Goal: Communication & Community: Answer question/provide support

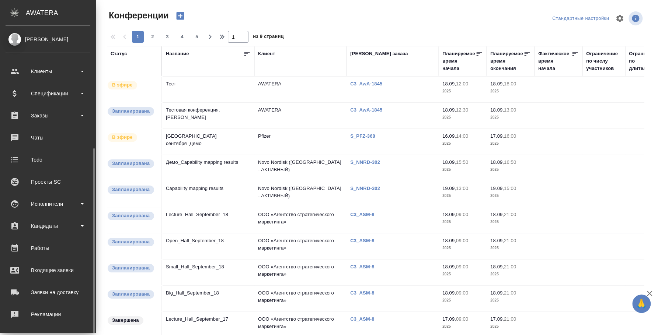
scroll to position [67, 0]
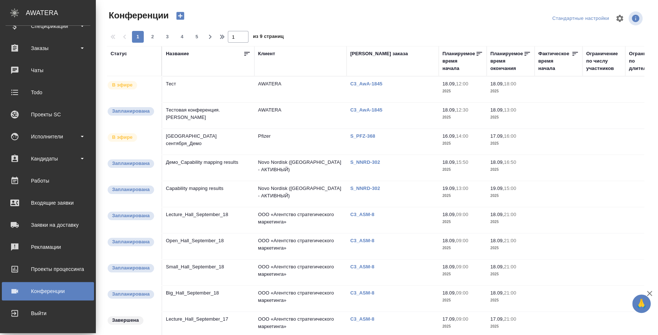
click at [57, 296] on div "Конференции" at bounding box center [48, 291] width 85 height 11
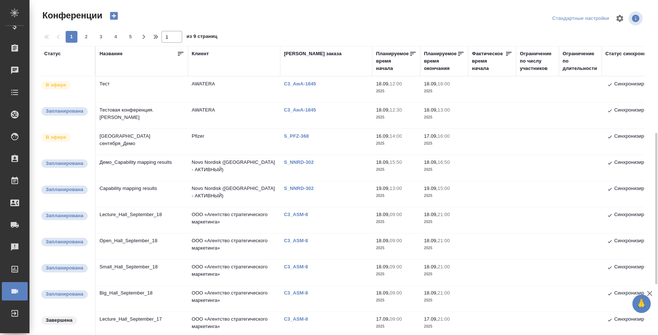
scroll to position [138, 0]
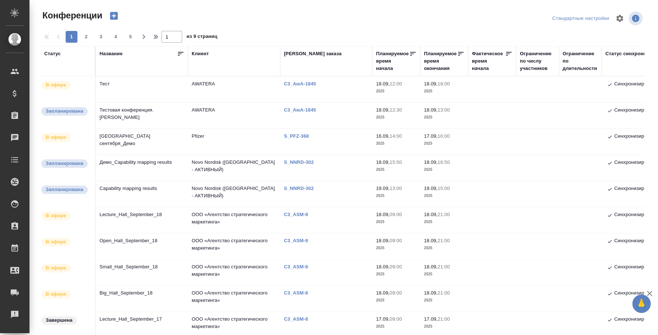
scroll to position [92, 0]
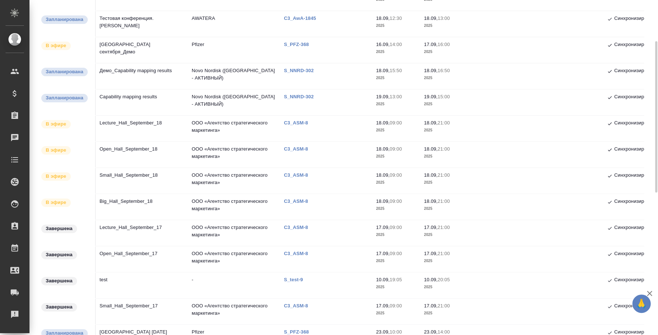
click at [139, 201] on td "Big_Hall_September_18" at bounding box center [142, 207] width 92 height 26
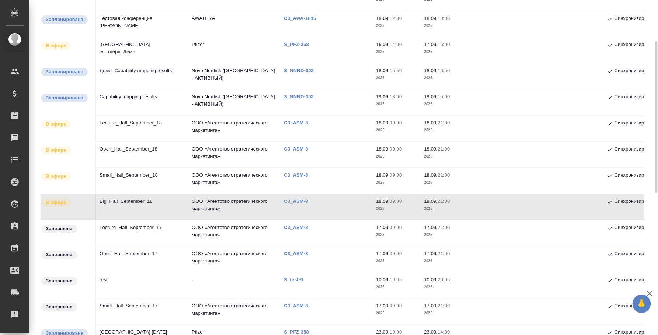
click at [139, 201] on td "Big_Hall_September_18" at bounding box center [142, 207] width 92 height 26
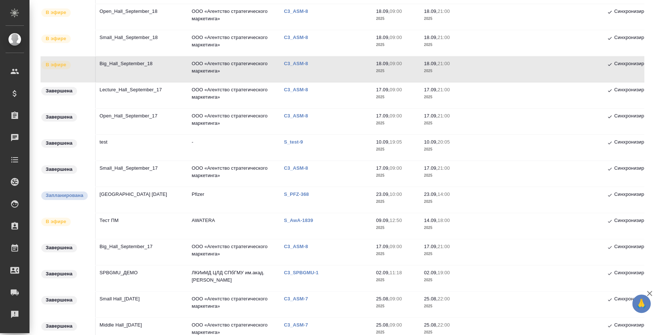
scroll to position [138, 0]
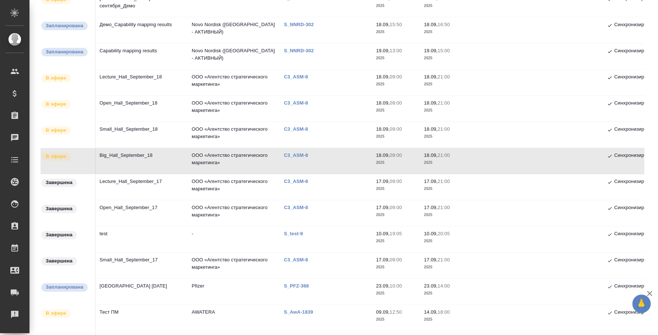
click at [139, 157] on td "Big_Hall_September_18" at bounding box center [142, 161] width 92 height 26
click at [118, 157] on td "Big_Hall_September_18" at bounding box center [142, 161] width 92 height 26
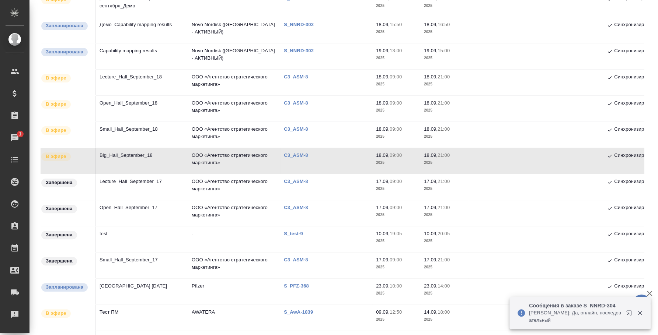
click at [138, 152] on td "Big_Hall_September_18" at bounding box center [142, 161] width 92 height 26
click at [142, 156] on td "Big_Hall_September_18" at bounding box center [142, 161] width 92 height 26
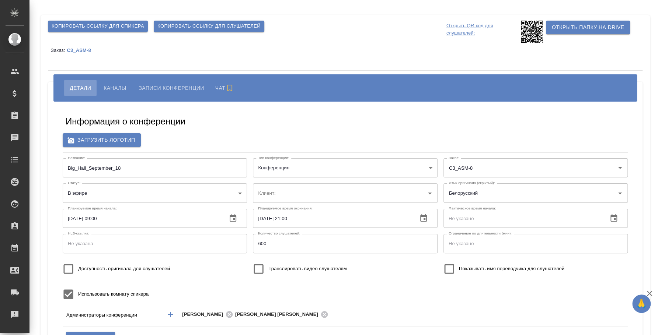
type input "ООО «Агентство стратегического маркетинга»"
type input "i.fedotova@awatera.com"
click at [184, 26] on span "Копировать ссылку для слушателей" at bounding box center [208, 26] width 103 height 8
click at [123, 88] on span "Каналы" at bounding box center [115, 88] width 22 height 9
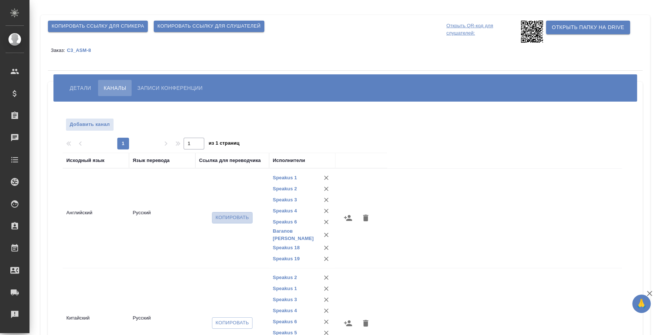
click at [224, 214] on span "Копировать" at bounding box center [233, 218] width 34 height 8
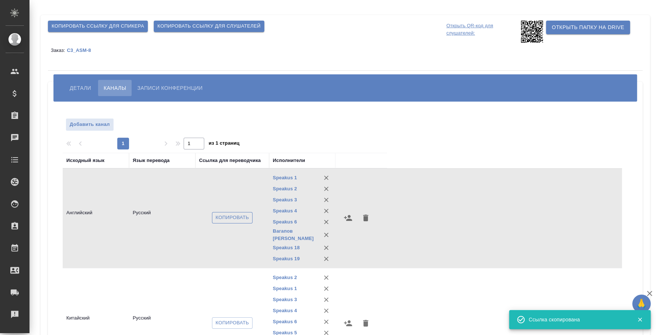
click at [224, 214] on span "Копировать" at bounding box center [233, 218] width 34 height 8
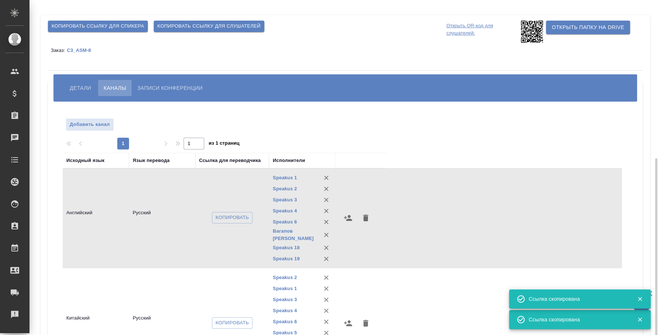
scroll to position [92, 0]
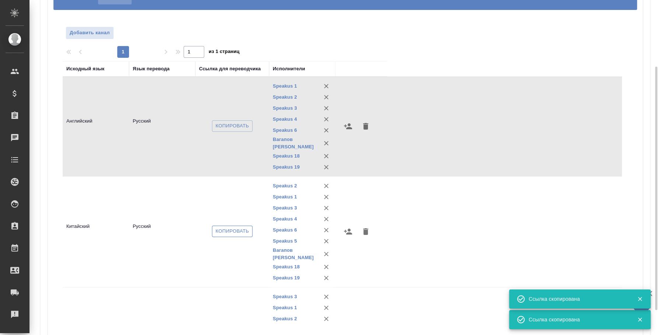
click at [248, 229] on span "Копировать" at bounding box center [233, 231] width 34 height 8
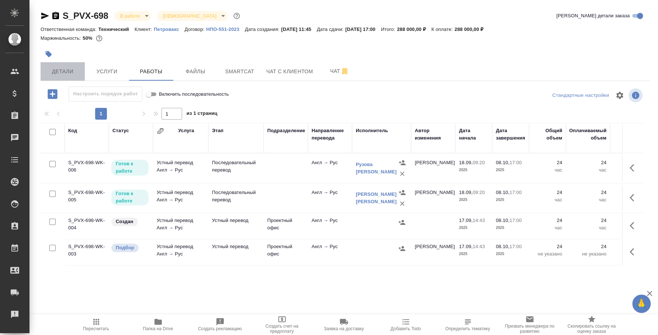
click at [66, 79] on button "Детали" at bounding box center [63, 71] width 44 height 18
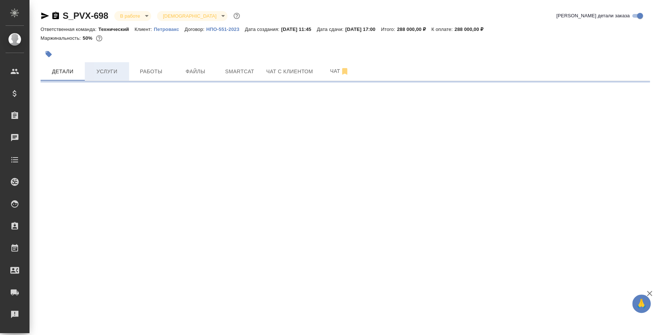
select select "RU"
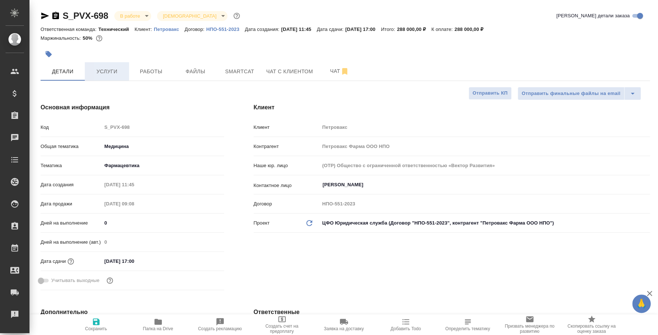
click at [115, 74] on span "Услуги" at bounding box center [106, 71] width 35 height 9
type textarea "x"
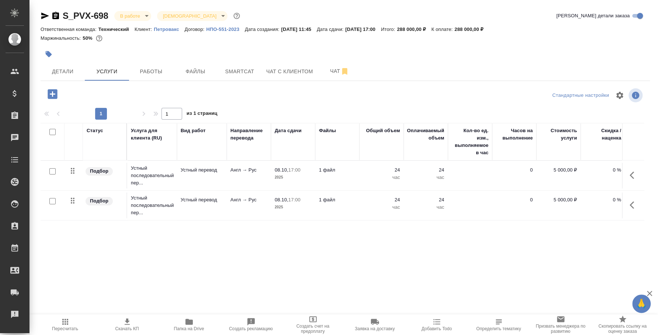
click at [49, 95] on icon "button" at bounding box center [53, 94] width 10 height 10
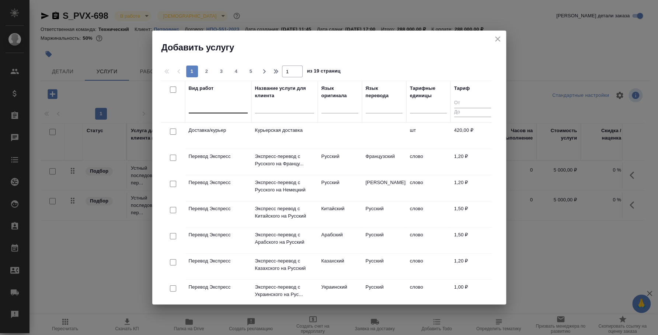
click at [219, 105] on div at bounding box center [218, 106] width 59 height 11
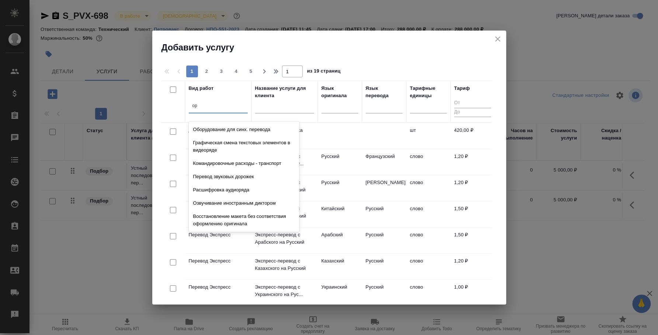
type input "о"
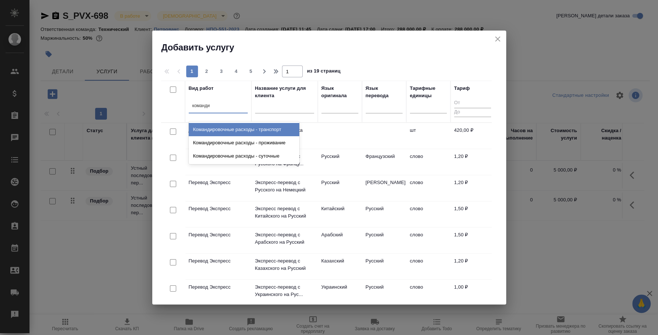
type input "командир"
click at [238, 127] on div "Командировочные расходы - транспорт" at bounding box center [244, 129] width 111 height 13
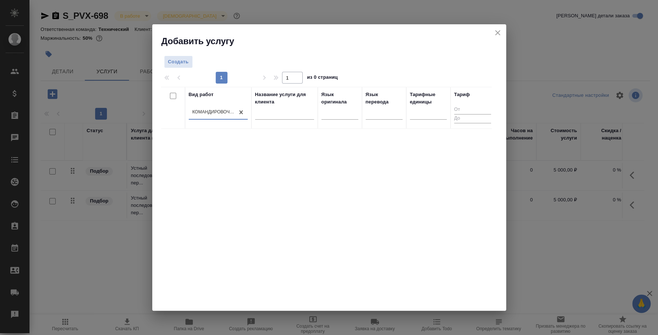
click at [356, 149] on div "Вид работ option Командировочные расходы - транспорт, selected. 0 results avail…" at bounding box center [326, 197] width 330 height 221
click at [187, 63] on span "Создать" at bounding box center [178, 62] width 21 height 8
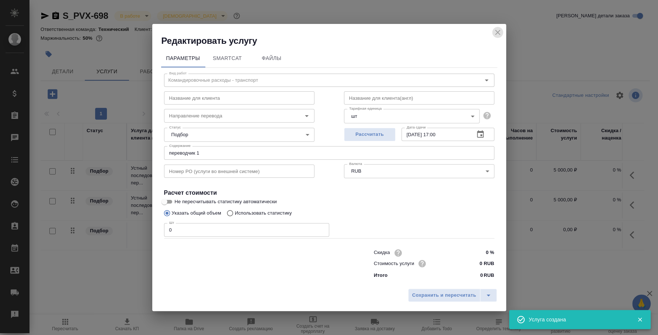
click at [494, 34] on icon "close" at bounding box center [497, 32] width 9 height 9
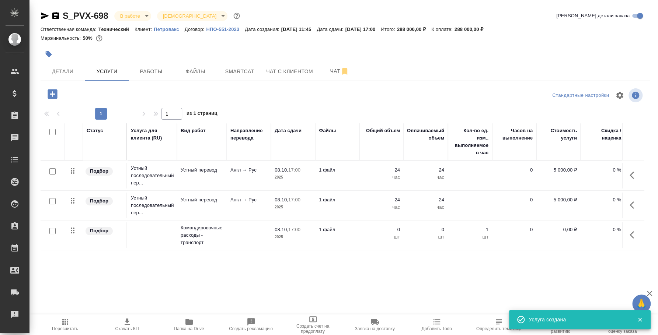
click at [56, 231] on div at bounding box center [52, 231] width 17 height 10
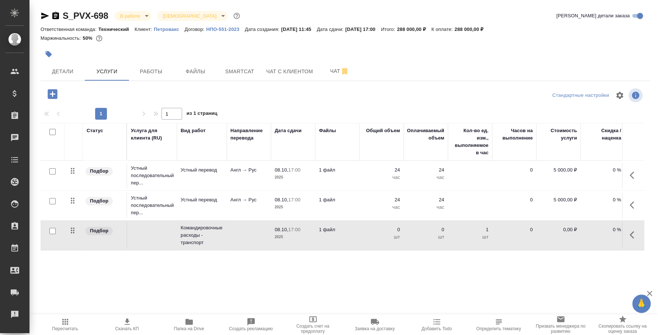
click at [51, 231] on input "checkbox" at bounding box center [52, 231] width 6 height 6
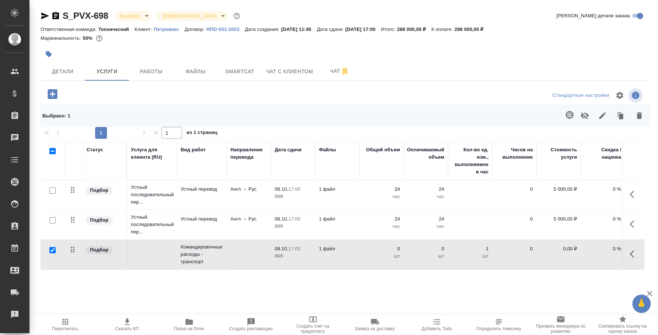
click at [583, 118] on icon "button" at bounding box center [584, 115] width 8 height 7
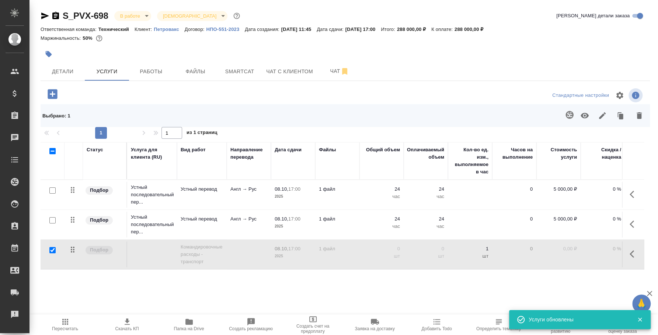
click at [287, 288] on div "Статус Услуга для клиента (RU) Вид работ Направление перевода Дата сдачи Файлы …" at bounding box center [342, 221] width 603 height 158
click at [54, 250] on input "checkbox" at bounding box center [52, 250] width 6 height 6
checkbox input "false"
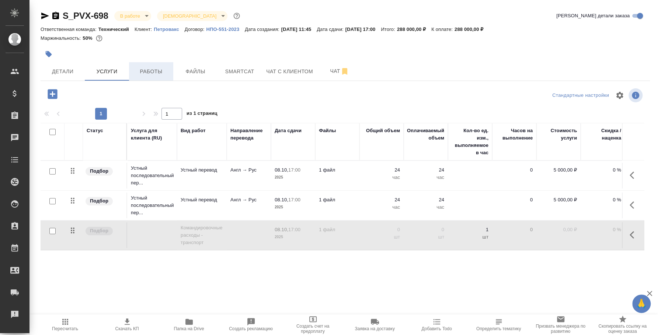
click at [152, 73] on span "Работы" at bounding box center [150, 71] width 35 height 9
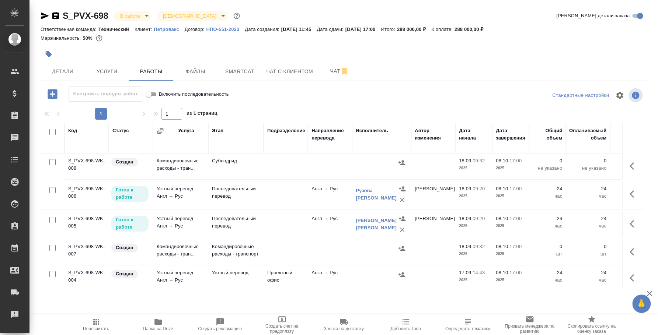
click at [50, 96] on icon "button" at bounding box center [53, 94] width 10 height 10
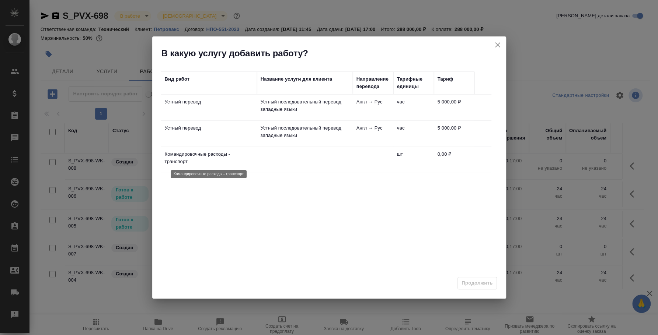
click at [205, 157] on p "Командировочные расходы - транспорт" at bounding box center [209, 158] width 88 height 15
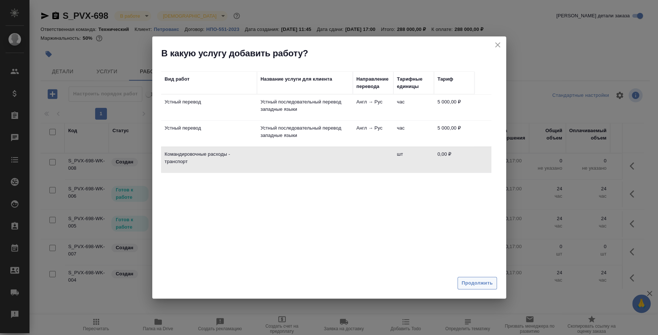
click at [485, 283] on span "Продолжить" at bounding box center [476, 283] width 31 height 8
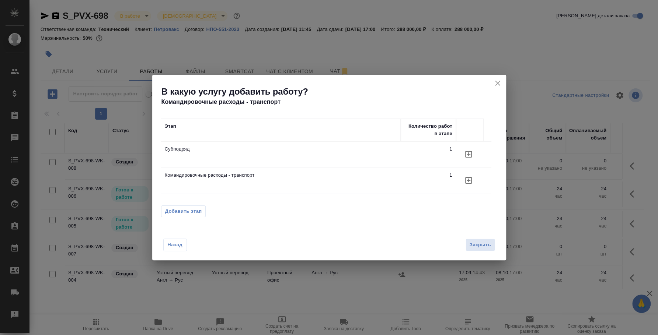
click at [183, 171] on td "Командировочные расходы - транспорт" at bounding box center [281, 181] width 240 height 26
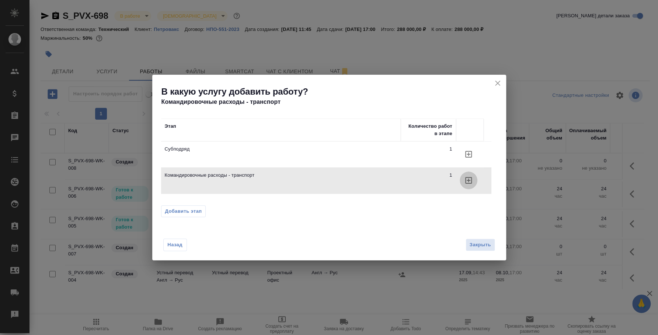
click at [470, 182] on icon "button" at bounding box center [468, 180] width 9 height 9
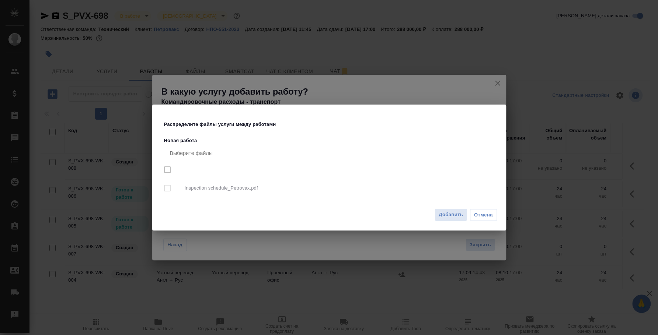
checkbox input "true"
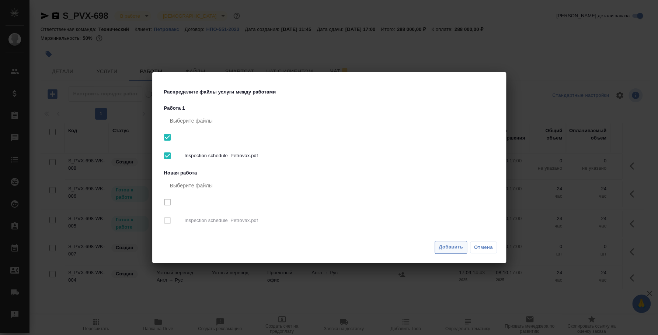
click at [462, 245] on span "Добавить" at bounding box center [451, 247] width 24 height 8
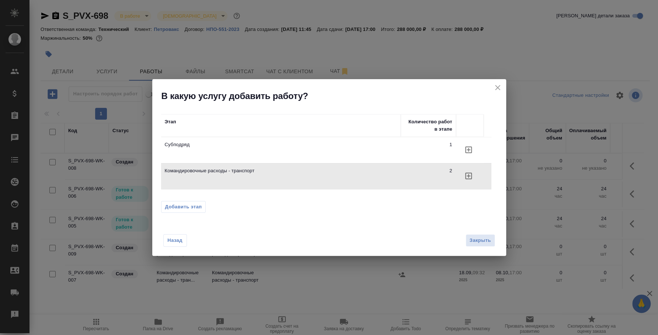
click at [489, 247] on div "Назад Закрыть" at bounding box center [329, 236] width 354 height 41
click at [485, 239] on span "Закрыть" at bounding box center [480, 241] width 21 height 8
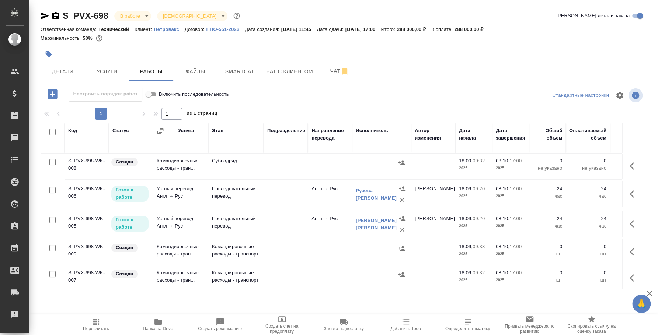
click at [53, 162] on input "checkbox" at bounding box center [52, 162] width 6 height 6
checkbox input "true"
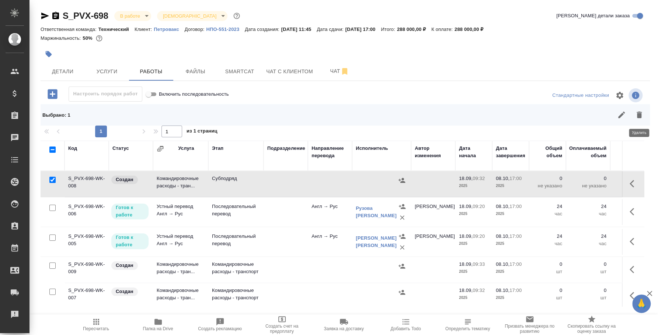
click at [635, 115] on icon "button" at bounding box center [639, 115] width 9 height 9
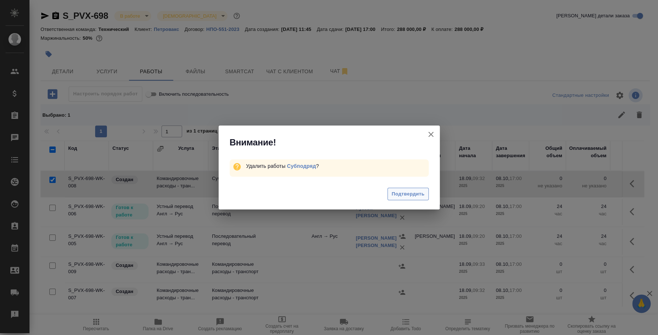
click at [389, 191] on button "Подтвердить" at bounding box center [407, 194] width 41 height 13
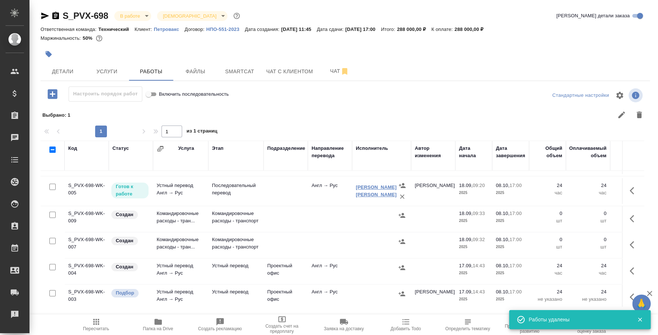
scroll to position [35, 0]
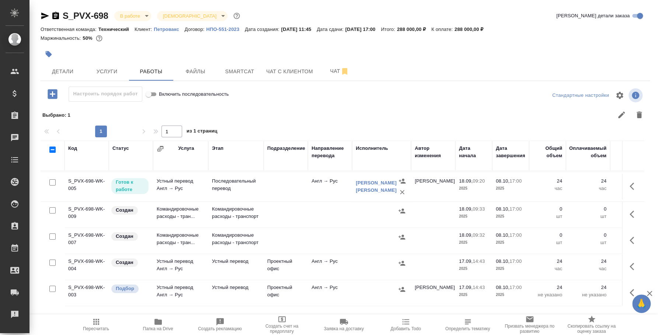
click at [55, 260] on input "checkbox" at bounding box center [52, 263] width 6 height 6
checkbox input "true"
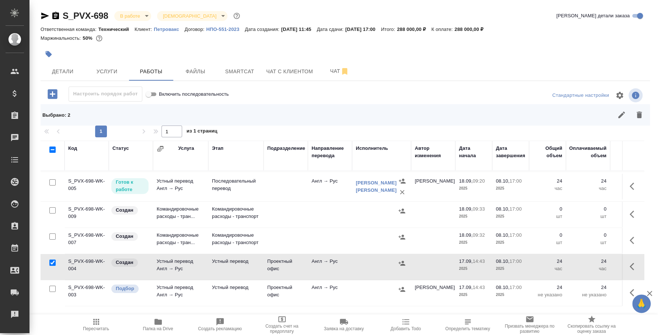
click at [52, 286] on input "checkbox" at bounding box center [52, 289] width 6 height 6
checkbox input "true"
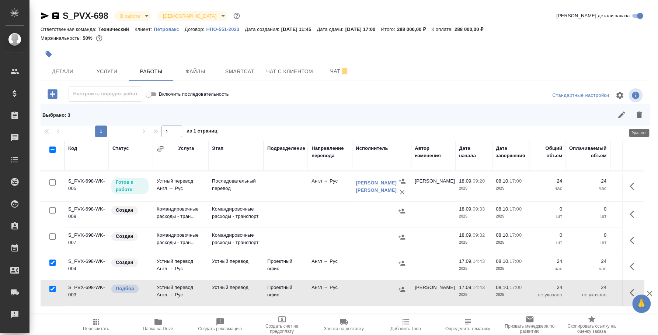
click at [636, 116] on icon "button" at bounding box center [639, 115] width 9 height 9
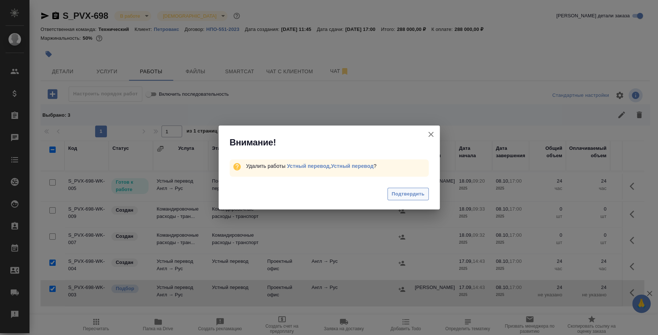
click at [416, 195] on span "Подтвердить" at bounding box center [407, 194] width 33 height 8
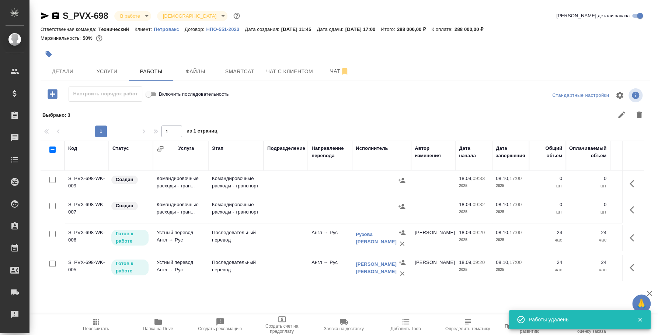
scroll to position [0, 0]
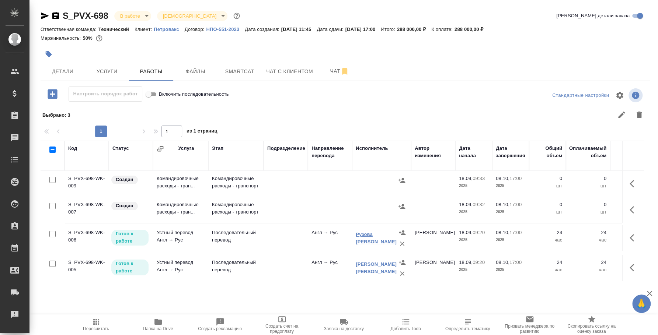
click at [382, 240] on link "Рузова Ксения Александровна" at bounding box center [376, 238] width 41 height 13
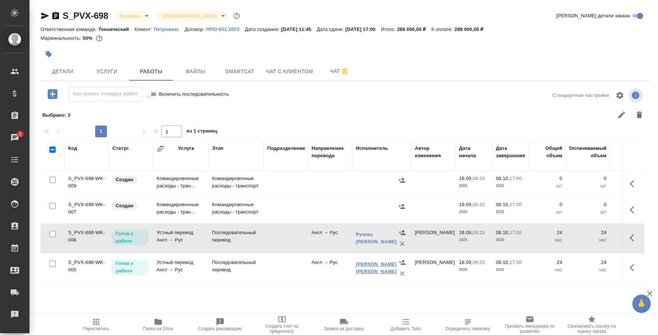
click at [379, 271] on link "Рузова Наталья Александровна" at bounding box center [376, 268] width 41 height 13
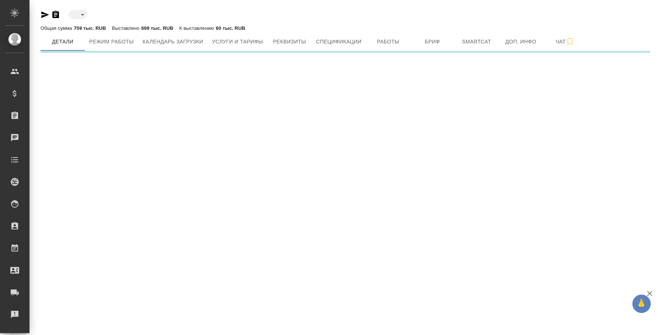
type input "active"
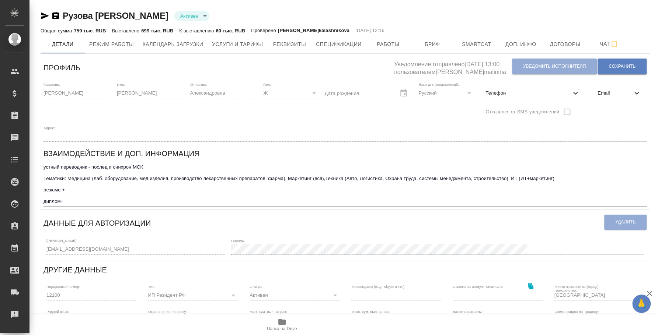
click at [50, 18] on div at bounding box center [51, 15] width 20 height 9
click at [57, 15] on icon "button" at bounding box center [55, 15] width 9 height 9
click at [46, 14] on icon "button" at bounding box center [45, 15] width 9 height 9
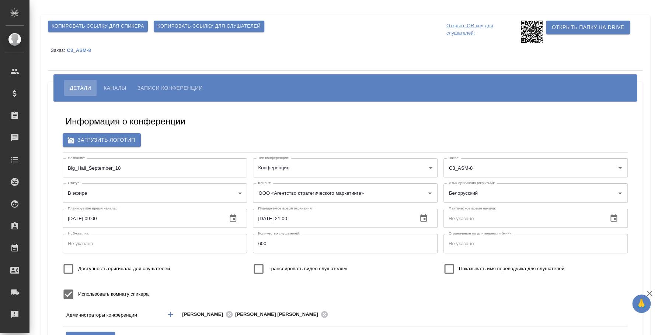
type input "[PERSON_NAME][EMAIL_ADDRESS][DOMAIN_NAME]"
click at [125, 84] on span "Каналы" at bounding box center [115, 88] width 22 height 9
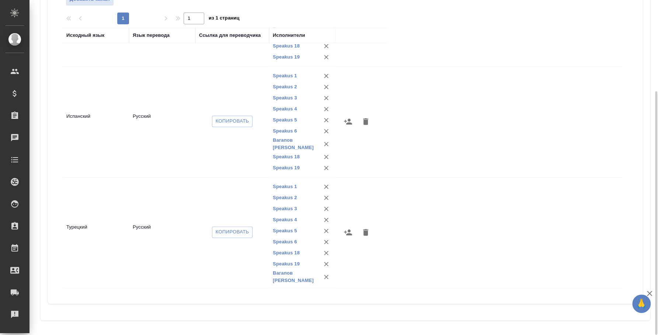
scroll to position [575, 0]
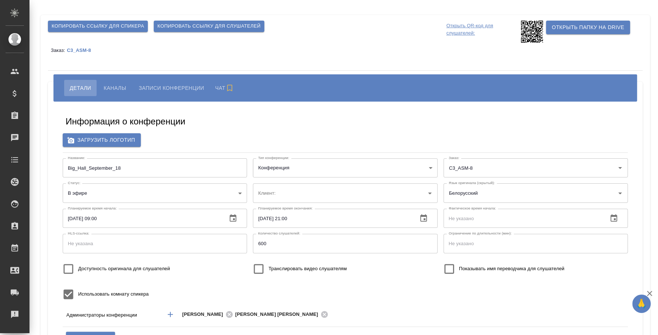
type input "ООО «Агентство стратегического маркетинга»"
type input "[PERSON_NAME][EMAIL_ADDRESS][DOMAIN_NAME]"
click at [120, 88] on span "Каналы" at bounding box center [115, 88] width 22 height 9
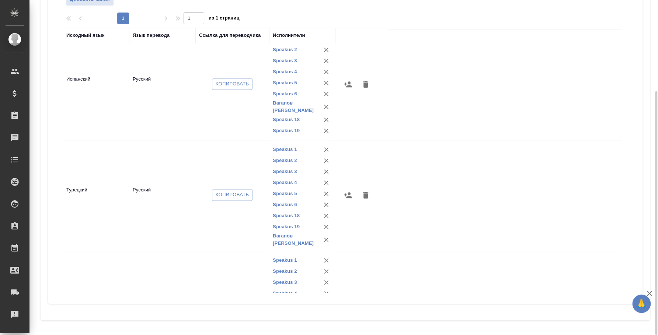
scroll to position [575, 0]
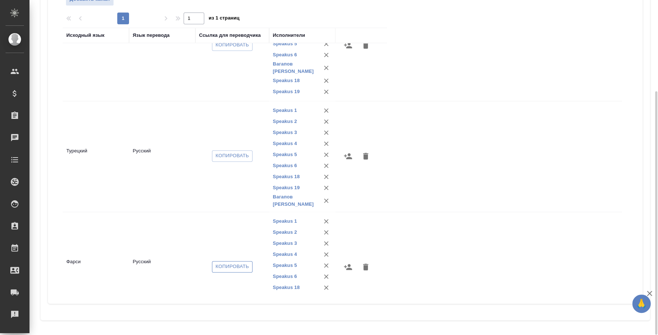
click at [240, 263] on span "Копировать" at bounding box center [233, 267] width 34 height 8
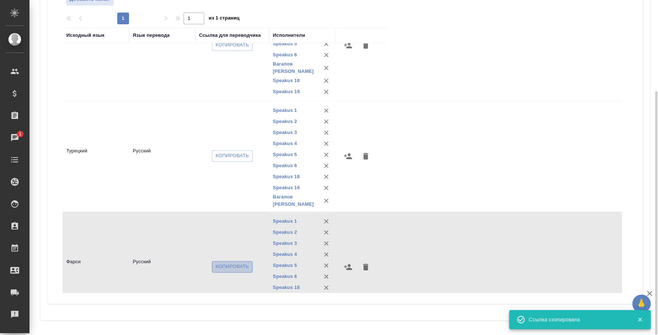
click at [230, 263] on span "Копировать" at bounding box center [233, 267] width 34 height 8
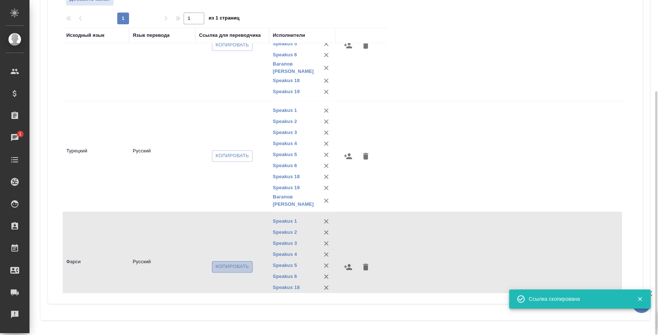
click at [230, 263] on span "Копировать" at bounding box center [233, 267] width 34 height 8
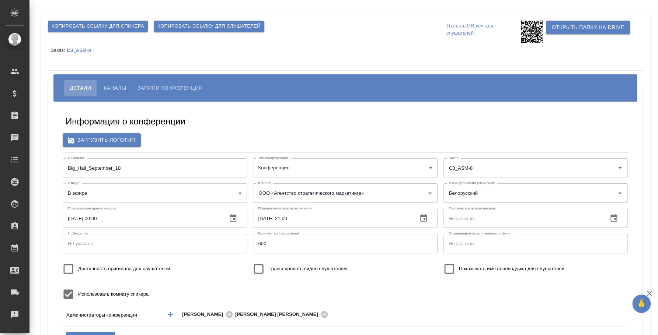
type input "[PERSON_NAME][EMAIL_ADDRESS][DOMAIN_NAME]"
click at [121, 86] on span "Каналы" at bounding box center [115, 88] width 22 height 9
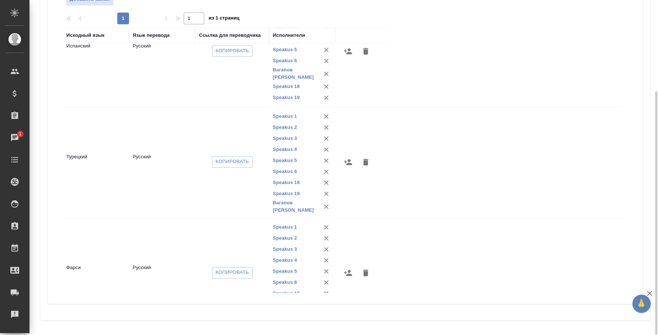
scroll to position [575, 0]
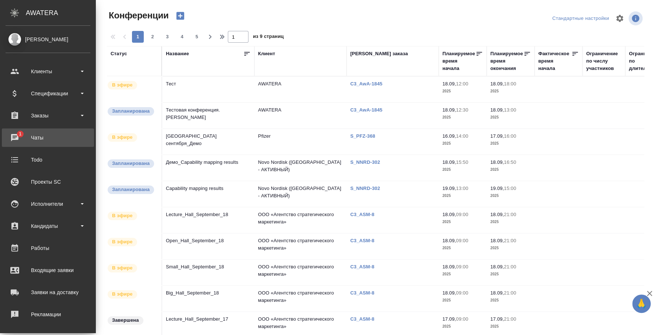
click at [26, 140] on div "Чаты" at bounding box center [48, 137] width 85 height 11
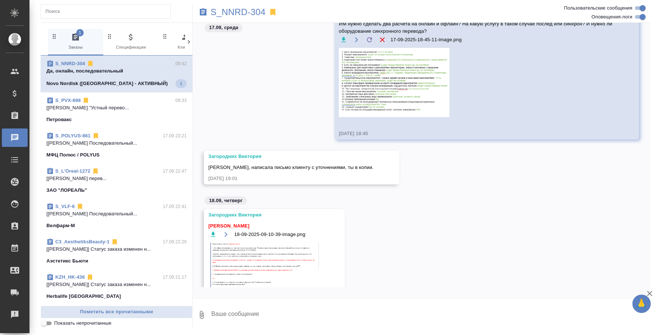
scroll to position [918, 0]
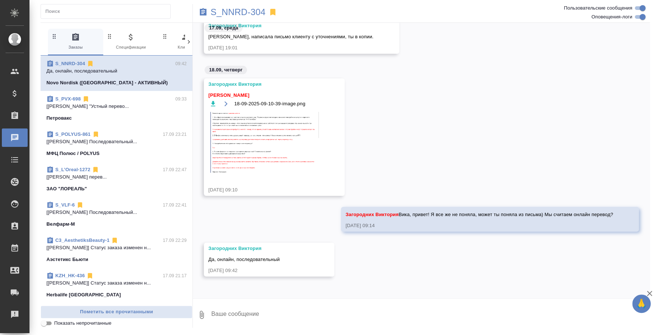
click at [289, 310] on textarea at bounding box center [429, 315] width 439 height 25
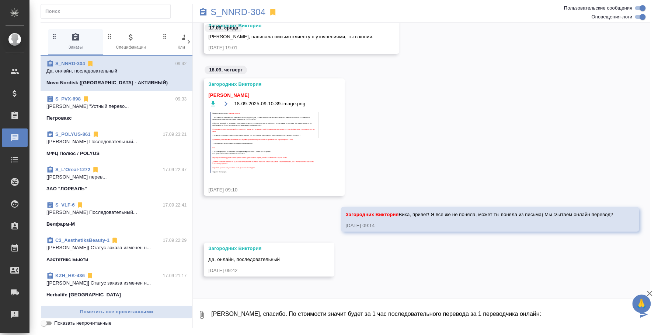
click at [338, 314] on textarea "Хорошо, спасибо. По стоимости значит будет за 1 час последовательного перевода …" at bounding box center [423, 315] width 427 height 25
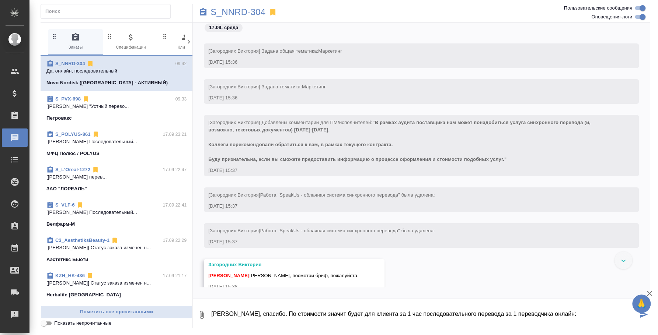
scroll to position [184, 0]
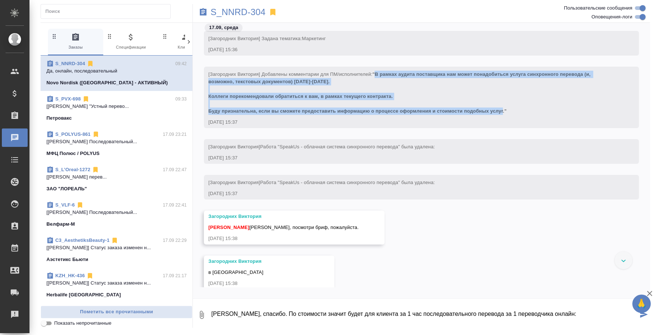
drag, startPoint x: 379, startPoint y: 73, endPoint x: 503, endPoint y: 113, distance: 130.4
click at [503, 113] on span ""В рамках аудита поставщика нам может понадобиться услуга синхронного перевода …" at bounding box center [399, 93] width 383 height 42
copy span "В рамках аудита поставщика нам может понадобиться услуга синхронного перевода (…"
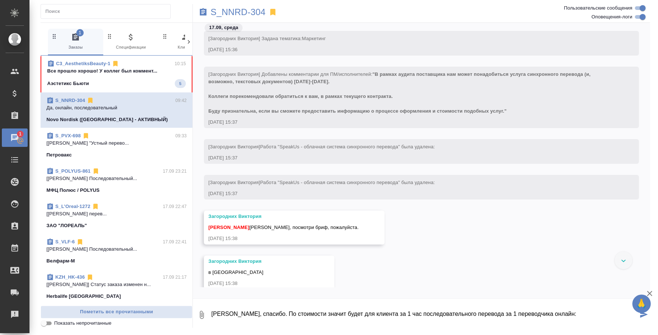
click at [552, 314] on textarea "Хорошо, спасибо. По стоимости значит будет для клиента за 1 час последовательно…" at bounding box center [423, 315] width 427 height 25
click at [593, 315] on textarea "Хорошо, спасибо. По стоимости значит будет для клиента за 1 час последовательно…" at bounding box center [423, 315] width 427 height 25
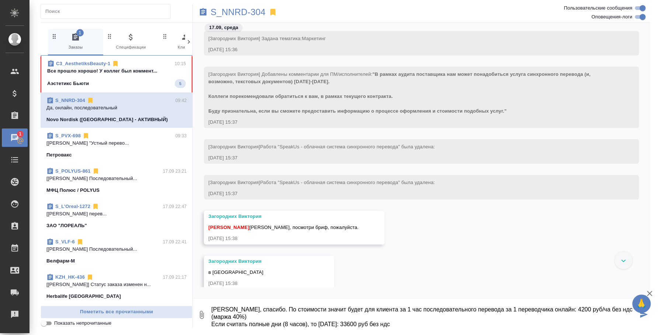
scroll to position [12, 0]
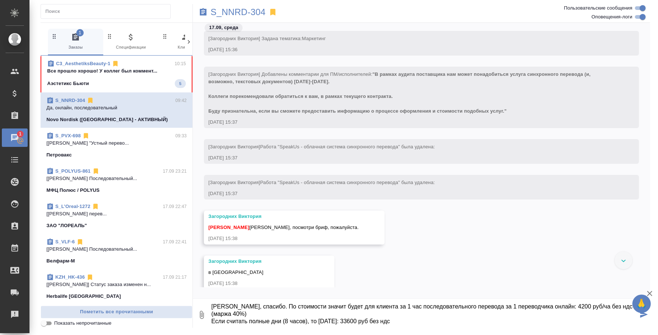
click at [318, 317] on textarea "Хорошо, спасибо. По стоимости значит будет для клиента за 1 час последовательно…" at bounding box center [423, 315] width 427 height 25
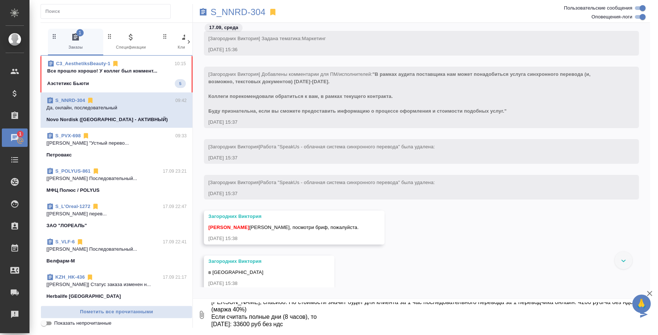
click at [296, 325] on textarea "Хорошо, спасибо. По стоимости значит будет для клиента за 1 час последовательно…" at bounding box center [423, 315] width 427 height 25
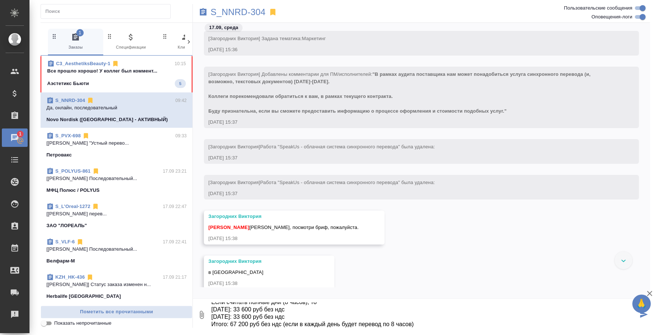
click at [359, 325] on textarea "Хорошо, спасибо. По стоимости значит будет для клиента за 1 час последовательно…" at bounding box center [423, 315] width 427 height 25
click at [361, 315] on textarea "Хорошо, спасибо. По стоимости значит будет для клиента за 1 час последовательно…" at bounding box center [423, 315] width 427 height 25
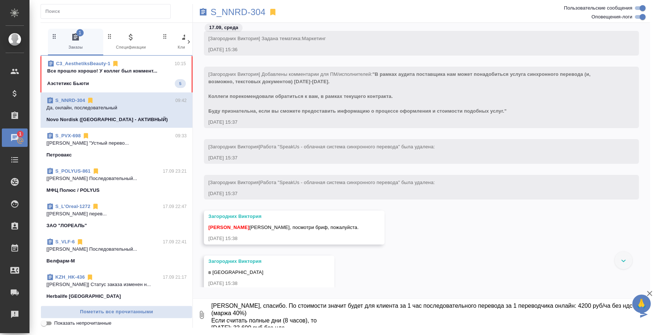
click at [294, 311] on textarea "Хорошо, спасибо. По стоимости значит будет для клиента за 1 час последовательно…" at bounding box center [423, 315] width 427 height 25
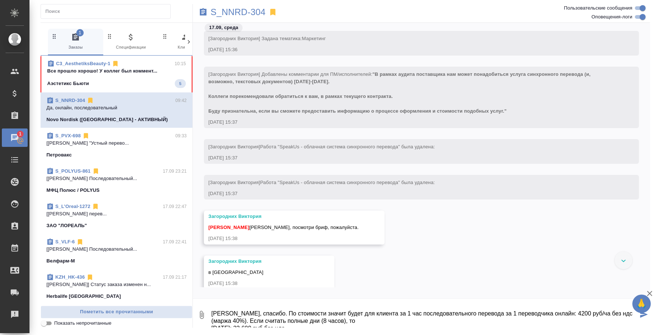
click at [334, 323] on textarea "Хорошо, спасибо. По стоимости значит будет для клиента за 1 час последовательно…" at bounding box center [423, 315] width 427 height 25
click at [346, 324] on textarea "Хорошо, спасибо. По стоимости значит будет для клиента за 1 час последовательно…" at bounding box center [423, 315] width 427 height 25
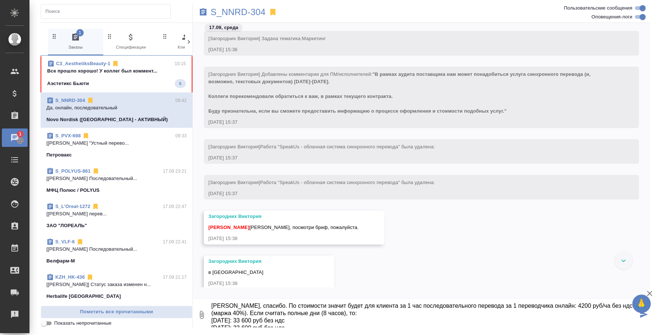
scroll to position [19, 0]
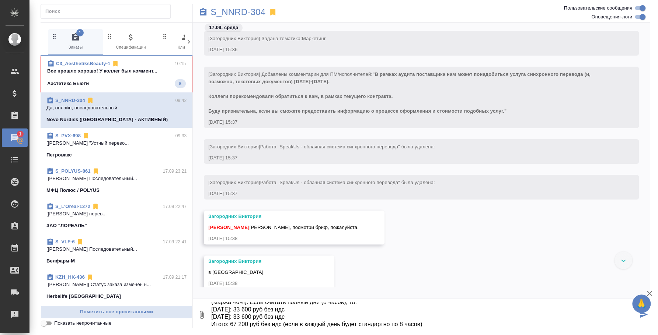
type textarea "Хорошо, спасибо. По стоимости значит будет для клиента за 1 час последовательно…"
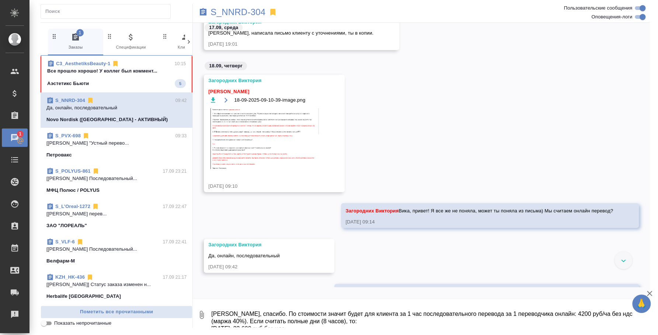
scroll to position [1143, 0]
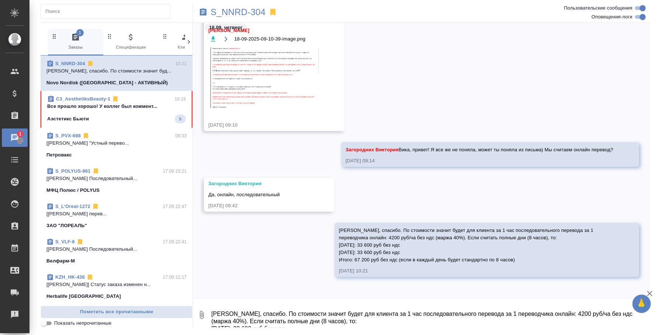
click at [261, 326] on textarea "Хорошо, спасибо. По стоимости значит будет для клиента за 1 час последовательно…" at bounding box center [429, 315] width 439 height 25
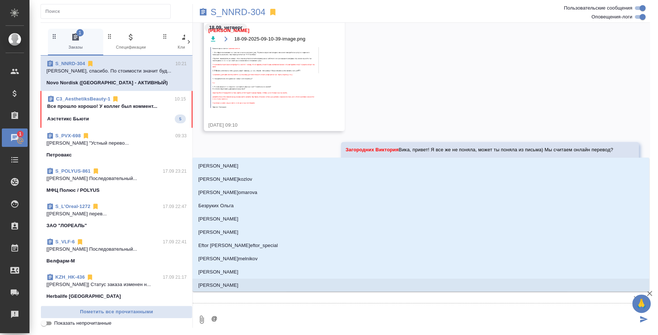
type textarea "@p"
type input "p"
type textarea "@p'f"
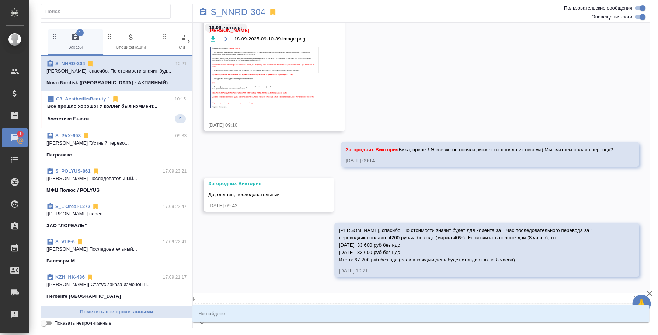
type input "p'f"
type textarea "@p"
type input "p"
type textarea "@"
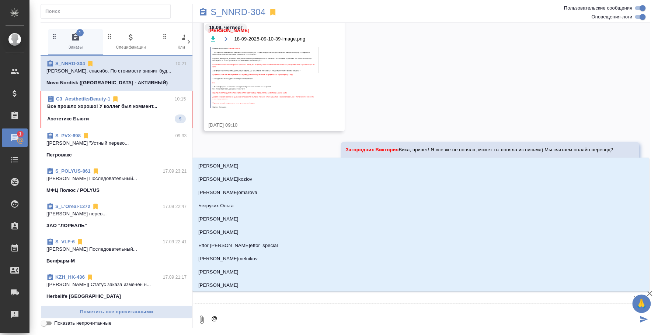
type textarea "@з"
type input "з"
type textarea "@за"
type input "за"
type textarea "@заг"
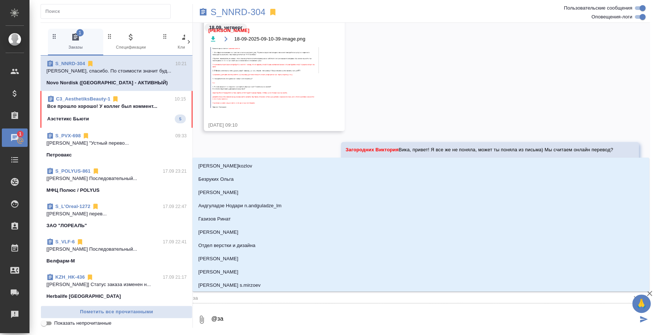
type input "заг"
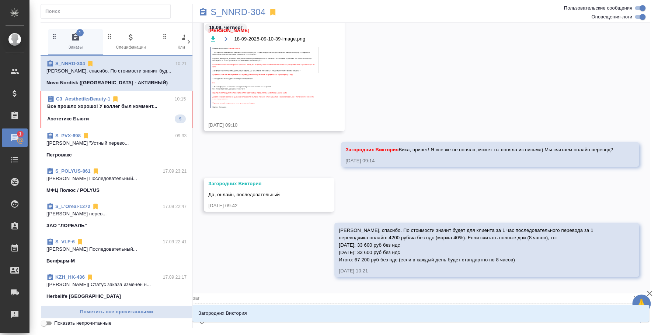
type textarea "@заго"
type input "заго"
type textarea "@загор"
type input "загор"
click at [306, 309] on li "Загородних Виктория" at bounding box center [420, 313] width 457 height 13
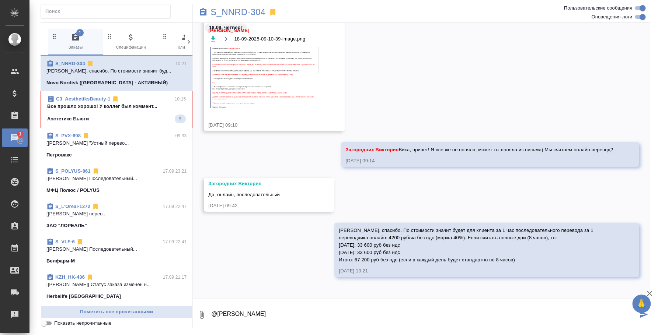
type textarea "@Загородних Виктория"
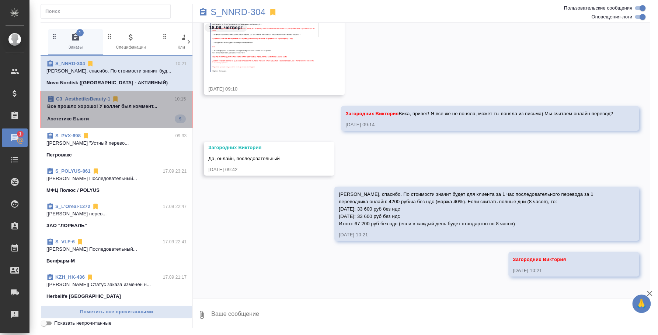
click at [153, 114] on span "C3_AesthetiksBeauty-1 10:15 Все прошло хорошо! У коллег был коммент... Аэстетик…" at bounding box center [116, 109] width 139 height 28
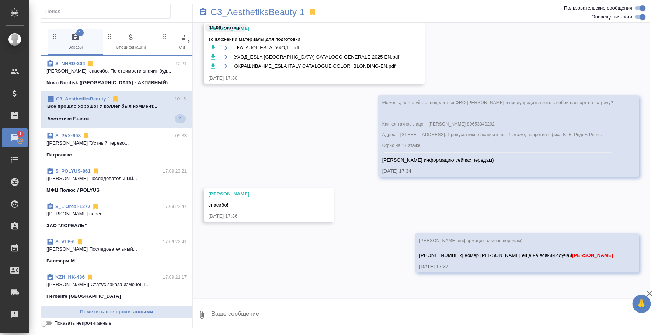
scroll to position [2274, 0]
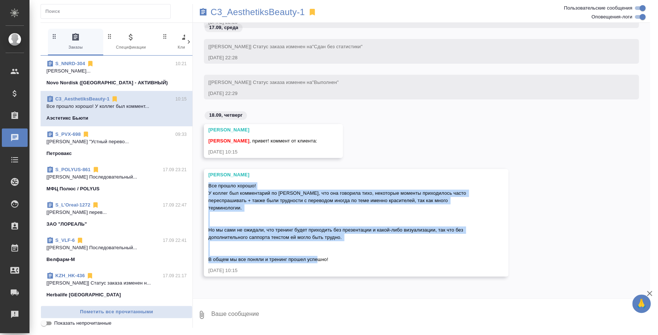
drag, startPoint x: 209, startPoint y: 185, endPoint x: 334, endPoint y: 263, distance: 147.8
click at [334, 263] on div "Все прошло хорошо! У коллег был комментарий по Екатерине, что она говорила тихо…" at bounding box center [345, 222] width 274 height 83
copy span "Все прошло хорошо! У коллег был комментарий по Екатерине, что она говорила тихо…"
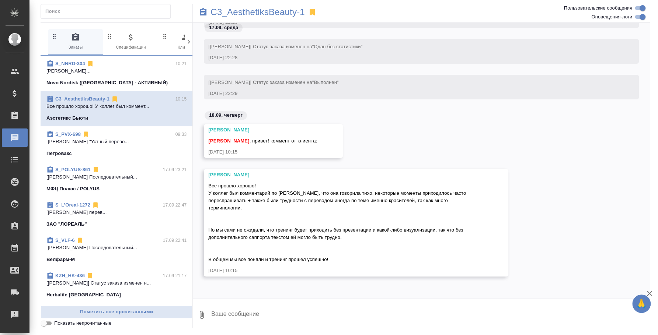
click at [245, 312] on textarea at bounding box center [429, 315] width 439 height 25
type textarea "#"
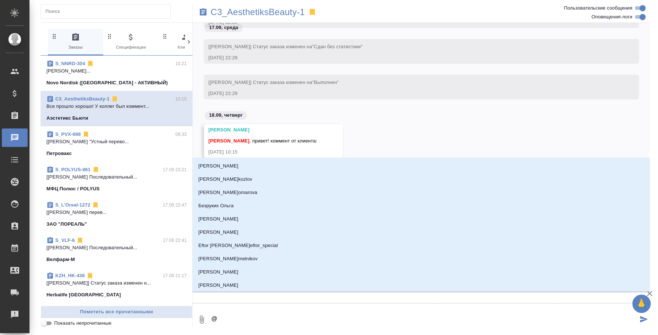
type textarea "@н"
type input "н"
type textarea "@ни"
type input "ни"
type textarea "@ник"
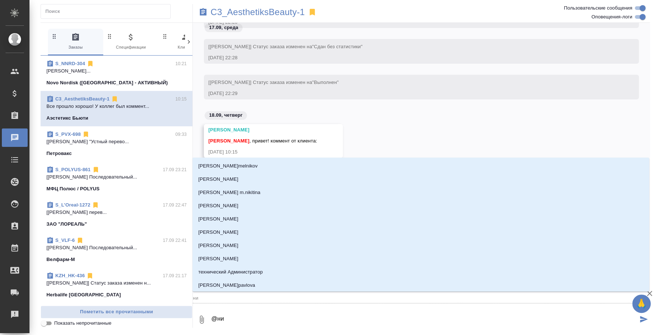
type input "ник"
type textarea "@ники"
type input "ники"
type textarea "@никит"
type input "никит"
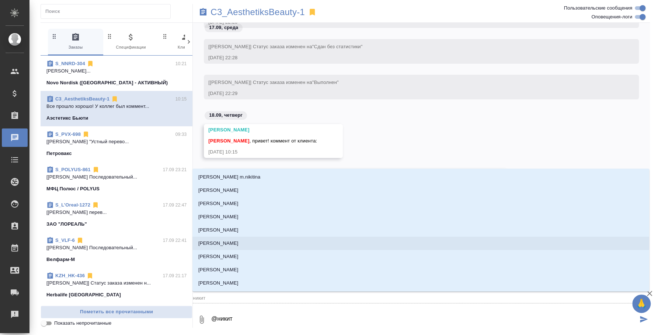
click at [246, 244] on li "Никитина Татьяна" at bounding box center [420, 243] width 457 height 13
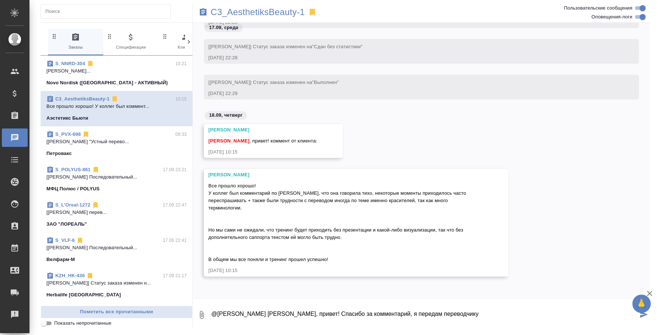
type textarea "@Никитина Татьяна Таня, привет! Спасибо за комментарий, я переда м переводчику"
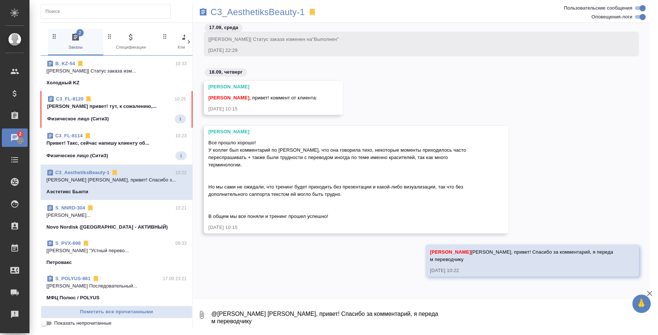
click at [105, 109] on p "Федотова Ирина привет! тут, к сожалению,..." at bounding box center [116, 106] width 139 height 7
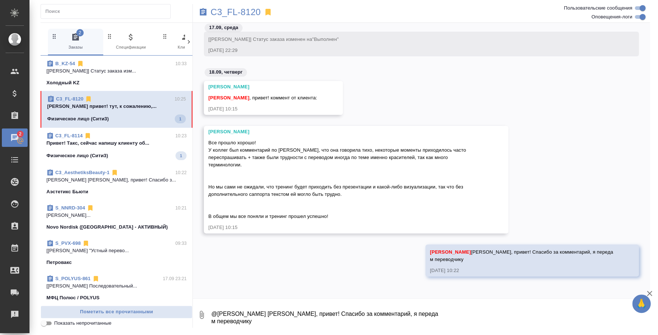
scroll to position [530, 0]
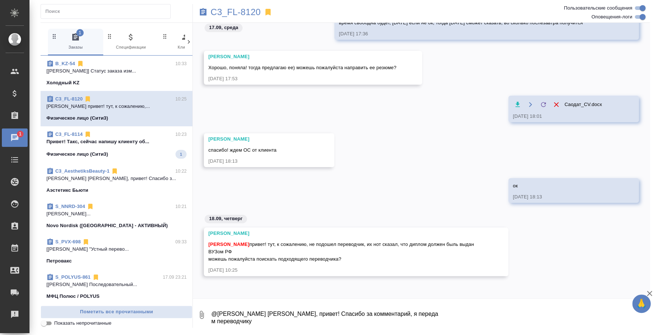
click at [377, 311] on textarea "@Никитина Татьяна Таня, привет! Спасибо за комментарий, я переда м переводчику" at bounding box center [429, 315] width 439 height 25
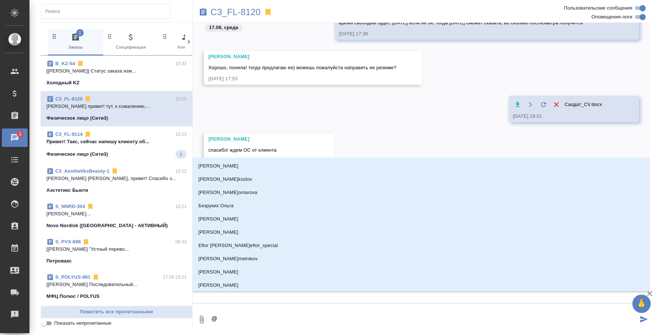
type textarea "@и"
type input "и"
type textarea "@иь"
type input "иь"
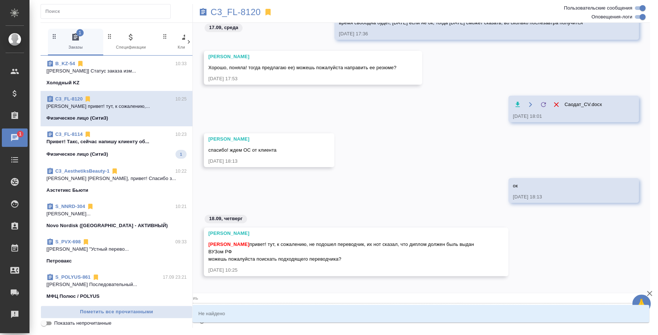
type textarea "@и"
type input "и"
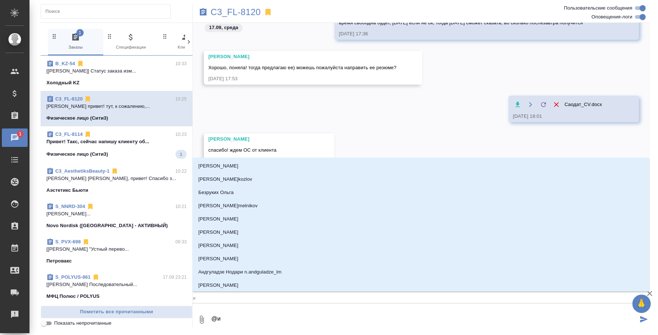
type textarea "@ил"
type input "ил"
type textarea "@иль"
type input "иль"
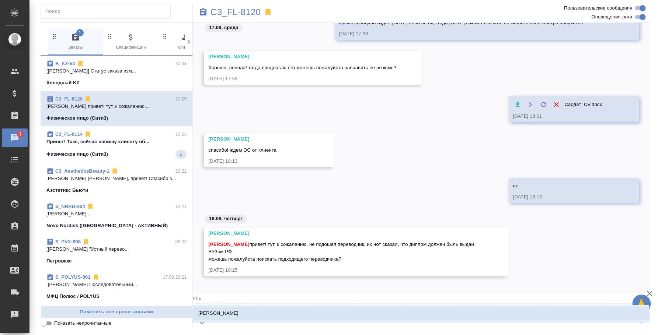
type textarea "@ильи"
type input "ильи"
type textarea "@ильин"
type input "ильин"
type textarea "@ильина"
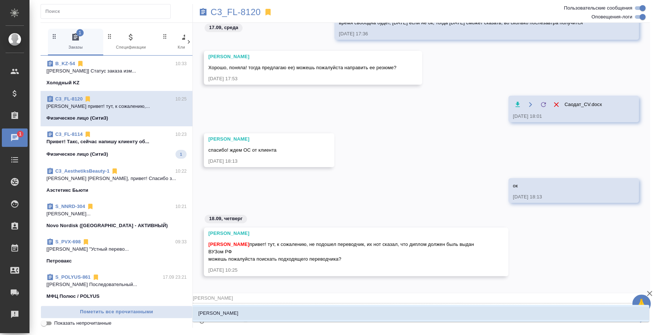
type input "ильина"
click at [373, 311] on li "[PERSON_NAME]" at bounding box center [420, 313] width 457 height 13
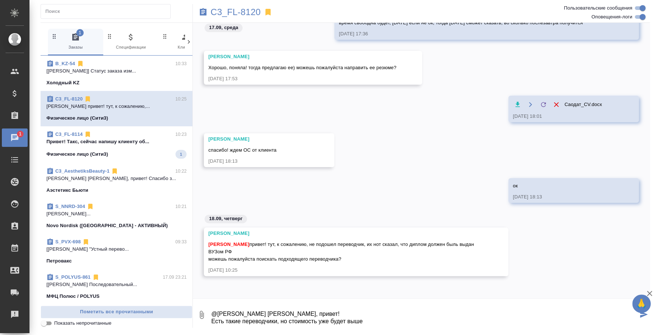
type textarea "@Ильина Екатерина Катя, привет! Есть такие переводчики, но стоимость уже будет …"
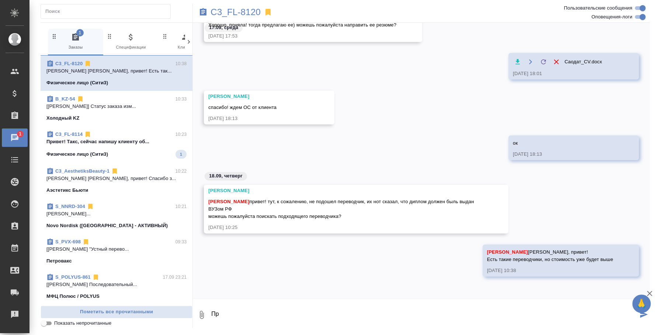
type textarea "П"
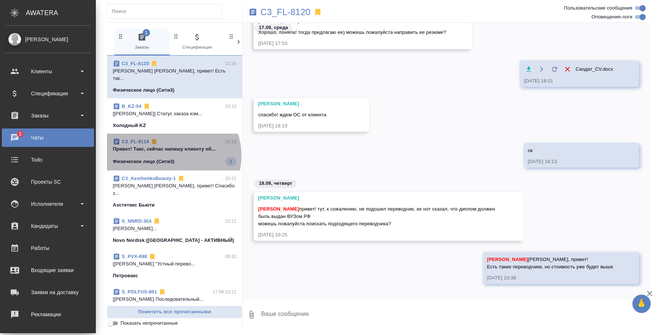
click at [172, 148] on span "C3_FL-8114 10:23 Привет! Такс, сейчас напишу клиенту об... Физическое лицо (Сит…" at bounding box center [174, 152] width 123 height 28
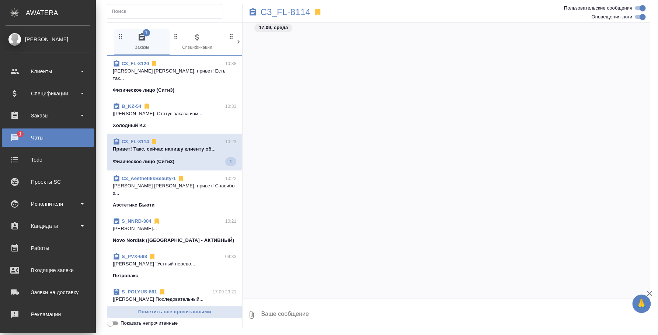
scroll to position [1136, 0]
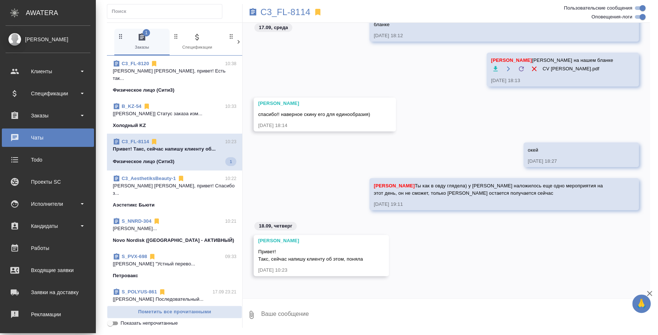
click at [172, 87] on p "Физическое лицо (Сити3)" at bounding box center [144, 90] width 62 height 7
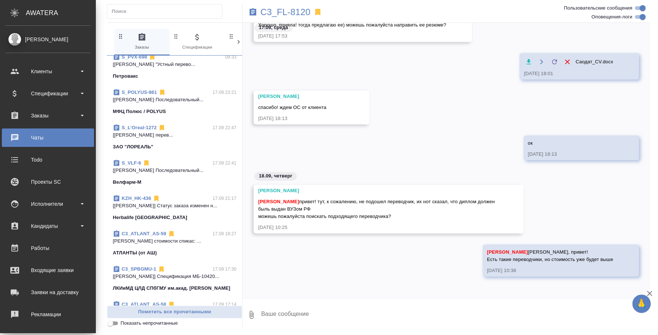
scroll to position [184, 0]
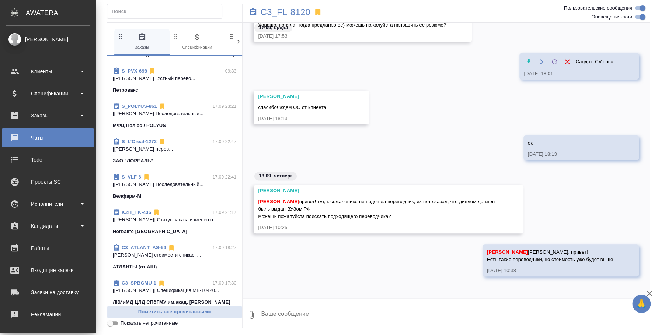
click at [146, 110] on p "[[PERSON_NAME] Последовательный..." at bounding box center [174, 113] width 123 height 7
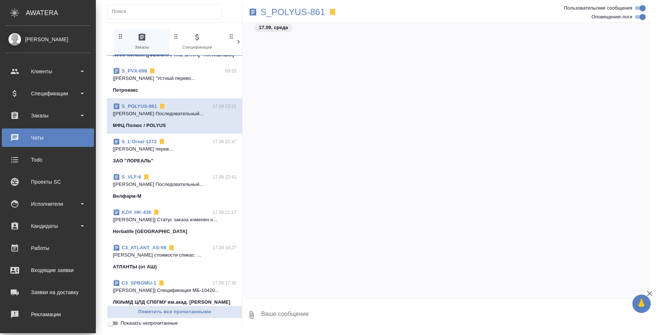
scroll to position [3010, 0]
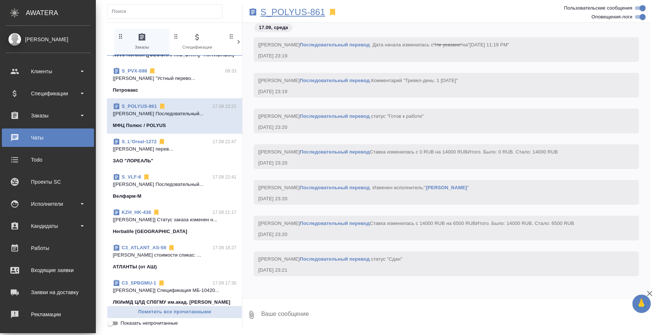
click at [286, 15] on p "S_POLYUS-861" at bounding box center [292, 11] width 65 height 7
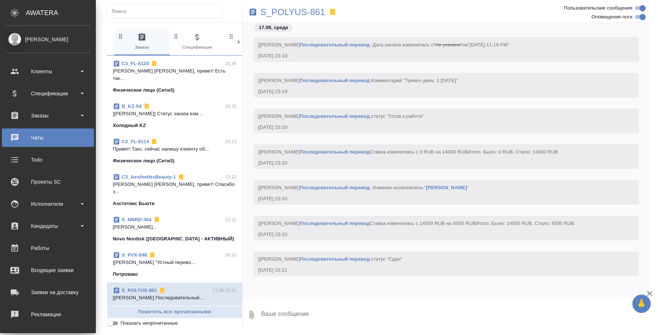
click at [161, 69] on p "[PERSON_NAME] [PERSON_NAME], привет! Есть так..." at bounding box center [174, 74] width 123 height 15
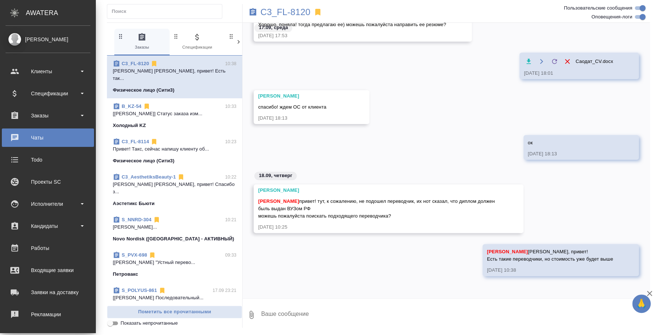
scroll to position [580, 0]
click at [169, 181] on p "Никитина Татьяна Таня, привет! Спасибо з..." at bounding box center [174, 188] width 123 height 15
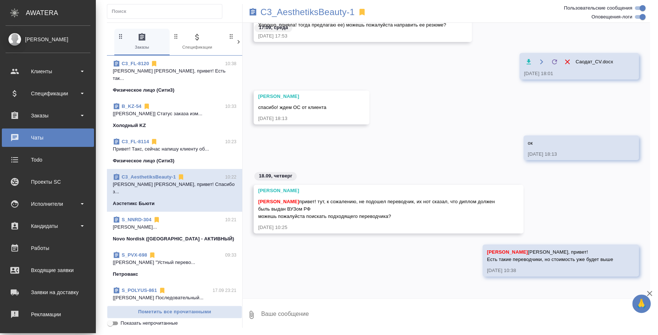
scroll to position [1941, 0]
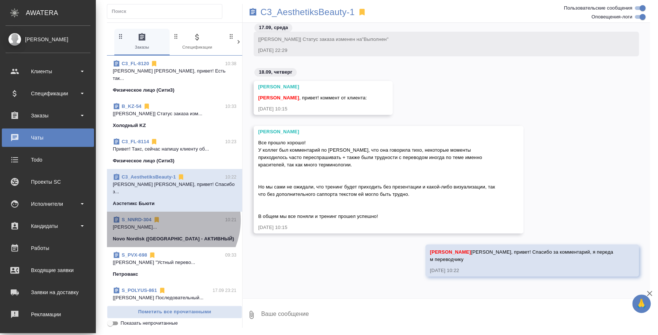
click at [166, 216] on div "S_NNRD-304 10:21" at bounding box center [174, 219] width 123 height 7
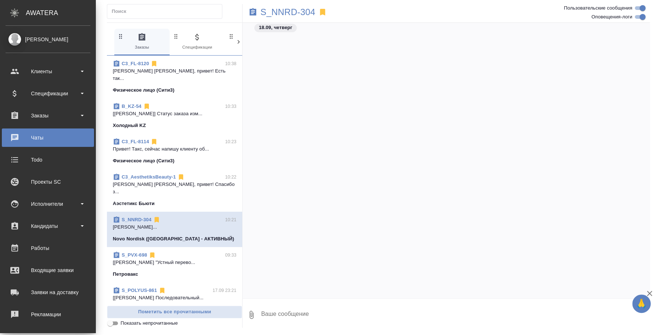
scroll to position [958, 0]
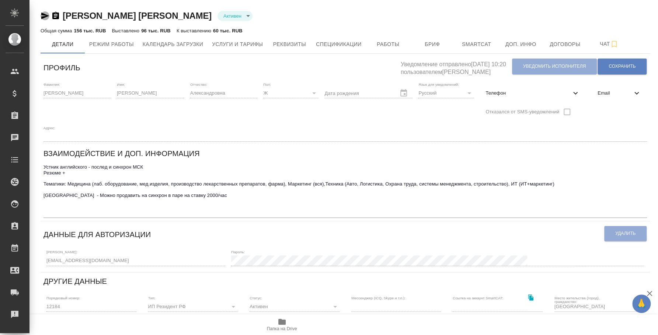
click at [43, 19] on icon "button" at bounding box center [45, 15] width 9 height 9
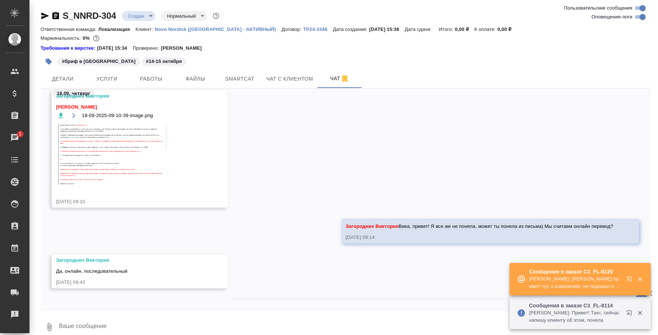
scroll to position [1043, 0]
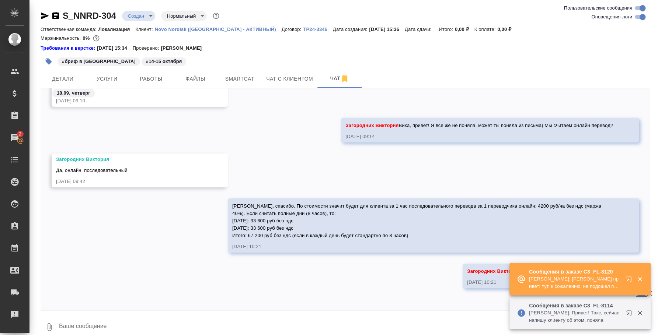
click at [639, 276] on icon "button" at bounding box center [639, 279] width 7 height 7
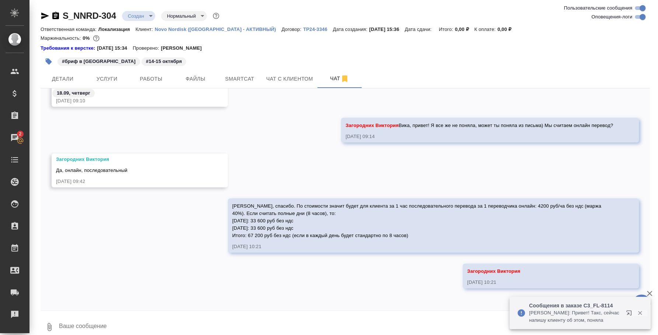
click at [642, 311] on icon "button" at bounding box center [639, 313] width 7 height 7
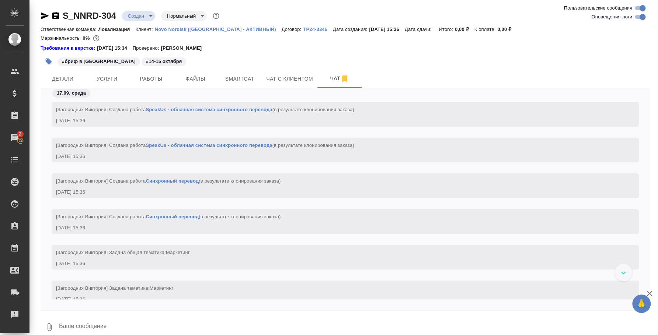
scroll to position [184, 0]
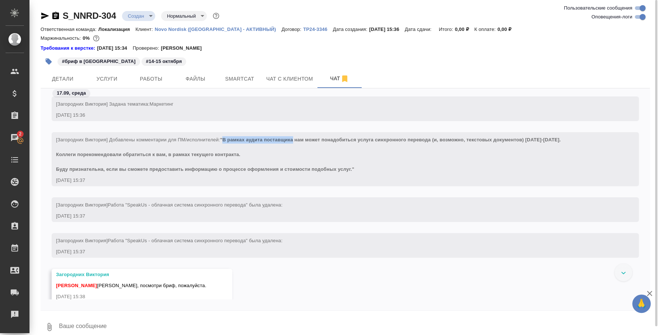
drag, startPoint x: 226, startPoint y: 141, endPoint x: 296, endPoint y: 138, distance: 70.8
click at [296, 138] on span ""В рамках аудита поставщика нам может понадобиться услуга синхронного перевода …" at bounding box center [308, 154] width 505 height 35
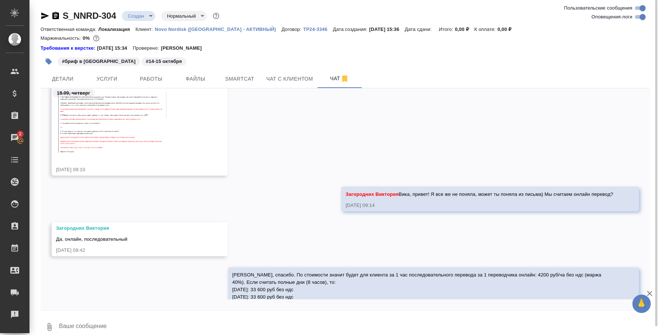
scroll to position [940, 0]
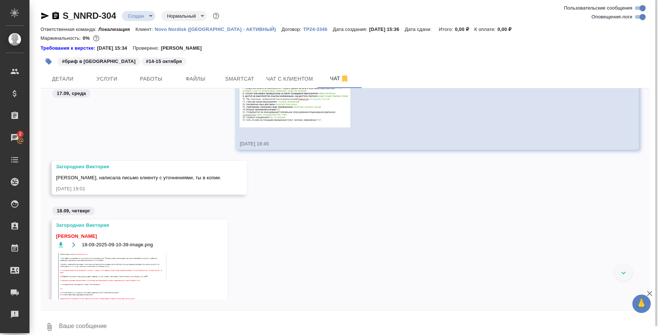
click at [152, 246] on span "18-09-2025-09-10-39-image.png" at bounding box center [117, 244] width 71 height 7
click at [146, 262] on img at bounding box center [111, 284] width 111 height 62
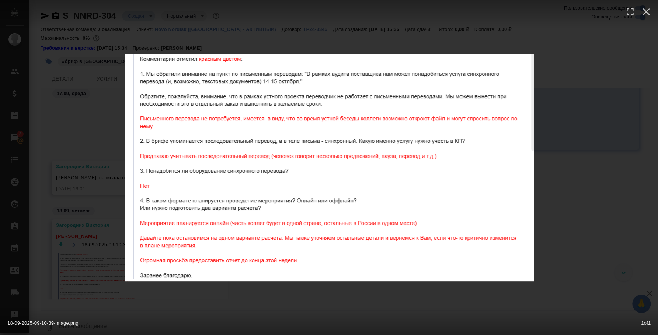
click at [566, 160] on div "18-09-2025-09-10-39-image.png 1 of 1" at bounding box center [329, 167] width 658 height 335
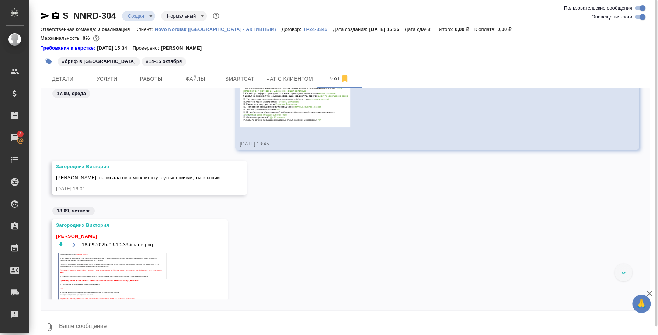
drag, startPoint x: 433, startPoint y: 240, endPoint x: 361, endPoint y: 257, distance: 73.4
click at [433, 240] on div "Загородних Виктория Федотова Ирина 18-09-2025-09-10-39-image.png 18.09.25, 09:10" at bounding box center [345, 284] width 609 height 129
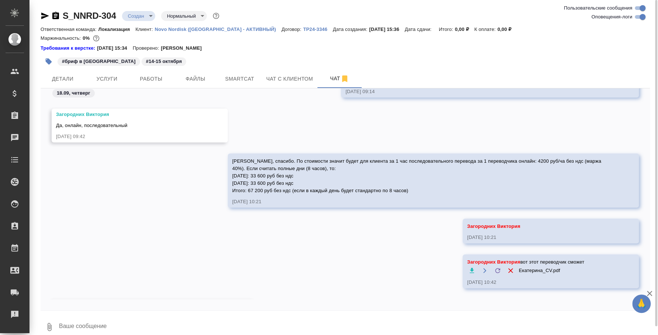
scroll to position [1392, 0]
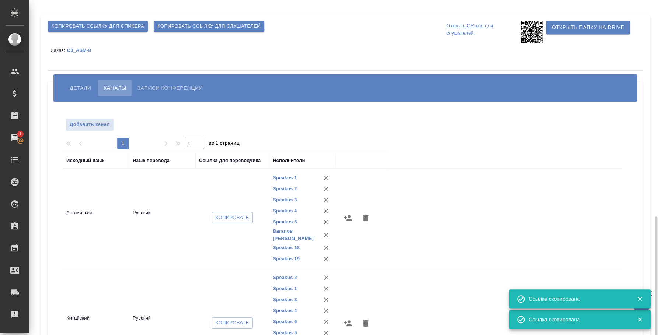
scroll to position [575, 0]
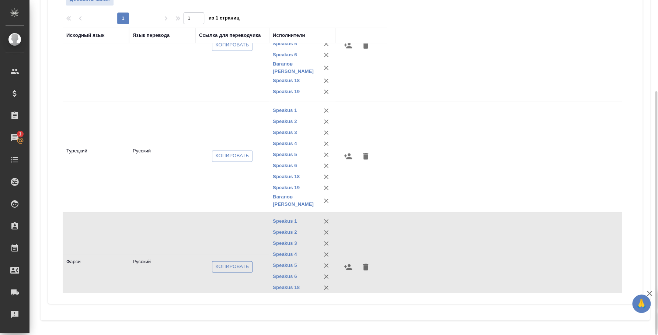
click at [229, 263] on span "Копировать" at bounding box center [233, 267] width 34 height 8
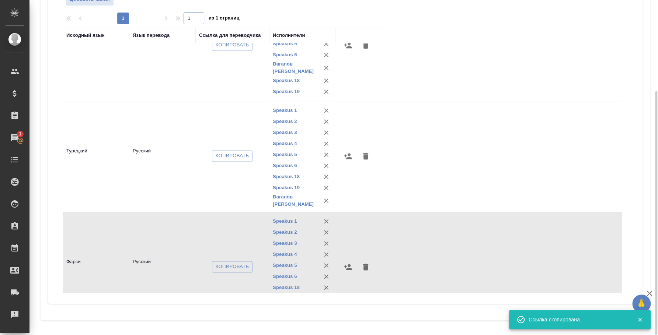
scroll to position [0, 0]
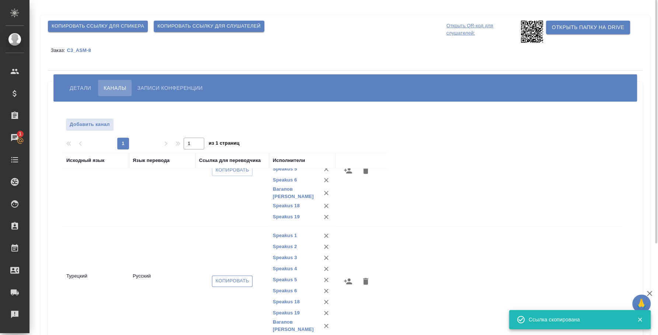
click at [233, 277] on span "Копировать" at bounding box center [233, 281] width 34 height 8
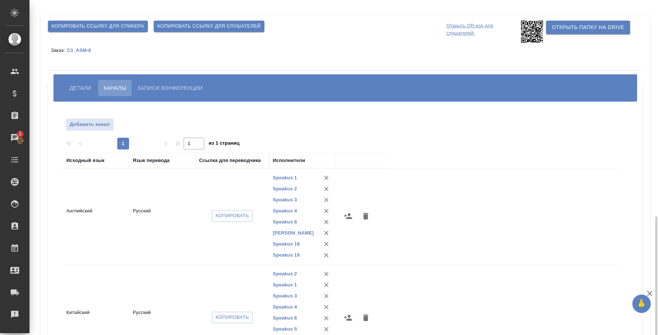
scroll to position [575, 0]
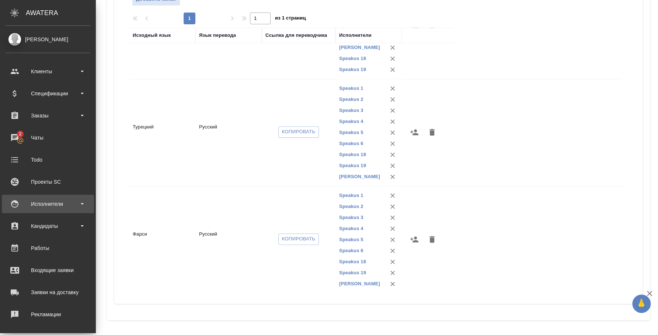
click at [45, 206] on div "Исполнители" at bounding box center [48, 204] width 85 height 11
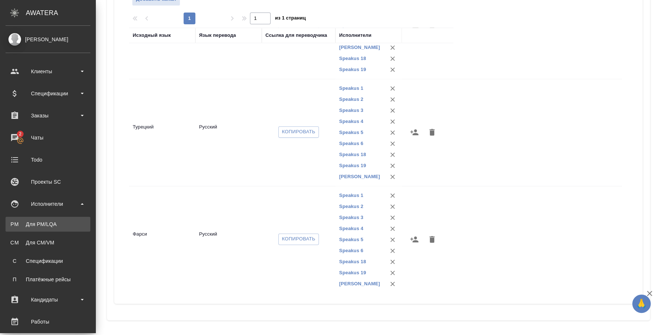
click at [47, 226] on div "Для PM/LQA" at bounding box center [47, 224] width 77 height 7
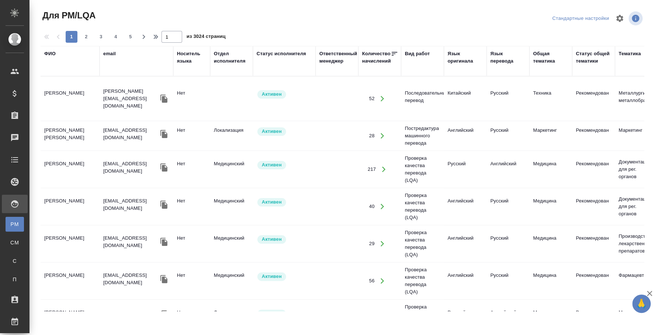
click at [57, 56] on div "ФИО" at bounding box center [70, 53] width 52 height 7
click at [452, 57] on div "Язык оригинала" at bounding box center [464, 57] width 35 height 15
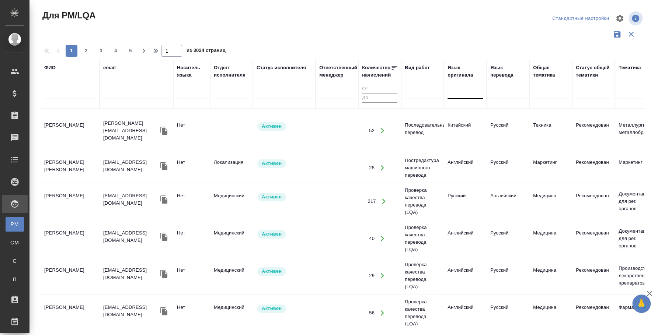
click at [461, 91] on div at bounding box center [464, 92] width 35 height 11
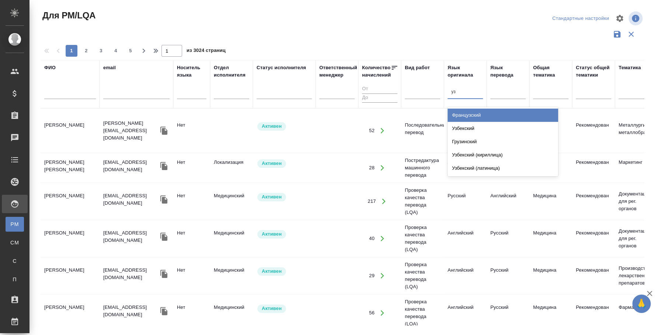
type input "узб"
click at [484, 113] on div "Узбекский" at bounding box center [502, 115] width 111 height 13
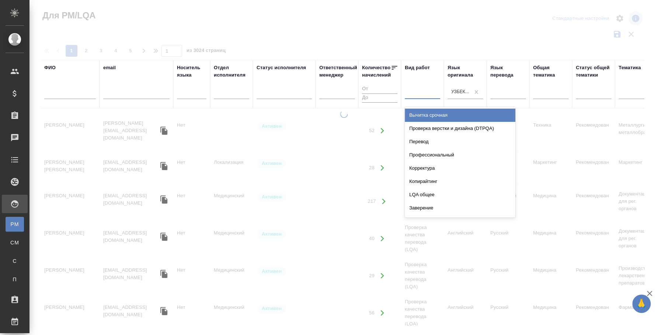
click at [430, 90] on div at bounding box center [422, 92] width 35 height 11
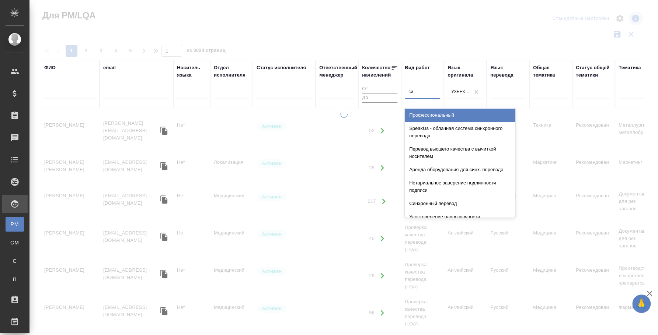
type input "син"
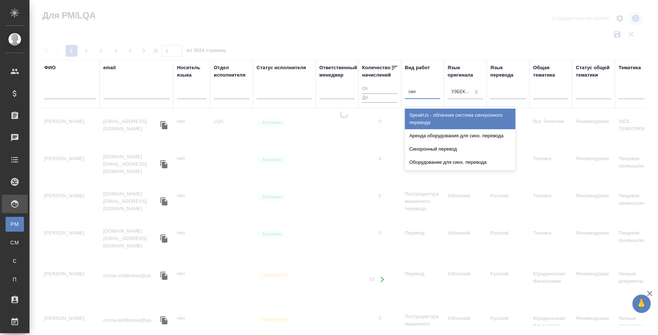
click at [444, 145] on div "Синхронный перевод" at bounding box center [460, 149] width 111 height 13
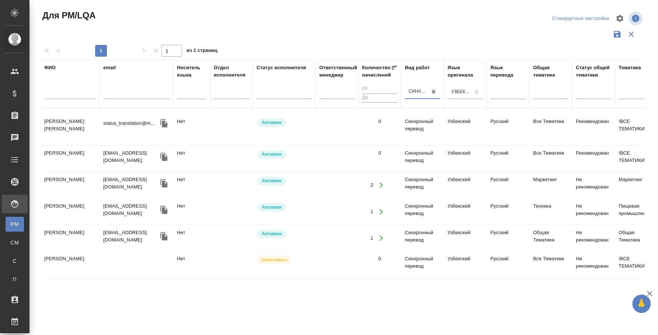
click at [58, 122] on td "Абдукамилова Рано Турсуновна" at bounding box center [70, 127] width 59 height 26
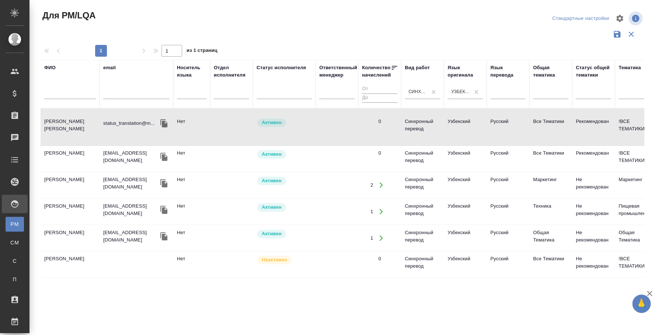
click at [58, 122] on td "Абдукамилова Рано Турсуновна" at bounding box center [70, 127] width 59 height 26
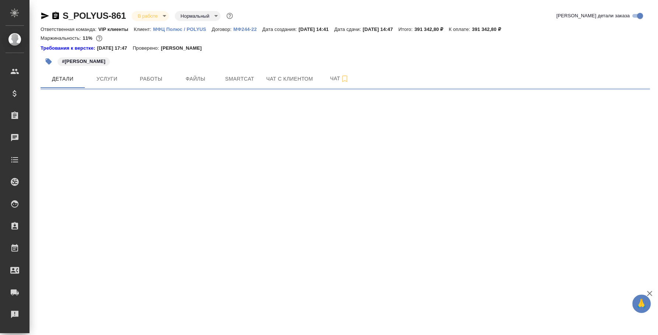
select select "RU"
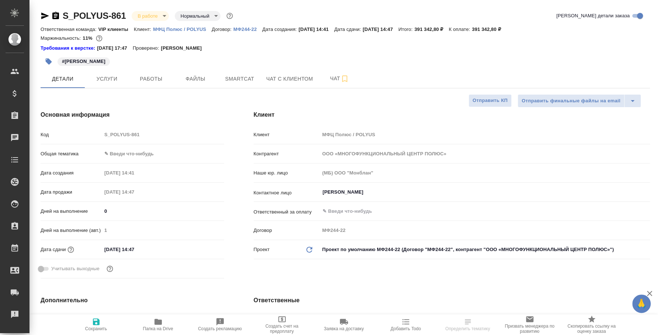
type textarea "x"
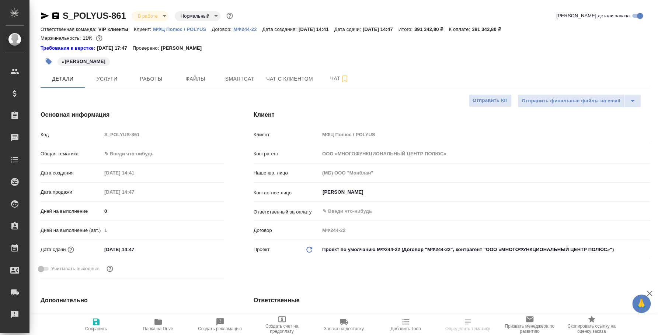
type textarea "x"
click at [203, 77] on span "Файлы" at bounding box center [195, 78] width 35 height 9
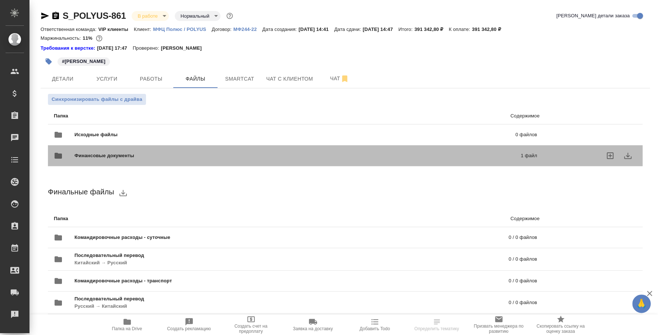
click at [125, 157] on span "Финансовые документы" at bounding box center [200, 155] width 253 height 7
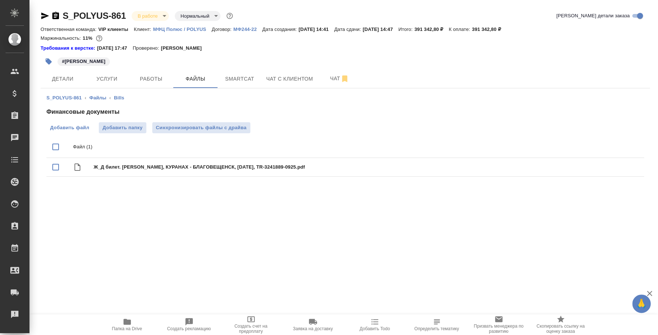
click at [57, 129] on span "Добавить файл" at bounding box center [69, 127] width 39 height 7
click at [0, 0] on input "Добавить файл" at bounding box center [0, 0] width 0 height 0
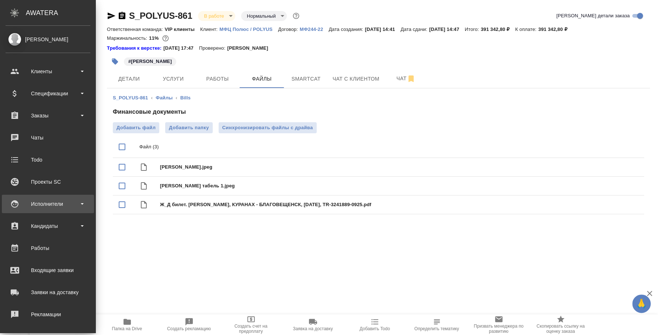
click at [60, 206] on div "Исполнители" at bounding box center [48, 204] width 85 height 11
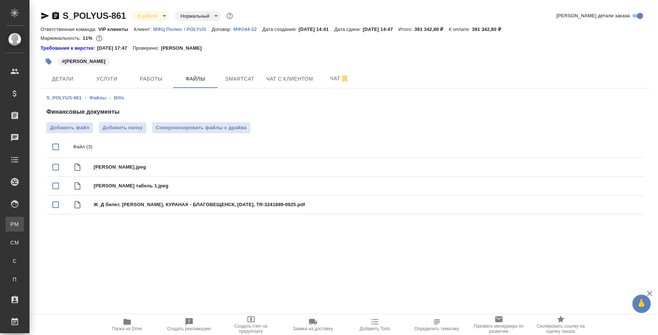
click at [11, 223] on div "Для PM/LQA" at bounding box center [5, 224] width 11 height 7
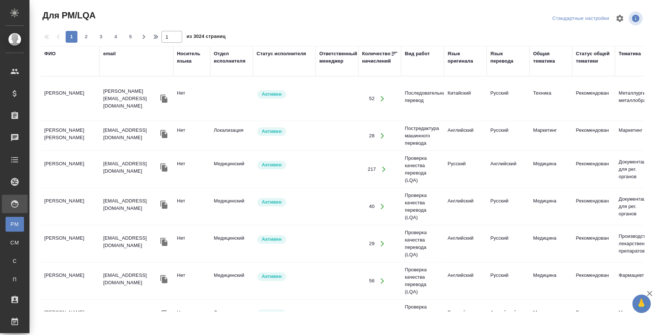
click at [55, 53] on div "ФИО" at bounding box center [49, 53] width 11 height 7
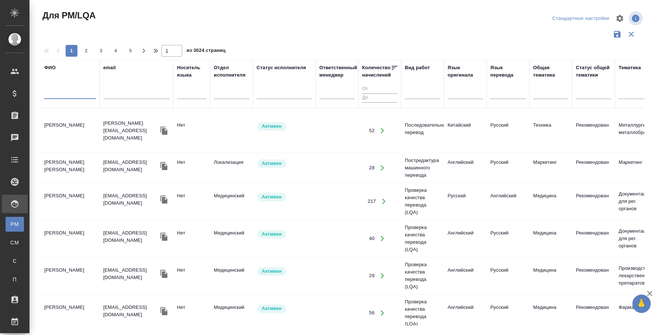
click at [74, 97] on input "text" at bounding box center [70, 94] width 52 height 9
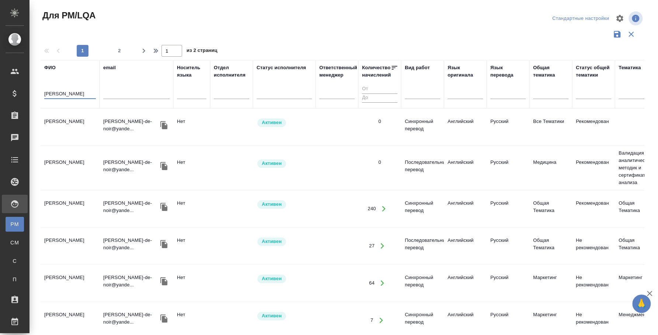
click at [76, 125] on td "Данилов Булат Александрович" at bounding box center [70, 127] width 59 height 26
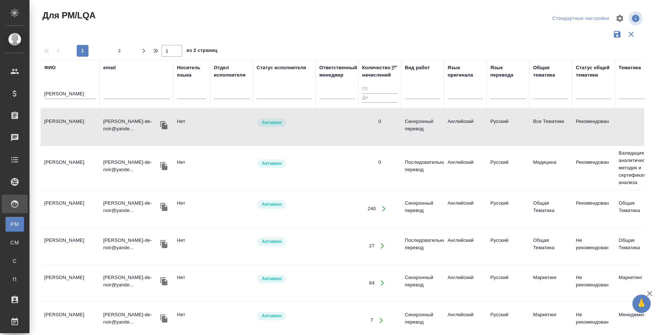
click at [78, 95] on input "данилов булат" at bounding box center [70, 94] width 52 height 9
type input "рано"
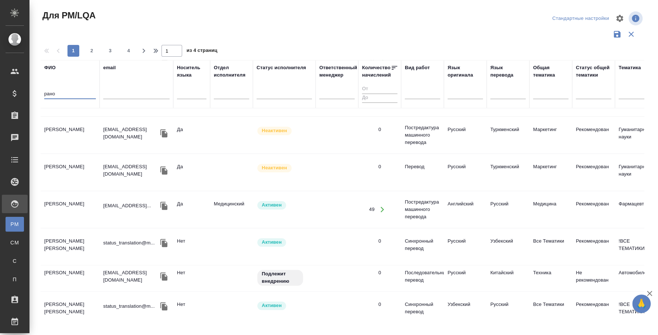
scroll to position [276, 0]
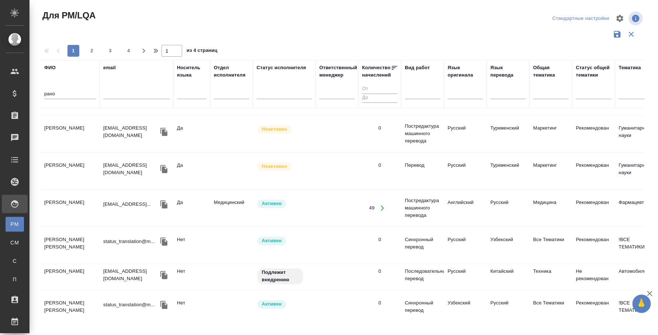
click at [73, 240] on td "Абдукамилова Рано Турсуновна" at bounding box center [70, 246] width 59 height 26
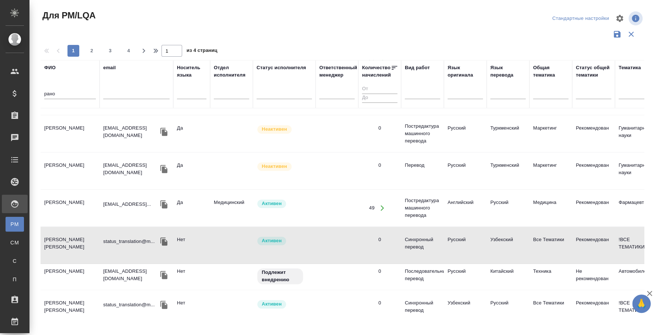
click at [76, 241] on td "Абдукамилова Рано Турсуновна" at bounding box center [70, 246] width 59 height 26
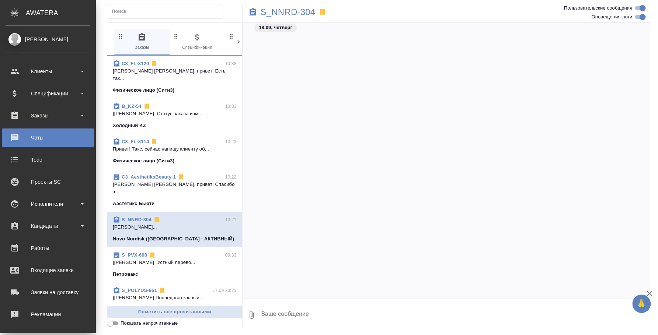
scroll to position [958, 0]
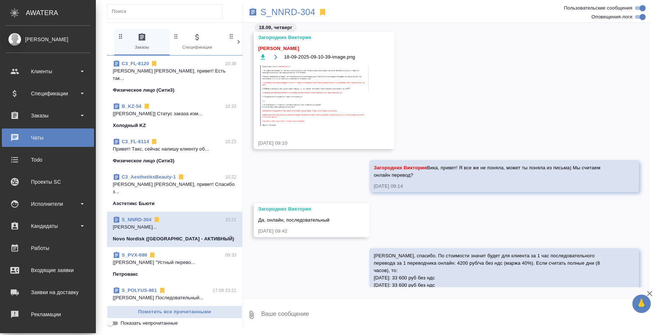
click at [256, 312] on button "0" at bounding box center [252, 315] width 18 height 25
click at [226, 276] on span "С локального диска" at bounding box center [196, 276] width 86 height 10
click at [0, 0] on input "С локального диска" at bounding box center [0, 0] width 0 height 0
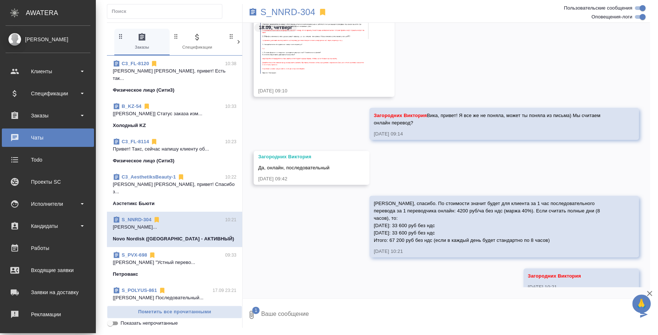
scroll to position [1019, 0]
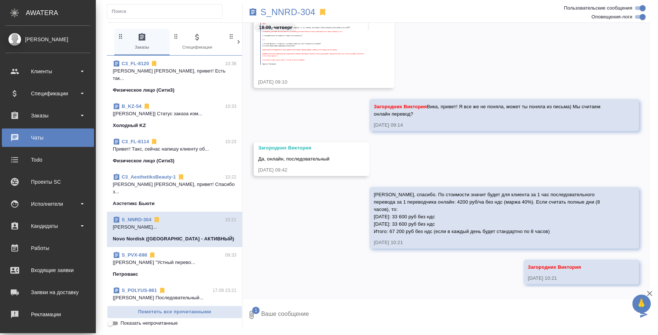
click at [386, 324] on textarea at bounding box center [448, 315] width 377 height 25
type textarea "P"
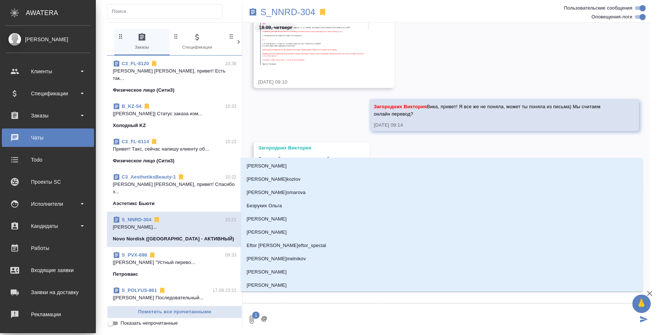
type textarea "@p"
type input "p"
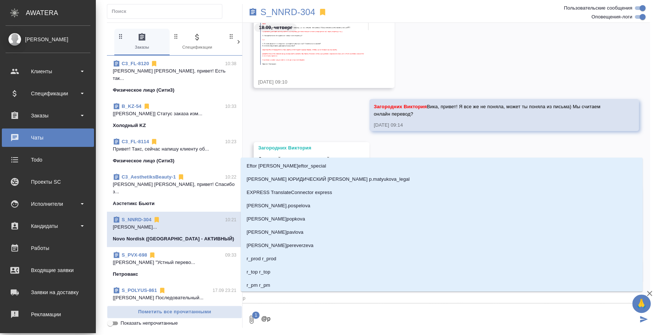
type textarea "@"
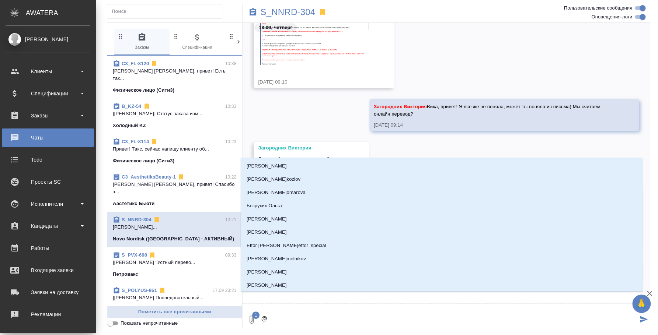
type textarea "@з"
type input "з"
type textarea "@за"
type input "за"
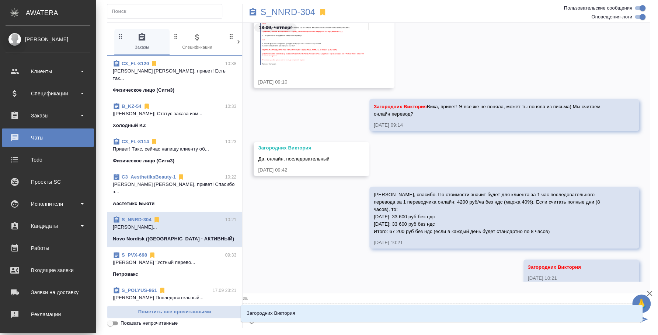
type textarea "@заг"
type input "заг"
type textarea "@заго"
type input "заго"
click at [408, 319] on li "Загородних Виктория" at bounding box center [442, 313] width 402 height 13
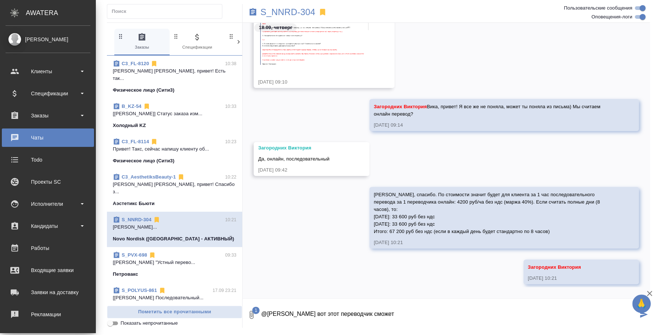
type textarea "@Загородних Виктория вот этот переводчик сможет"
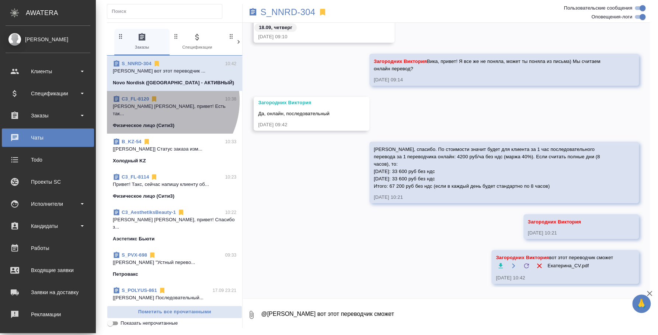
click at [159, 101] on div "C3_FL-8120 10:38" at bounding box center [174, 98] width 123 height 7
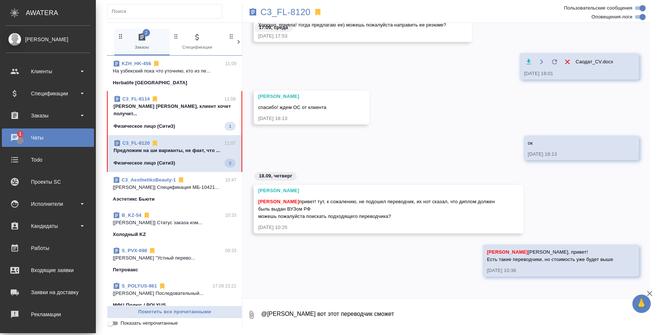
scroll to position [677, 0]
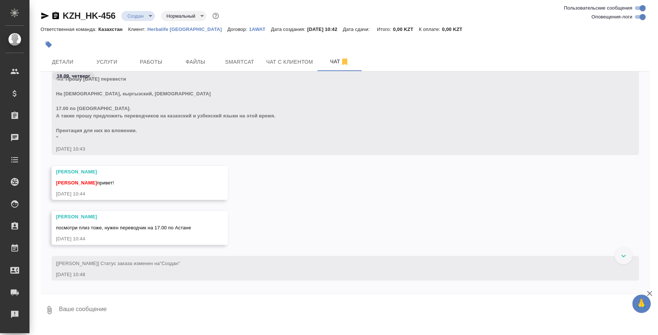
scroll to position [53, 0]
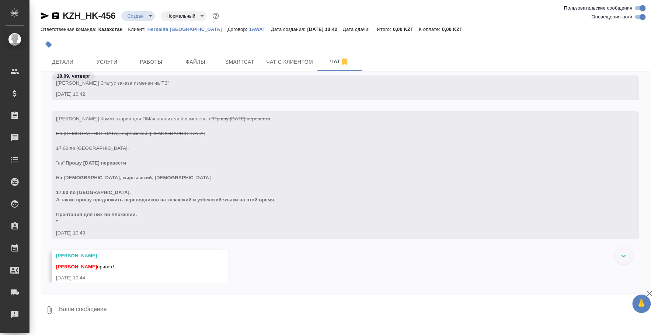
click at [194, 325] on div "KZH_HK-456 Создан new Нормальный normal Ответственная команда: Казахстан Клиент…" at bounding box center [344, 163] width 617 height 327
click at [269, 307] on textarea at bounding box center [354, 310] width 592 height 25
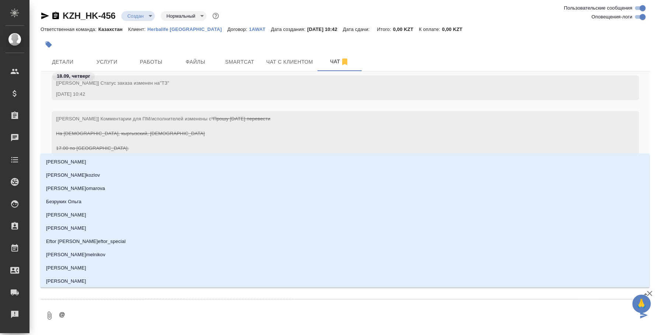
type textarea "@r"
type input "r"
type textarea "@r'j"
type input "r'j"
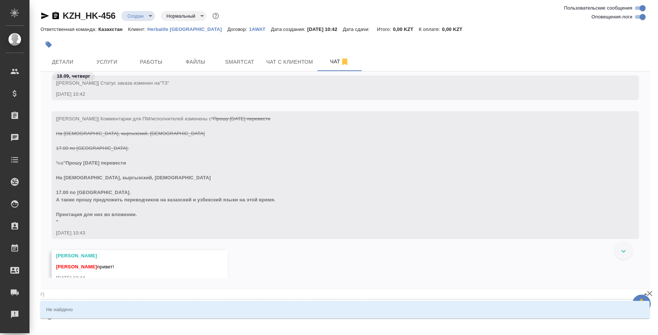
type textarea "@r"
type input "r"
type textarea "@"
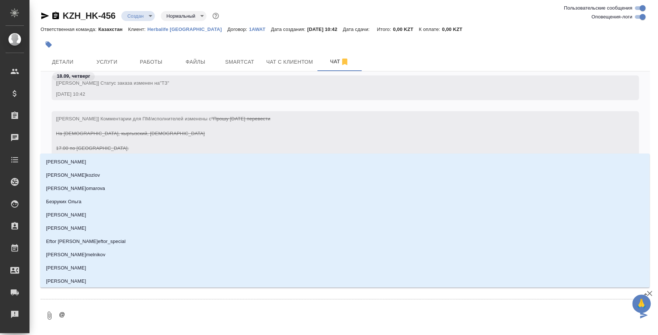
type textarea "@к"
type input "к"
type textarea "@ко"
type input "ко"
type textarea "@кош"
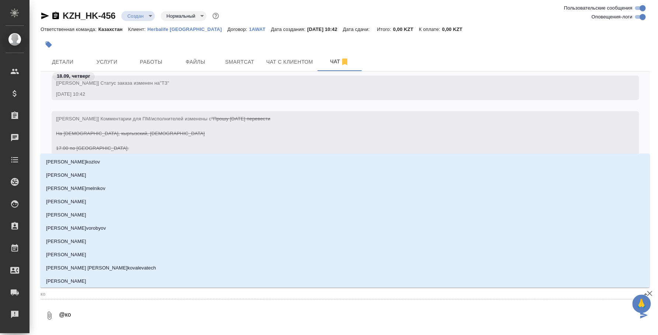
type input "кош"
type textarea "@коша"
type input "коша"
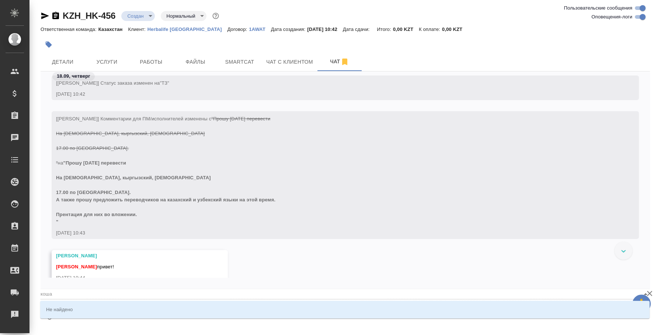
type textarea "@кош"
type input "кош"
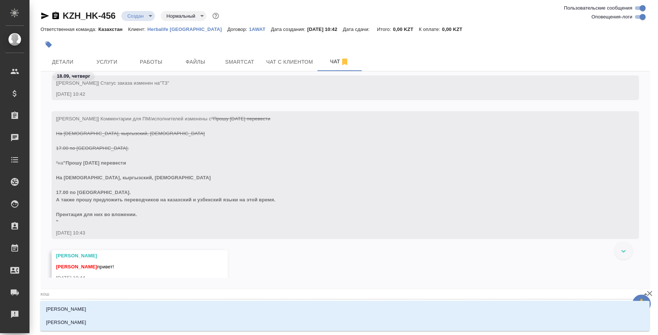
type textarea "@коше"
type input "коше"
type textarea "@кошер"
type input "кошер"
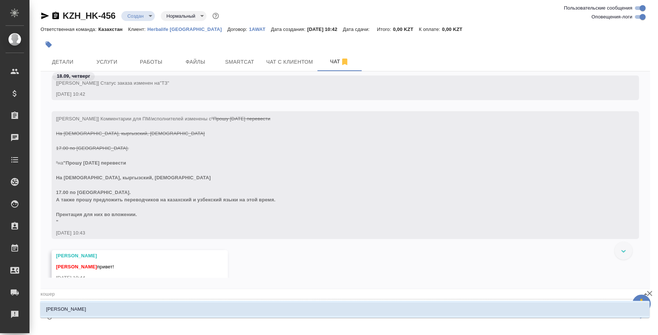
click at [287, 305] on li "[PERSON_NAME]" at bounding box center [344, 309] width 609 height 13
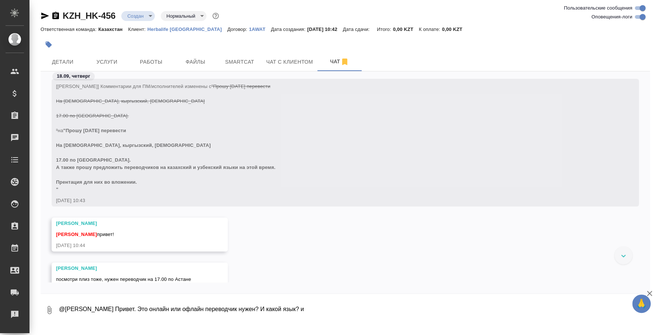
scroll to position [99, 0]
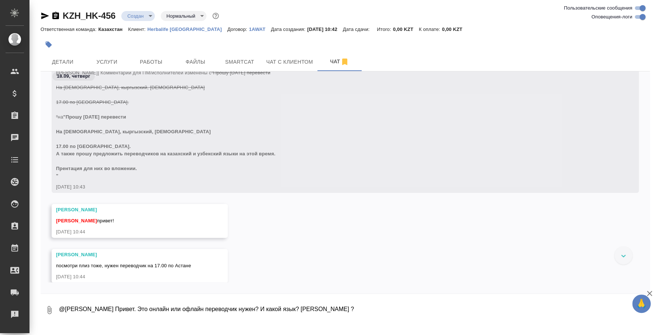
type textarea "@[PERSON_NAME] Привет. Это онлайн или офлайн переводчик нужен? И какой язык? [P…"
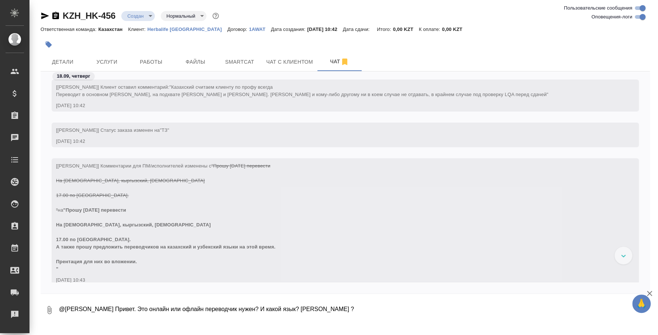
scroll to position [0, 0]
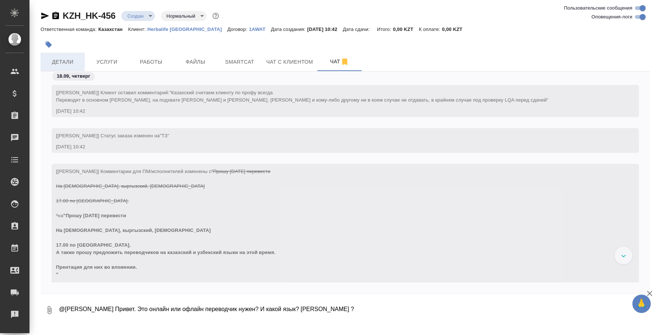
click at [75, 58] on span "Детали" at bounding box center [62, 61] width 35 height 9
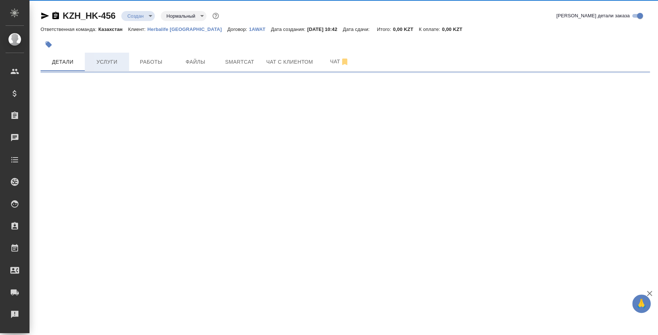
select select "RU"
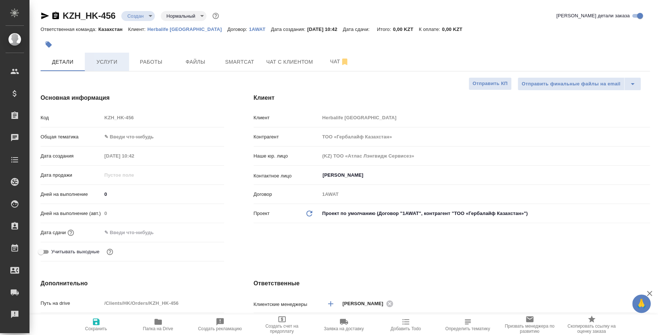
type textarea "x"
click at [324, 64] on span "Чат" at bounding box center [339, 61] width 35 height 9
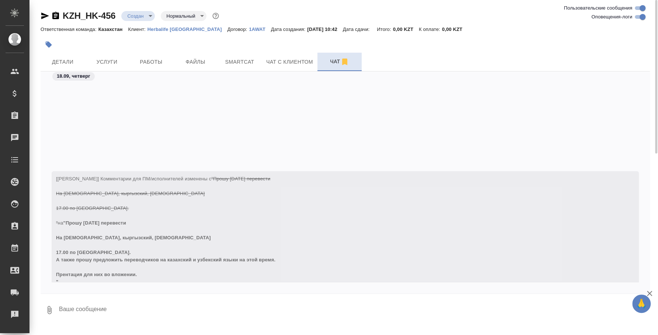
scroll to position [234, 0]
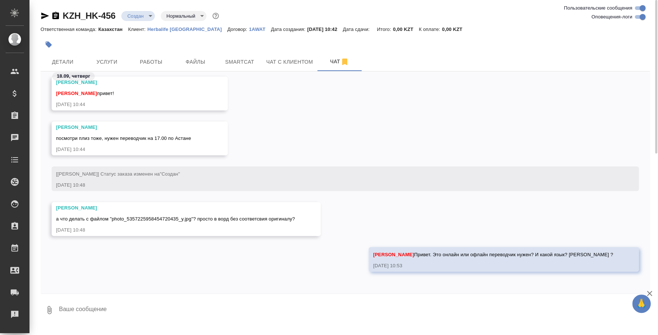
click at [317, 313] on textarea at bounding box center [354, 310] width 592 height 25
click at [230, 311] on textarea "Я правильно поняла, что нужны синхронисты на казахский и на узбекский?" at bounding box center [347, 310] width 579 height 25
click at [187, 307] on textarea "Я правильно поняла, что нужны синхронисты на казахский и на узбекский?" at bounding box center [347, 310] width 579 height 25
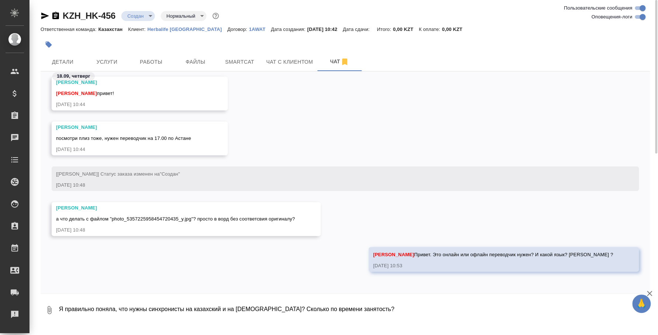
type textarea "Я правильно поняла, что нужны синхронисты на казахский и на узбекский? Сколько …"
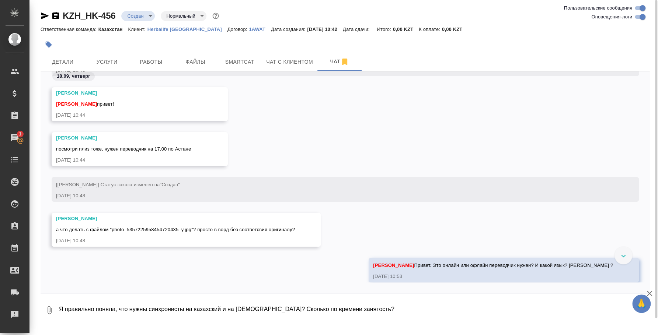
scroll to position [270, 0]
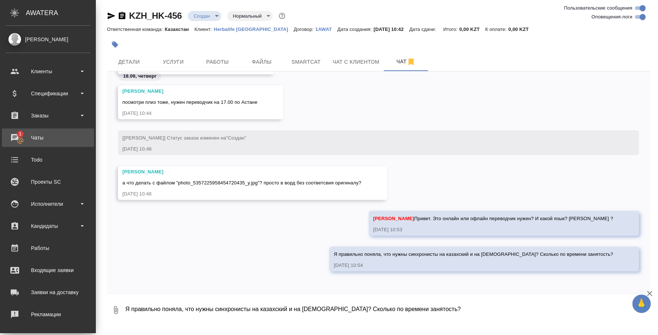
click at [22, 138] on div "Чаты" at bounding box center [48, 137] width 85 height 11
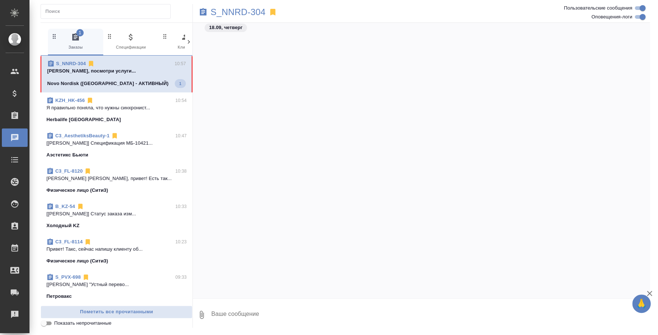
scroll to position [902, 0]
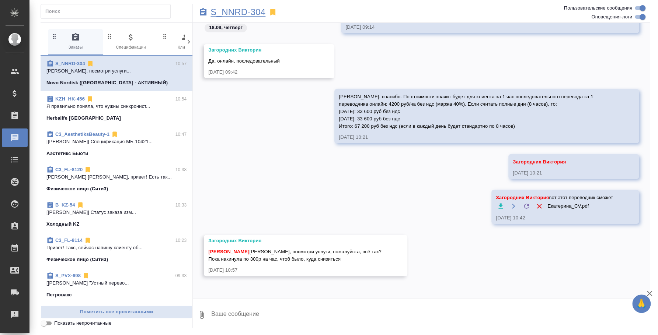
click at [234, 15] on p "S_NNRD-304" at bounding box center [237, 11] width 55 height 7
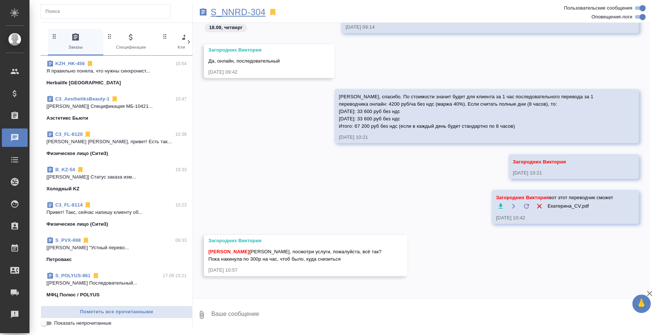
click at [224, 10] on p "S_NNRD-304" at bounding box center [237, 11] width 55 height 7
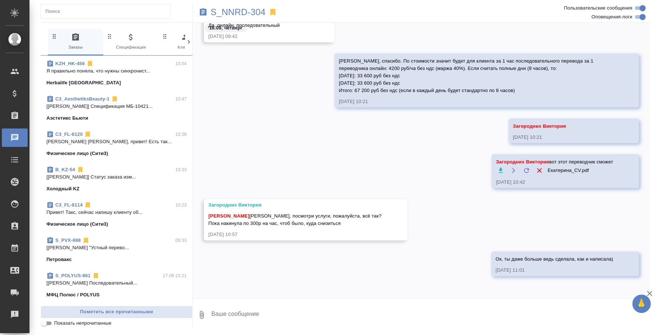
click at [103, 65] on div "KZH_HK-456 10:54" at bounding box center [116, 63] width 140 height 7
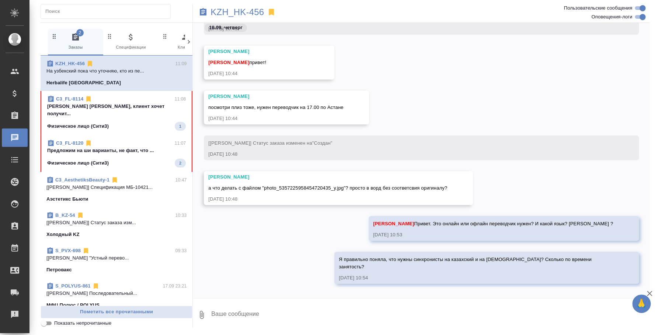
scroll to position [273, 0]
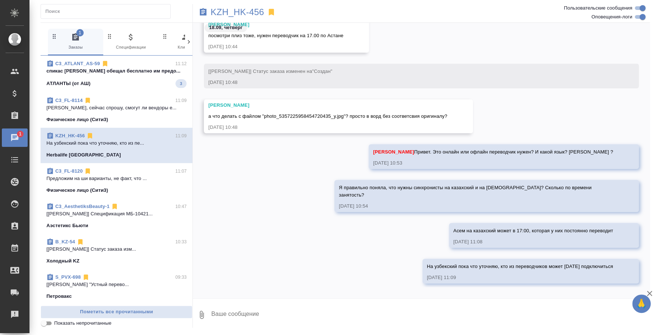
click at [149, 72] on p "спикас Алексей обещал бесплатно им предо..." at bounding box center [116, 70] width 140 height 7
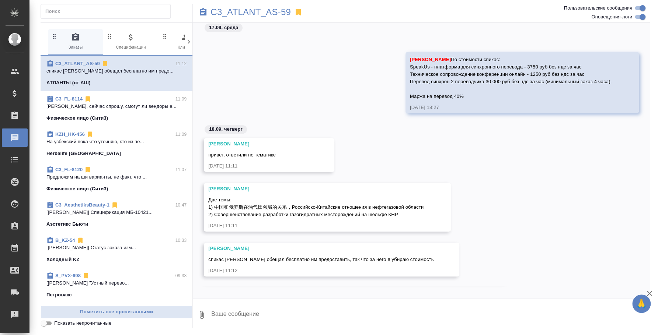
scroll to position [200, 0]
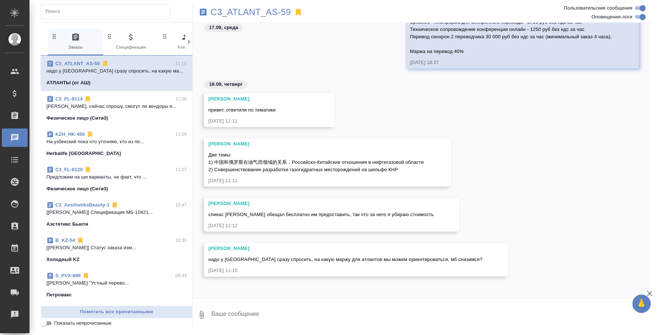
click at [405, 310] on textarea at bounding box center [429, 315] width 439 height 25
type textarea "Сейчас прошу"
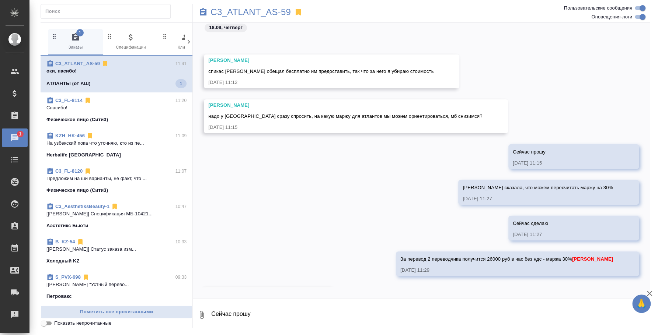
scroll to position [389, 0]
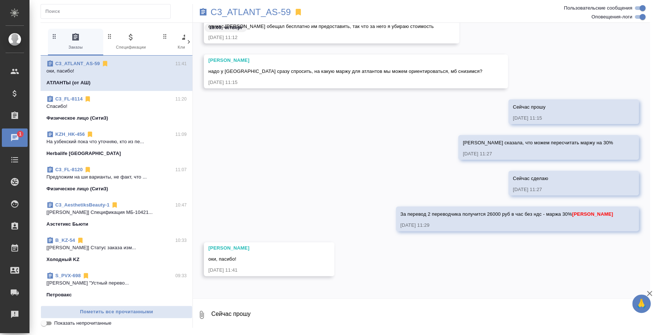
click at [126, 108] on p "Спасибо!" at bounding box center [116, 106] width 140 height 7
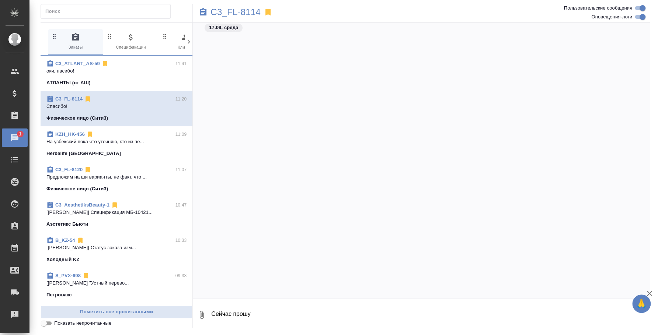
scroll to position [1385, 0]
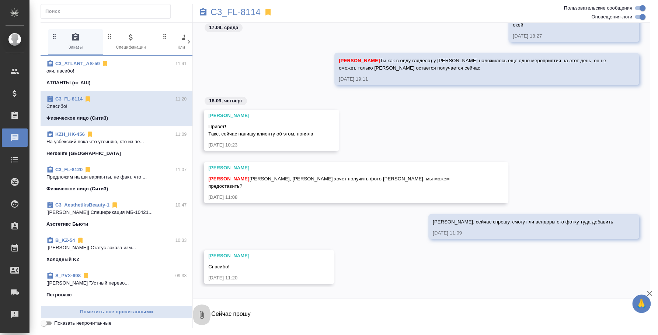
click at [206, 311] on icon "button" at bounding box center [201, 315] width 9 height 9
click at [167, 271] on span "С локального диска" at bounding box center [147, 276] width 86 height 10
click at [0, 0] on input "С локального диска" at bounding box center [0, 0] width 0 height 0
click at [266, 310] on textarea "Сейчас прошу" at bounding box center [423, 315] width 427 height 25
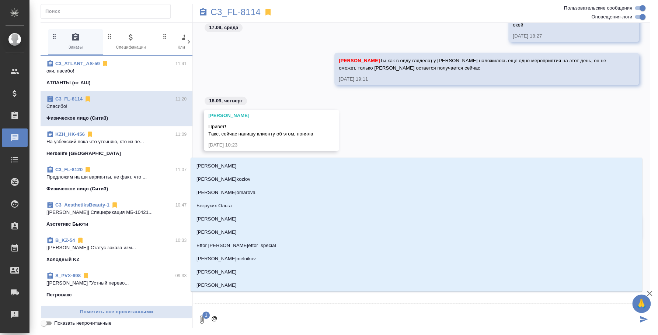
type textarea "@y"
type input "y"
type textarea "@y'b"
type input "y'b"
type textarea "@y'b'r"
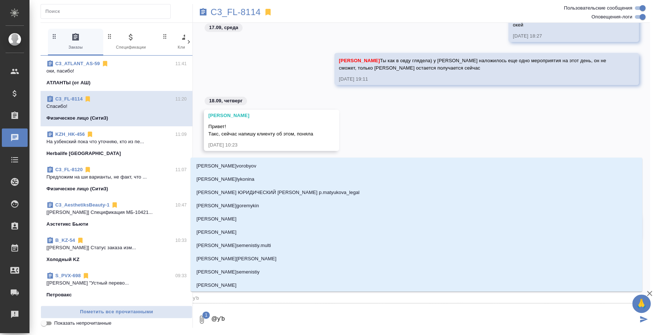
type input "y'b'r"
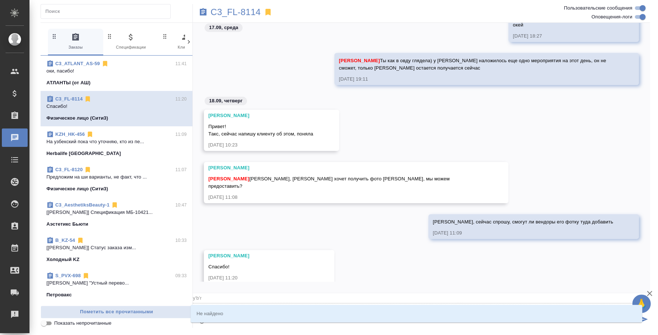
type textarea "@y'b"
type input "y'b"
type textarea "@y"
type input "y"
type textarea "@"
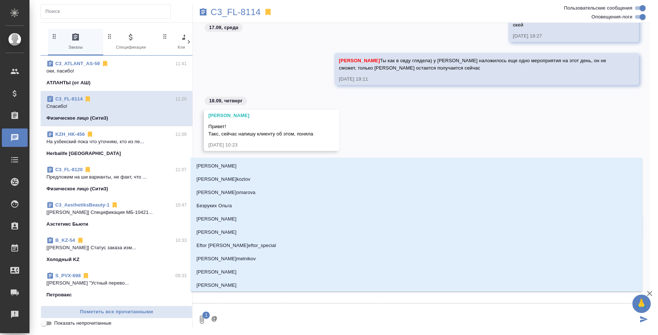
type textarea "@и"
type input "и"
type textarea "@иь"
type input "иь"
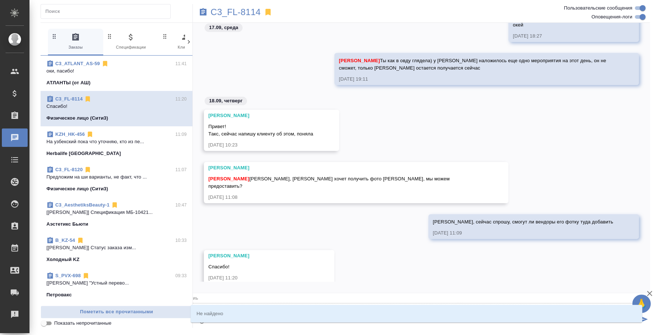
type textarea "@и"
type input "и"
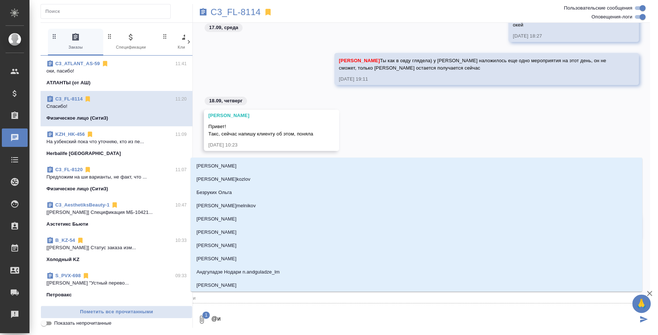
type textarea "@ил"
type input "ил"
type textarea "@иль"
type input "иль"
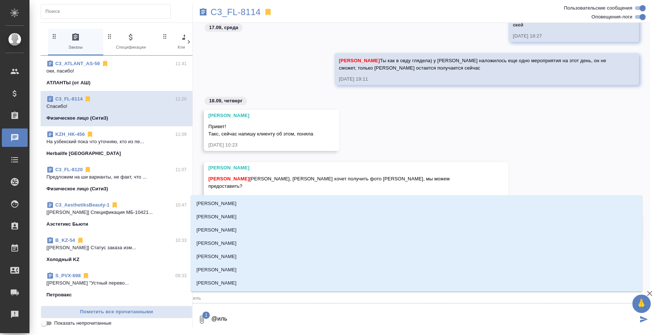
type textarea "@ильи"
type input "ильи"
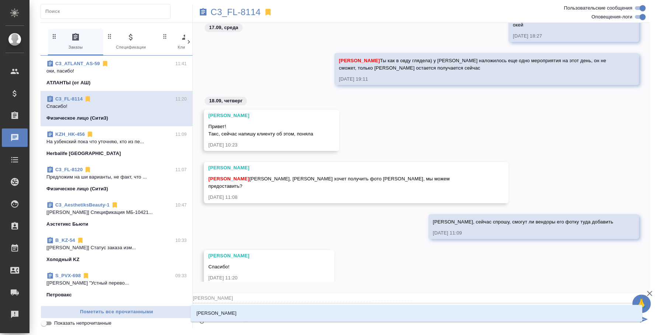
type textarea "@ильин"
type input "ильин"
click at [310, 314] on li "Ильина Екатерина" at bounding box center [416, 313] width 451 height 13
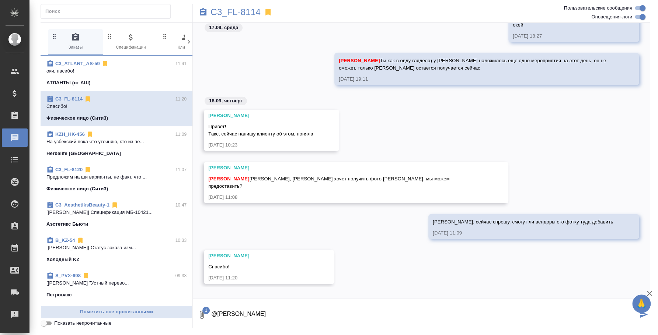
type textarea "@Ильина Екатерина"
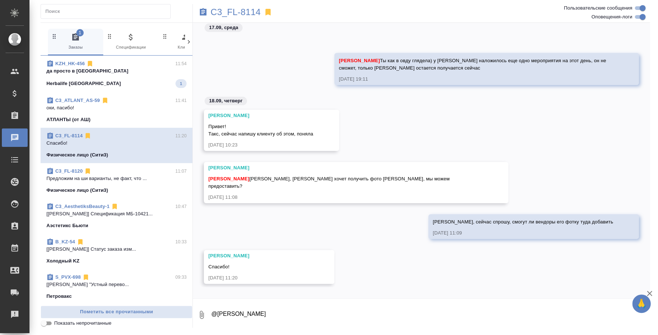
scroll to position [1430, 0]
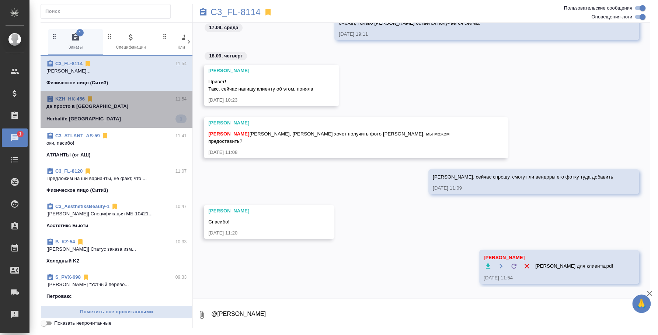
click at [120, 104] on p "да просто в орде" at bounding box center [116, 106] width 140 height 7
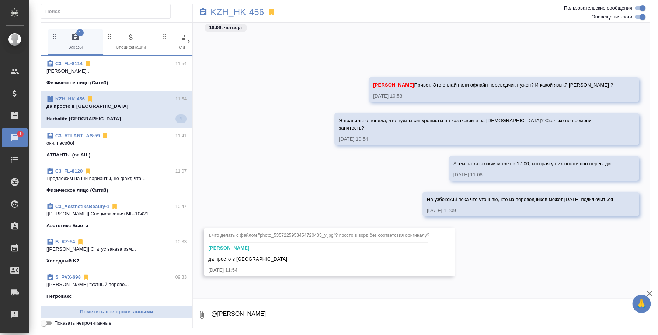
scroll to position [335, 0]
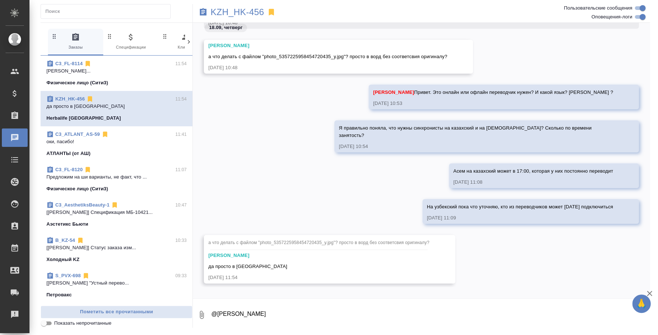
click at [312, 322] on textarea "@Ильина Екатерина" at bounding box center [429, 315] width 439 height 25
type textarea "М"
type textarea "а"
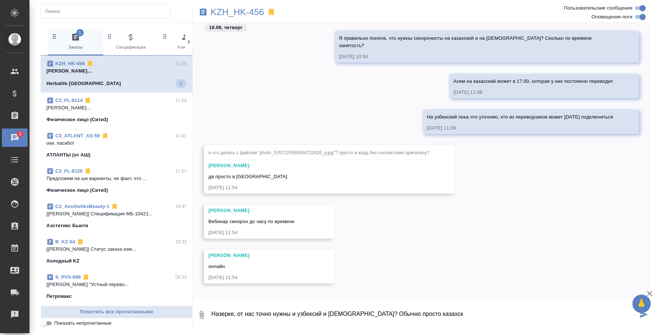
scroll to position [470, 0]
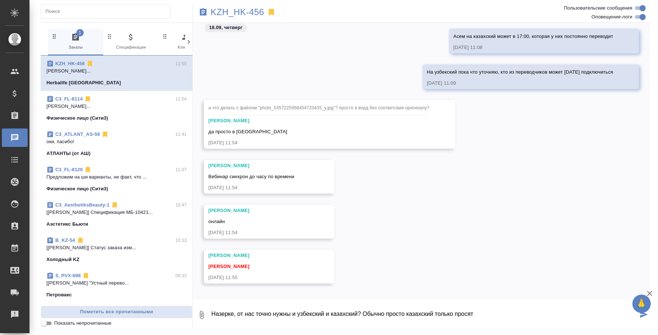
type textarea "Назерке, от нас точно нужны и узбекский и казахский? Обычно просто казахский то…"
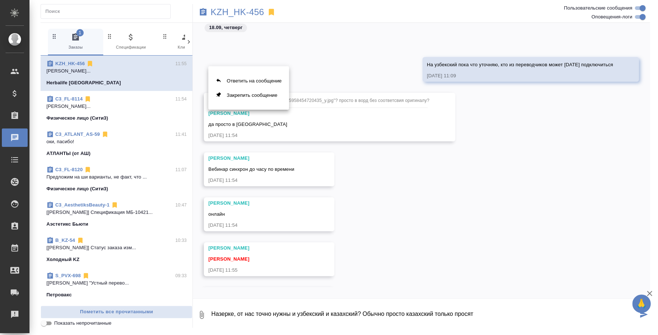
scroll to position [515, 0]
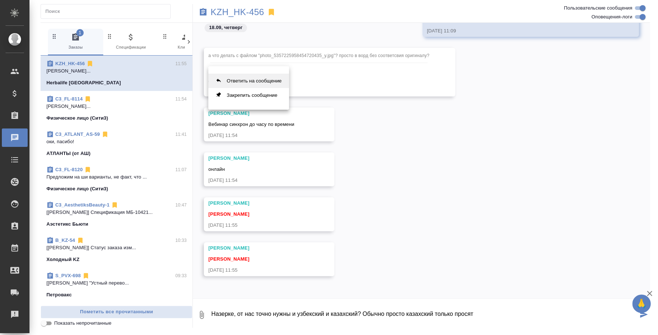
click at [248, 75] on button "Ответить на сообщение" at bounding box center [248, 81] width 81 height 14
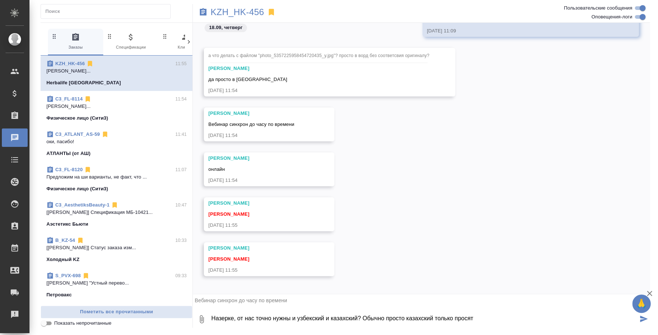
click at [643, 318] on icon "submit" at bounding box center [644, 319] width 8 height 7
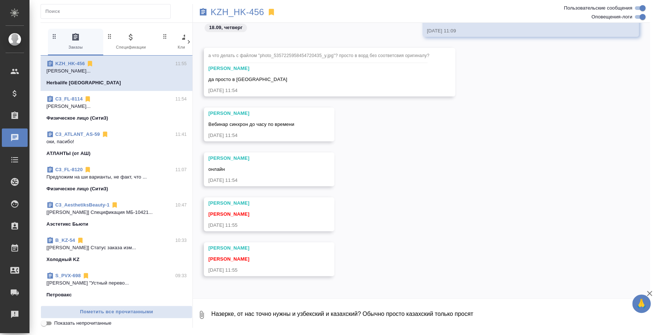
scroll to position [565, 0]
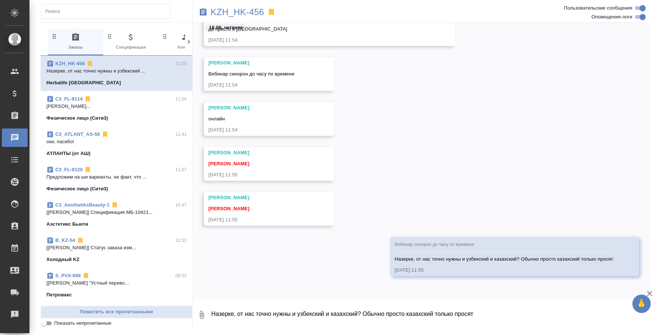
click at [652, 293] on icon "button" at bounding box center [649, 293] width 9 height 9
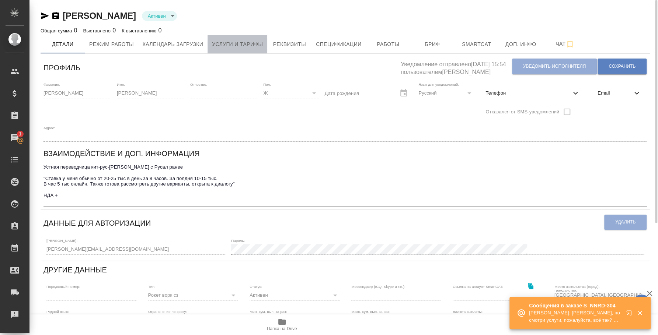
click at [254, 48] on span "Услуги и тарифы" at bounding box center [237, 44] width 51 height 9
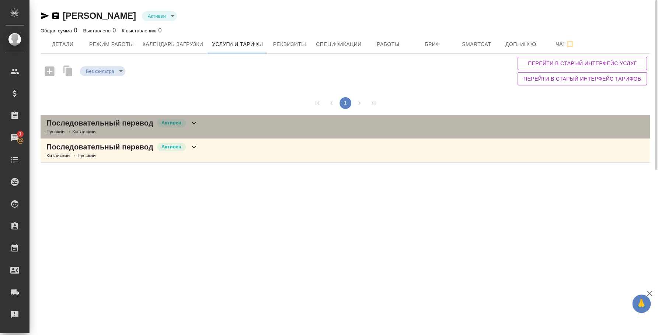
click at [251, 117] on div "Последовательный перевод Активен Русский → Китайский" at bounding box center [345, 127] width 609 height 24
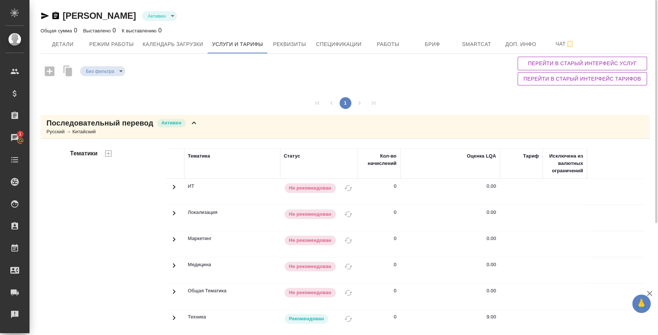
scroll to position [138, 0]
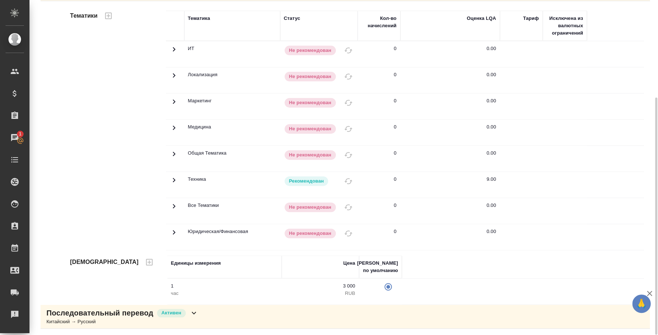
click at [256, 321] on div "Последовательный перевод [PERSON_NAME] → Русский" at bounding box center [345, 317] width 609 height 24
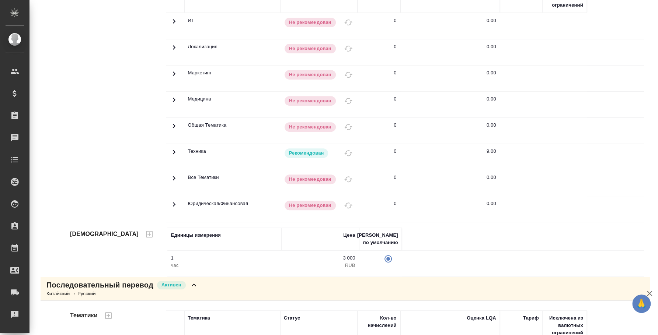
scroll to position [0, 0]
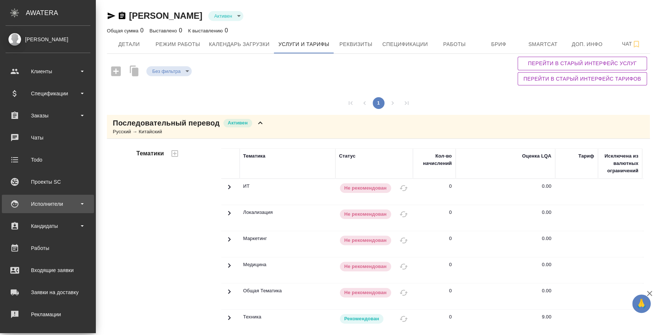
click at [63, 201] on div "Исполнители" at bounding box center [48, 204] width 85 height 11
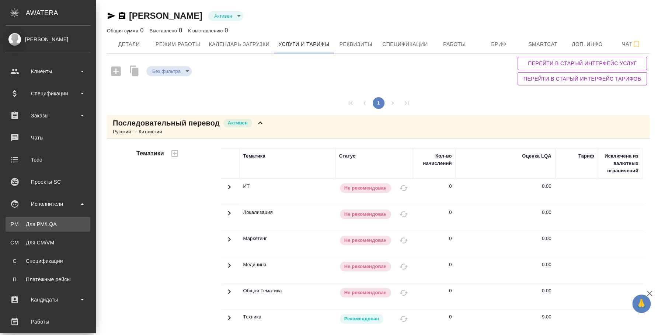
click at [58, 219] on link "PM Для PM/[GEOGRAPHIC_DATA]" at bounding box center [48, 224] width 85 height 15
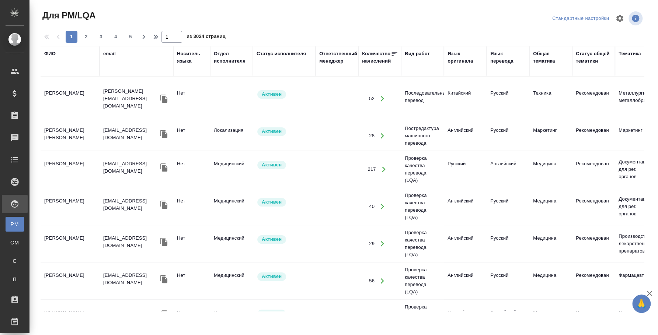
click at [55, 53] on div "ФИО" at bounding box center [49, 53] width 11 height 7
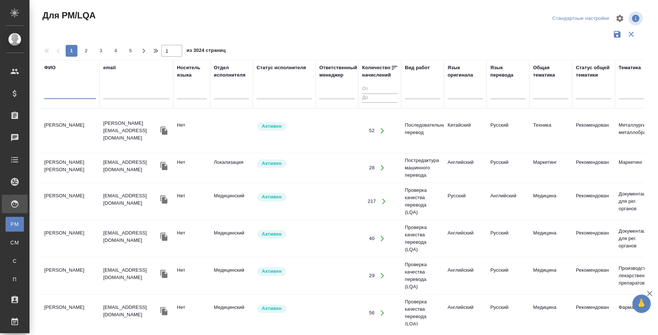
click at [60, 93] on input "text" at bounding box center [70, 94] width 52 height 9
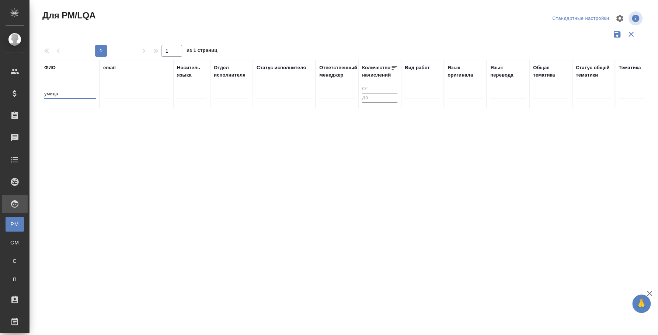
drag, startPoint x: 88, startPoint y: 93, endPoint x: -1, endPoint y: 84, distance: 89.6
click at [0, 84] on html "🙏 .cls-1 fill:#fff; AWATERA [PERSON_NAME] Спецификации Заказы 0 Чаты Todo Проек…" at bounding box center [329, 167] width 658 height 335
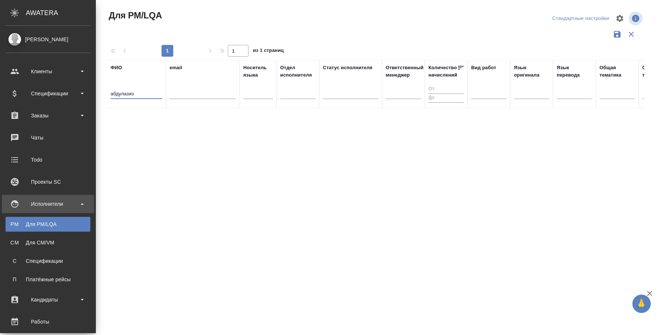
type input "абдулазиз"
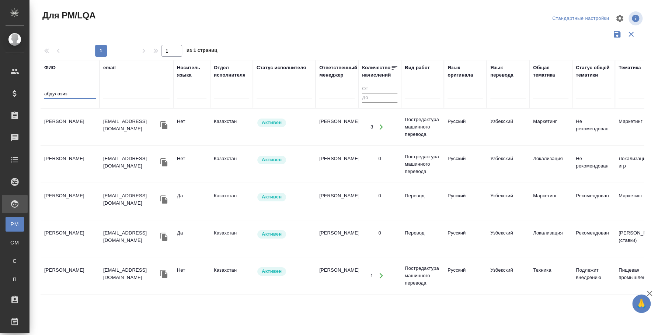
click at [72, 123] on td "[PERSON_NAME]" at bounding box center [70, 127] width 59 height 26
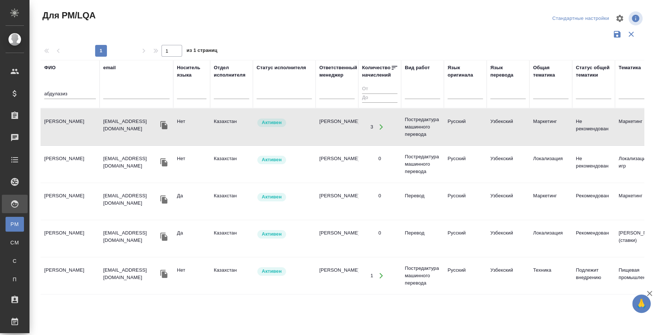
click at [72, 123] on td "[PERSON_NAME]" at bounding box center [70, 127] width 59 height 26
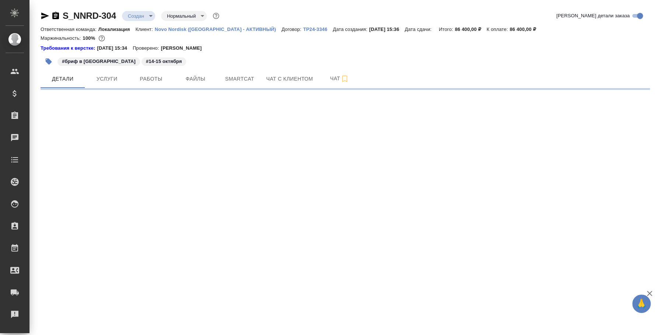
select select "RU"
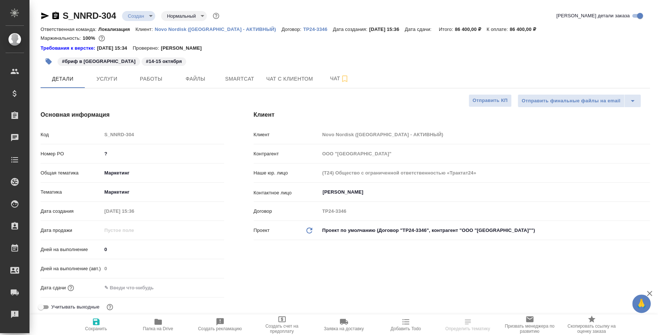
type textarea "x"
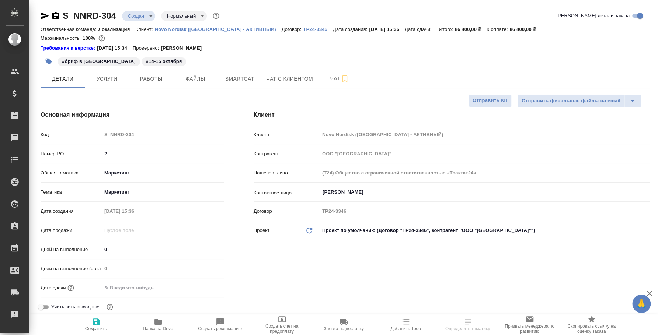
type textarea "x"
click at [150, 75] on span "Работы" at bounding box center [150, 78] width 35 height 9
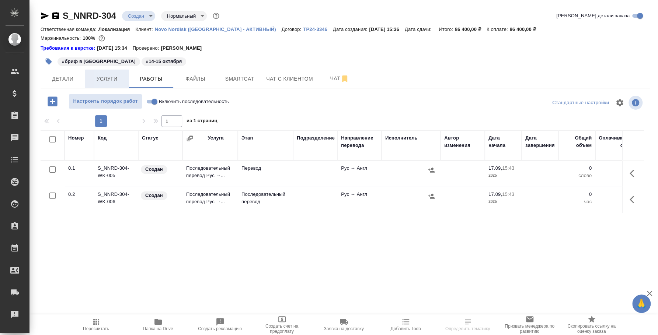
click at [101, 81] on span "Услуги" at bounding box center [106, 78] width 35 height 9
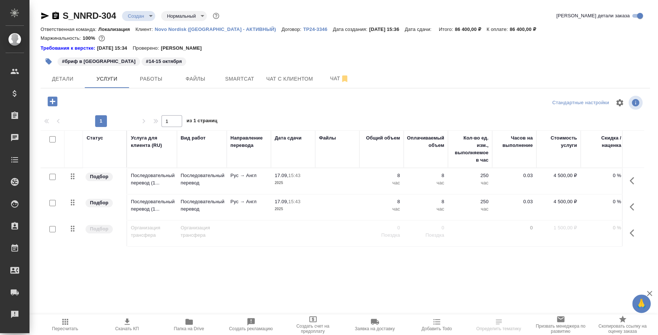
scroll to position [0, 91]
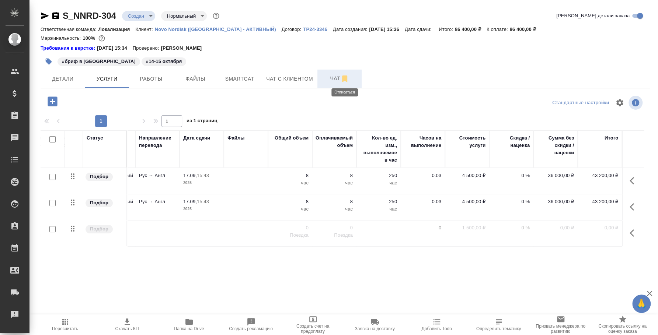
click at [343, 78] on icon "button" at bounding box center [344, 79] width 5 height 7
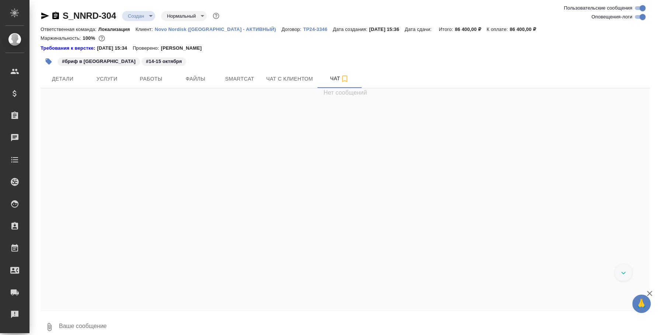
scroll to position [925, 0]
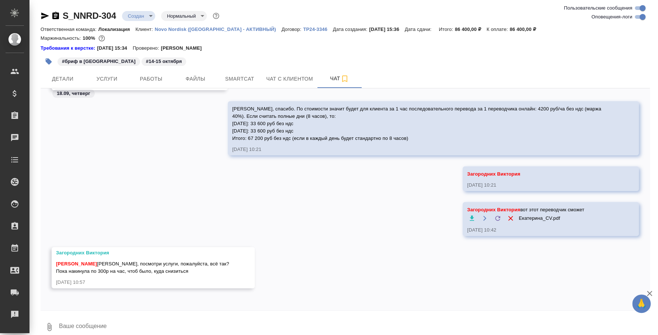
click at [203, 316] on textarea at bounding box center [354, 327] width 592 height 25
click at [198, 325] on textarea "Ок, ты даже больше ведь сделала)" at bounding box center [347, 327] width 579 height 25
type textarea "Ок, ты даже больше ведь сделала, как и написала)"
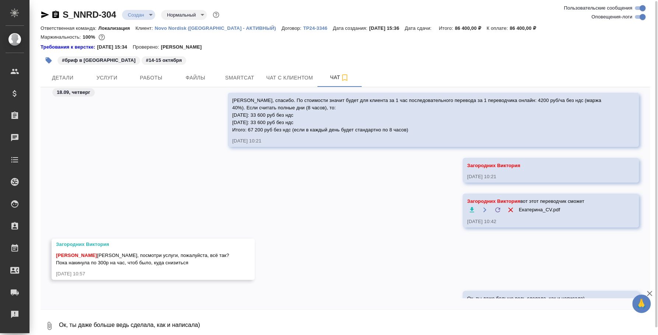
scroll to position [960, 0]
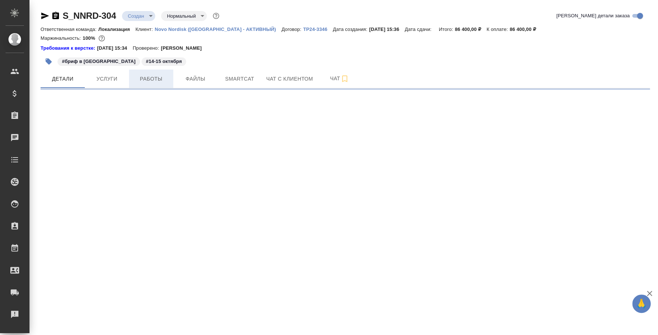
select select "RU"
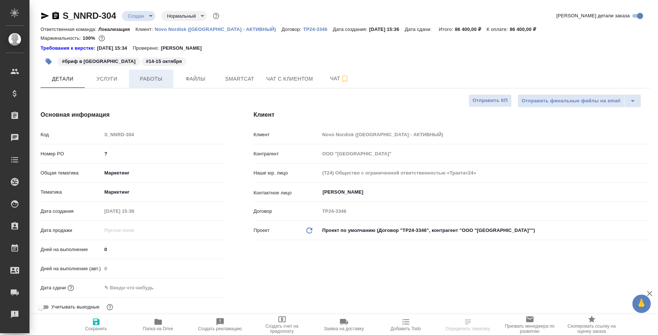
type textarea "x"
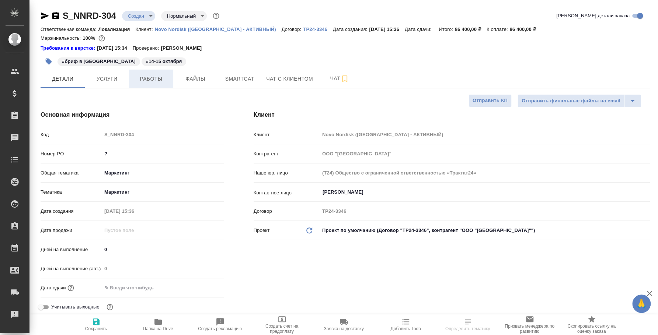
type textarea "x"
click at [143, 85] on button "Работы" at bounding box center [151, 79] width 44 height 18
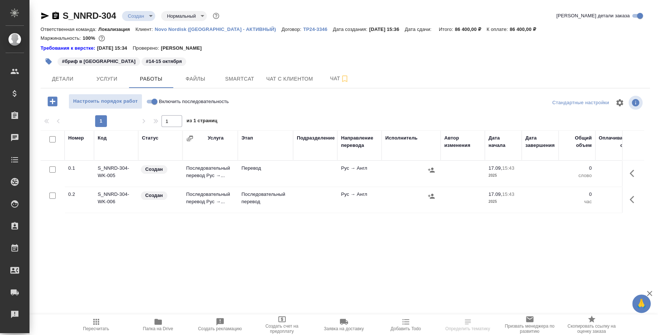
scroll to position [0, 261]
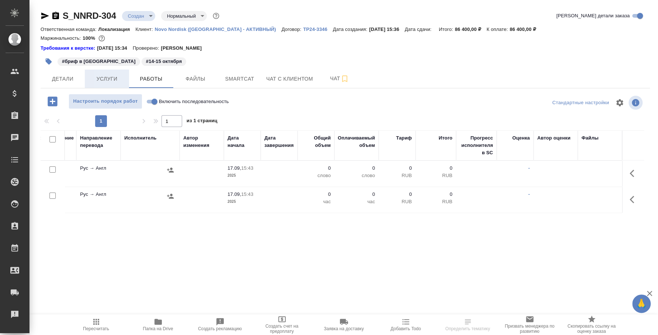
click at [100, 82] on span "Услуги" at bounding box center [106, 78] width 35 height 9
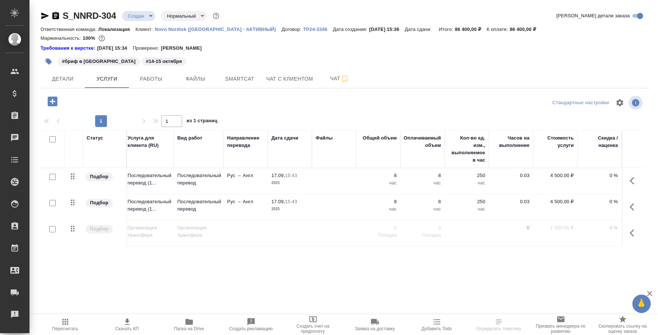
scroll to position [0, 91]
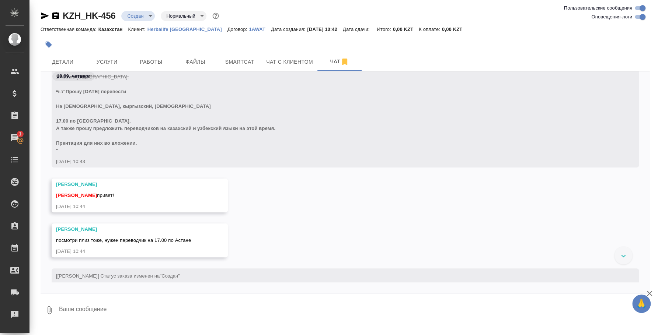
scroll to position [270, 0]
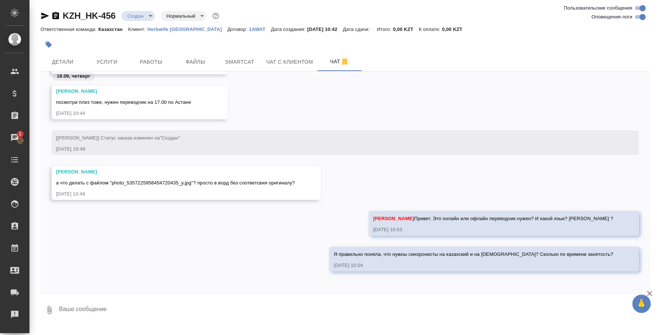
click at [200, 320] on textarea at bounding box center [354, 310] width 592 height 25
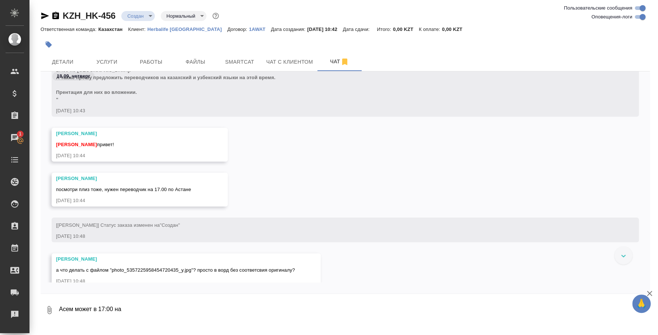
scroll to position [178, 0]
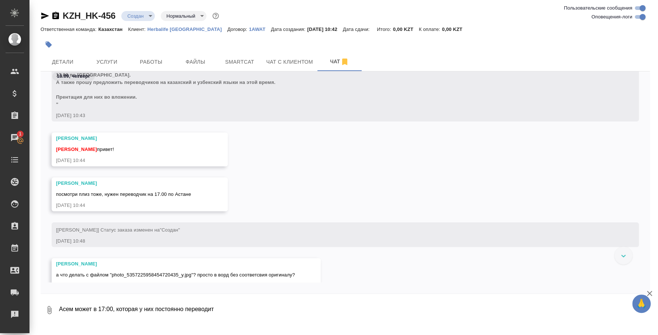
click at [74, 307] on textarea "Асем может в 17:00, которая у них постоянно переводит" at bounding box center [347, 310] width 579 height 25
click at [265, 315] on textarea "Асем на казахский может в 17:00, которая у них постоянно переводит" at bounding box center [347, 310] width 579 height 25
type textarea "Асем на казахский может в 17:00, которая у них постоянно переводит"
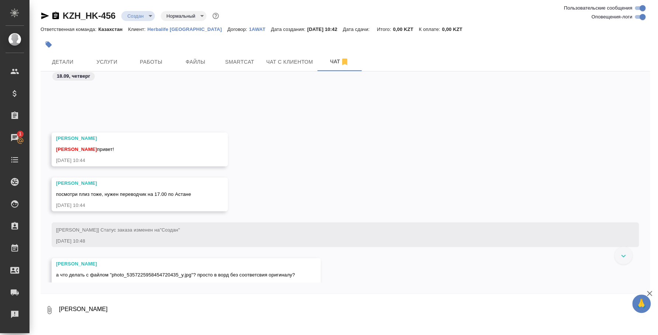
scroll to position [306, 0]
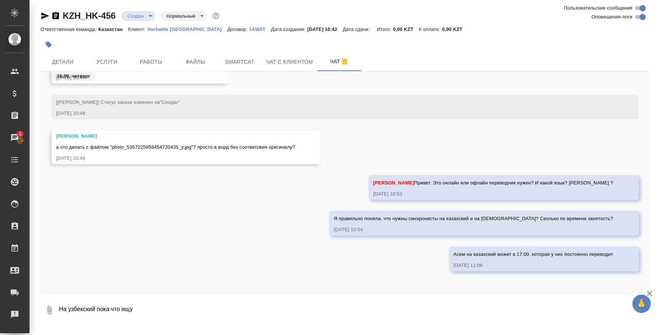
click at [149, 309] on textarea "На узбекский пока что ищу" at bounding box center [347, 310] width 579 height 25
type textarea "На узбекский пока что уточняю, кто из переводчиков может сегодня подключиться"
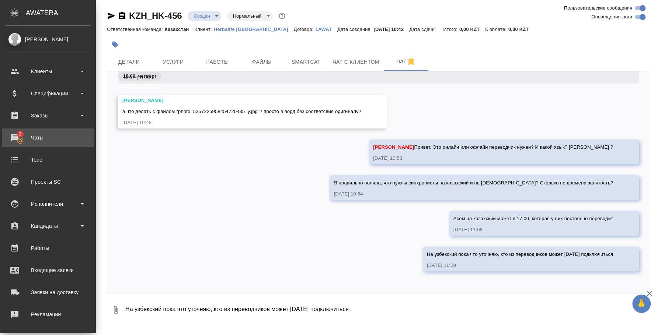
click at [47, 131] on link "2 Чаты" at bounding box center [48, 138] width 92 height 18
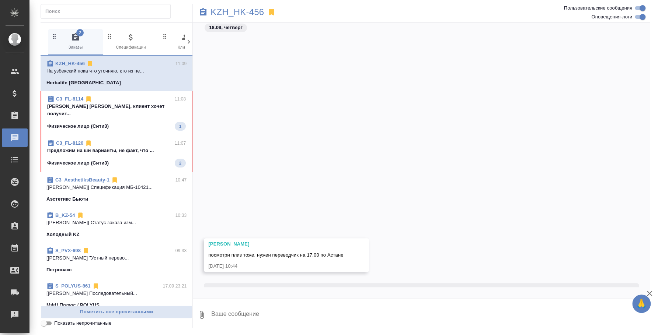
scroll to position [220, 0]
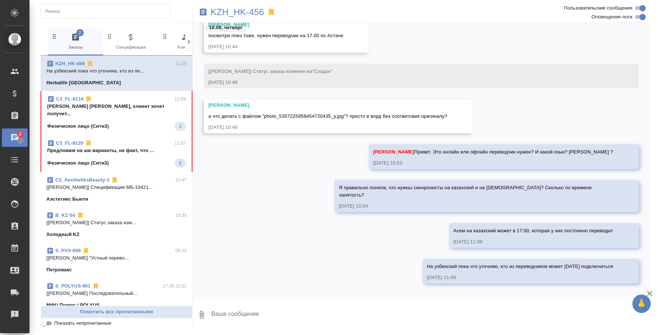
click at [125, 112] on span "C3_FL-8114 11:08 Федотова Ирина Ира, клиент хочет получит... Физическое лицо (С…" at bounding box center [116, 112] width 139 height 35
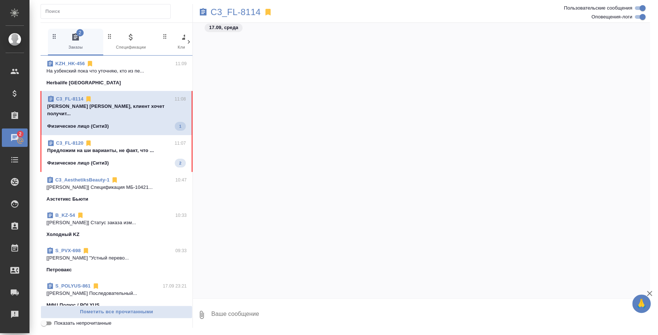
scroll to position [1398, 0]
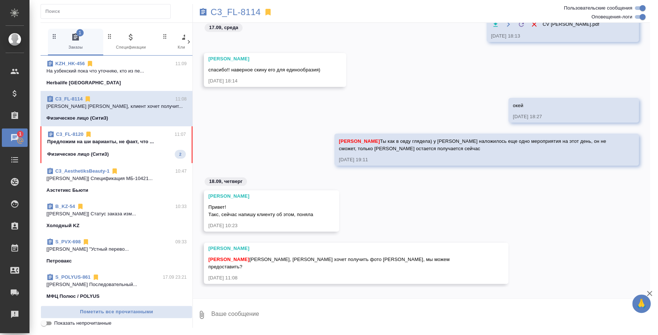
click at [375, 307] on textarea at bounding box center [429, 315] width 439 height 25
type textarea "К"
type textarea "Катя, сейчас спрошу, смогут ли вендоры его фотку туда добавить"
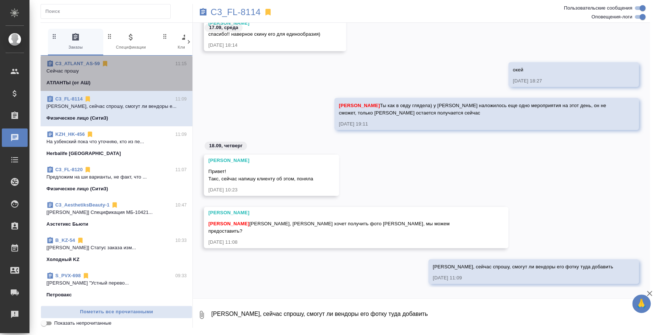
click at [119, 74] on p "Сейчас прошу" at bounding box center [116, 70] width 140 height 7
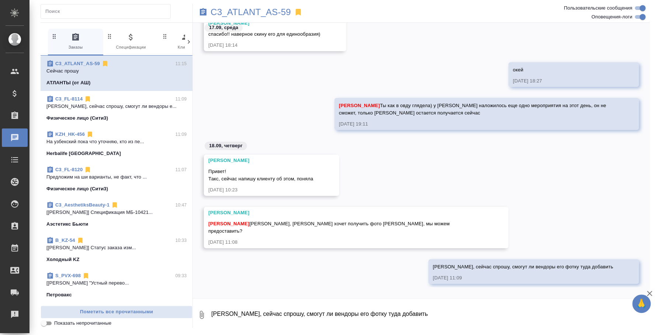
scroll to position [166, 0]
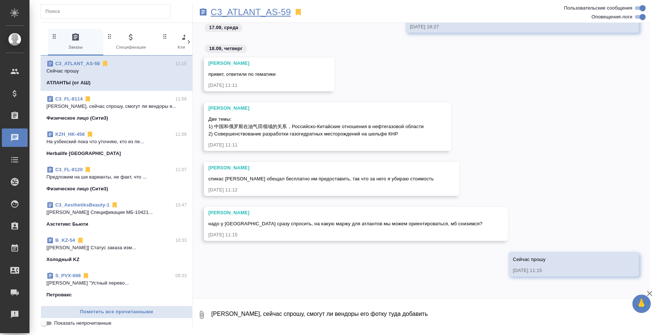
click at [233, 15] on p "C3_ATLANT_AS-59" at bounding box center [250, 11] width 80 height 7
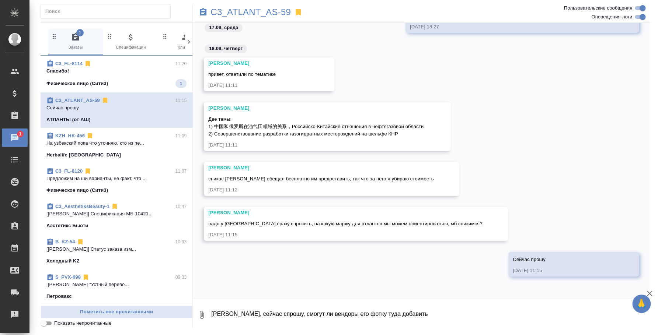
click at [268, 309] on textarea "Катя, сейчас спрошу, смогут ли вендоры его фотку туда добавить" at bounding box center [429, 315] width 439 height 25
type textarea "Ксюша сказала, что можем пересчитать маржу на 30%"
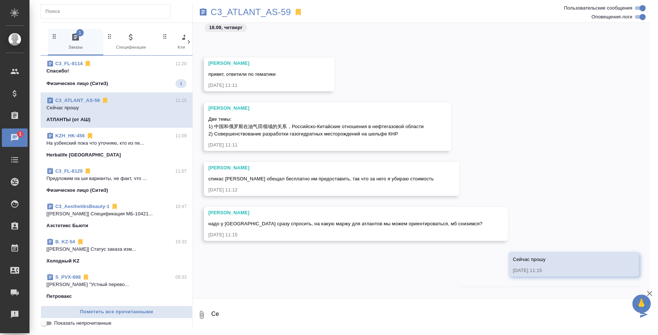
scroll to position [202, 0]
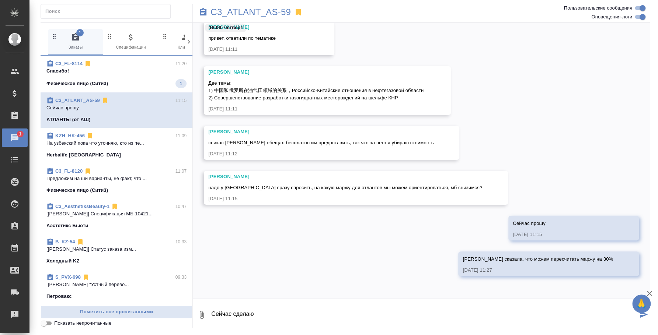
type textarea "Сейчас сделаю"
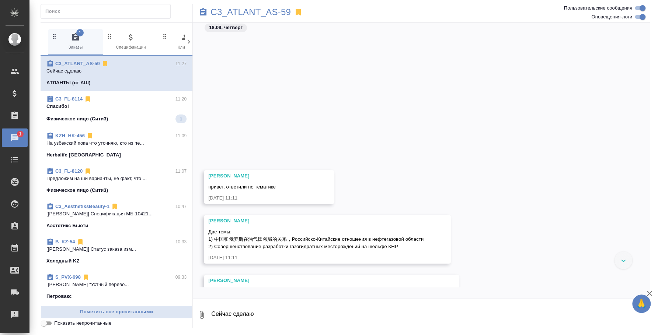
scroll to position [276, 0]
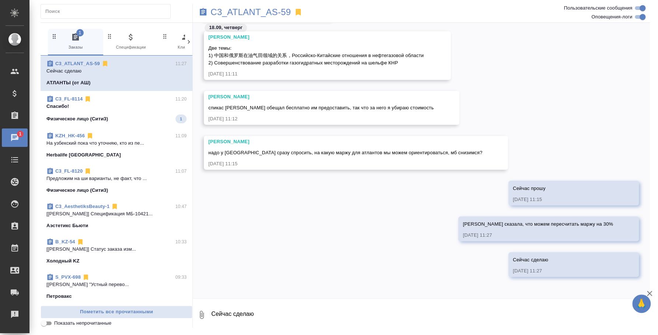
click at [289, 317] on textarea "Сейчас сделаю" at bounding box center [429, 315] width 439 height 25
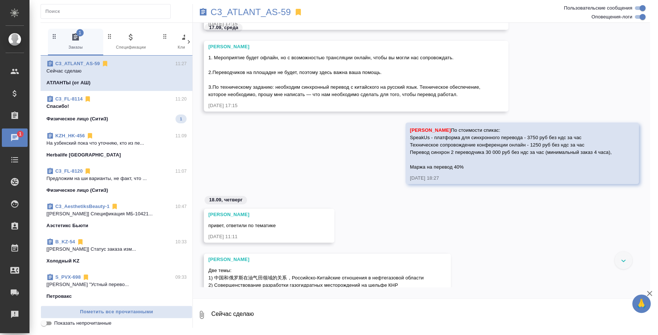
click at [355, 321] on textarea "Сейчас сделаю" at bounding box center [429, 315] width 439 height 25
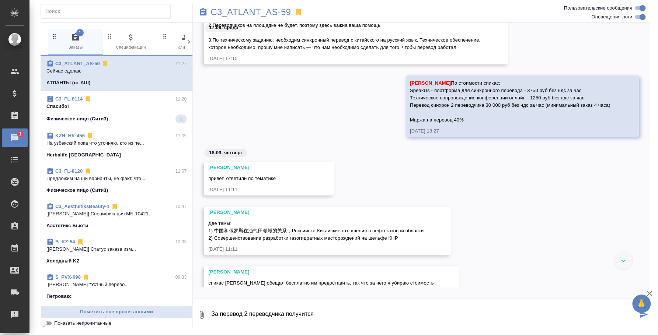
scroll to position [123, 0]
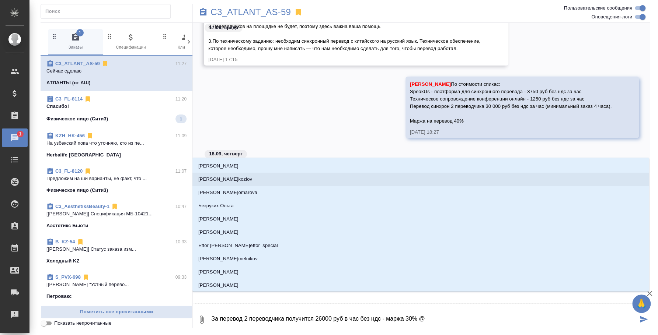
type textarea "За перевод 2 переводчика получится 26000 руб в час без ндс - маржа 30% @y"
type input "y"
type textarea "За перевод 2 переводчика получится 26000 руб в час без ндс - маржа 30% @y'b"
type input "y'b"
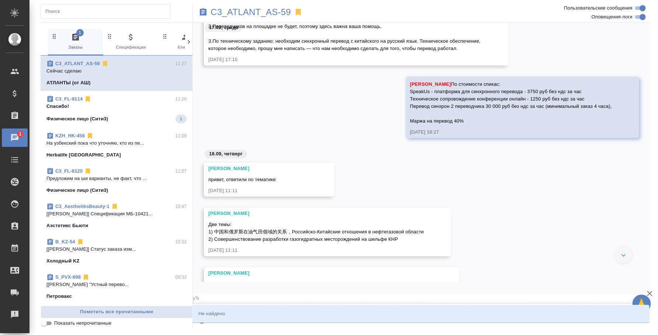
type textarea "За перевод 2 переводчика получится 26000 руб в час без ндс - маржа 30% @"
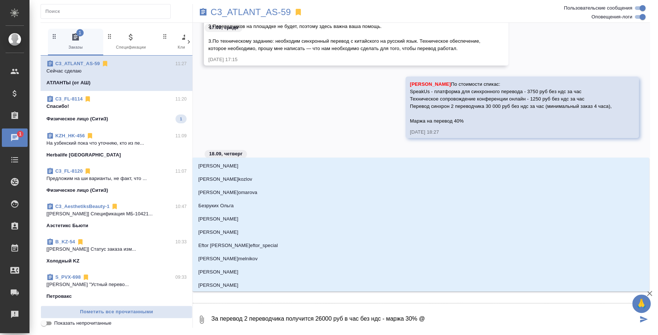
type textarea "За перевод 2 переводчика получится 26000 руб в час без ндс - маржа 30% @н"
type input "н"
type textarea "За перевод 2 переводчика получится 26000 руб в час без ндс - маржа 30% @ни"
type input "ни"
type textarea "За перевод 2 переводчика получится 26000 руб в час без ндс - маржа 30% @ник"
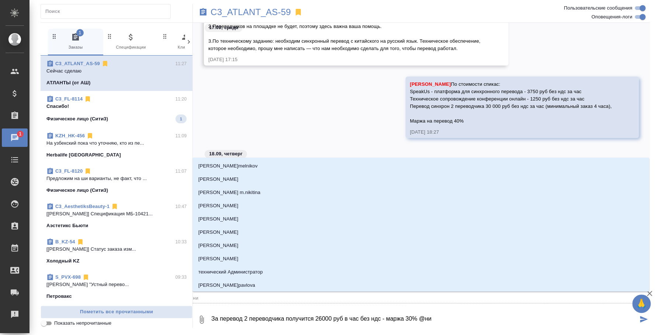
type input "ник"
type textarea "За перевод 2 переводчика получится 26000 руб в час без ндс - маржа 30% @ники"
type input "ники"
type textarea "За перевод 2 переводчика получится 26000 руб в час без ндс - маржа 30% @никит"
type input "никит"
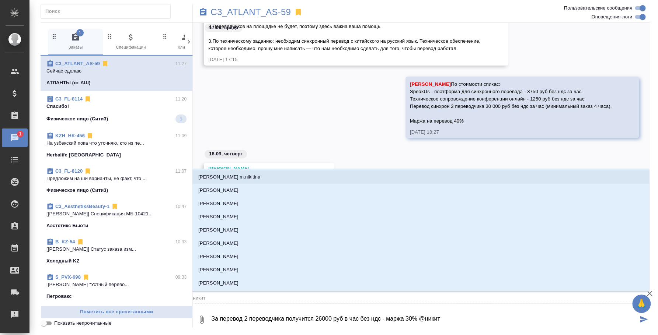
type textarea "За перевод 2 переводчика получится 26000 руб в час без ндс - маржа 30% @никити"
type input "никити"
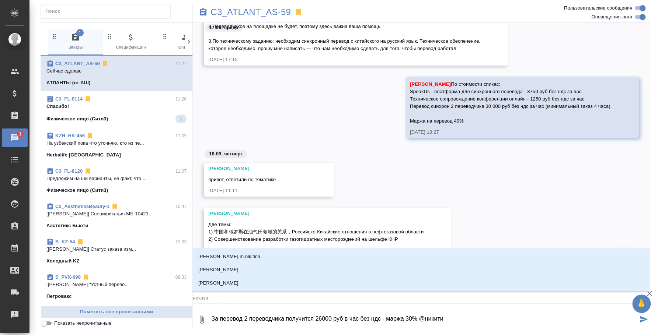
type textarea "За перевод 2 переводчика получится 26000 руб в час без ндс - маржа 30% @никитин"
type input "никитин"
click at [304, 273] on li "Никитина Татьяна" at bounding box center [420, 270] width 457 height 13
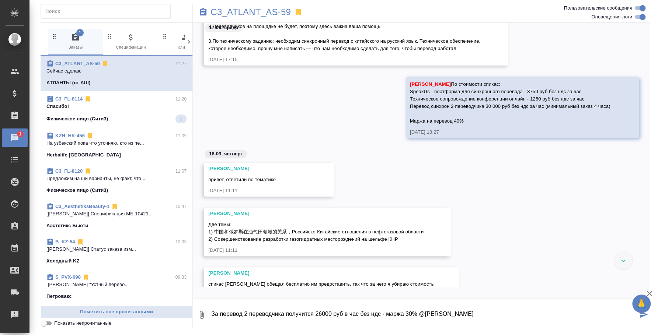
type textarea "За перевод 2 переводчика получится 26000 руб в час без ндс - маржа 30% @Никитин…"
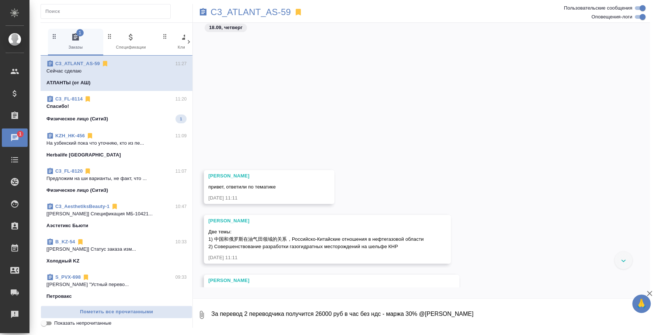
scroll to position [344, 0]
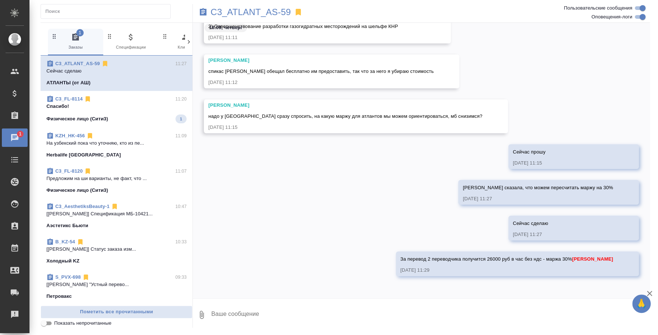
click at [131, 114] on span "C3_FL-8114 11:20 Спасибо! Физическое лицо (Сити3) 1" at bounding box center [116, 109] width 140 height 28
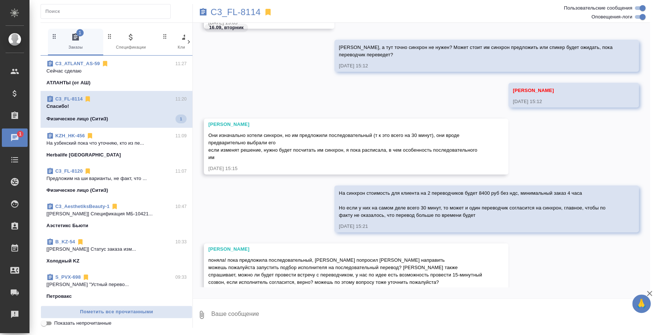
scroll to position [1588, 0]
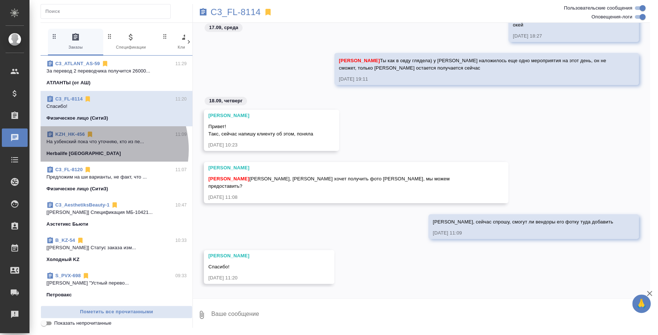
click at [93, 150] on p "Herbalife Kazakhstan" at bounding box center [83, 153] width 74 height 7
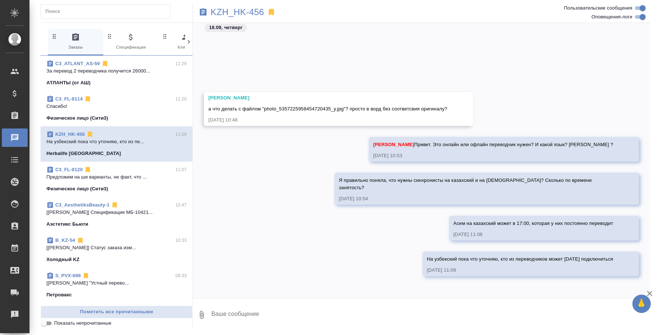
scroll to position [275, 0]
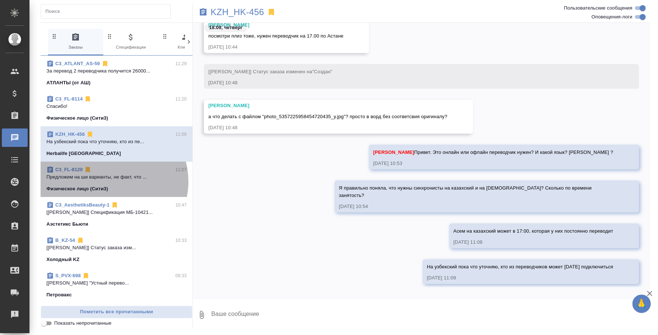
click at [111, 182] on span "C3_FL-8120 11:07 Предложим на ши варианты, не факт, что ... Физическое лицо (Си…" at bounding box center [116, 179] width 140 height 27
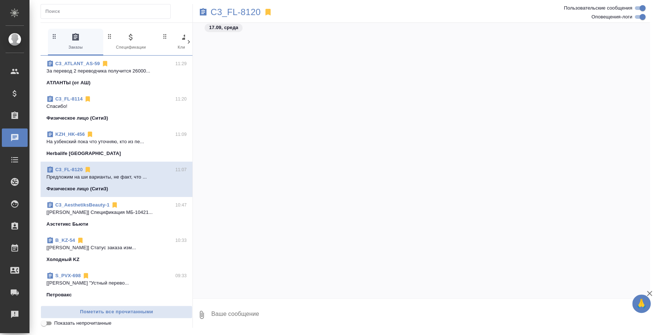
scroll to position [843, 0]
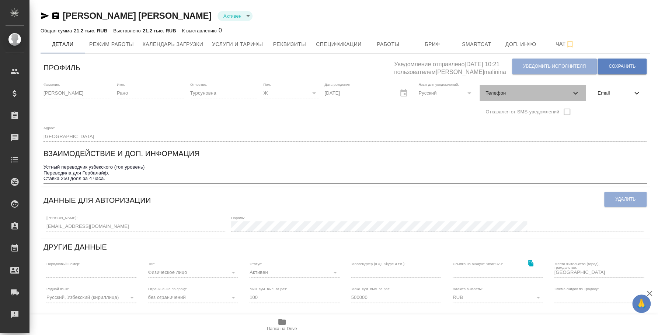
click at [545, 87] on div "Телефон" at bounding box center [532, 93] width 106 height 16
select select "UZ"
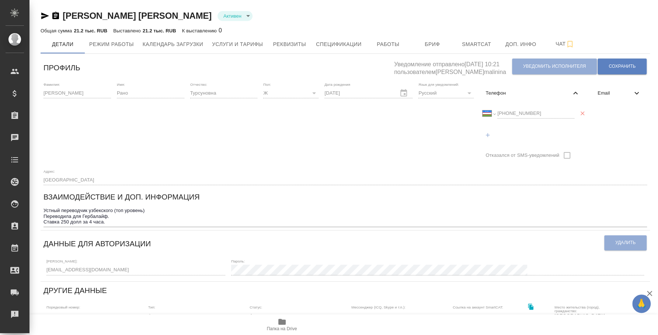
click at [491, 113] on div "Международный [GEOGRAPHIC_DATA] [GEOGRAPHIC_DATA] [GEOGRAPHIC_DATA] [GEOGRAPHIC…" at bounding box center [528, 113] width 92 height 10
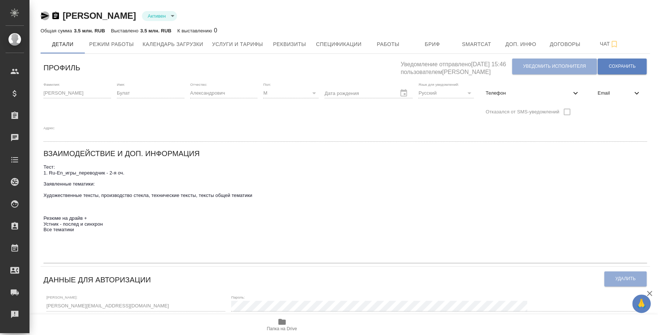
click at [48, 16] on icon "button" at bounding box center [45, 15] width 9 height 9
click at [280, 322] on icon "button" at bounding box center [281, 322] width 7 height 6
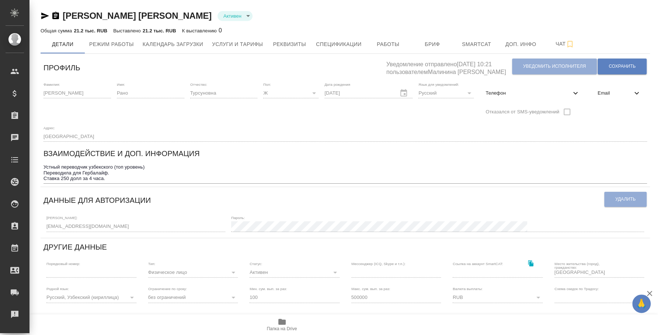
click at [54, 16] on icon "button" at bounding box center [55, 15] width 7 height 7
click at [45, 13] on icon "button" at bounding box center [45, 15] width 9 height 9
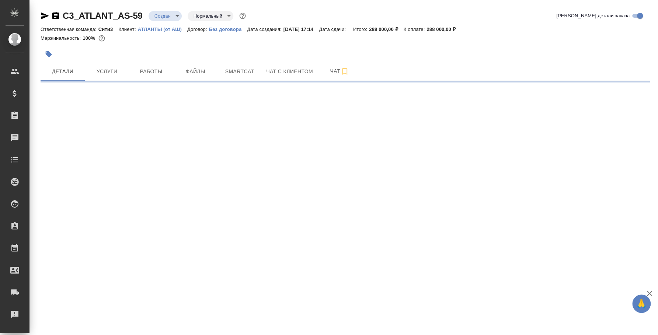
select select "RU"
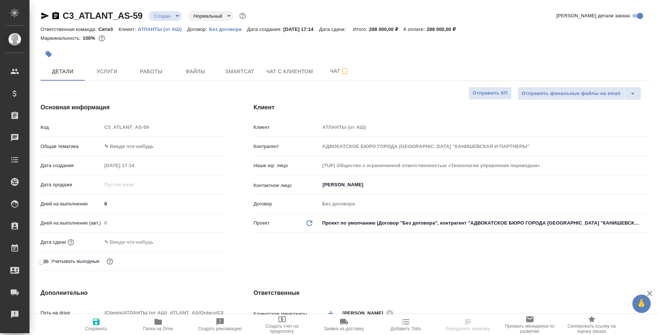
type textarea "x"
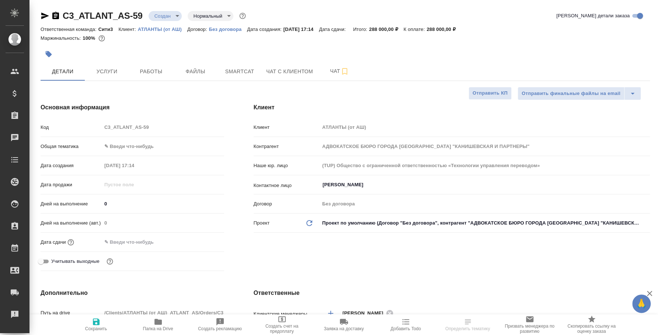
type textarea "x"
click at [157, 29] on p "АТЛАНТЫ (от АШ)" at bounding box center [162, 30] width 49 height 6
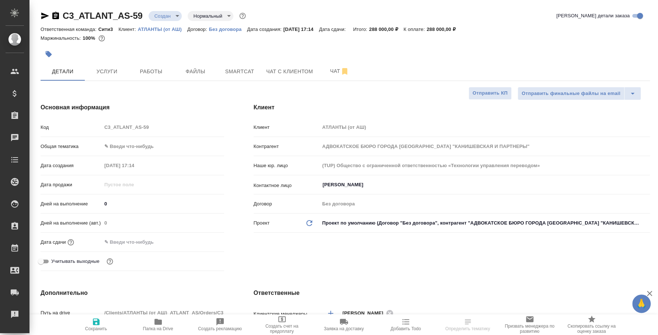
type textarea "x"
select select "RU"
type textarea "x"
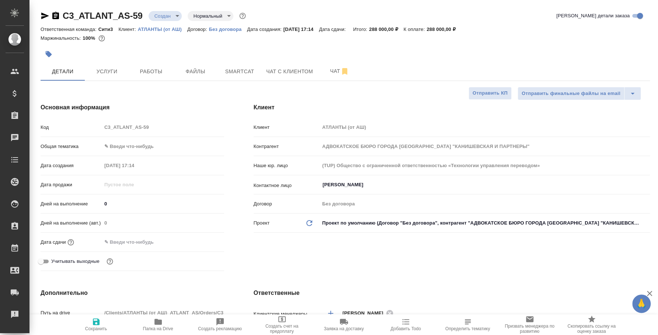
type textarea "x"
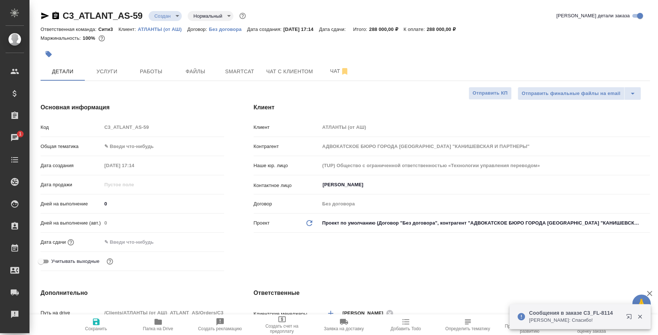
type textarea "x"
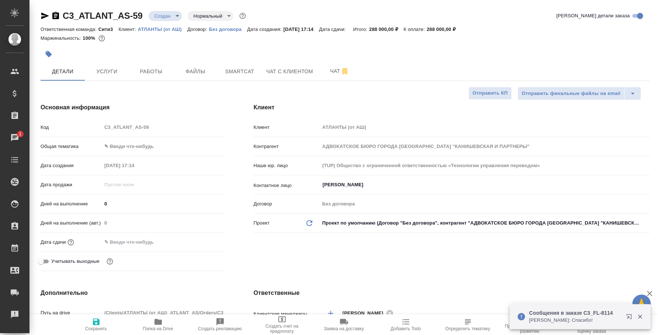
type textarea "x"
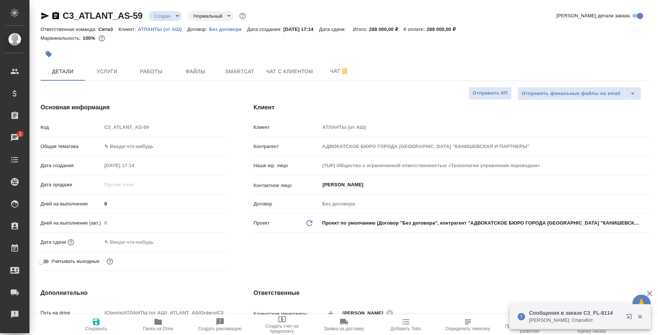
type textarea "x"
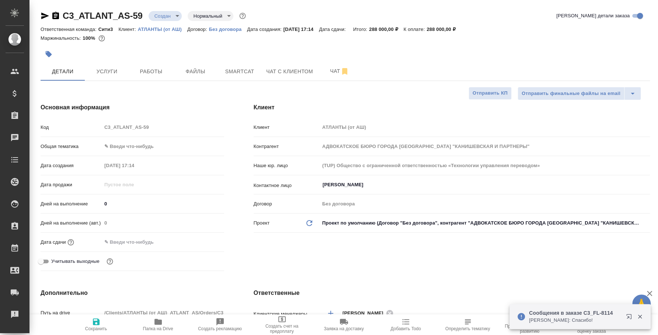
type textarea "x"
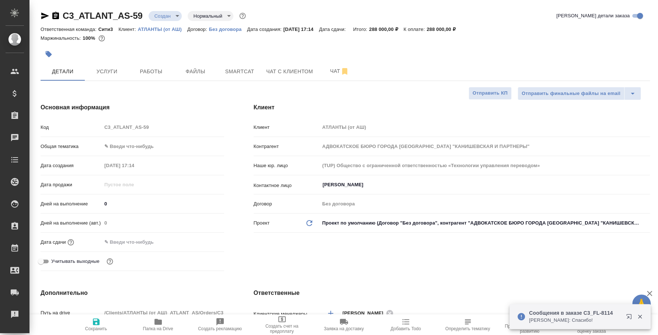
type textarea "x"
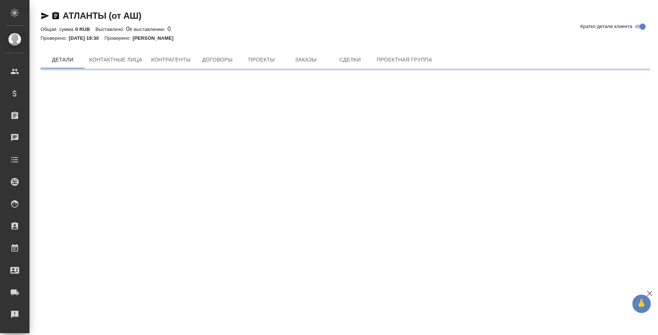
click at [46, 16] on icon "button" at bounding box center [45, 16] width 8 height 7
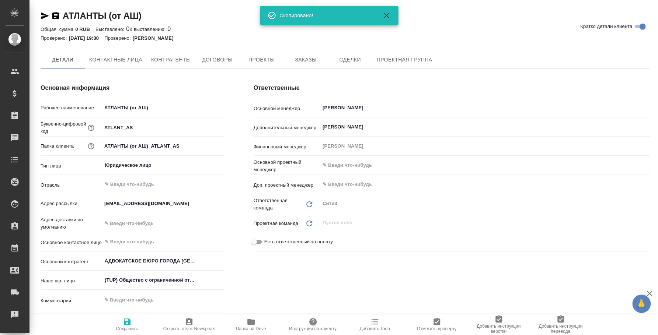
type textarea "x"
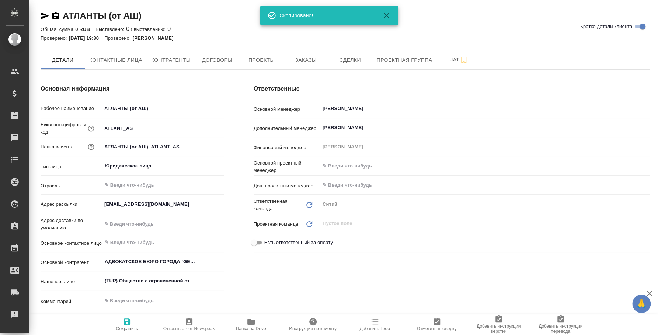
type textarea "x"
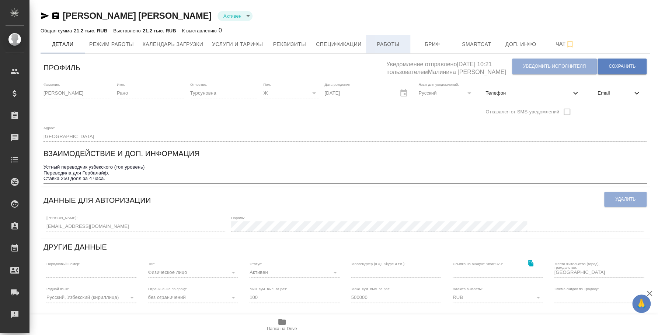
click at [390, 42] on span "Работы" at bounding box center [387, 44] width 35 height 9
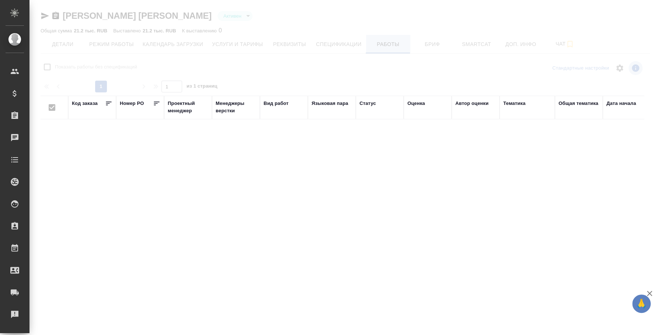
checkbox input "false"
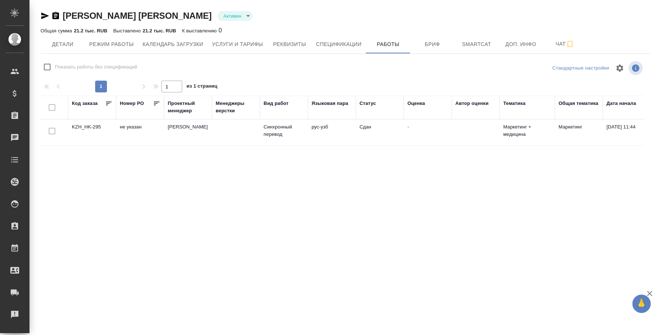
click at [187, 130] on td "[PERSON_NAME]" at bounding box center [188, 133] width 48 height 26
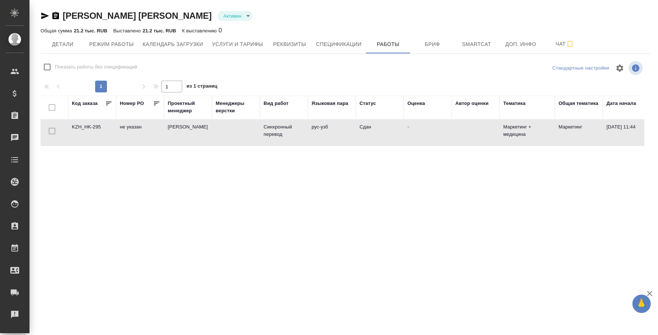
click at [187, 130] on td "[PERSON_NAME]" at bounding box center [188, 133] width 48 height 26
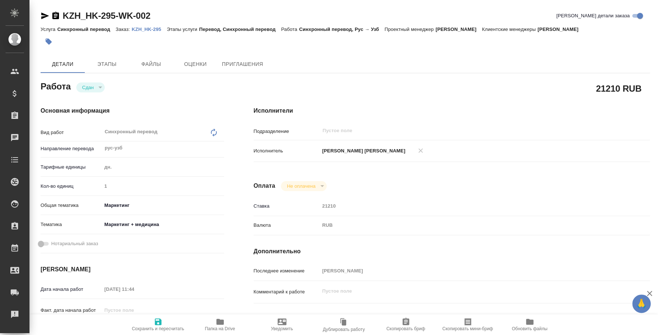
type textarea "x"
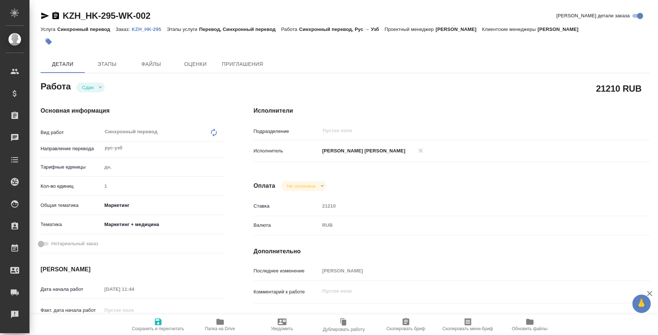
type textarea "x"
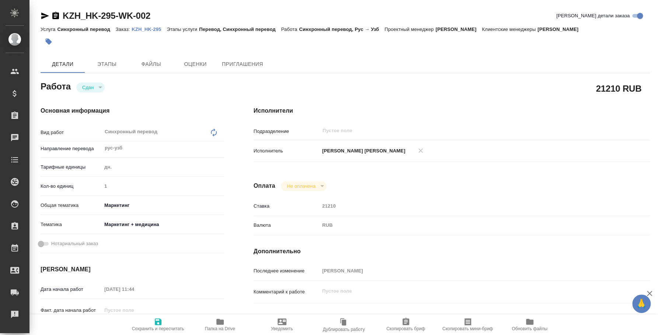
type textarea "x"
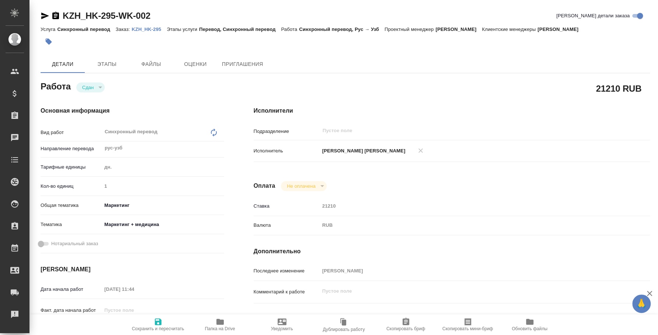
type textarea "x"
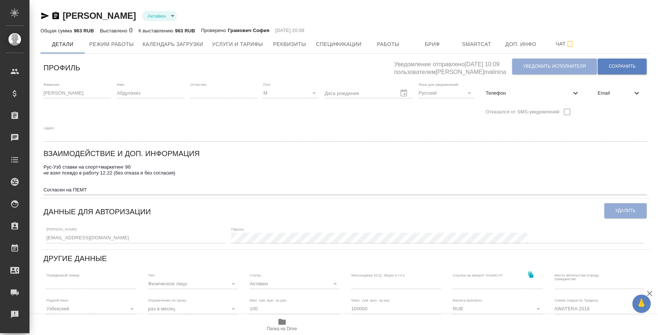
click at [501, 87] on div "Телефон" at bounding box center [532, 93] width 106 height 16
select select "RU"
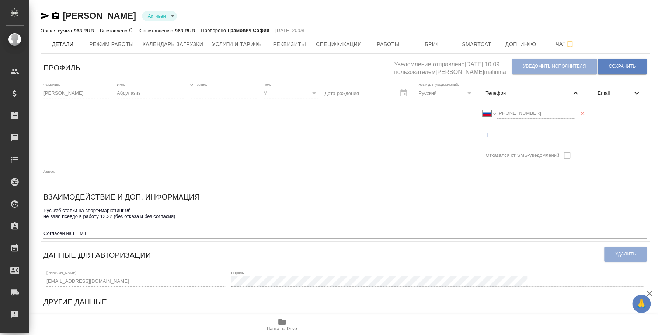
click at [456, 109] on div "Фамилия: [PERSON_NAME] Имя: Абдулазиз Отчество: Пол: М [DEMOGRAPHIC_DATA] Дата …" at bounding box center [345, 133] width 609 height 109
click at [54, 14] on icon "button" at bounding box center [55, 15] width 9 height 9
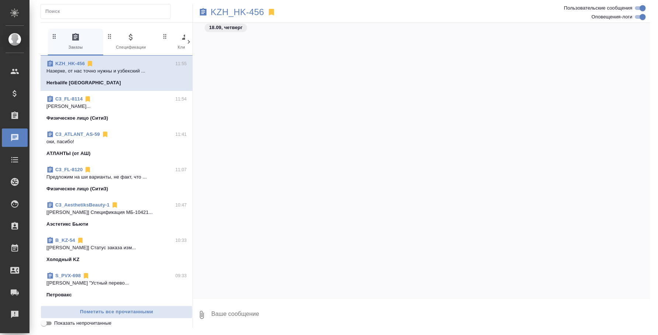
scroll to position [565, 0]
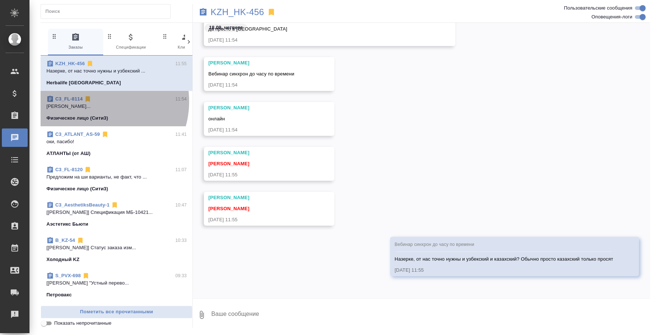
click at [98, 102] on div "C3_FL-8114 11:54" at bounding box center [116, 98] width 140 height 7
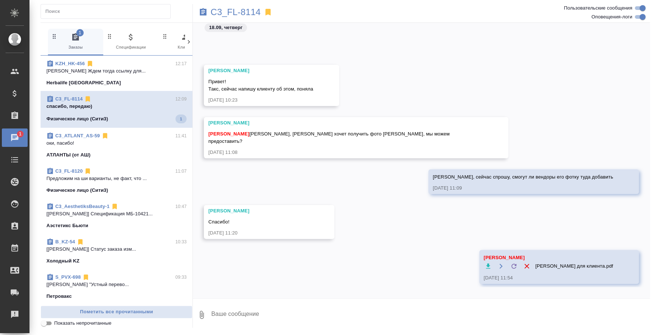
scroll to position [1401, 0]
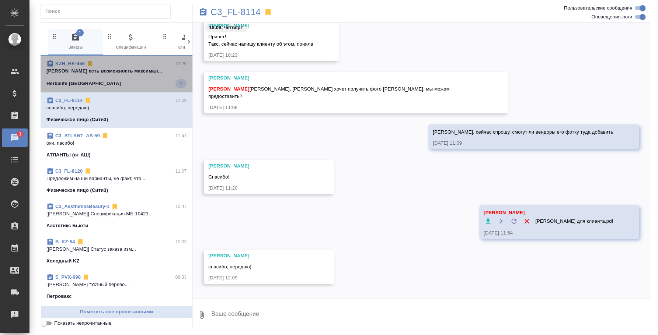
click at [121, 79] on div "Herbalife Kazakhstan 1" at bounding box center [116, 83] width 140 height 9
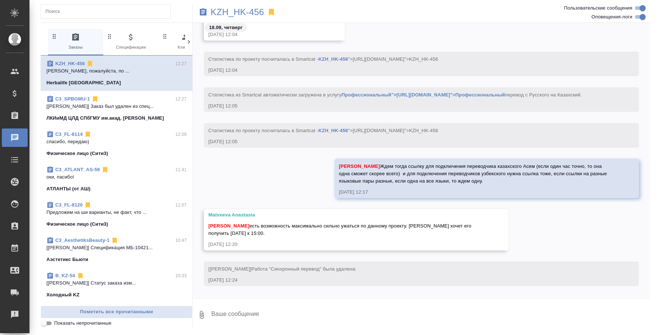
scroll to position [968, 0]
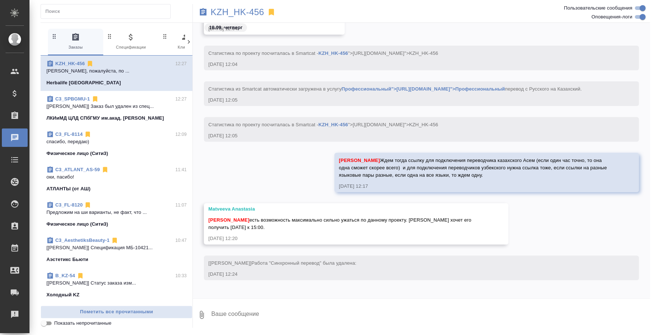
click at [316, 312] on textarea at bounding box center [429, 315] width 439 height 25
type textarea "З"
type textarea "Н"
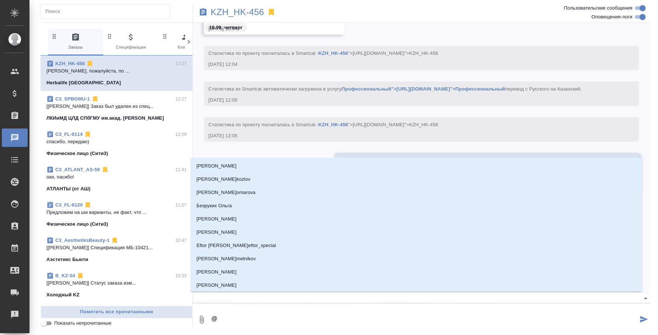
type textarea "@p"
type input "p"
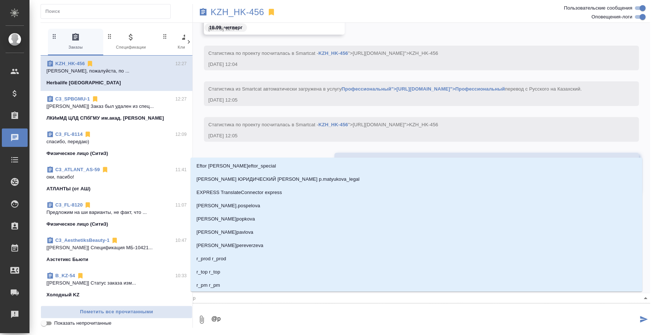
type textarea "@pf"
type input "pf"
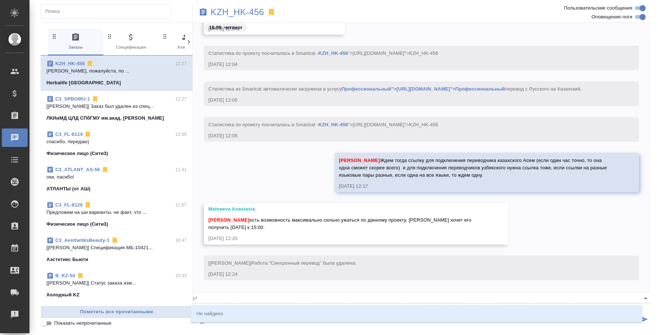
type textarea "@p"
type input "p"
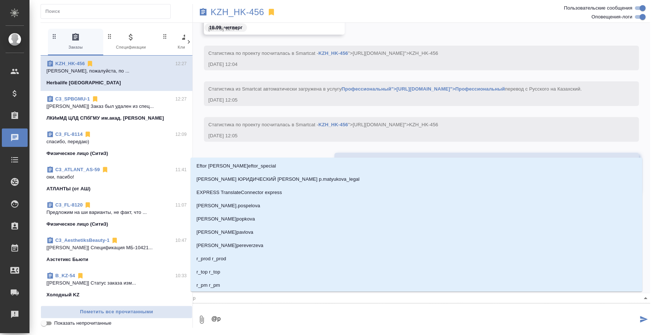
type textarea "@"
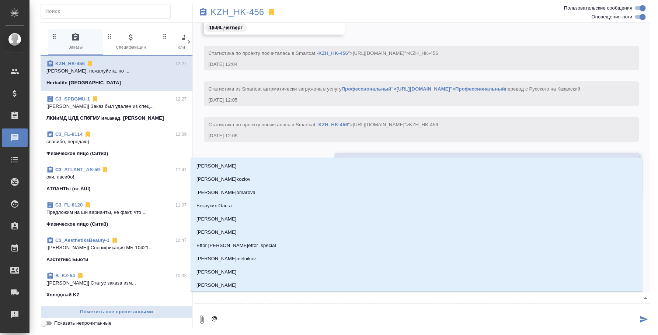
type textarea "@y"
type input "y"
type textarea "@y'f"
type input "y'f"
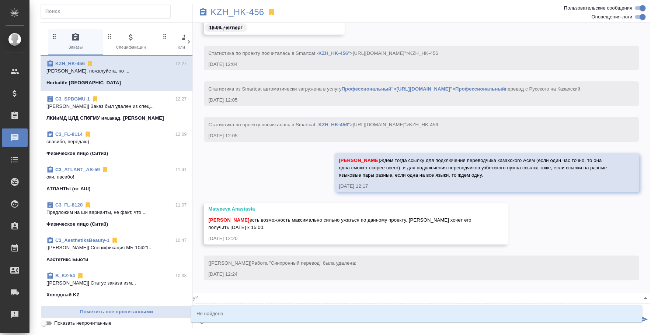
type textarea "@"
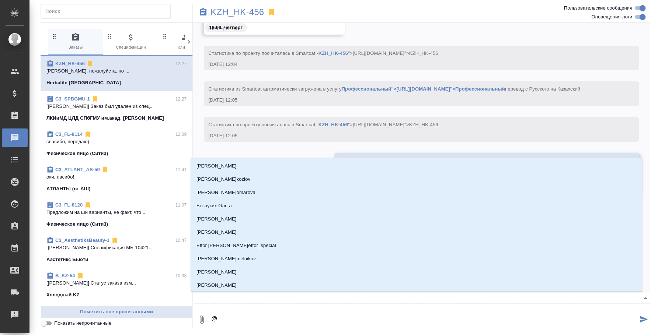
type textarea "@н"
type input "н"
type textarea "@на"
type input "на"
type textarea "@наз"
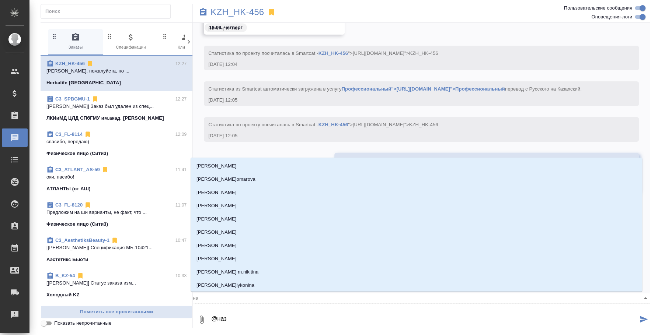
type input "наз"
type textarea "@назе"
type input "назе"
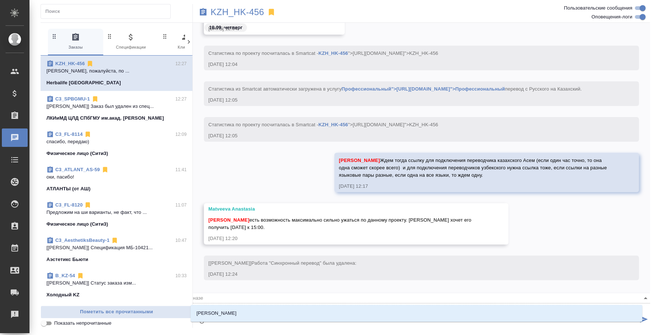
type textarea "@назер"
type input "назер"
type textarea "@назерк"
type input "назерк"
type textarea "@назерке"
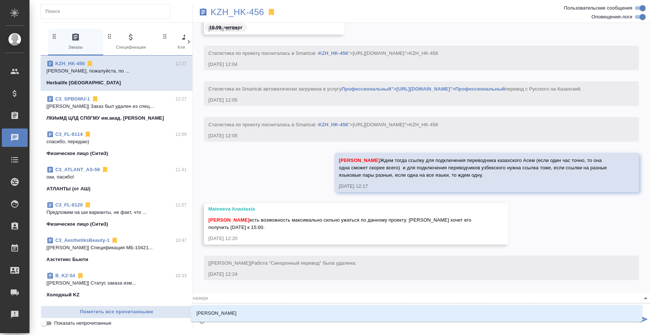
type input "назерке"
click at [316, 312] on li "Кошербаева Назерке" at bounding box center [416, 313] width 451 height 13
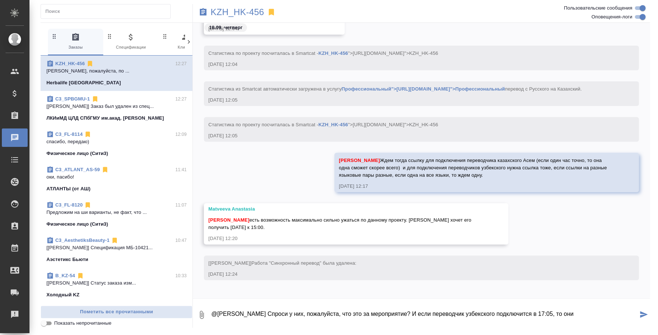
click at [589, 311] on textarea "@Кошербаева Назерке Спроси у них, пожалуйста, что это за мероприятие? И если пе…" at bounding box center [423, 315] width 427 height 25
click at [329, 327] on textarea "@Кошербаева Назерке Спроси у них, пожалуйста, что это за мероприятие? И если пе…" at bounding box center [423, 315] width 427 height 25
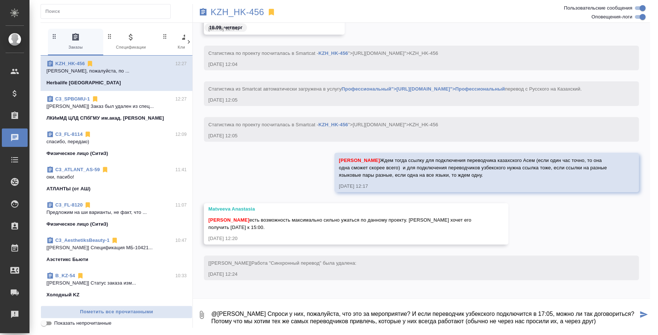
scroll to position [4, 0]
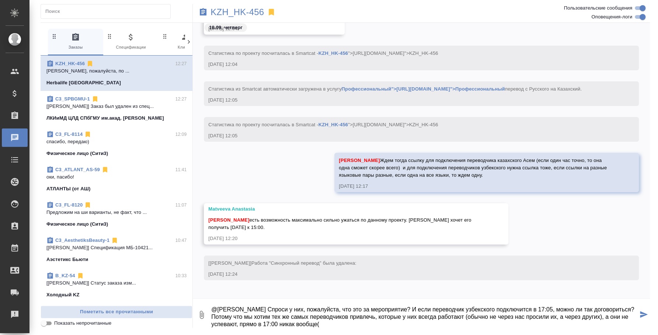
type textarea "@Кошербаева Назерке Спроси у них, пожалуйста, что это за мероприятие? И если пе…"
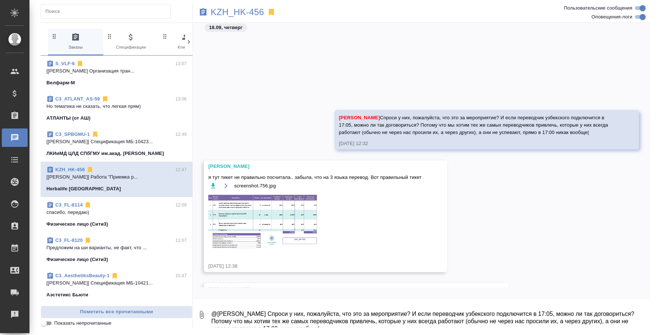
scroll to position [1329, 0]
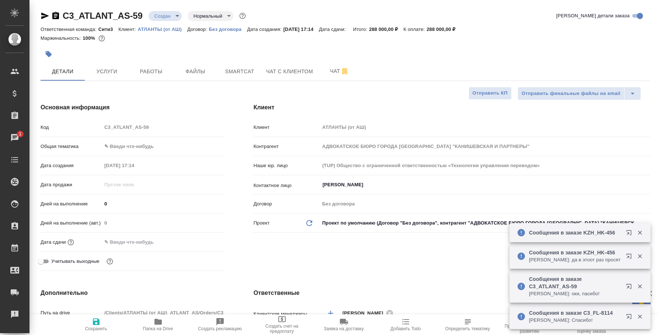
select select "RU"
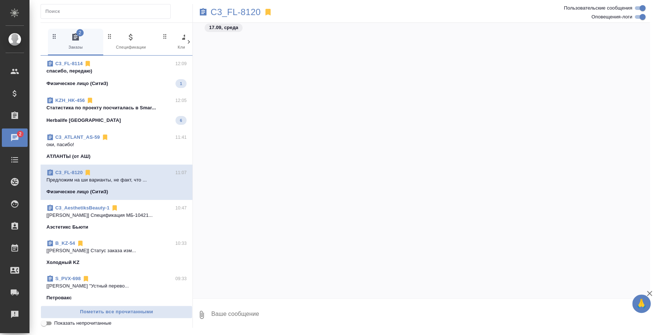
scroll to position [843, 0]
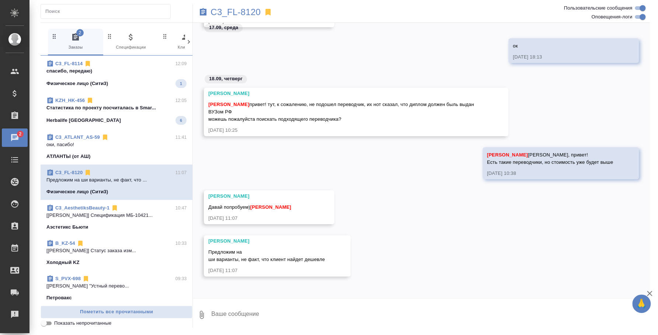
click at [124, 111] on p "Cтатистика по проекту посчиталась в Smar..." at bounding box center [116, 107] width 140 height 7
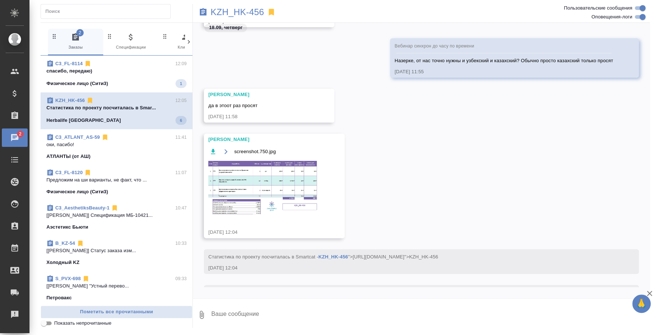
scroll to position [864, 0]
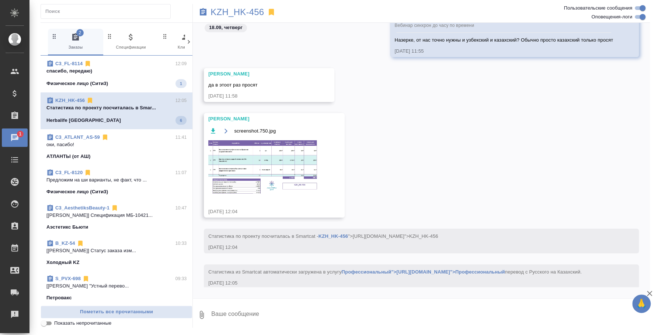
click at [287, 315] on textarea at bounding box center [429, 315] width 439 height 25
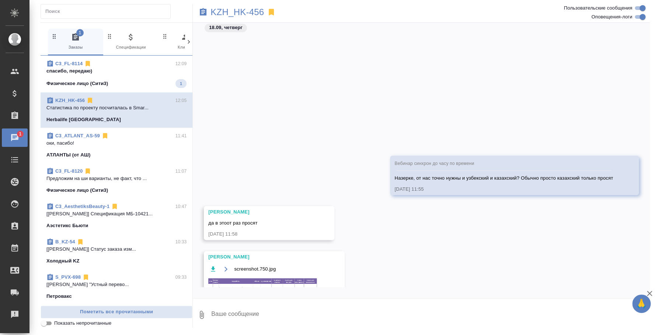
scroll to position [909, 0]
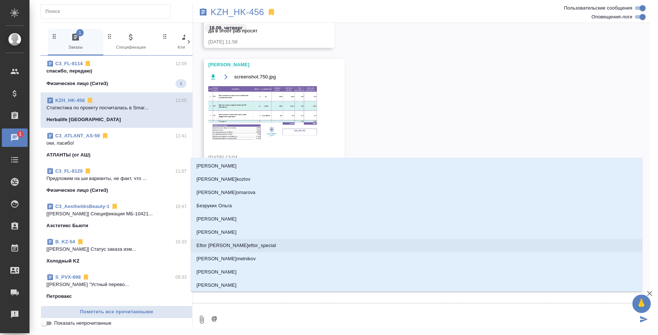
type textarea "@y"
type input "y"
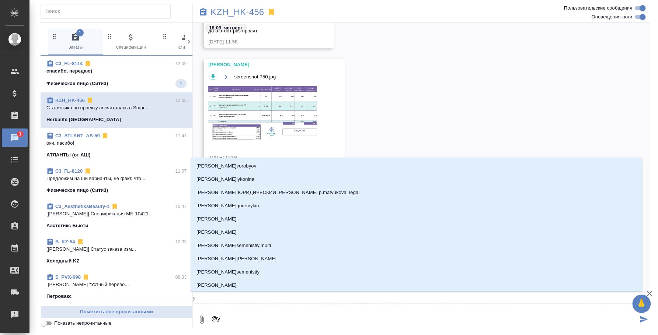
type textarea "@y'f"
type input "y'f"
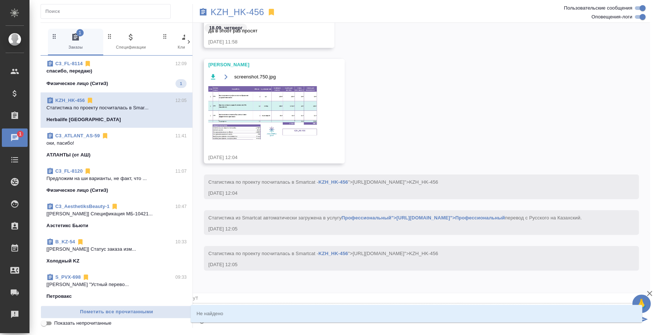
type textarea "@y'f'p"
type input "y'f'p"
type textarea "@y'f"
type input "y'f"
type textarea "@y"
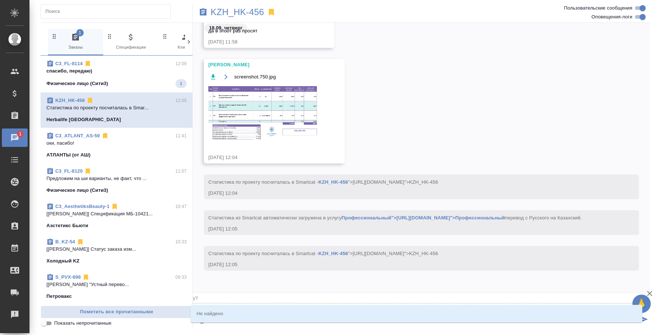
type input "y"
type textarea "@"
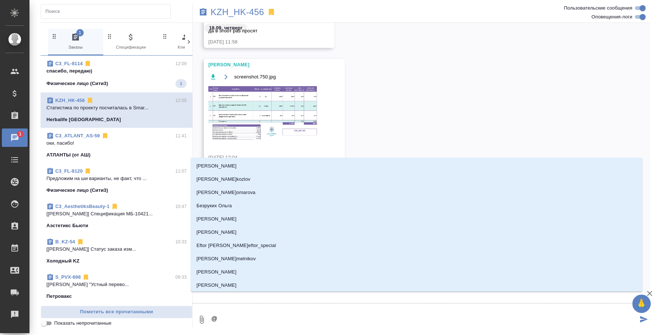
type textarea "@н"
type input "н"
type textarea "@на"
type input "на"
type textarea "@наз"
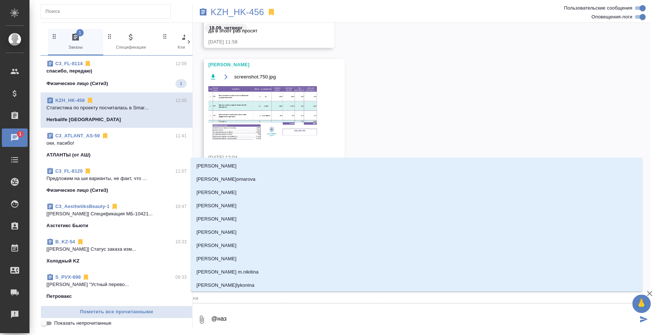
type input "наз"
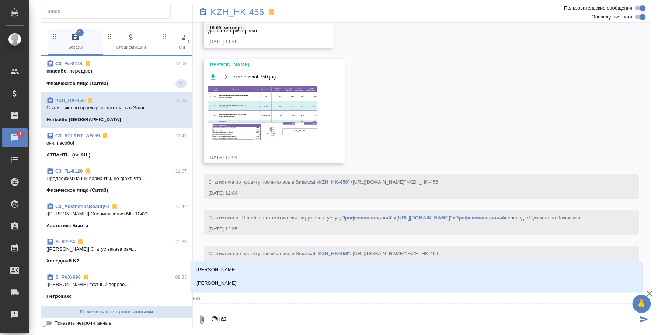
type textarea "@назе"
type input "назе"
type textarea "@назер"
type input "назер"
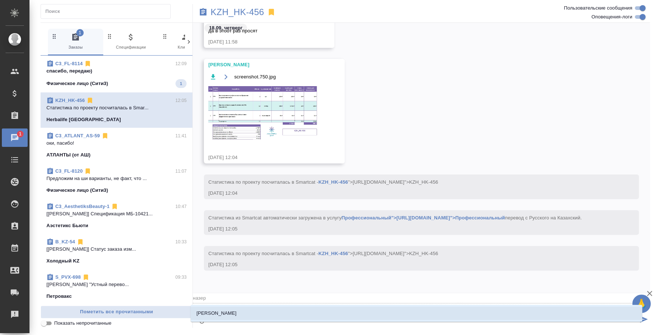
click at [348, 309] on li "[PERSON_NAME]" at bounding box center [416, 313] width 451 height 13
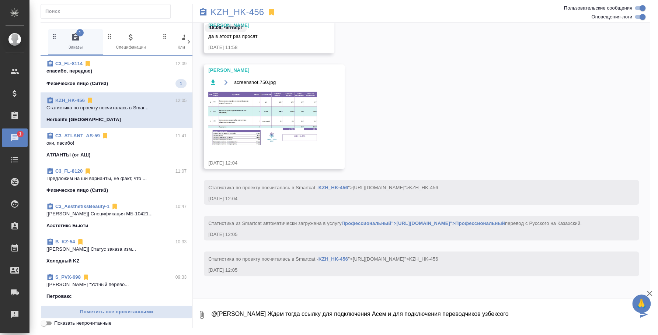
click at [395, 312] on textarea "@Кошербаева Назерке Ждем тогда ссылку для подключения Асем и для подключения пе…" at bounding box center [423, 315] width 427 height 25
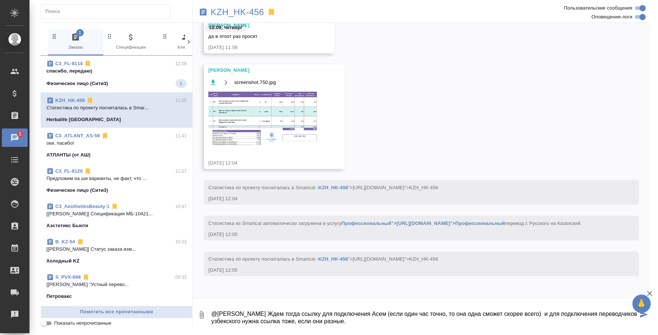
click at [383, 312] on textarea "@Кошербаева Назерке Ждем тогда ссылку для подключения Асем (если один час точно…" at bounding box center [423, 315] width 427 height 25
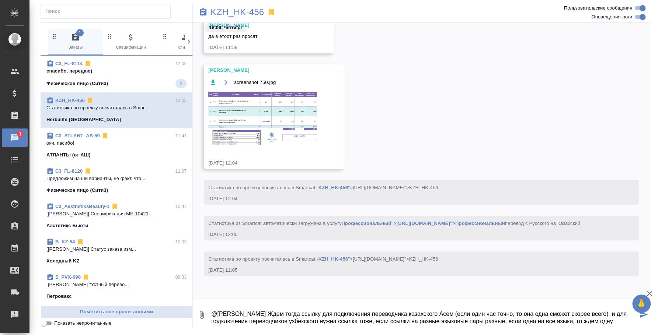
type textarea "@Кошербаева Назерке Ждем тогда ссылку для подключения переводчика казахского Ас…"
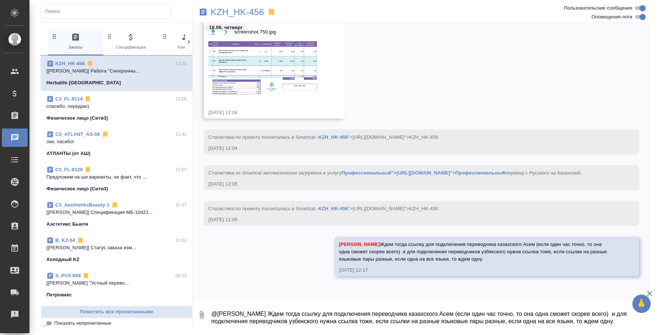
scroll to position [1047, 0]
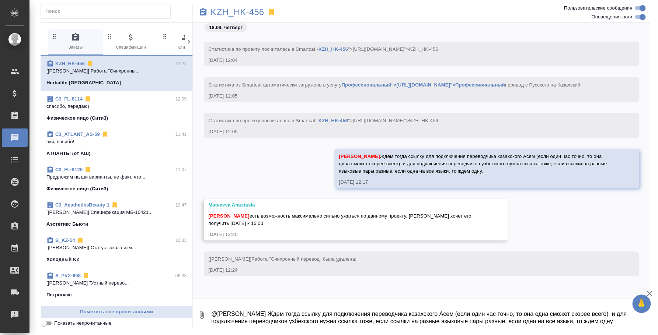
click at [251, 319] on textarea "@Кошербаева Назерке Ждем тогда ссылку для подключения переводчика казахского Ас…" at bounding box center [429, 315] width 439 height 25
click at [242, 8] on p "KZH_HK-456" at bounding box center [236, 11] width 53 height 7
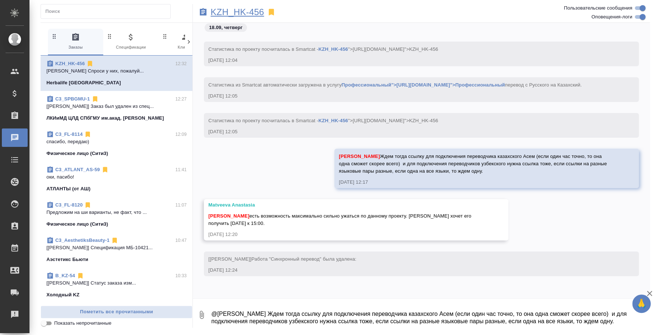
scroll to position [1150, 0]
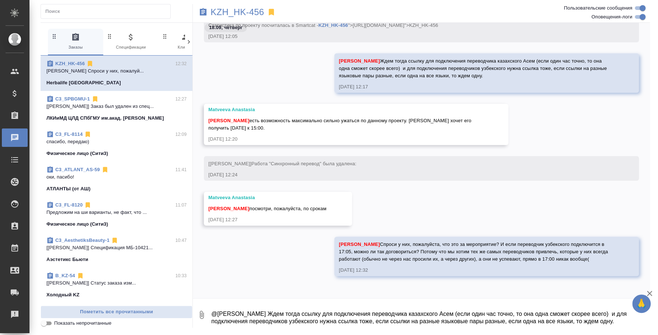
drag, startPoint x: 389, startPoint y: 237, endPoint x: 406, endPoint y: 262, distance: 29.9
click at [406, 262] on div "Кошербаева Назерке Спроси у них, пожалуйста, что это за мероприятие? И если пер…" at bounding box center [476, 251] width 274 height 24
copy span "Спроси у них, пожалуйста, что это за мероприятие? И если переводчик узбекского …"
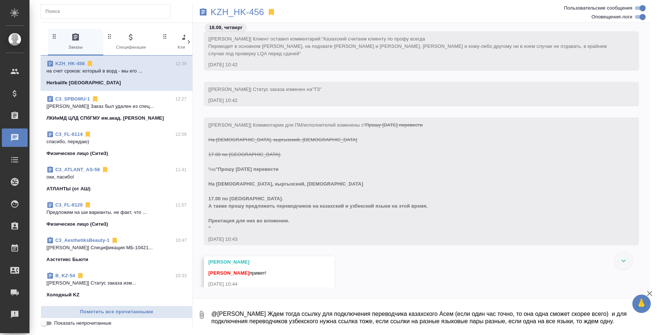
scroll to position [0, 0]
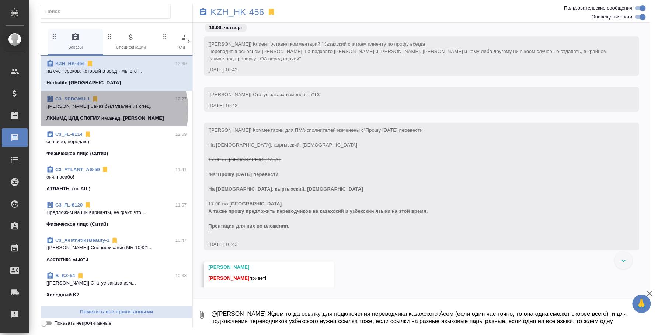
click at [113, 111] on span "C3_SPBGMU-1 12:27 [Левченко Юлия] Заказ был удален из спец... ЛКИиМД ЦЛД СПбГМУ…" at bounding box center [116, 108] width 140 height 27
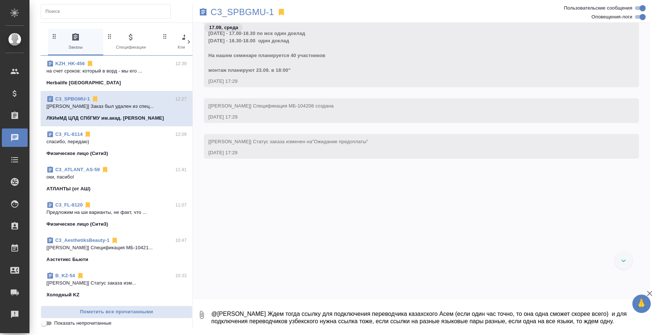
scroll to position [3392, 0]
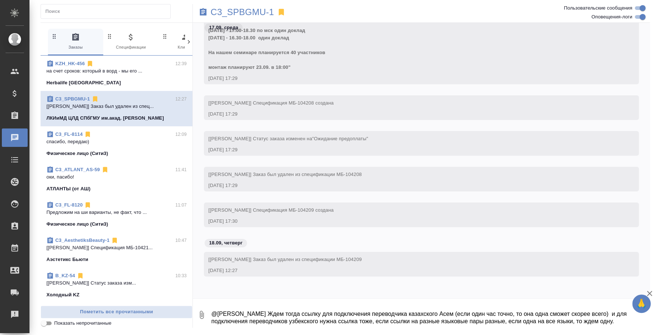
click at [262, 313] on textarea "@Кошербаева Назерке Ждем тогда ссылку для подключения переводчика казахского Ас…" at bounding box center [429, 315] width 439 height 25
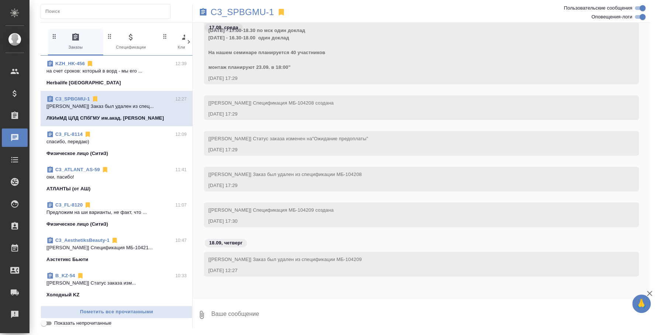
click at [204, 313] on icon "button" at bounding box center [201, 315] width 9 height 9
click at [174, 275] on span "С локального диска" at bounding box center [147, 276] width 86 height 10
click at [0, 0] on input "С локального диска" at bounding box center [0, 0] width 0 height 0
click at [242, 312] on div at bounding box center [329, 167] width 658 height 335
click at [242, 317] on textarea at bounding box center [429, 315] width 439 height 25
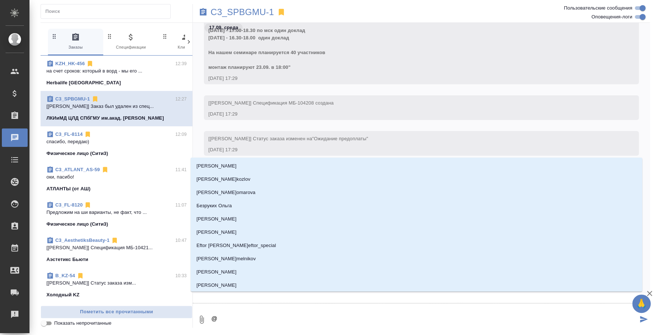
type textarea "@н"
type input "н"
type textarea "@ни"
type input "ни"
type textarea "@ник"
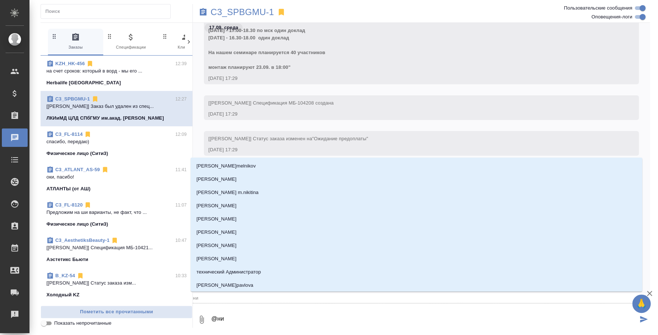
type input "ник"
type textarea "@ники"
type input "ники"
type textarea "@никит"
type input "никит"
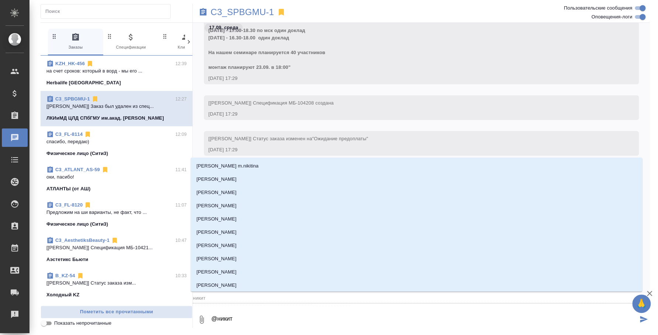
type textarea "@никити"
type input "никити"
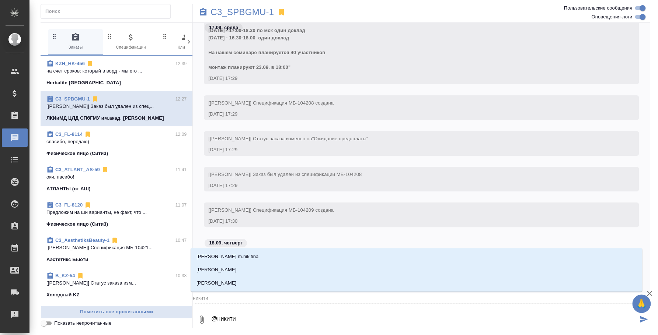
type textarea "@никитин"
type input "никитин"
click at [236, 272] on p "Никитина Татьяна" at bounding box center [216, 269] width 40 height 7
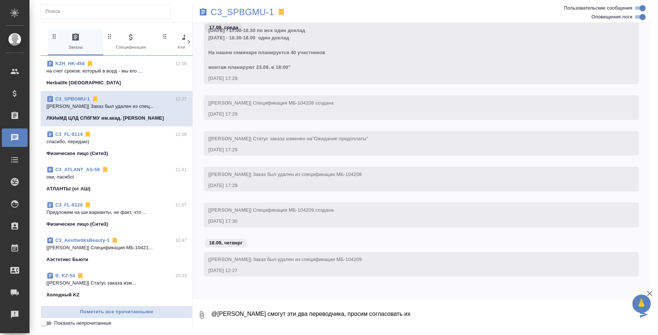
click at [202, 315] on icon "button" at bounding box center [201, 315] width 9 height 9
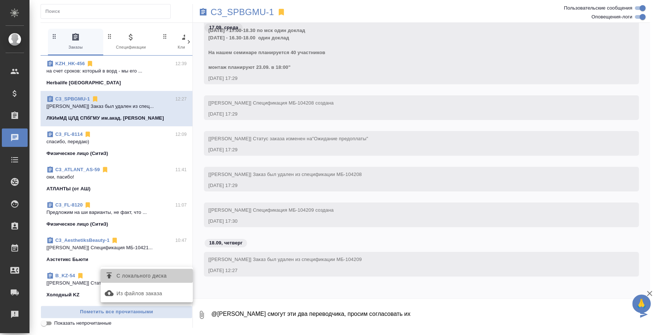
click at [166, 279] on span "С локального диска" at bounding box center [141, 276] width 50 height 9
click at [0, 0] on input "С локального диска" at bounding box center [0, 0] width 0 height 0
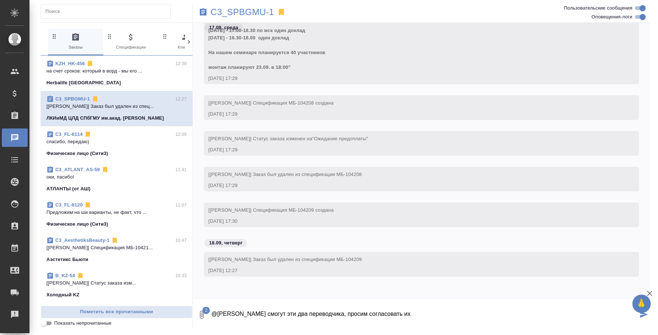
click at [422, 311] on textarea "@Никитина Татьяна Тут смогут эти два переводчика, просим согласовать их" at bounding box center [423, 315] width 427 height 25
type textarea "@Никитина Татьяна Тут смогут эти два переводчика, просим согласовать их"
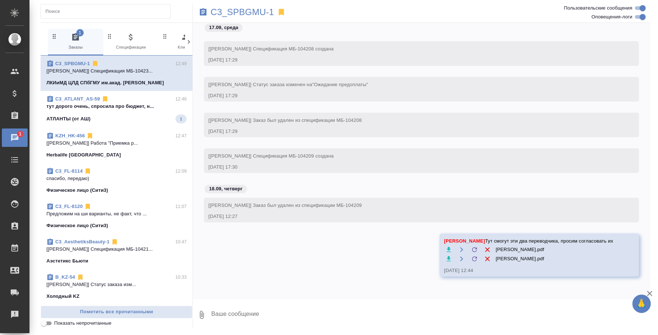
scroll to position [3482, 0]
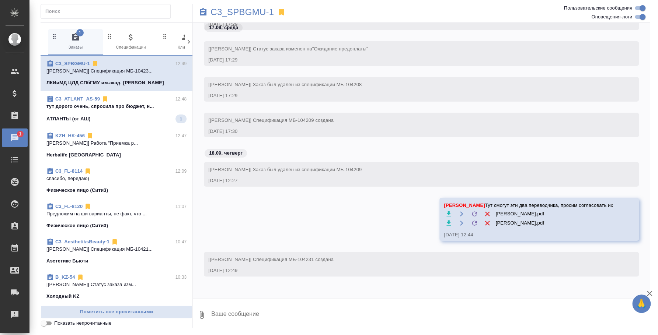
click at [98, 114] on span "C3_ATLANT_AS-59 12:48 тут дорого очень, спросила про бюджет, н... АТЛАНТЫ (от А…" at bounding box center [116, 109] width 140 height 28
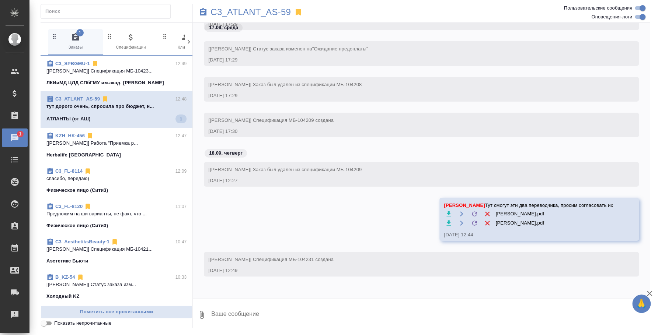
scroll to position [391, 0]
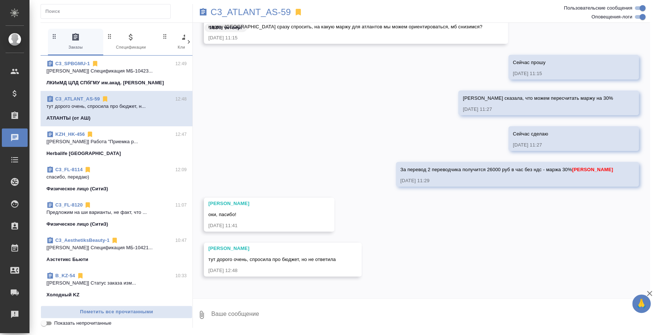
click at [204, 310] on button "0" at bounding box center [202, 315] width 18 height 25
click at [272, 319] on div at bounding box center [329, 167] width 658 height 335
click at [267, 321] on textarea at bounding box center [429, 315] width 439 height 25
type textarea "Таня, ок, ждем бюджет. Может тогда переводчиков им бу"
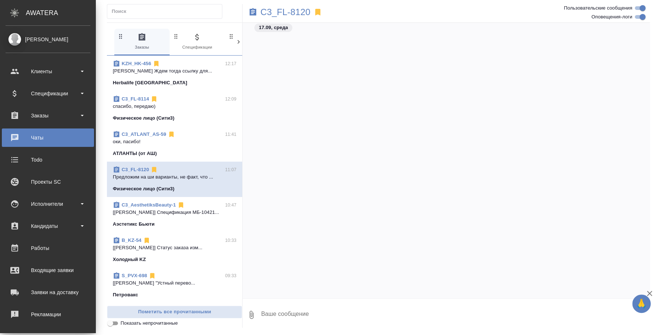
scroll to position [677, 0]
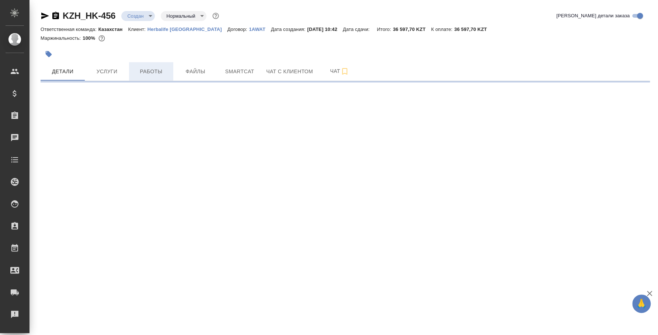
select select "RU"
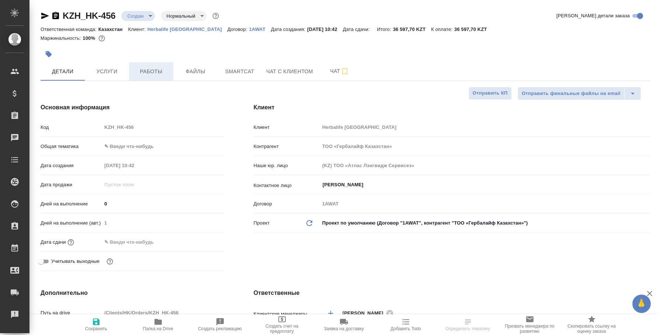
type textarea "x"
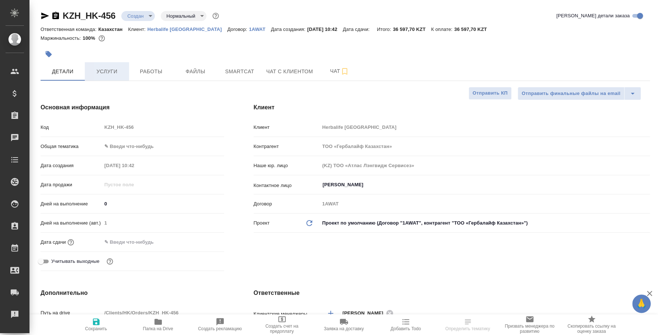
type textarea "x"
type input "[PERSON_NAME]"
click at [105, 69] on span "Услуги" at bounding box center [106, 71] width 35 height 9
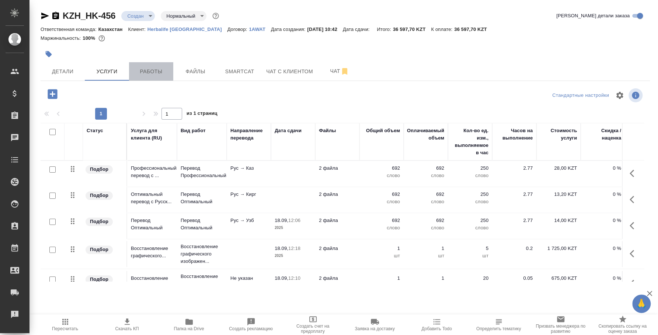
click at [153, 73] on span "Работы" at bounding box center [150, 71] width 35 height 9
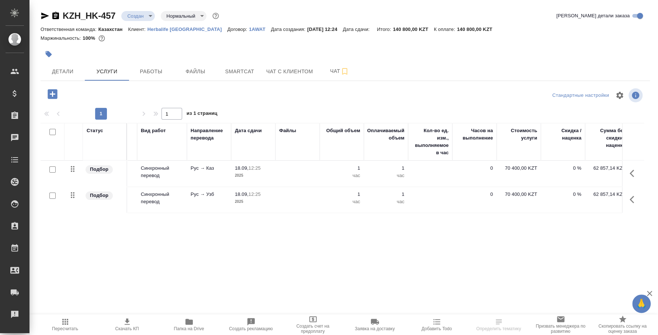
scroll to position [0, 91]
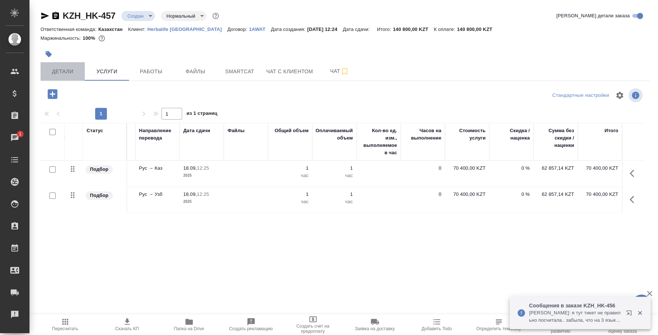
click at [69, 73] on span "Детали" at bounding box center [62, 71] width 35 height 9
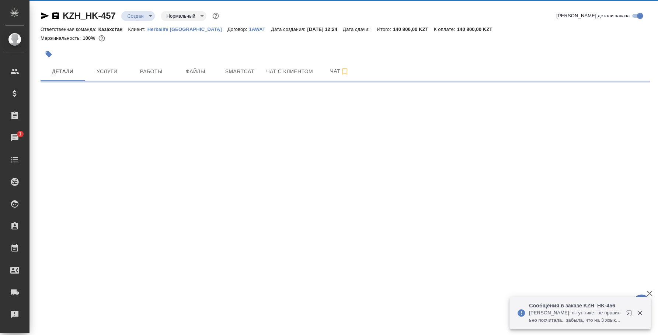
select select "RU"
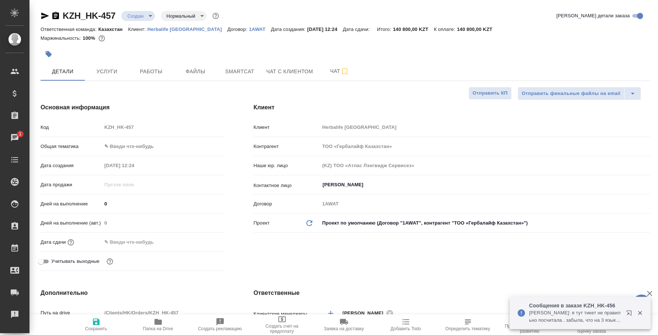
type textarea "x"
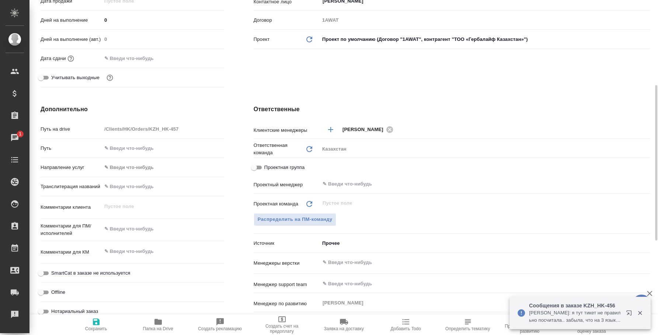
scroll to position [322, 0]
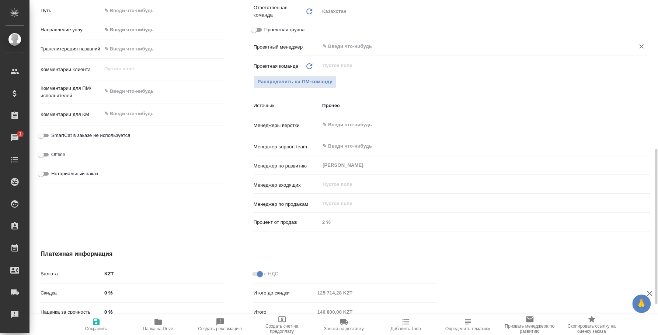
click at [326, 42] on input "text" at bounding box center [472, 46] width 301 height 9
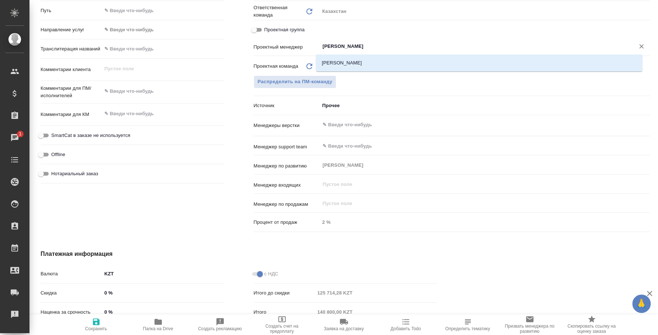
type input "федотова"
click at [322, 63] on li "Федотова Ирина" at bounding box center [479, 62] width 326 height 13
type textarea "x"
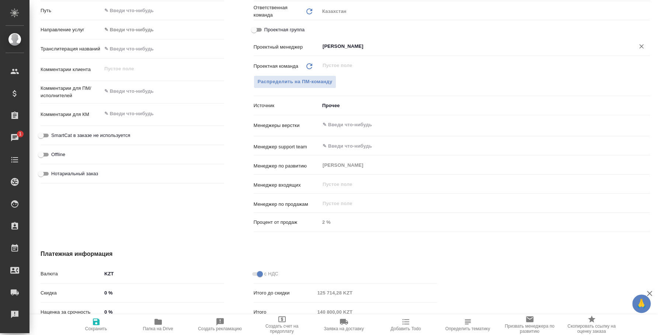
type input "Федотова Ирина"
click at [110, 322] on span "Сохранить" at bounding box center [96, 325] width 53 height 14
type textarea "x"
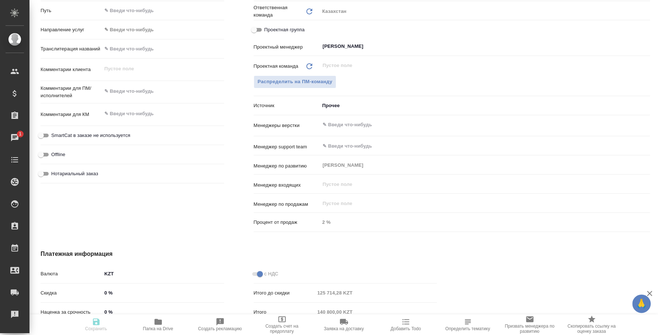
type textarea "x"
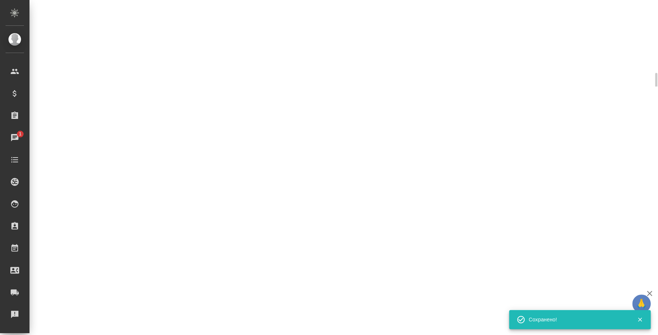
select select "RU"
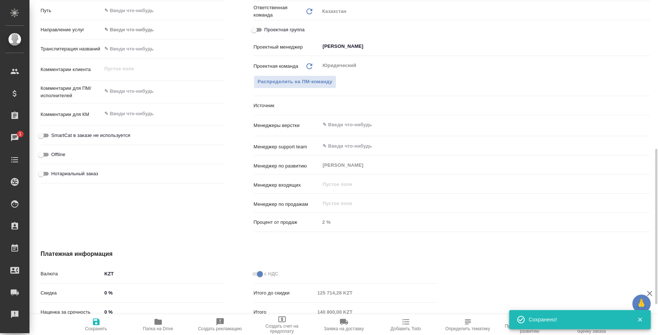
type textarea "x"
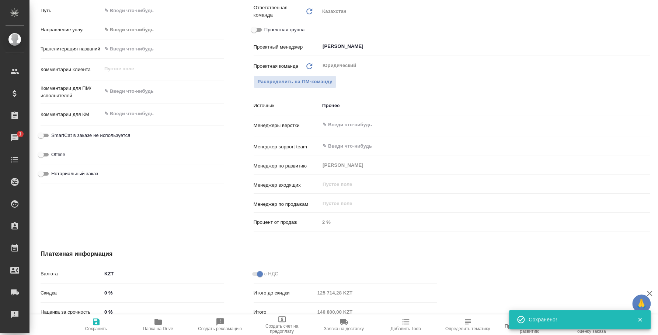
type textarea "x"
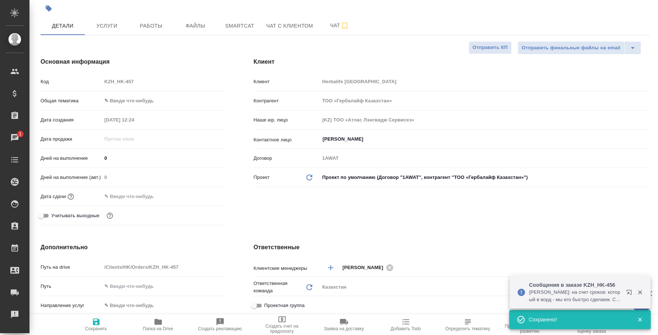
scroll to position [0, 0]
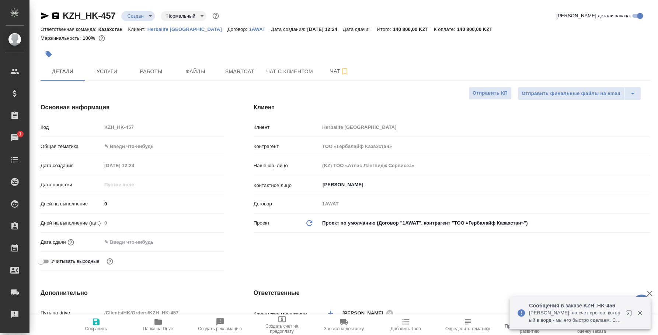
type textarea "x"
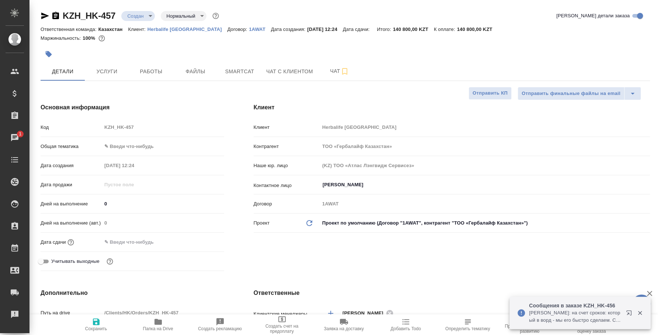
type textarea "x"
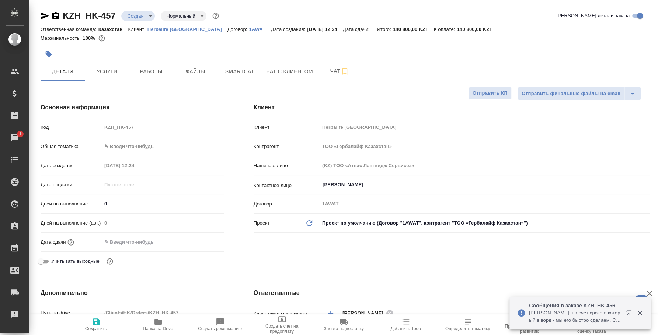
type textarea "x"
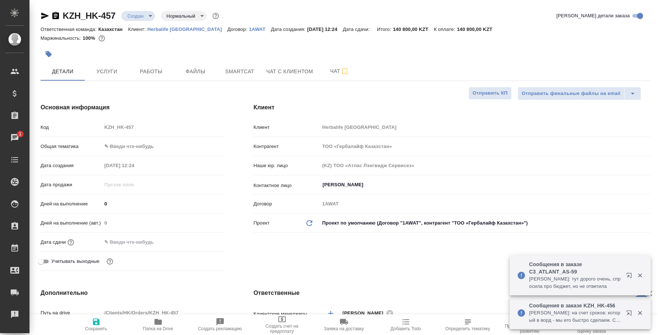
type textarea "x"
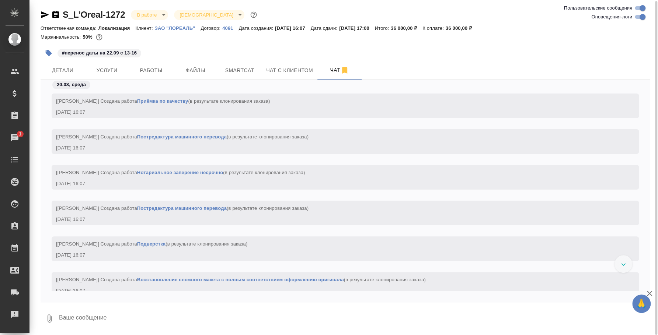
scroll to position [2269, 0]
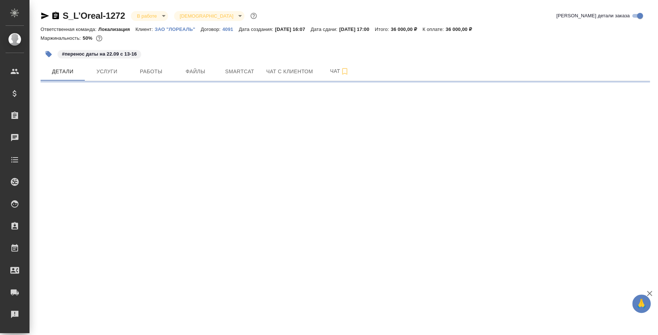
select select "RU"
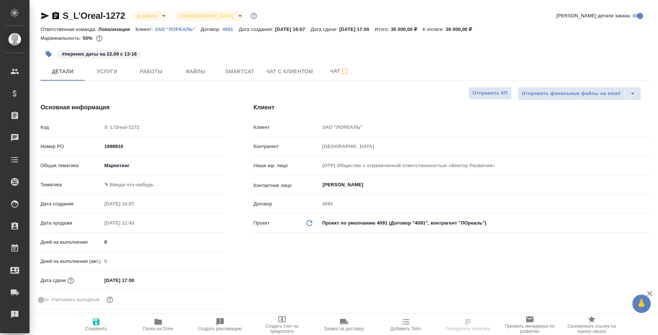
type textarea "x"
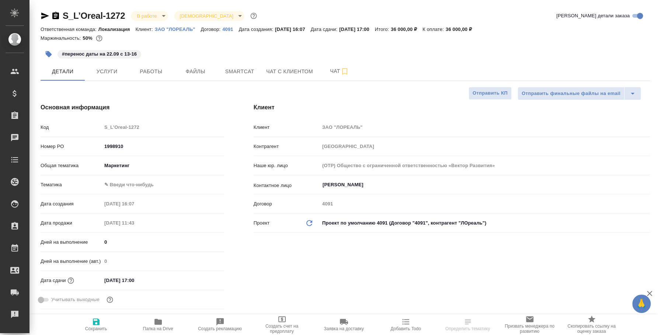
type textarea "x"
click at [345, 69] on icon "button" at bounding box center [344, 71] width 5 height 7
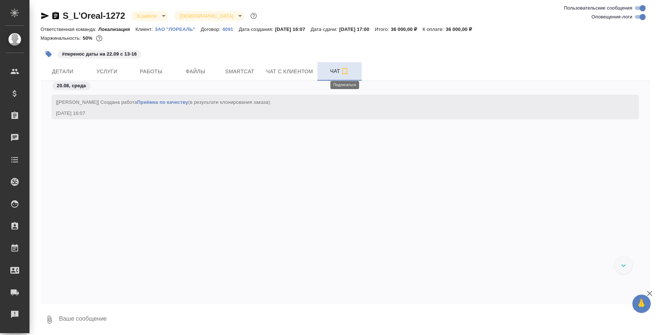
scroll to position [1722, 0]
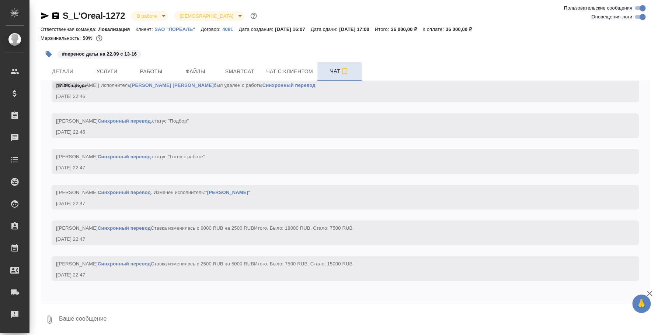
click at [257, 317] on textarea at bounding box center [354, 319] width 592 height 25
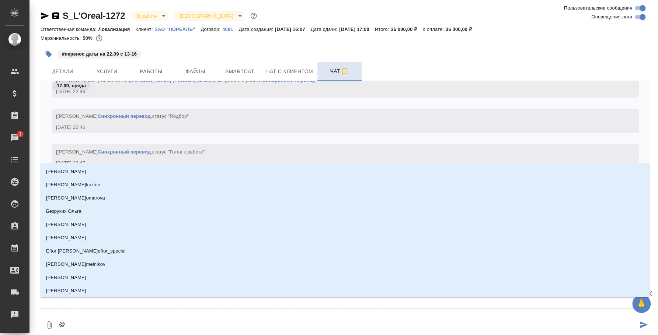
type textarea "@f"
type input "f"
type textarea "@f'y"
type input "f'y"
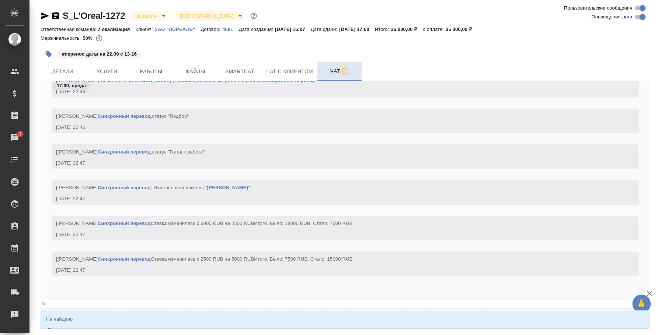
type textarea "@f"
type input "f"
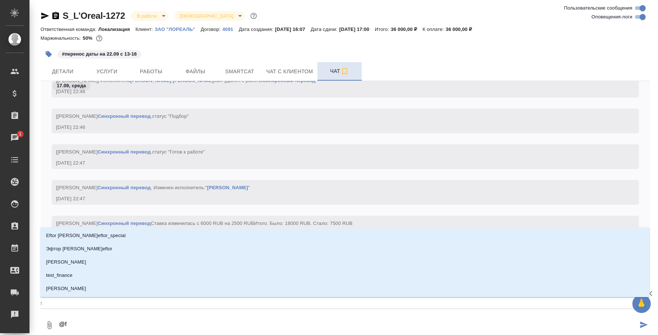
type textarea "@"
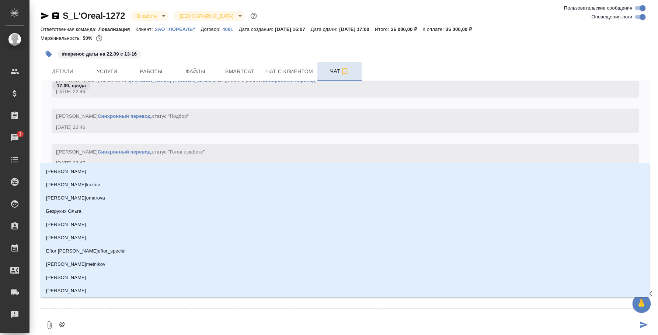
type textarea "@в"
type input "в"
type textarea "@ва"
type input "ва"
type textarea "@вал"
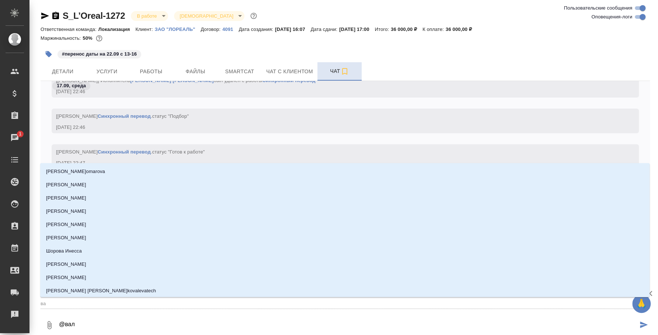
type input "вал"
type textarea "@валя"
type input "валя"
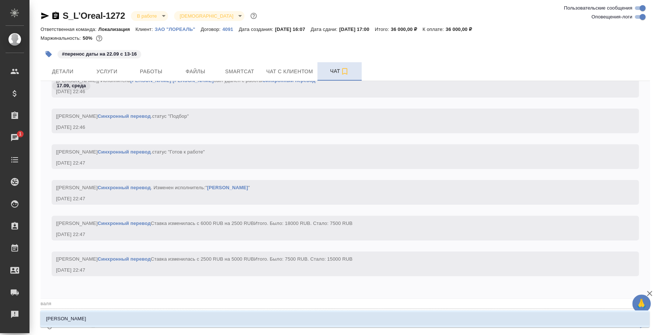
click at [299, 314] on li "Валяева Анна" at bounding box center [344, 319] width 609 height 13
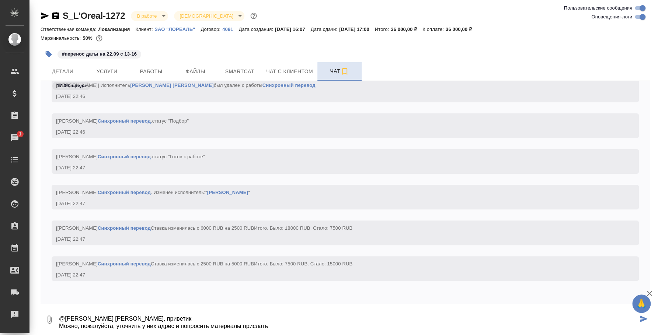
click at [290, 322] on textarea "@Валяева Анна Аня, приветик Можно, пожалуйста, уточнить у них адрес и попросить…" at bounding box center [347, 319] width 579 height 25
click at [282, 324] on textarea "@Валяева Анна Аня, приветик Можно, пожалуйста, уточнить у них адрес и попросить…" at bounding box center [347, 319] width 579 height 25
type textarea "@Валяева Анна Аня, приветик Можно, пожалуйста, уточнить у них адрес и попросить…"
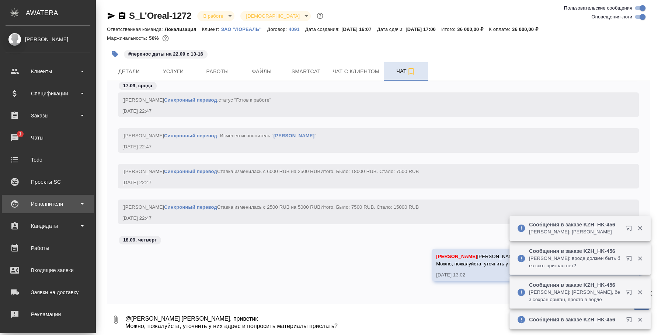
click at [55, 206] on div "Исполнители" at bounding box center [48, 204] width 85 height 11
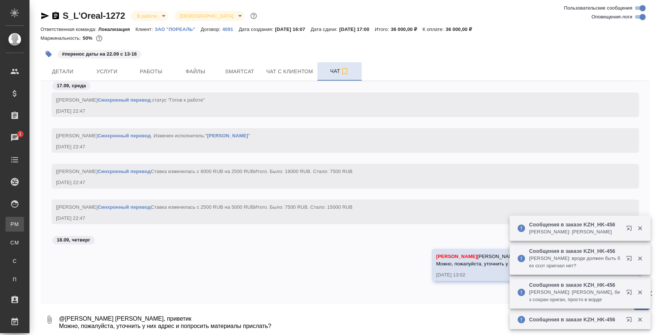
click at [11, 226] on div "Для PM/LQA" at bounding box center [5, 224] width 11 height 7
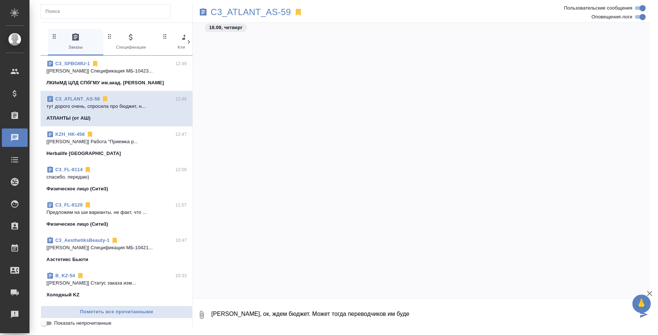
scroll to position [391, 0]
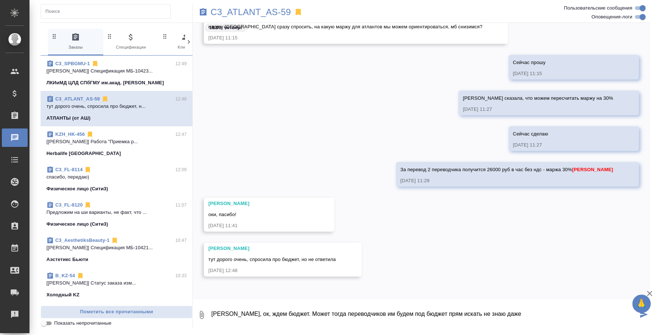
type textarea "[PERSON_NAME], ок, ждем бюджет. Может тогда переводчиков им будем под бюджет пр…"
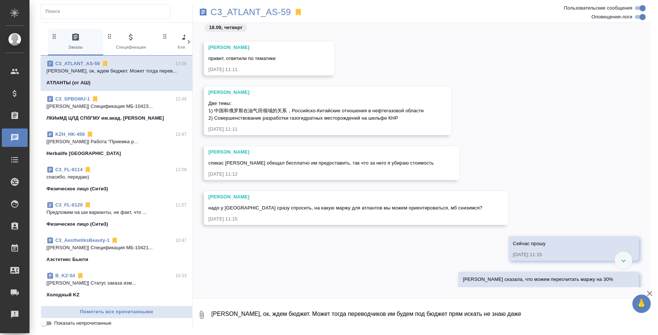
scroll to position [154, 0]
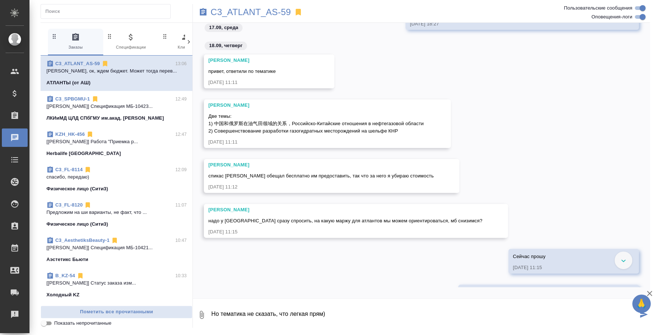
type textarea "Но тематика не сказать, что легкая прям)"
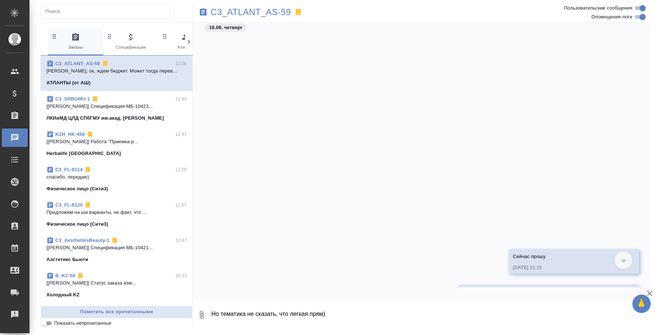
scroll to position [420, 0]
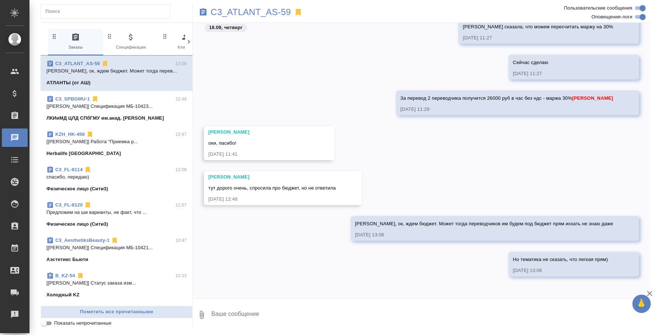
type textarea "Н"
click at [109, 109] on p "[Никитина Татьяна] Спецификация МБ-10423..." at bounding box center [116, 106] width 140 height 7
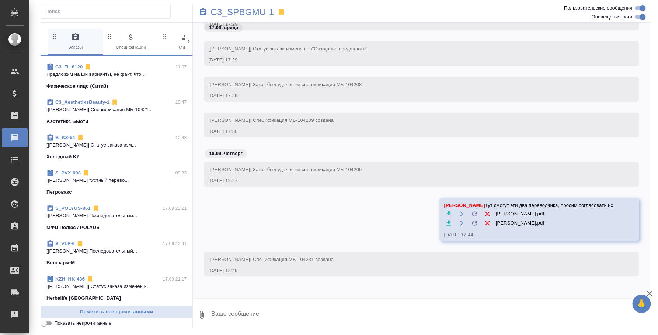
scroll to position [184, 0]
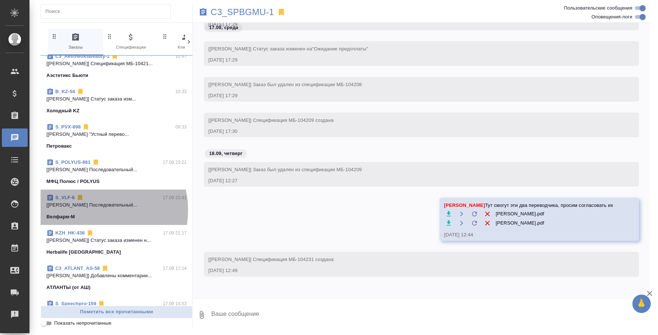
click at [92, 210] on span "S_VLF-6 17.09 22:41 [Федотова Ирина] Работа Последовательный... Велфарм-М" at bounding box center [116, 207] width 140 height 27
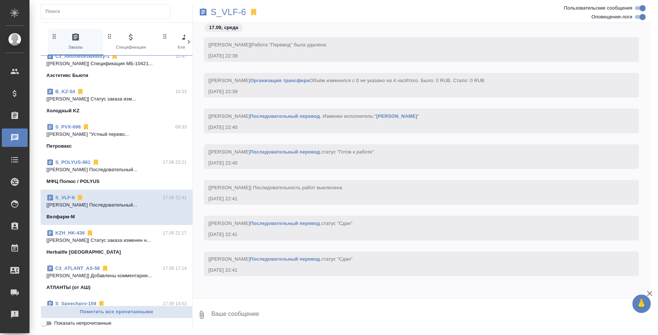
scroll to position [1424, 0]
click at [225, 14] on p "S_VLF-6" at bounding box center [227, 11] width 35 height 7
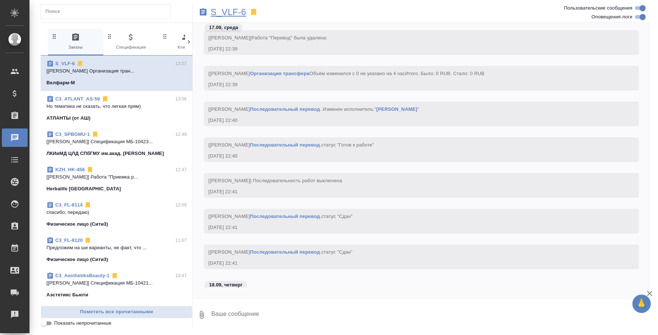
scroll to position [1667, 0]
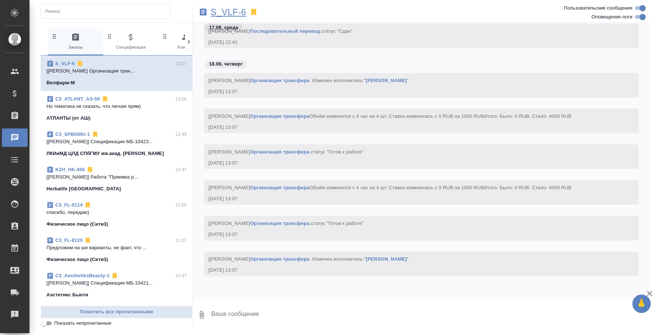
click at [224, 13] on p "S_VLF-6" at bounding box center [227, 11] width 35 height 7
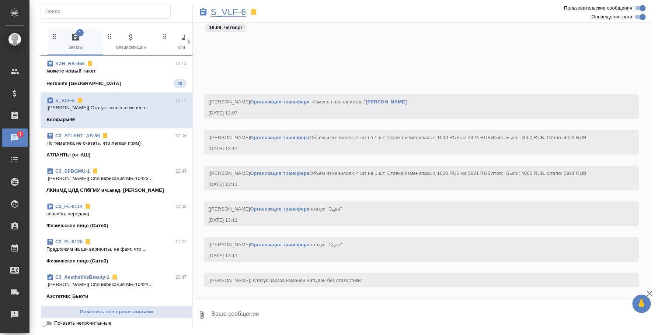
scroll to position [1896, 0]
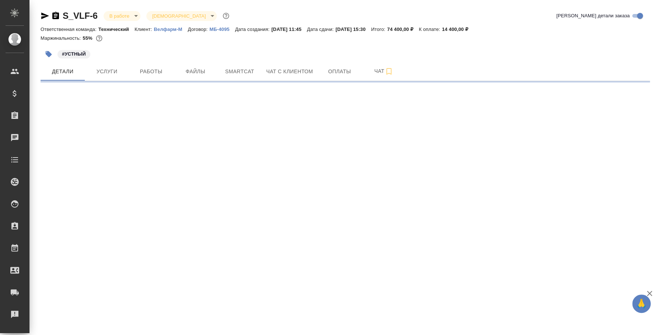
select select "RU"
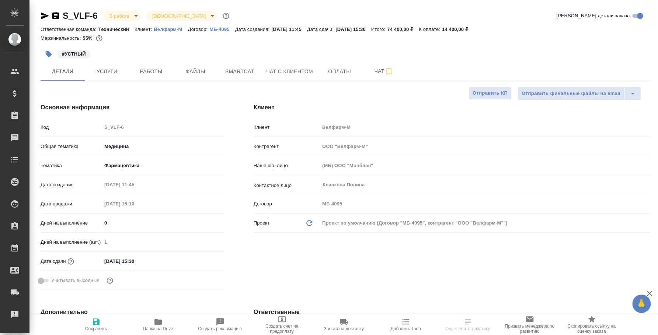
type textarea "x"
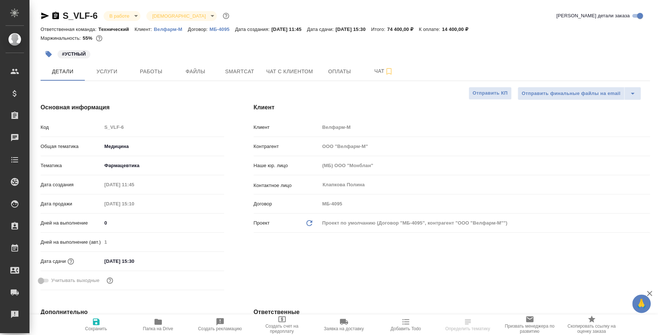
type textarea "x"
click at [153, 72] on span "Работы" at bounding box center [150, 71] width 35 height 9
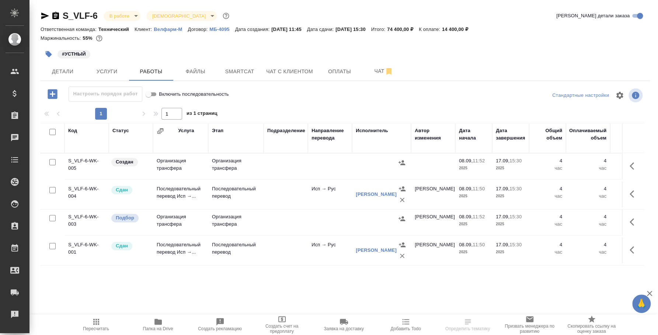
click at [401, 158] on button "button" at bounding box center [401, 162] width 11 height 11
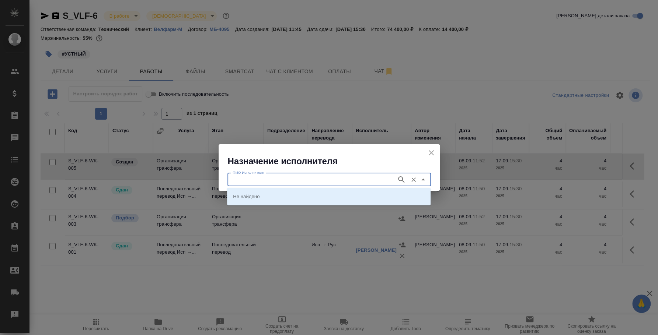
click at [363, 179] on input "ФИО Исполнителя" at bounding box center [311, 179] width 163 height 9
type input "[PERSON_NAME]"
click at [264, 193] on p "[PERSON_NAME]" at bounding box center [253, 196] width 40 height 7
type input "[PERSON_NAME]"
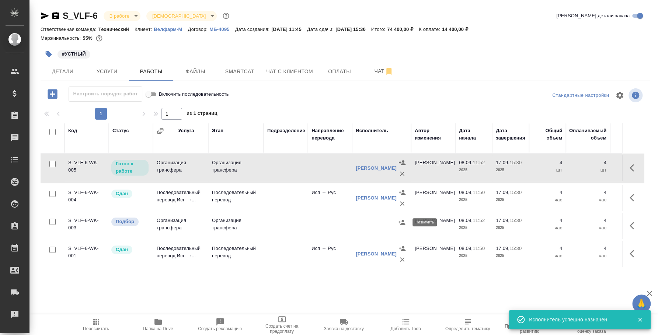
click at [405, 220] on icon "button" at bounding box center [401, 222] width 7 height 7
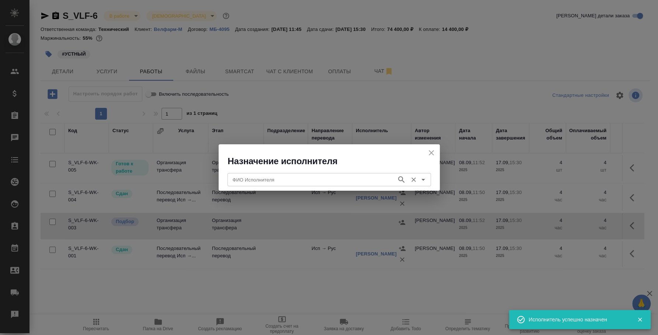
click at [356, 183] on input "ФИО Исполнителя" at bounding box center [311, 179] width 163 height 9
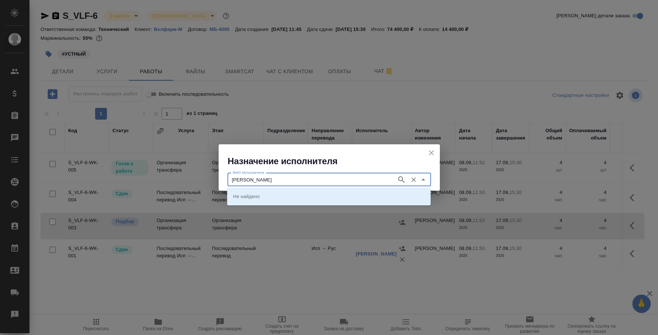
type input "[PERSON_NAME]"
click at [358, 193] on li "[PERSON_NAME]" at bounding box center [328, 196] width 203 height 13
type input "[PERSON_NAME]"
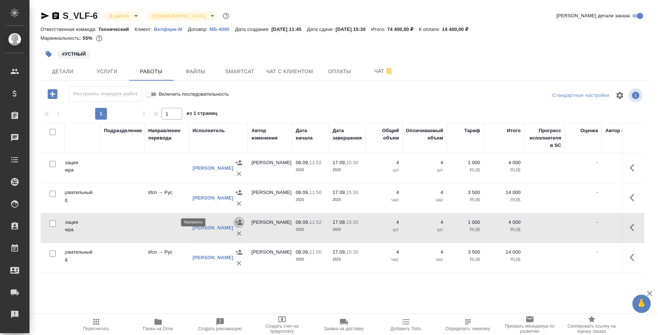
scroll to position [0, 231]
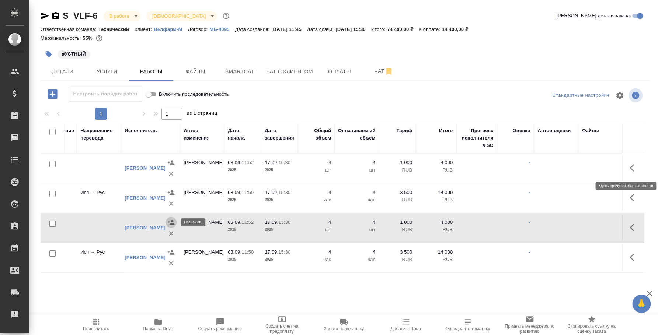
click at [628, 167] on button "button" at bounding box center [634, 168] width 18 height 18
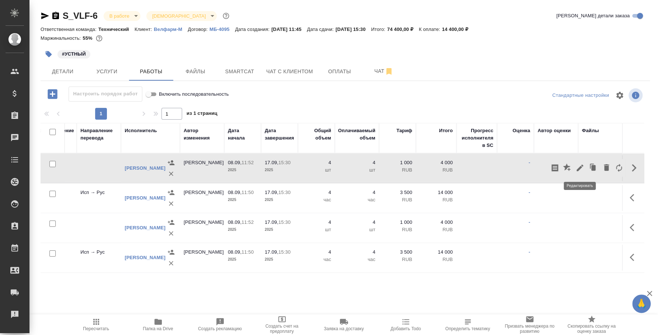
click at [579, 171] on icon "button" at bounding box center [579, 168] width 9 height 9
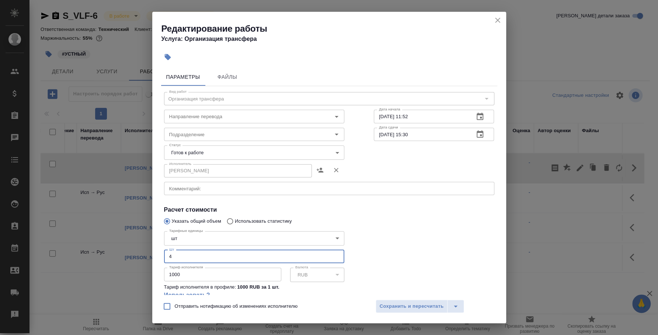
drag, startPoint x: 181, startPoint y: 259, endPoint x: 159, endPoint y: 254, distance: 22.7
click at [159, 254] on div "Параметры Файлы Вид работ Организация трансфера Вид работ Направление перевода …" at bounding box center [329, 180] width 354 height 230
type input "1"
drag, startPoint x: 200, startPoint y: 269, endPoint x: 154, endPoint y: 265, distance: 46.2
click at [154, 265] on div "Параметры Файлы Вид работ Организация трансфера Вид работ Направление перевода …" at bounding box center [329, 180] width 354 height 230
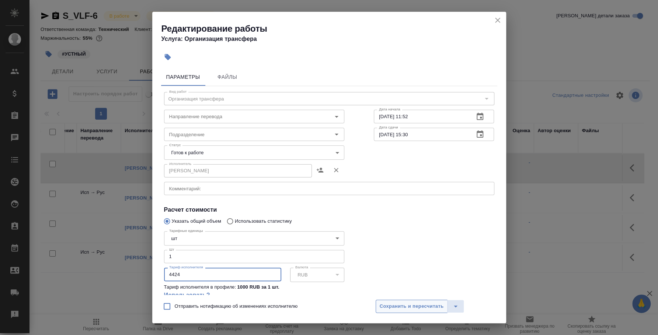
type input "4424"
click at [426, 303] on span "Сохранить и пересчитать" at bounding box center [412, 307] width 64 height 8
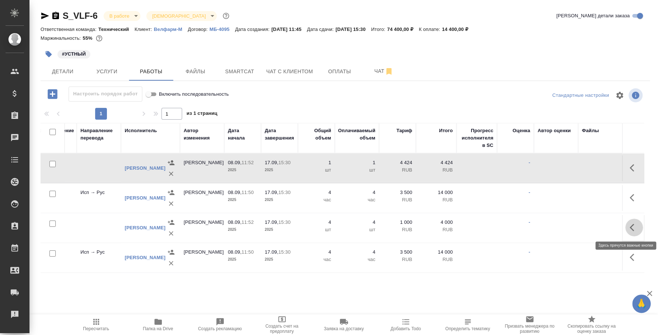
click at [635, 229] on icon "button" at bounding box center [633, 227] width 9 height 9
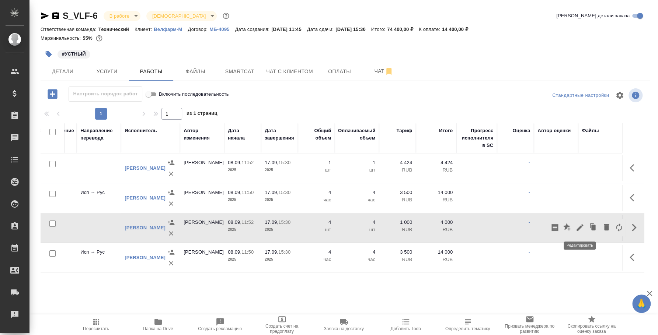
click at [579, 227] on icon "button" at bounding box center [579, 227] width 7 height 7
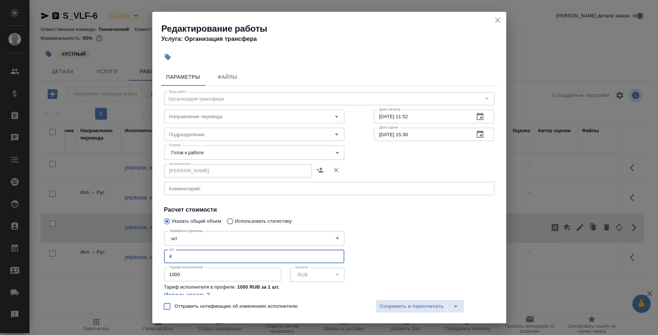
drag, startPoint x: 219, startPoint y: 263, endPoint x: 149, endPoint y: 252, distance: 71.2
click at [149, 252] on div "Редактирование работы Услуга: Организация трансфера Параметры Файлы Вид работ О…" at bounding box center [329, 167] width 658 height 335
type input "1"
drag, startPoint x: 194, startPoint y: 274, endPoint x: 154, endPoint y: 269, distance: 40.1
click at [154, 269] on div "Параметры Файлы Вид работ Организация трансфера Вид работ Направление перевода …" at bounding box center [329, 180] width 354 height 230
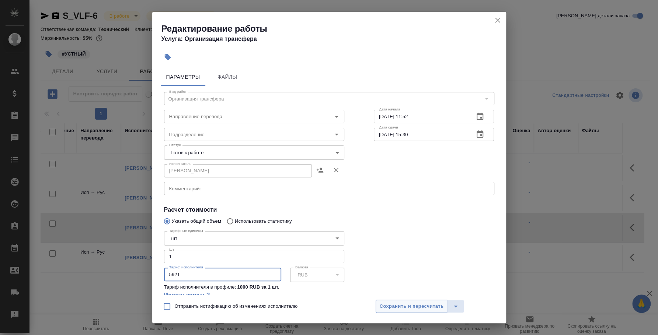
type input "5921"
click at [428, 303] on span "Сохранить и пересчитать" at bounding box center [412, 307] width 64 height 8
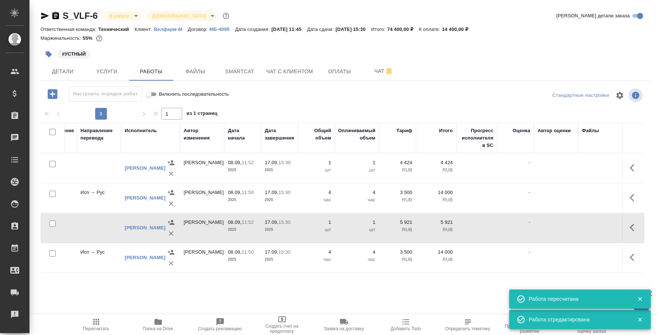
scroll to position [0, 0]
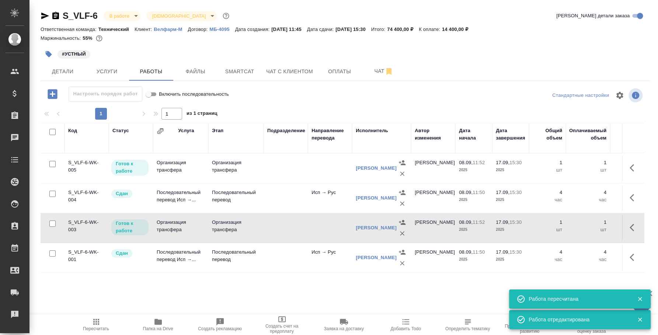
click at [136, 231] on p "Готов к работе" at bounding box center [130, 227] width 28 height 15
click at [139, 163] on p "Готов к работе" at bounding box center [130, 167] width 28 height 15
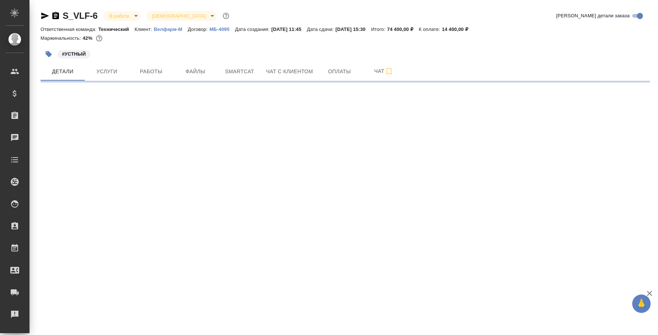
select select "RU"
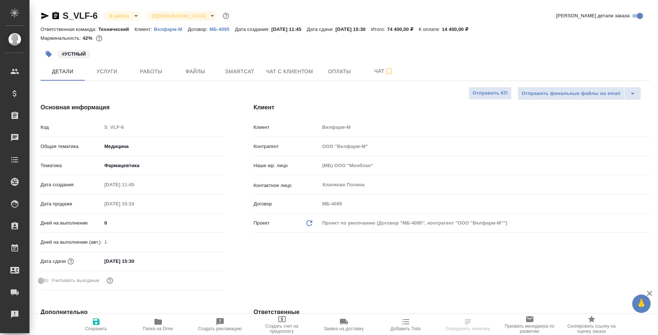
type textarea "x"
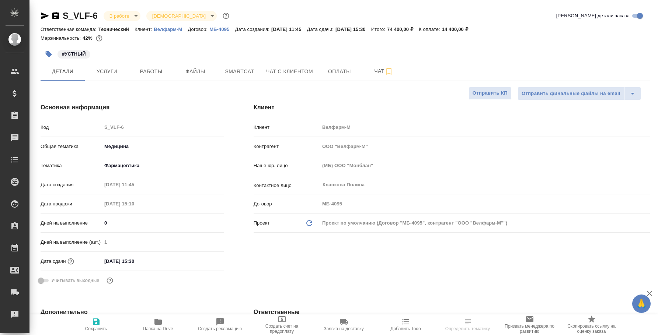
type textarea "x"
select select "RU"
type textarea "x"
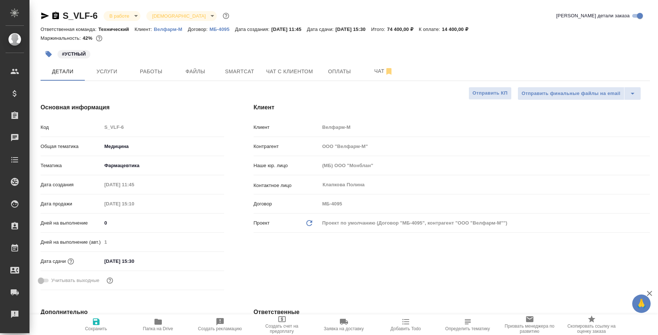
type textarea "x"
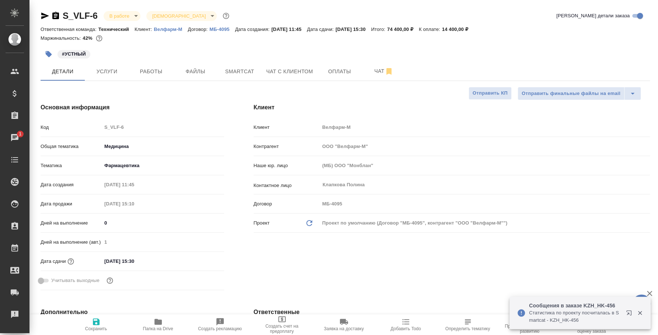
type textarea "x"
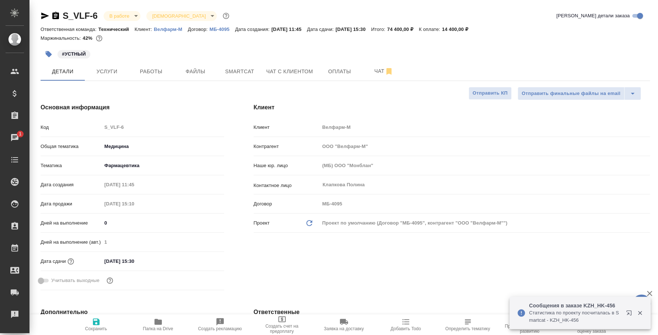
type textarea "x"
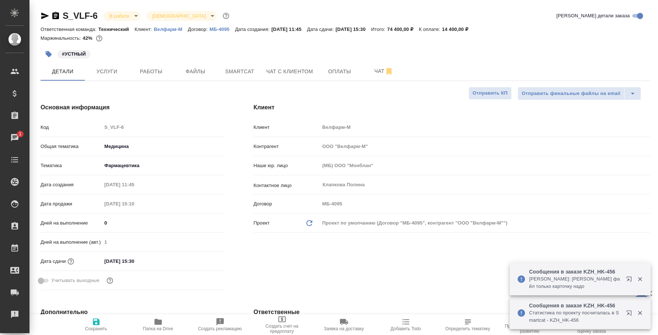
type textarea "x"
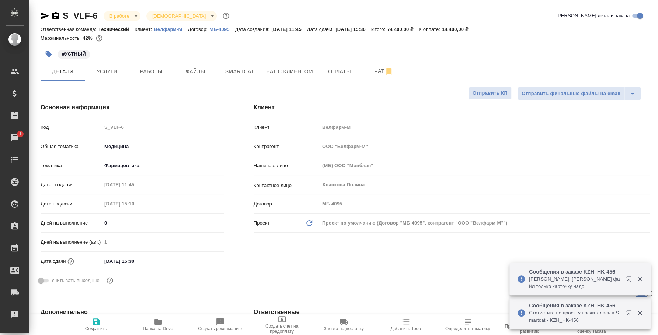
type textarea "x"
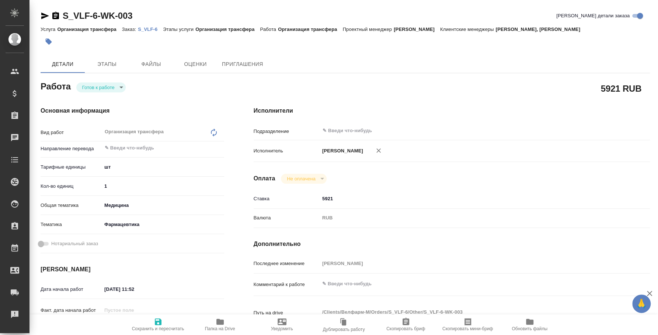
type textarea "x"
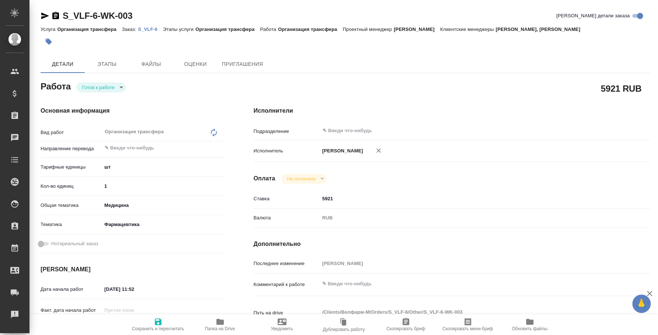
type textarea "x"
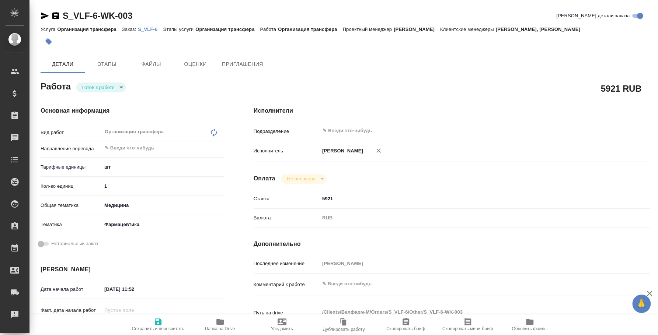
type textarea "x"
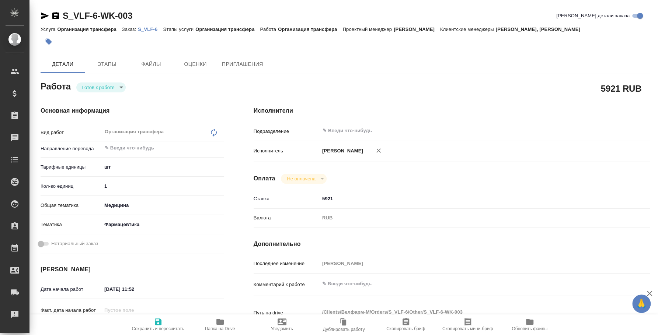
type textarea "x"
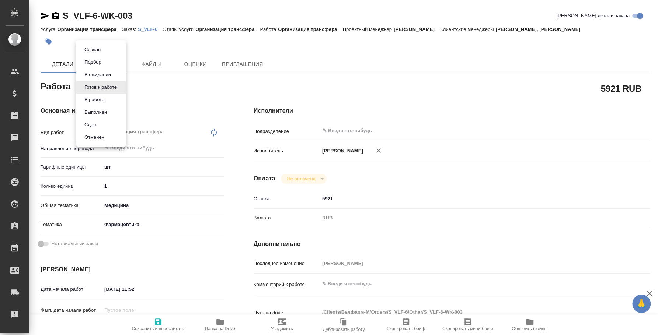
click at [125, 88] on body "🙏 .cls-1 fill:#fff; AWATERA Fedotova Irina Клиенты Спецификации Заказы Чаты Tod…" at bounding box center [329, 167] width 658 height 335
type textarea "x"
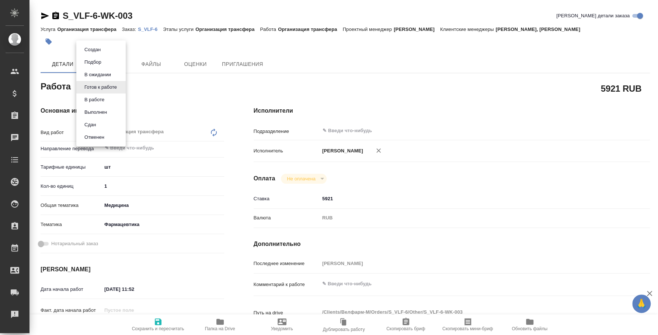
type textarea "x"
click at [109, 122] on li "Сдан" at bounding box center [100, 125] width 49 height 13
type textarea "x"
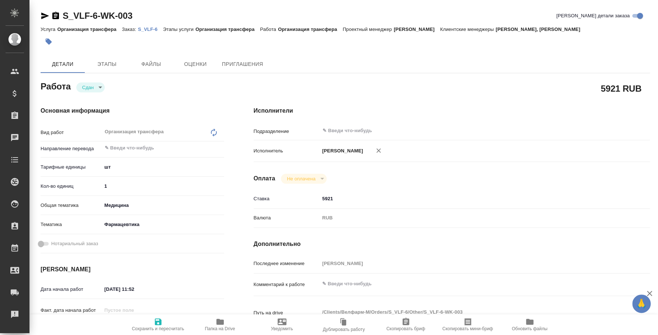
type textarea "x"
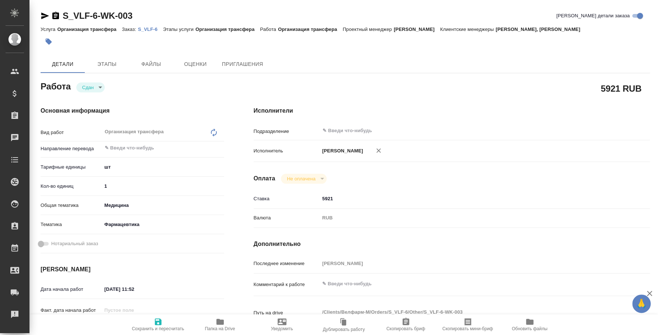
type textarea "x"
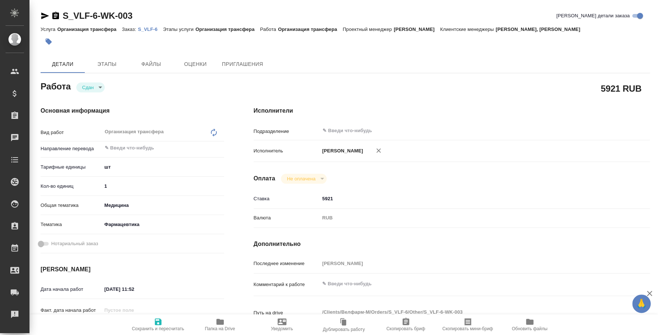
type textarea "x"
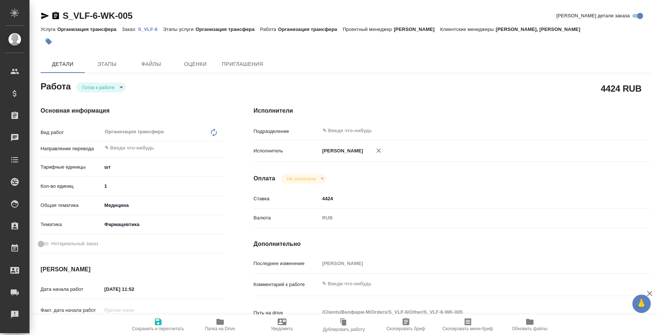
type textarea "x"
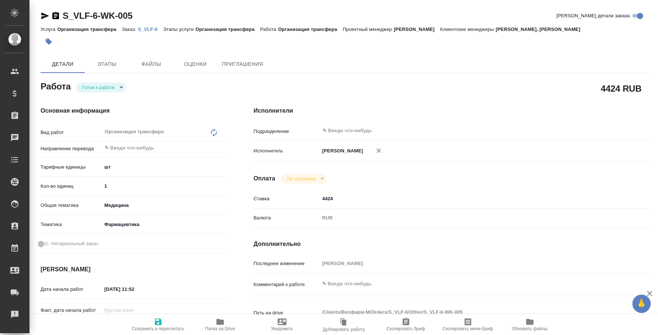
type textarea "x"
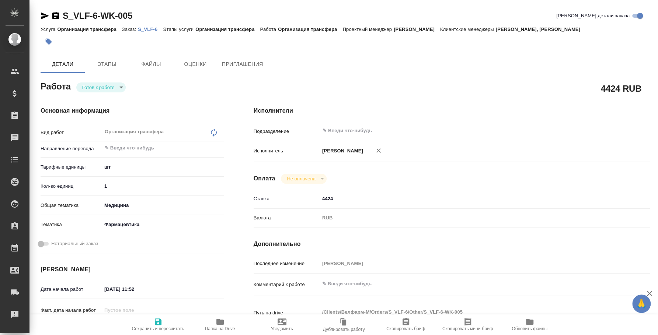
type textarea "x"
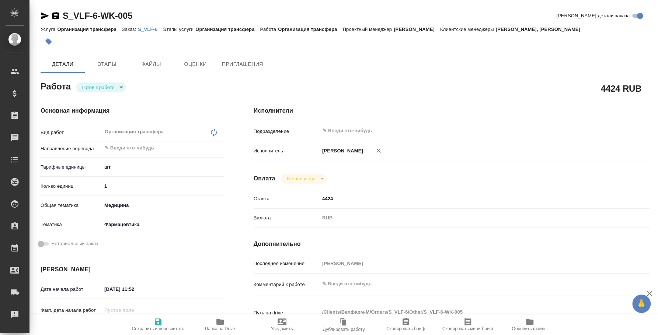
type textarea "x"
click at [108, 89] on body "🙏 .cls-1 fill:#fff; AWATERA [PERSON_NAME] Спецификации Заказы Чаты Todo Проекты…" at bounding box center [329, 167] width 658 height 335
type textarea "x"
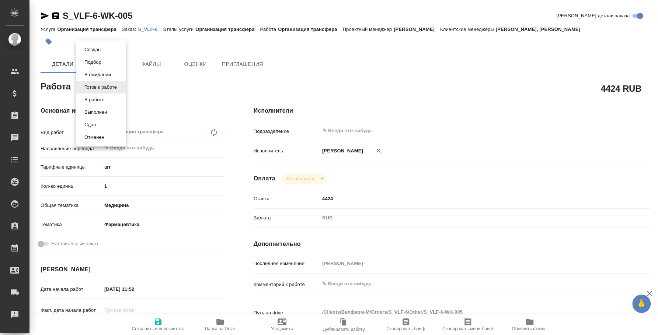
type textarea "x"
click at [103, 122] on li "Сдан" at bounding box center [100, 125] width 49 height 13
type textarea "x"
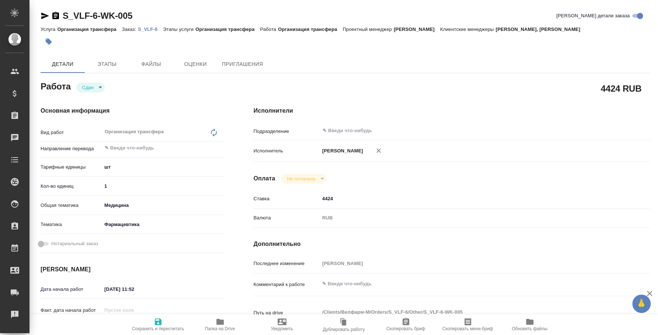
type textarea "x"
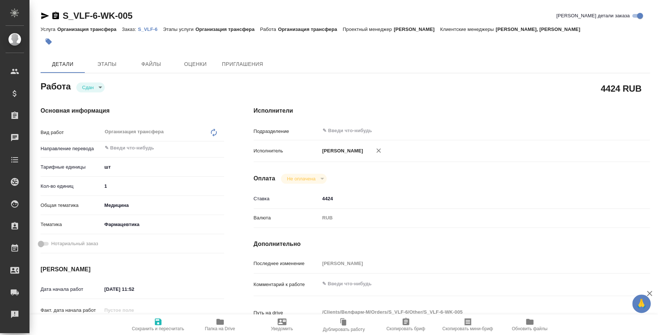
type textarea "x"
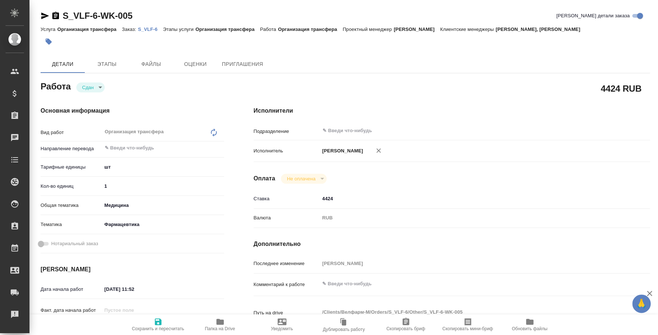
type textarea "x"
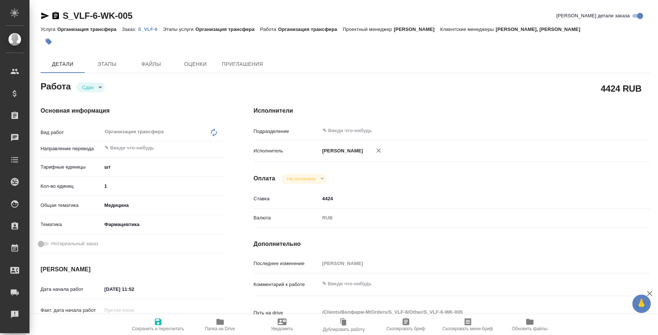
type textarea "x"
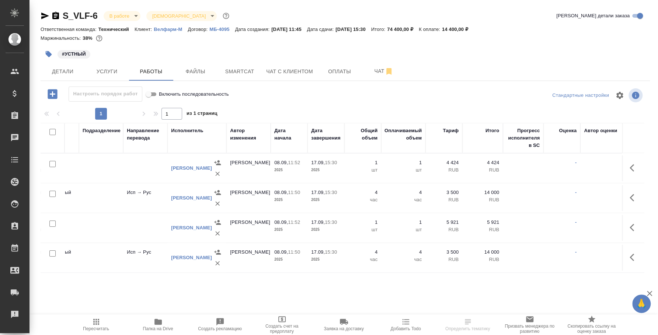
scroll to position [0, 231]
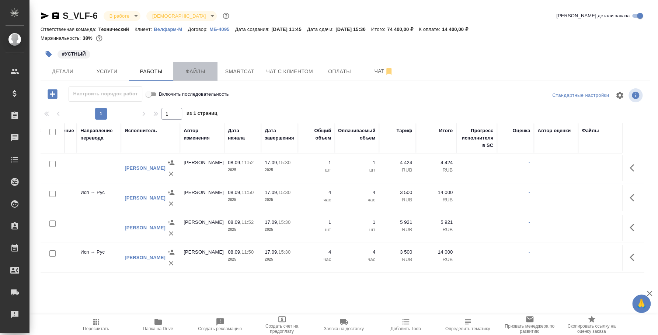
click at [210, 66] on button "Файлы" at bounding box center [195, 71] width 44 height 18
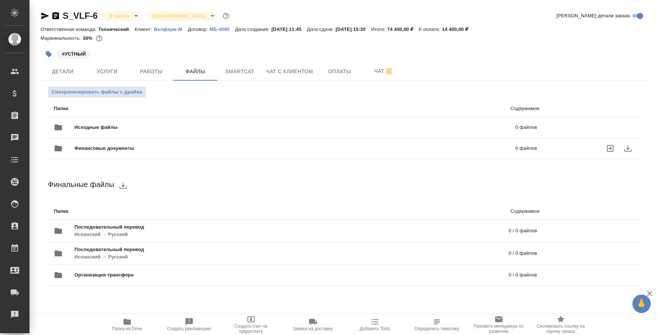
click at [89, 149] on span "Финансовые документы" at bounding box center [199, 148] width 250 height 7
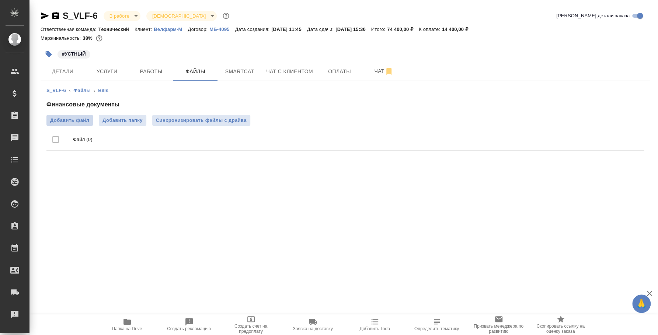
click at [80, 122] on span "Добавить файл" at bounding box center [69, 120] width 39 height 7
click at [0, 0] on input "Добавить файл" at bounding box center [0, 0] width 0 height 0
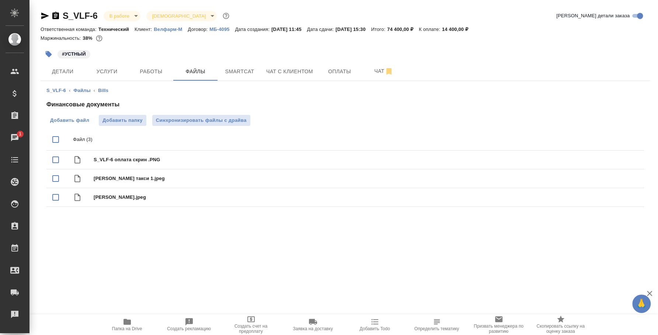
click at [86, 121] on span "Добавить файл" at bounding box center [69, 120] width 39 height 7
click at [0, 0] on input "Добавить файл" at bounding box center [0, 0] width 0 height 0
click at [71, 119] on span "Добавить файл" at bounding box center [69, 120] width 39 height 7
click at [0, 0] on input "Добавить файл" at bounding box center [0, 0] width 0 height 0
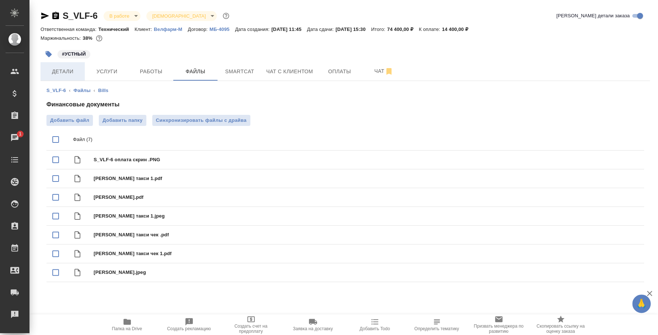
click at [62, 71] on span "Детали" at bounding box center [62, 71] width 35 height 9
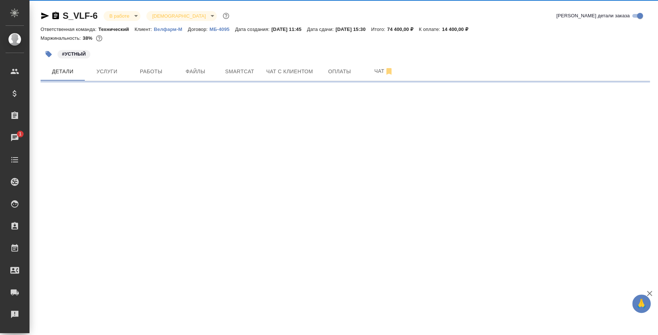
select select "RU"
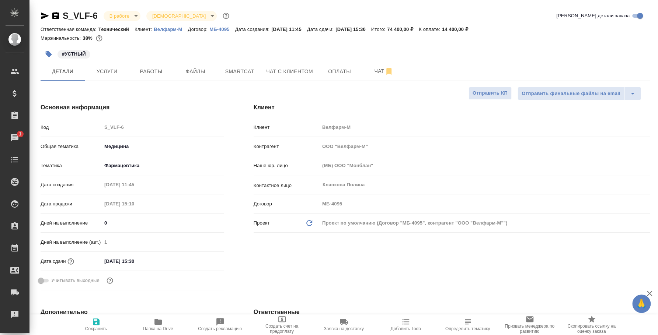
type textarea "x"
click at [133, 14] on body "🙏 .cls-1 fill:#fff; AWATERA Fedotova Irina Клиенты Спецификации Заказы 1 Чаты T…" at bounding box center [329, 167] width 658 height 335
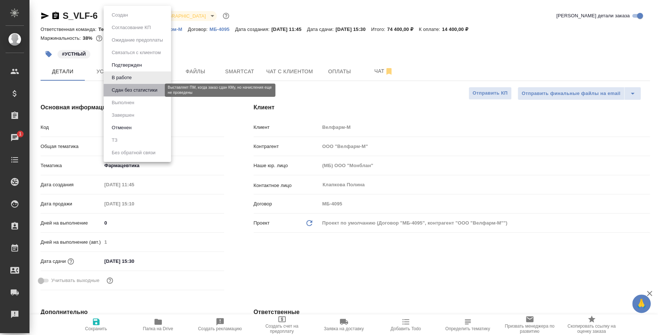
click at [131, 93] on button "Сдан без статистики" at bounding box center [134, 90] width 50 height 8
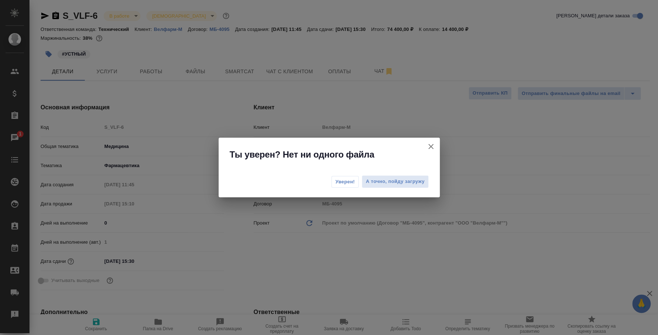
click at [340, 181] on span "Уверен!" at bounding box center [345, 181] width 20 height 7
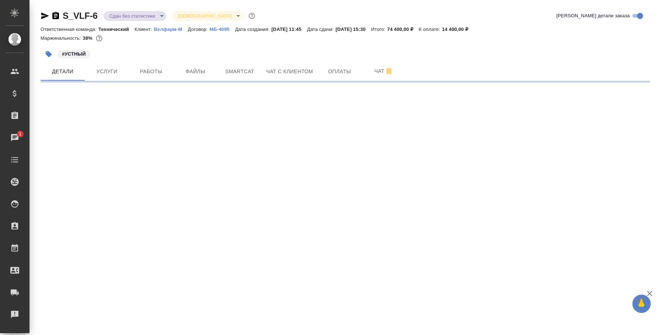
select select "RU"
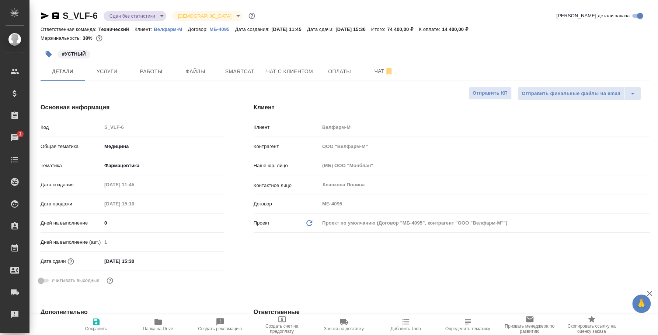
type textarea "x"
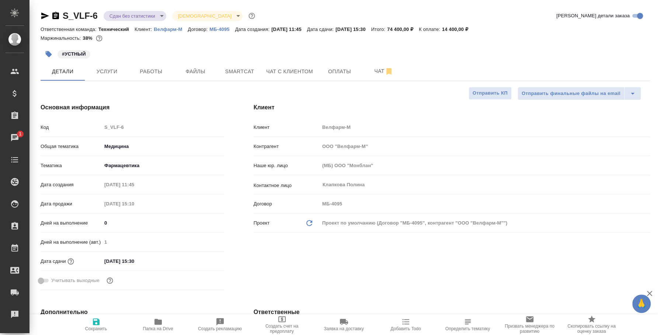
type textarea "x"
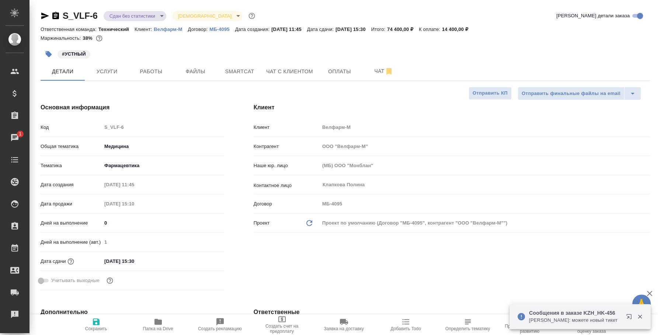
type textarea "x"
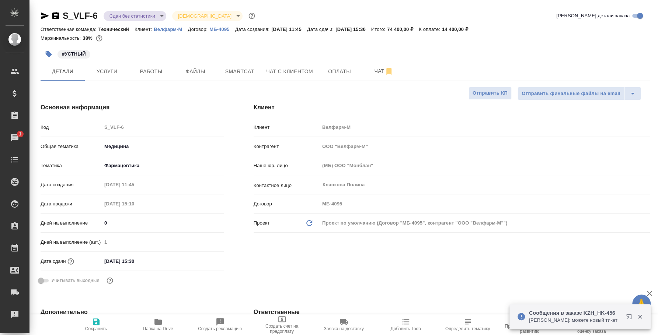
type textarea "x"
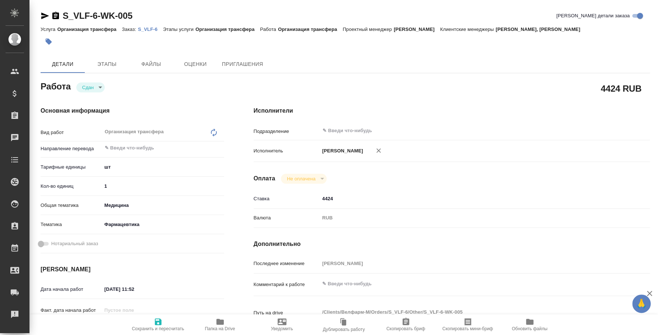
type textarea "x"
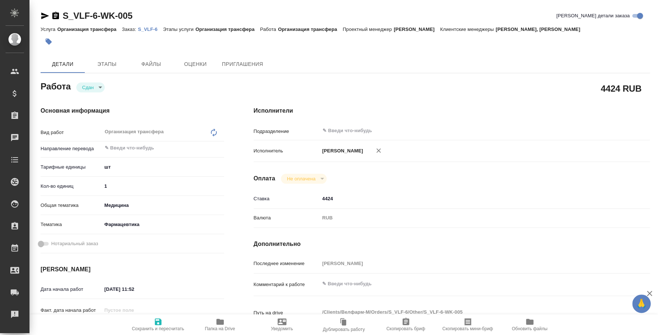
type textarea "x"
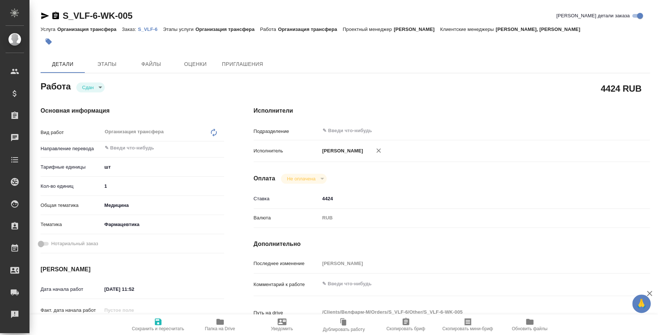
type textarea "x"
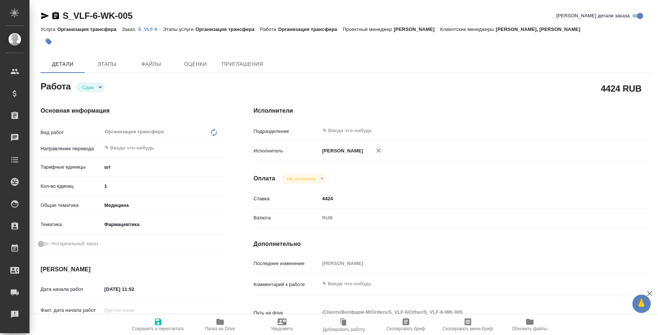
type textarea "x"
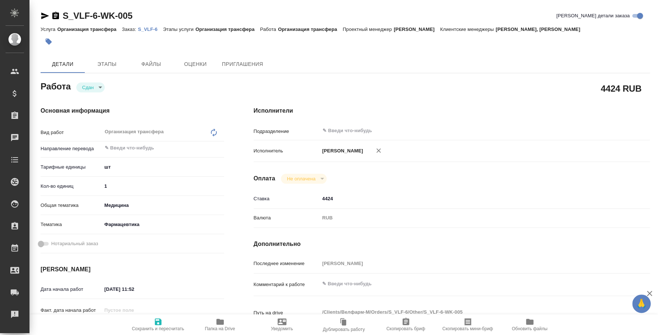
type textarea "x"
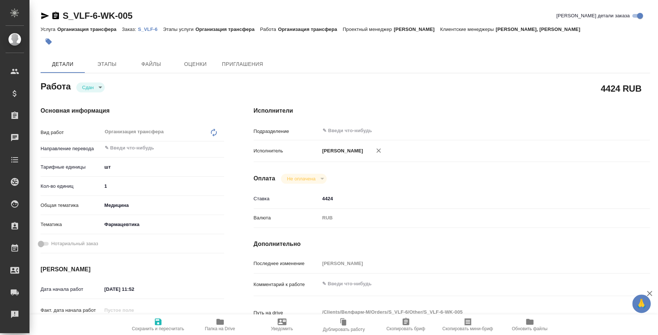
click at [143, 28] on p "S_VLF-6" at bounding box center [150, 30] width 25 height 6
type textarea "x"
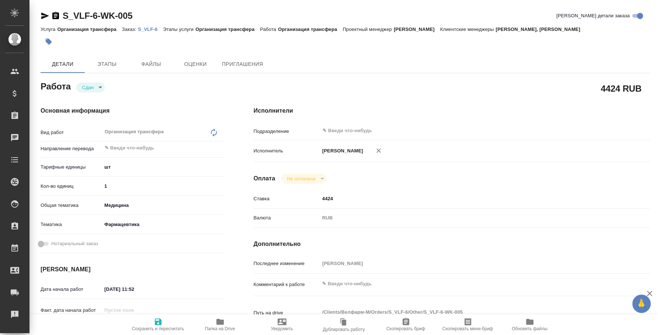
type textarea "x"
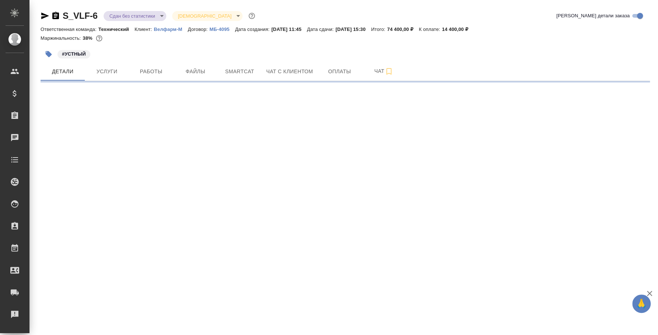
select select "RU"
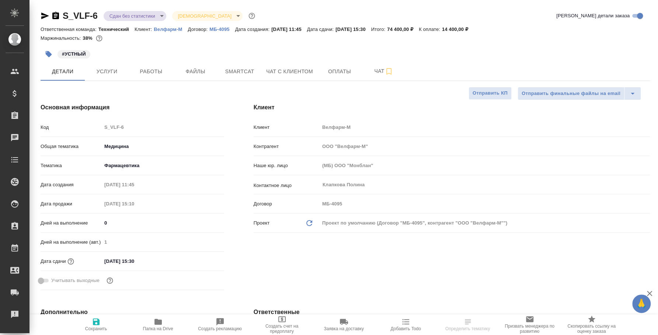
type textarea "x"
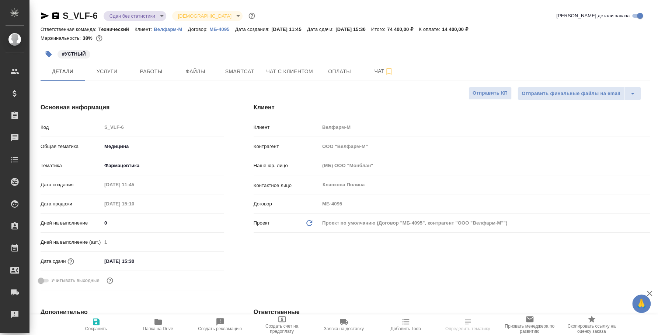
type textarea "x"
click at [43, 15] on icon "button" at bounding box center [45, 16] width 8 height 7
click at [149, 11] on body "🙏 .cls-1 fill:#fff; AWATERA Fedotova Irina Клиенты Спецификации Заказы 1 Чаты T…" at bounding box center [329, 167] width 658 height 335
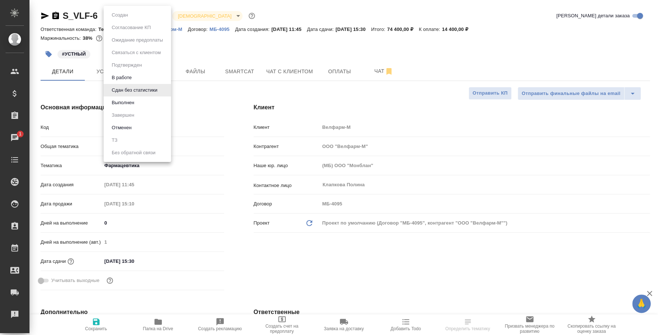
click at [133, 97] on li "Выполнен" at bounding box center [137, 103] width 67 height 13
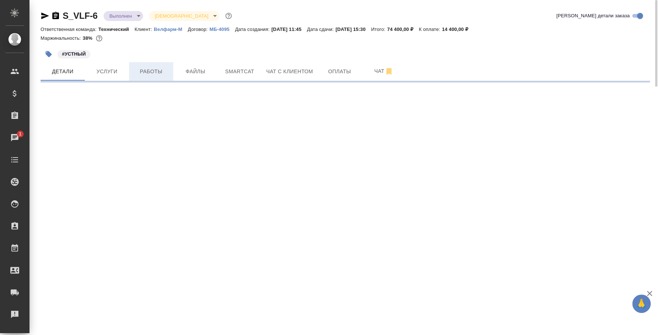
select select "RU"
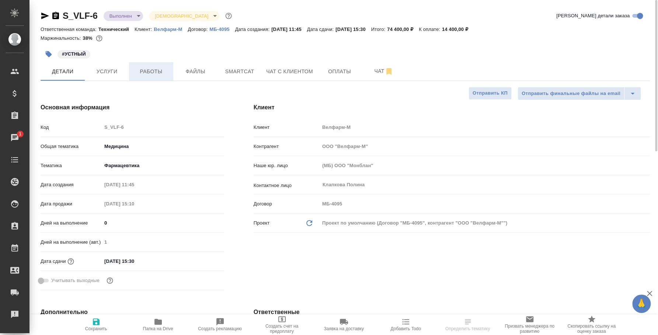
type textarea "x"
click at [154, 73] on span "Работы" at bounding box center [150, 71] width 35 height 9
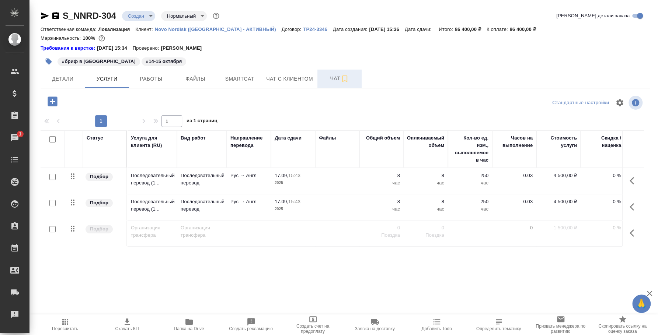
click at [336, 75] on span "Чат" at bounding box center [339, 78] width 35 height 9
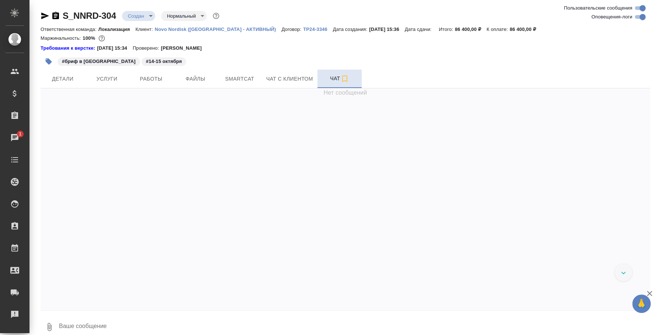
scroll to position [960, 0]
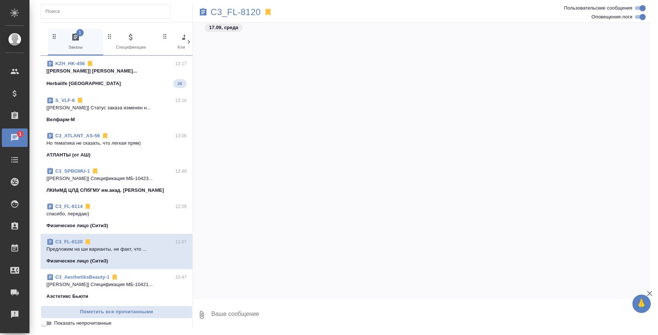
scroll to position [677, 0]
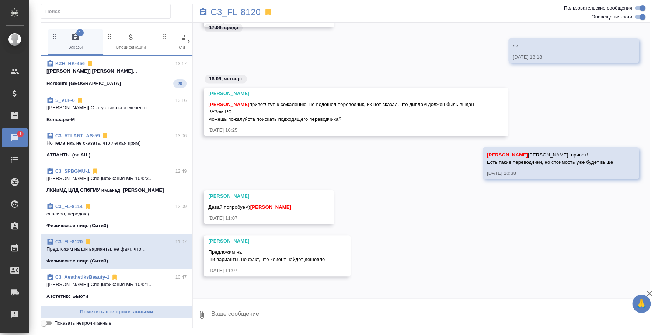
click at [123, 152] on div "АТЛАНТЫ (от АШ)" at bounding box center [116, 154] width 140 height 7
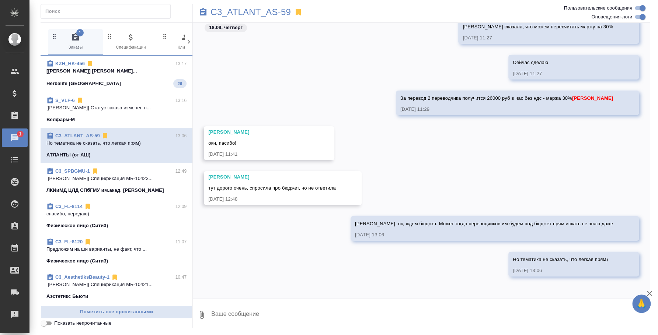
scroll to position [353, 0]
click at [420, 307] on textarea at bounding box center [429, 315] width 439 height 25
type textarea "Как будет инфа по бюджету, тегни плиз, посмотрим, может еще получится снизиться"
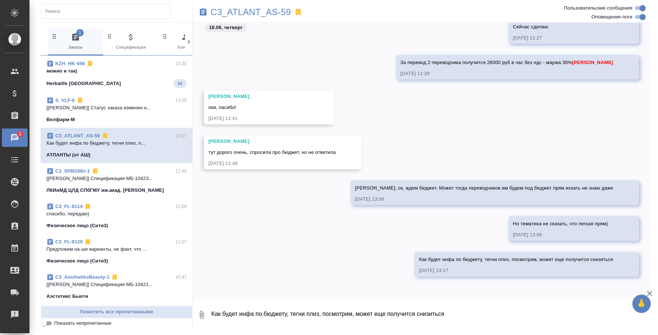
click at [124, 80] on div "Herbalife [GEOGRAPHIC_DATA] 34" at bounding box center [116, 83] width 140 height 9
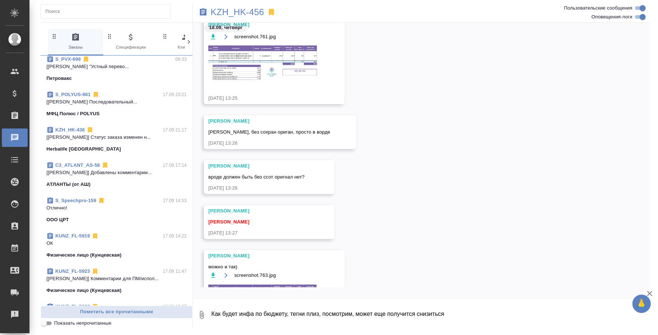
scroll to position [275, 0]
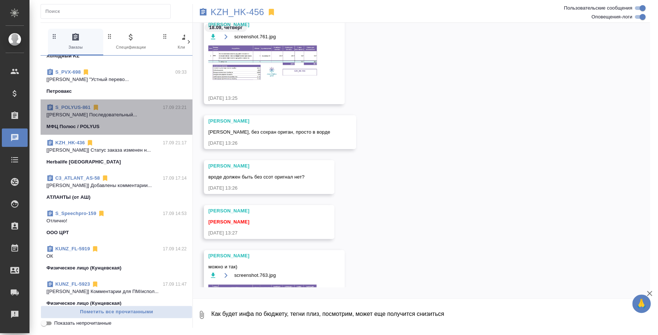
click at [121, 120] on span "S_POLYUS-861 17.09 23:21 [[PERSON_NAME] Последовательный... МФЦ Полюс / POLYUS" at bounding box center [116, 117] width 140 height 27
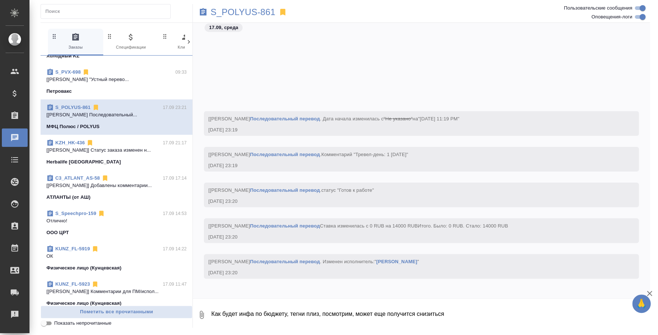
scroll to position [3066, 0]
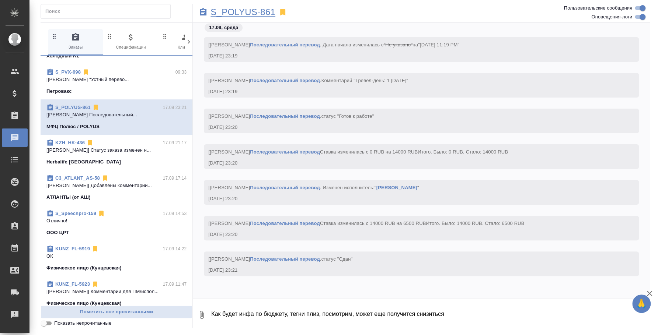
click at [245, 11] on p "S_POLYUS-861" at bounding box center [242, 11] width 65 height 7
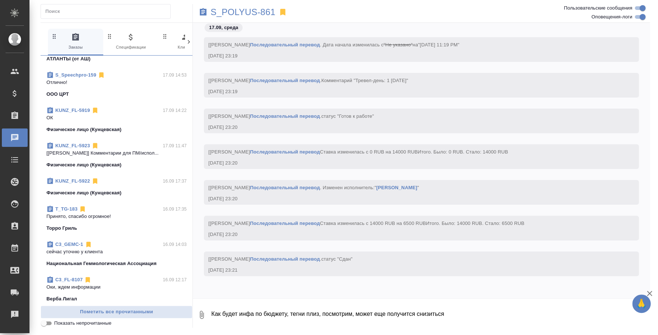
scroll to position [459, 0]
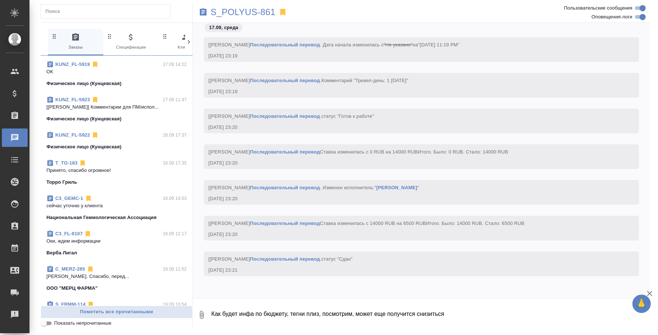
click at [108, 167] on p "Принято, спасибо огромное!" at bounding box center [116, 170] width 140 height 7
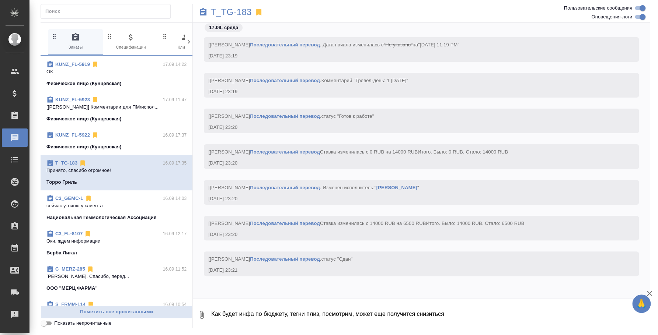
scroll to position [192, 0]
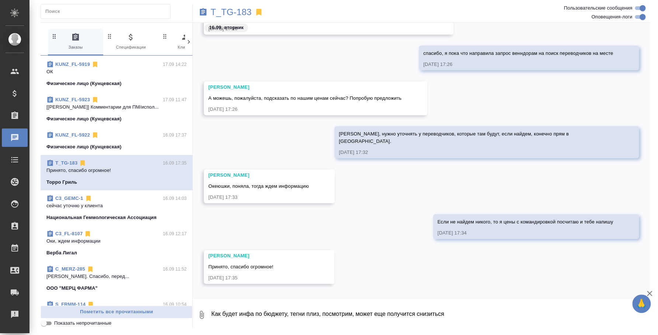
click at [255, 314] on textarea "Как будет инфа по бюджету, тегни плиз, посмотрим, может еще получится снизиться" at bounding box center [429, 315] width 439 height 25
type textarea "П"
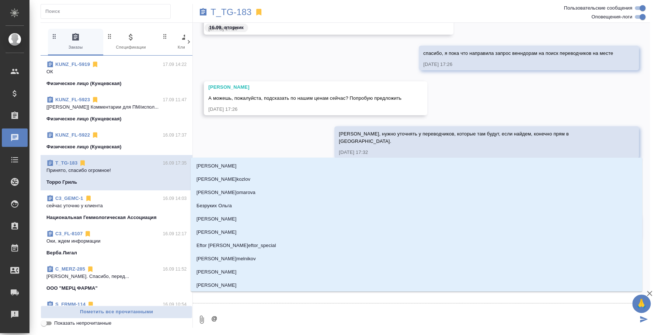
type textarea "@i"
type input "i"
type textarea "@"
type textarea "@i"
type input "i"
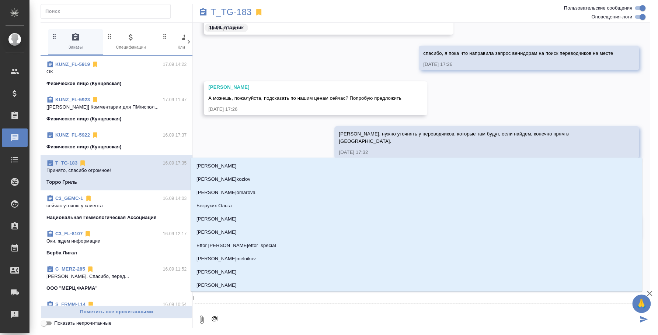
type textarea "@ie"
type input "ie"
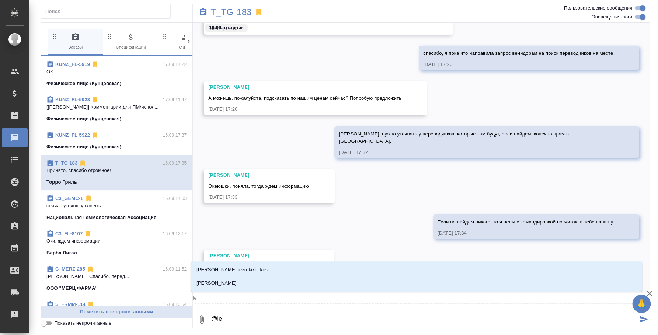
type textarea "@iek"
type input "iek"
type textarea "@iekm"
type input "iekm"
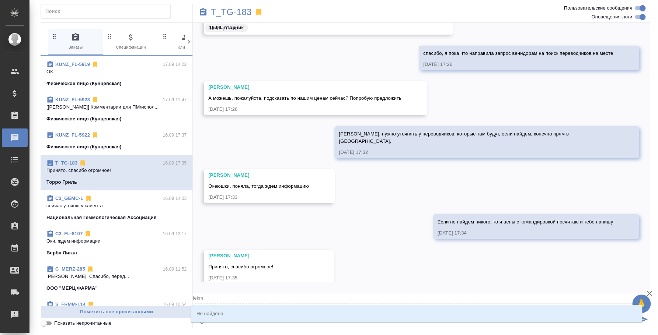
type textarea "@iek"
type input "iek"
type textarea "@ie"
type input "ie"
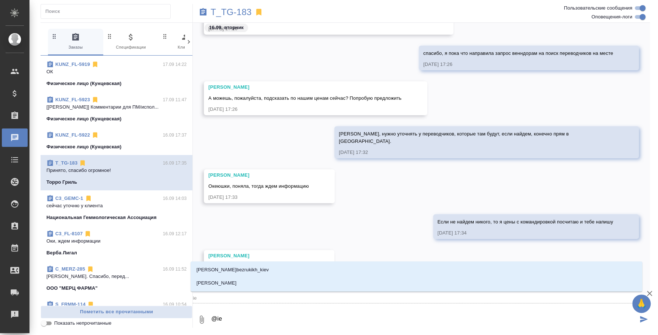
type textarea "@i"
type input "i"
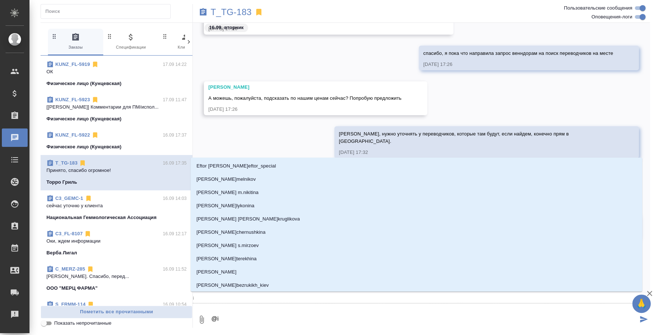
type textarea "@"
type textarea "@ш"
type input "ш"
type textarea "@шу"
type input "шу"
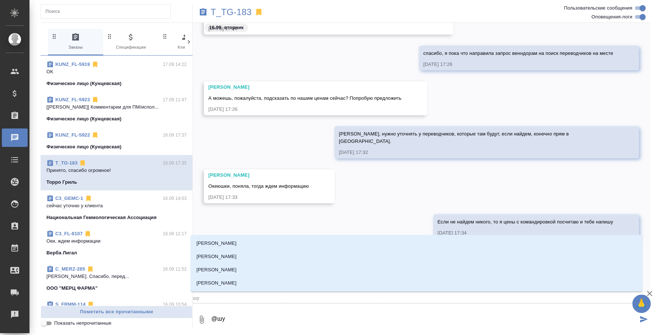
type textarea "@шуь"
type input "шуь"
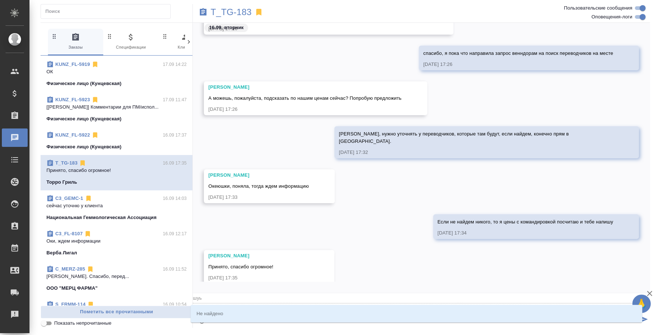
type textarea "@шу"
type input "шу"
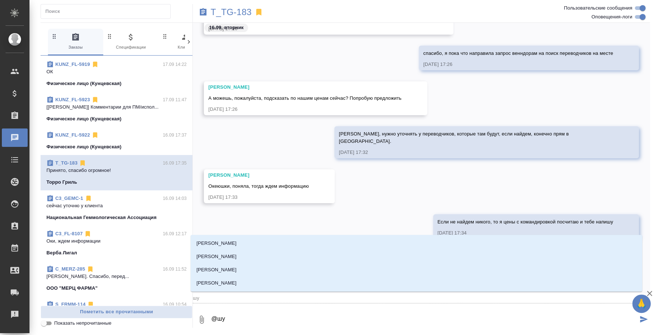
type textarea "@шул"
type input "шул"
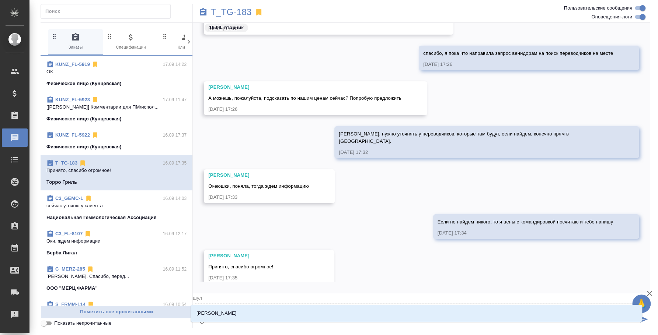
type textarea "@шуль"
type input "шуль"
type textarea "@шульг"
type input "шульг"
type textarea "@шульга"
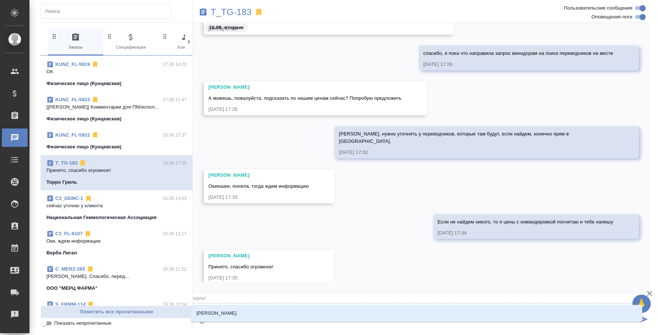
type input "шульга"
type textarea "@шульг"
type input "шульг"
click at [278, 310] on li "Шульгина Анна" at bounding box center [416, 313] width 451 height 13
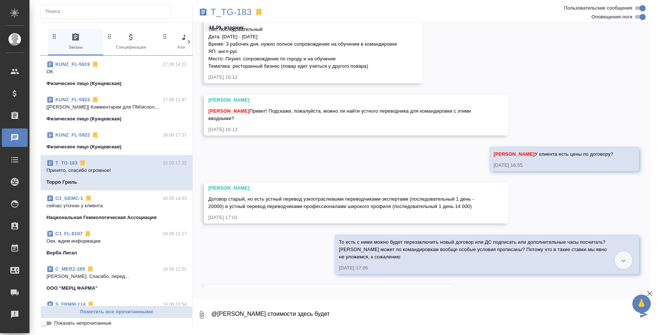
scroll to position [0, 0]
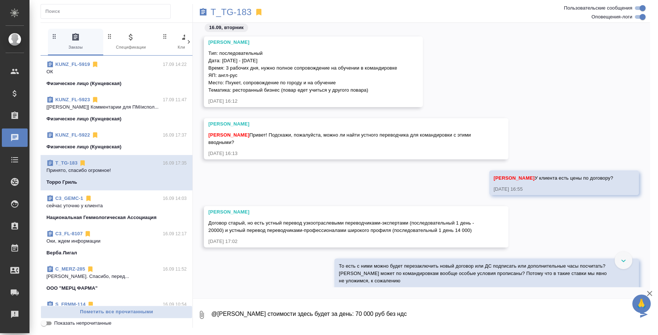
click at [432, 306] on textarea "@Шульгина Анна По стоимости здесь будет за день: 70 000 руб без ндс" at bounding box center [423, 315] width 427 height 25
click at [353, 311] on textarea "@Шульгина Анна По стоимости здесь будет за день: 70 000 руб без ндс" at bounding box center [423, 315] width 427 height 25
click at [296, 316] on textarea "@Шульгина Анна По стоимости здесь будет за день для клиента: 70 000 руб без ндс…" at bounding box center [423, 315] width 427 height 25
click at [314, 320] on textarea "@Шульгина Анна По стоимости здесь будет за день для клиента: 70 000 руб без ндс…" at bounding box center [423, 315] width 427 height 25
drag, startPoint x: 315, startPoint y: 318, endPoint x: 324, endPoint y: 324, distance: 10.8
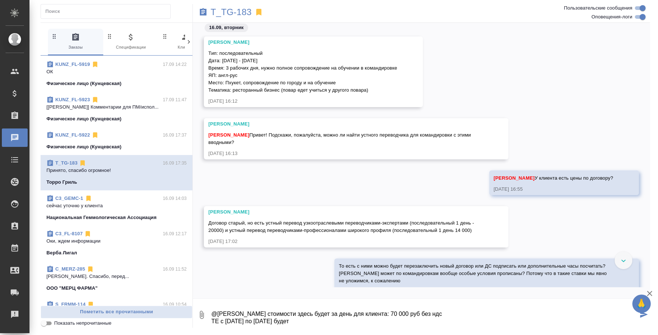
click at [324, 324] on textarea "@Шульгина Анна По стоимости здесь будет за день для клиента: 70 000 руб без ндс…" at bounding box center [423, 315] width 427 height 25
type textarea "@Шульгина Анна По стоимости здесь будет за день для клиента: 70 000 руб без ндс…"
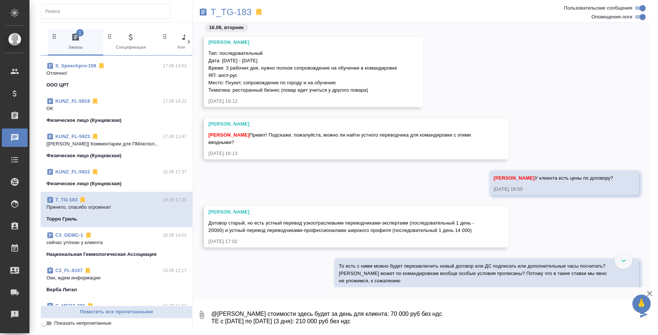
scroll to position [496, 0]
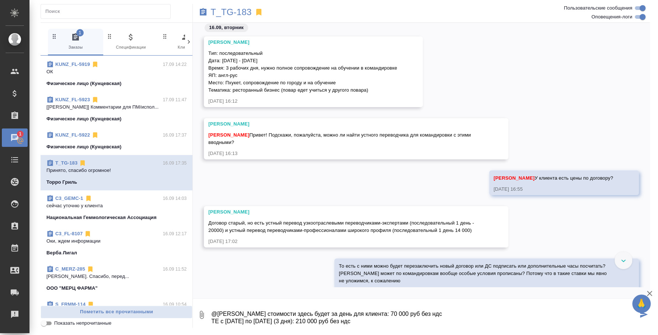
click at [203, 307] on button "0" at bounding box center [202, 315] width 18 height 25
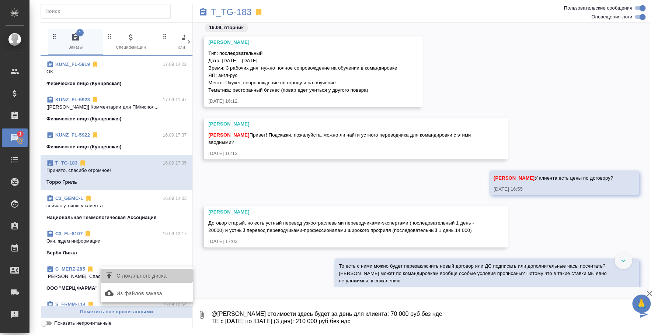
click at [159, 275] on span "С локального диска" at bounding box center [141, 276] width 50 height 9
click at [0, 0] on input "С локального диска" at bounding box center [0, 0] width 0 height 0
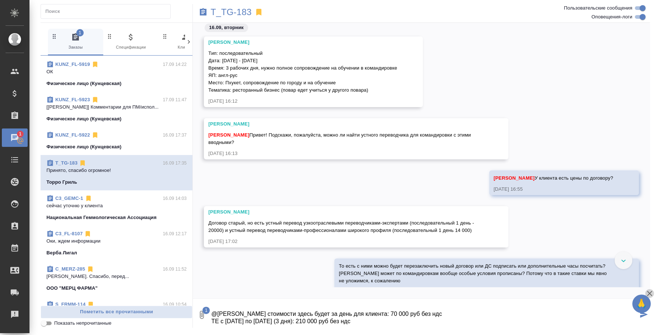
click at [649, 294] on icon "button" at bounding box center [649, 293] width 5 height 5
click at [645, 314] on icon "submit" at bounding box center [644, 314] width 8 height 7
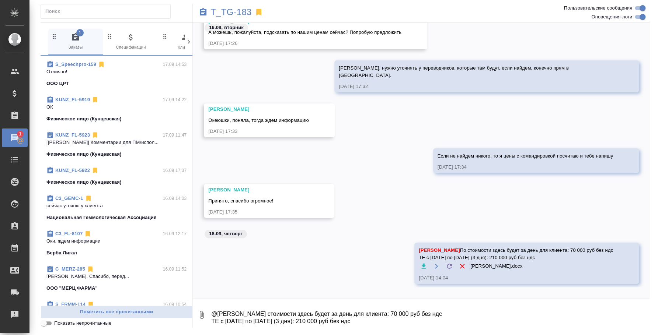
scroll to position [0, 0]
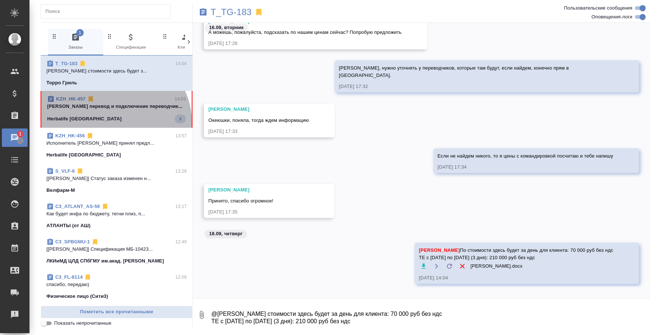
click at [111, 124] on div "KZH_HK-457 14:03 вебинар перевод и подключение переводчик... Herbalife Kazakhst…" at bounding box center [117, 109] width 152 height 37
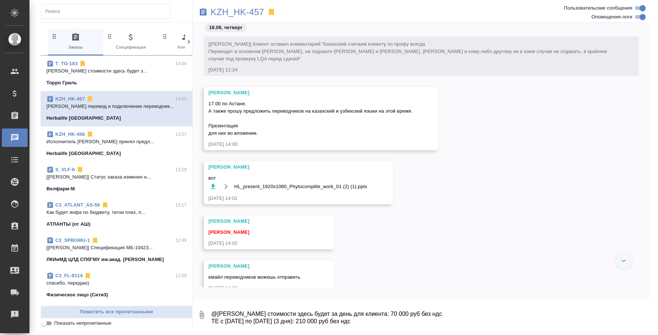
scroll to position [62, 0]
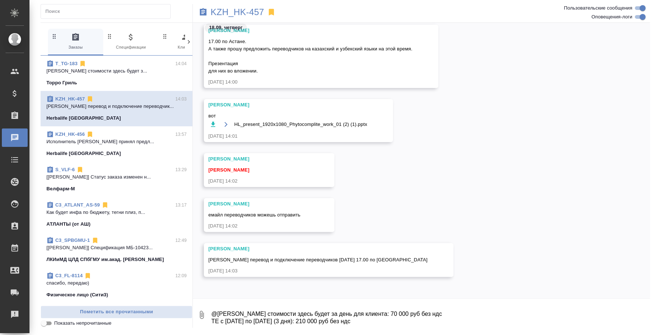
click at [213, 121] on icon "button" at bounding box center [212, 124] width 7 height 7
click at [212, 126] on icon "button" at bounding box center [212, 124] width 7 height 7
click at [241, 124] on span "HL_present_1920x1080_Phytocomplite_work_01 (2) (1).pptx" at bounding box center [300, 124] width 133 height 7
click at [211, 124] on icon "button" at bounding box center [212, 124] width 7 height 7
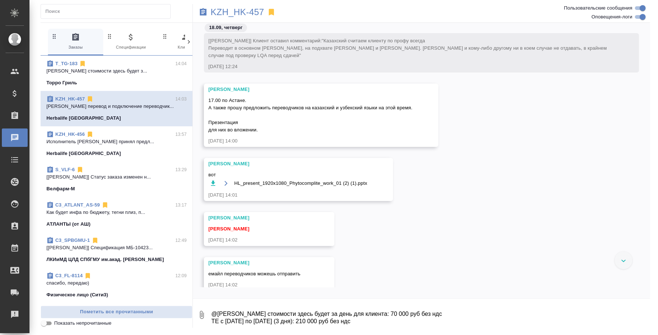
scroll to position [0, 0]
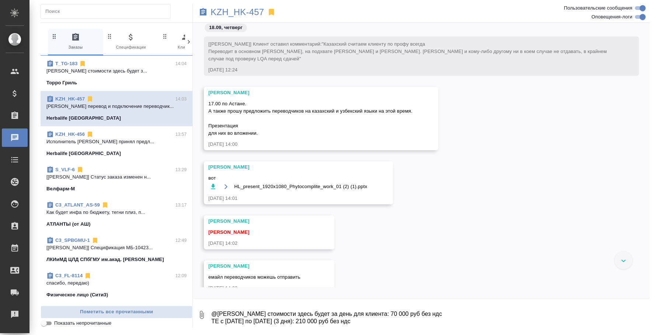
click at [303, 185] on span "HL_present_1920x1080_Phytocomplite_work_01 (2) (1).pptx" at bounding box center [300, 186] width 133 height 7
click at [229, 188] on button "button" at bounding box center [225, 186] width 9 height 9
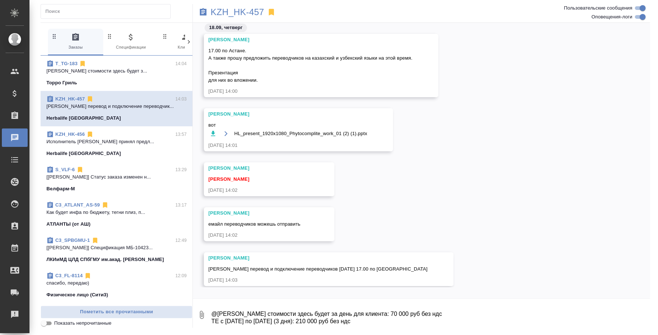
scroll to position [62, 0]
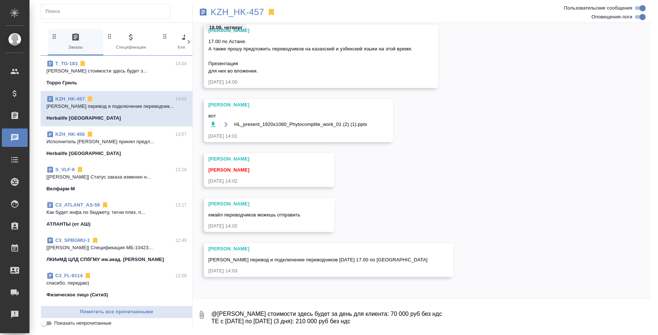
click at [297, 310] on textarea "@Шульгина Анна По стоимости здесь будет за день для клиента: 70 000 руб без ндс…" at bounding box center [429, 315] width 439 height 25
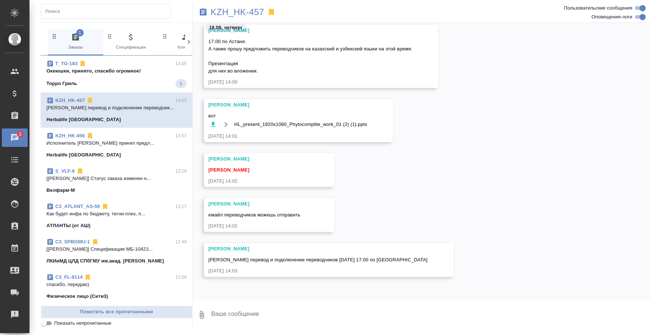
type textarea "J"
type textarea "C"
type textarea """
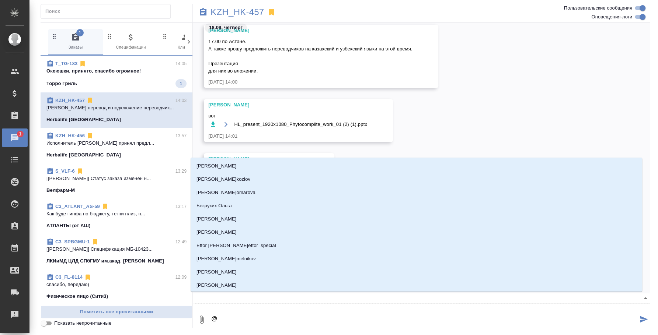
type textarea "@y"
type input "y"
type textarea "@y'f"
type input "y'f"
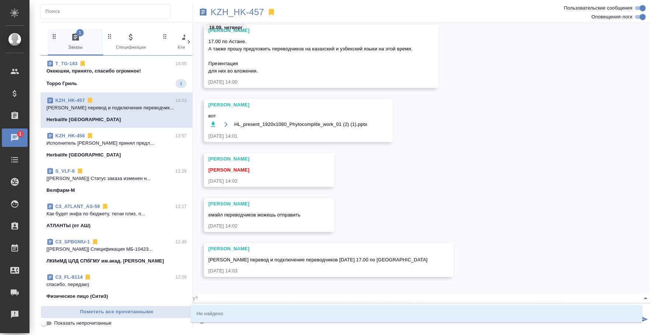
type textarea "@y"
type input "y"
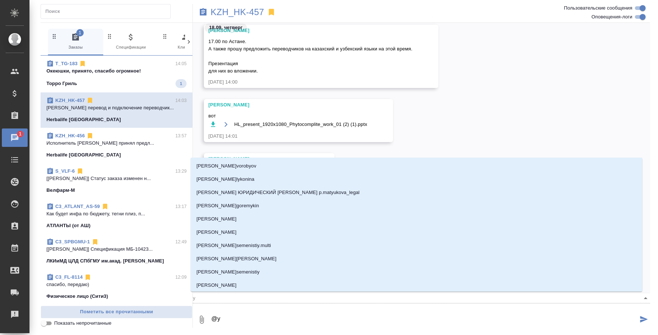
type textarea "@"
type textarea "@н"
type input "н"
type textarea "@на"
type input "на"
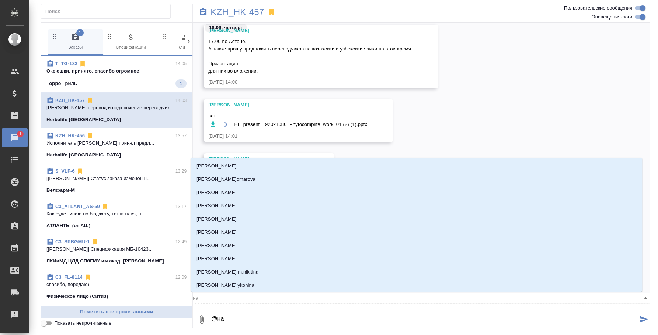
type textarea "@наз"
type input "наз"
type textarea "@назе"
type input "назе"
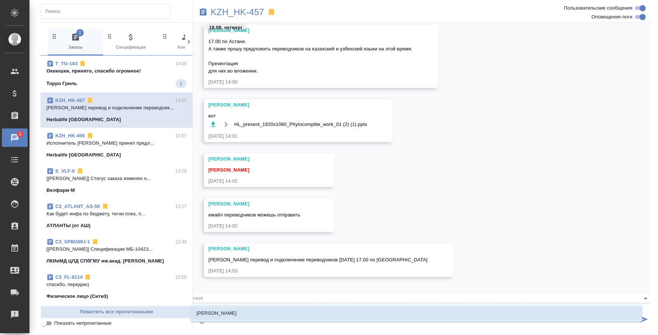
click at [297, 310] on li "Кошербаева Назерке" at bounding box center [416, 313] width 451 height 13
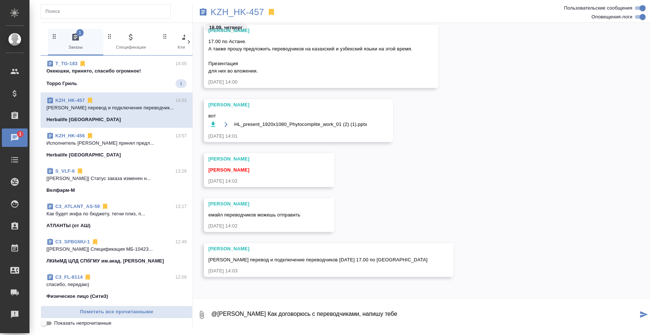
type textarea "@Кошербаева Назерке Как договорюсь с переводчиками, напишу тебе"
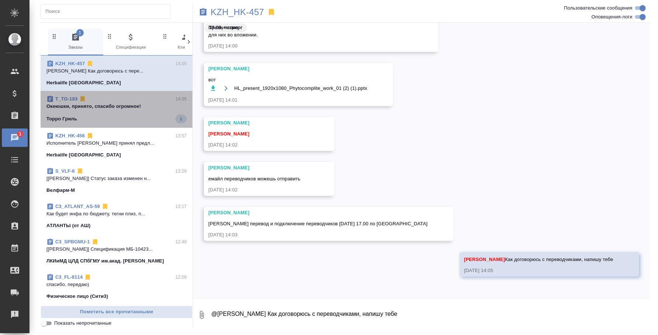
click at [133, 115] on div "Торро Гриль 1" at bounding box center [116, 119] width 140 height 9
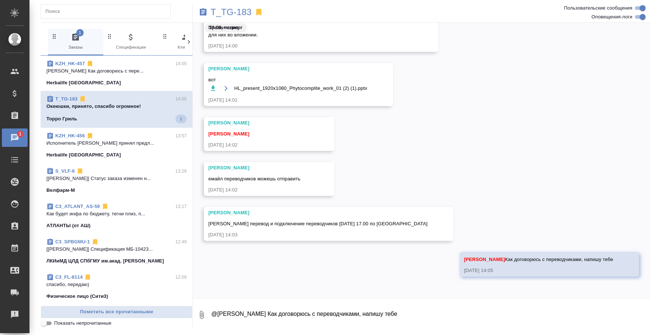
scroll to position [388, 0]
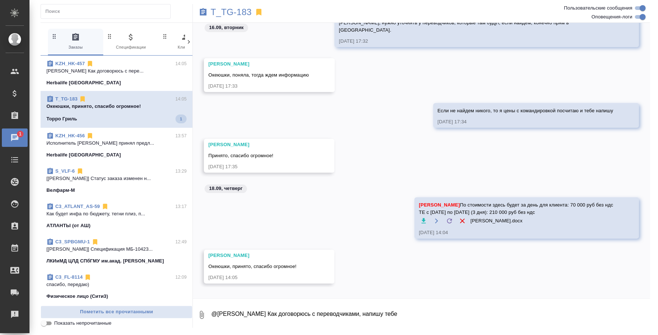
click at [353, 313] on textarea "@Кошербаева Назерке Как договорюсь с переводчиками, напишу тебе" at bounding box center [429, 315] width 439 height 25
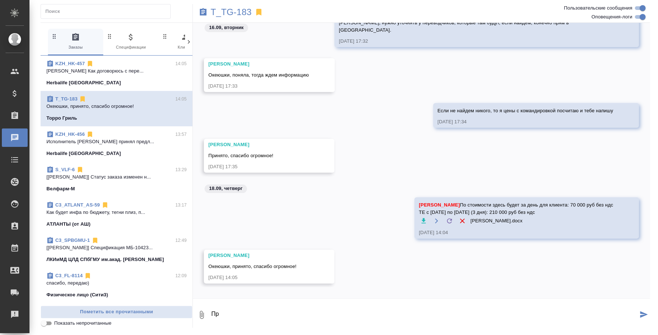
type textarea "П"
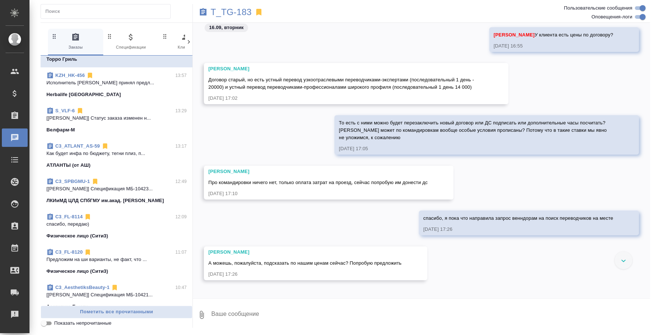
scroll to position [92, 0]
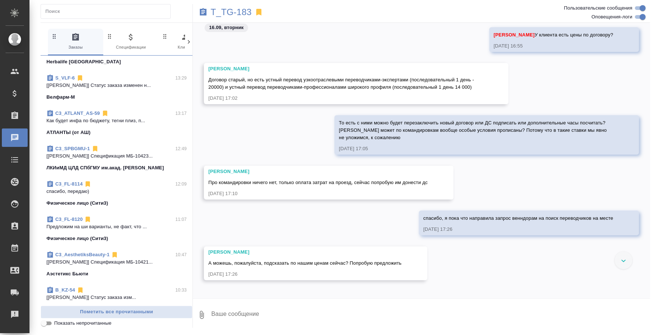
click at [83, 198] on span "C3_FL-8114 12:09 спасибо, передаю) Физическое лицо (Сити3)" at bounding box center [116, 194] width 140 height 27
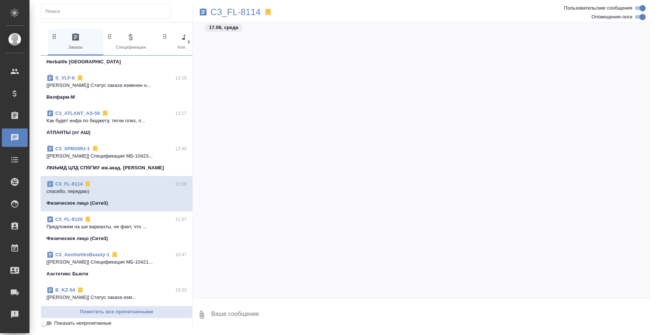
scroll to position [1409, 0]
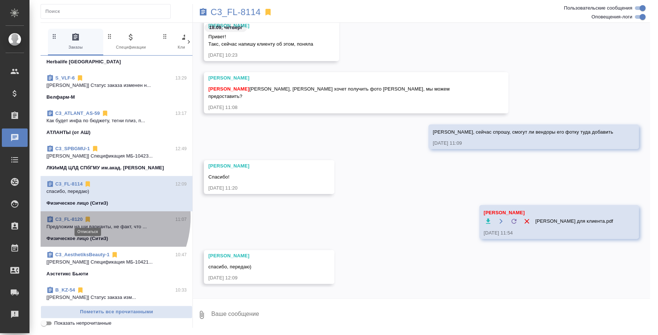
click at [90, 217] on icon at bounding box center [87, 219] width 7 height 7
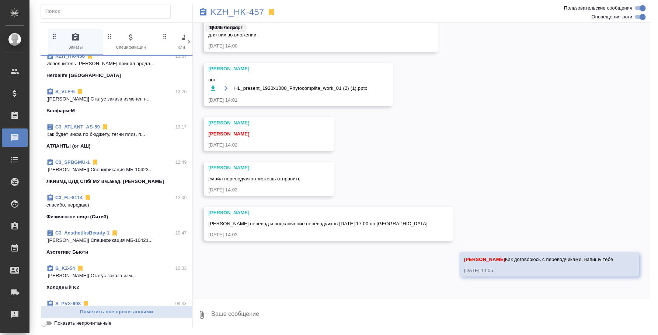
scroll to position [92, 0]
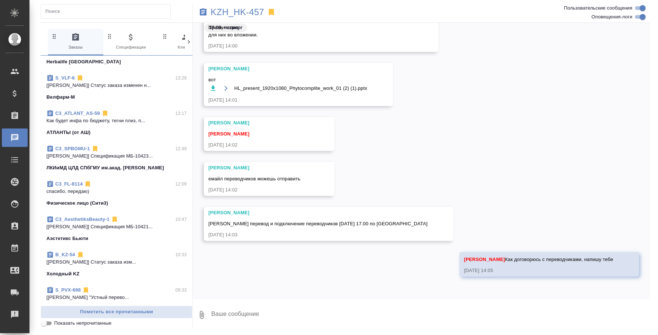
click at [85, 195] on span "C3_FL-8114 12:09 спасибо, передаю) Физическое лицо (Сити3)" at bounding box center [116, 194] width 140 height 27
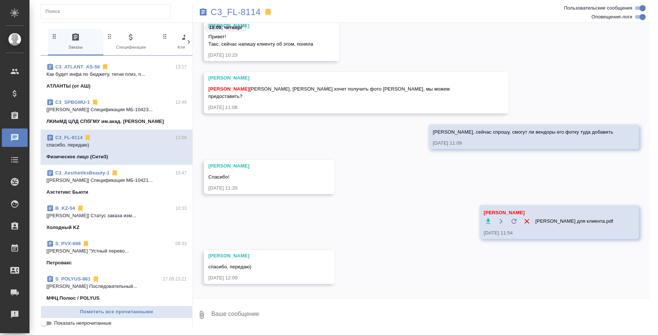
scroll to position [0, 0]
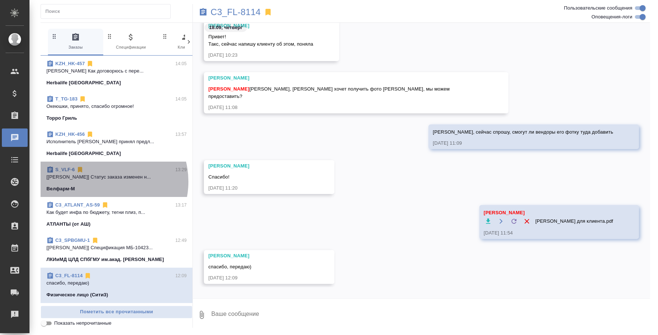
click at [105, 182] on span "S_VLF-6 13:29 [Усманова Ольга] Статус заказа изменен н... Велфарм-М" at bounding box center [116, 179] width 140 height 27
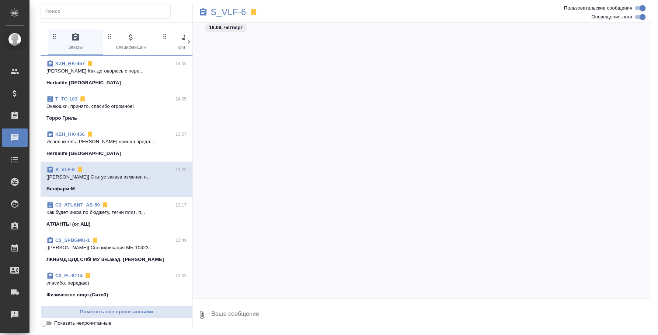
scroll to position [1629, 0]
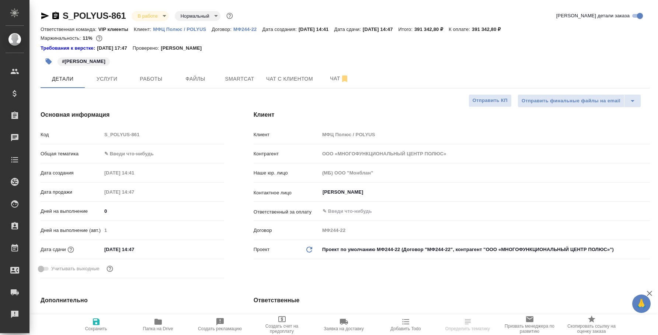
select select "RU"
type textarea "x"
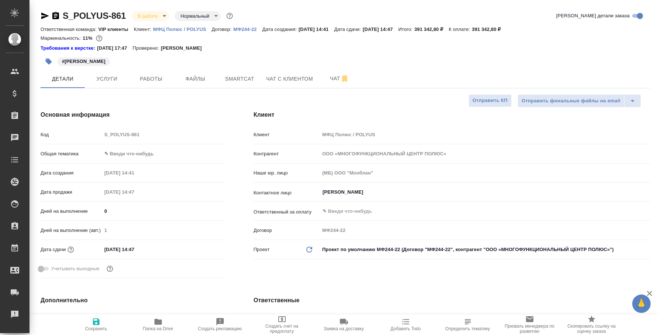
type textarea "x"
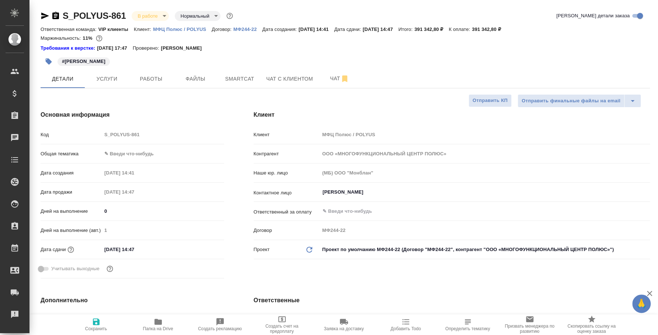
type textarea "x"
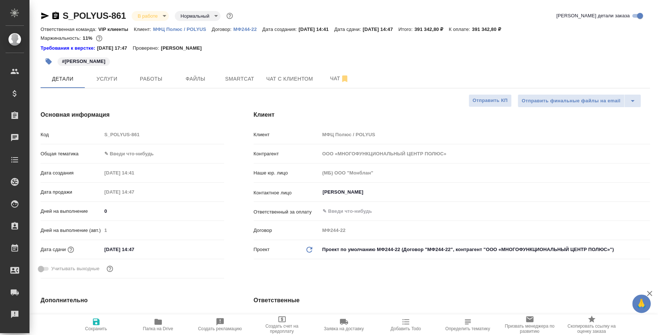
type textarea "x"
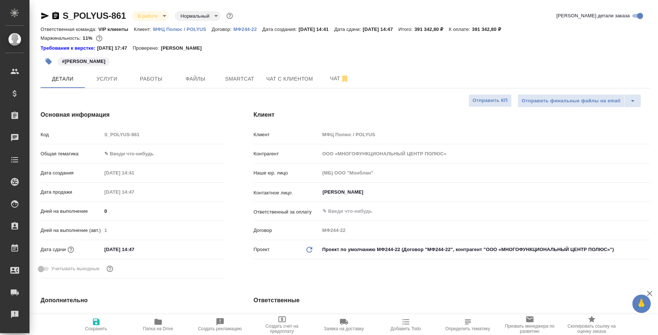
type textarea "x"
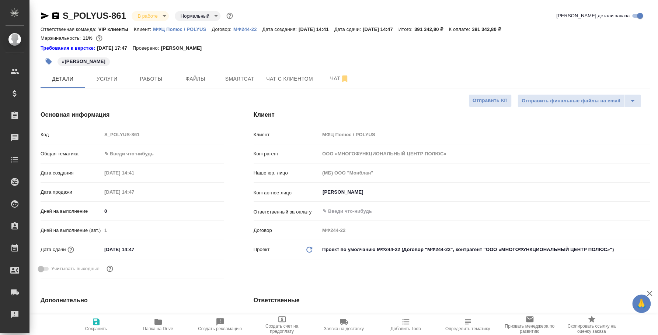
type textarea "x"
click at [104, 69] on div "#[PERSON_NAME]" at bounding box center [244, 61] width 406 height 16
click at [110, 75] on span "Услуги" at bounding box center [106, 78] width 35 height 9
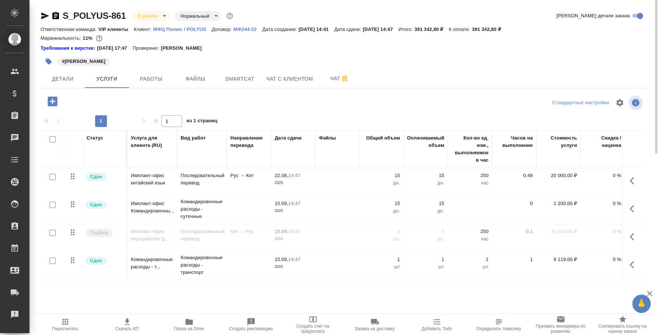
click at [163, 15] on body "🙏 .cls-1 fill:#fff; AWATERA [PERSON_NAME] Спецификации Заказы 0 Чаты Todo Проек…" at bounding box center [329, 167] width 658 height 335
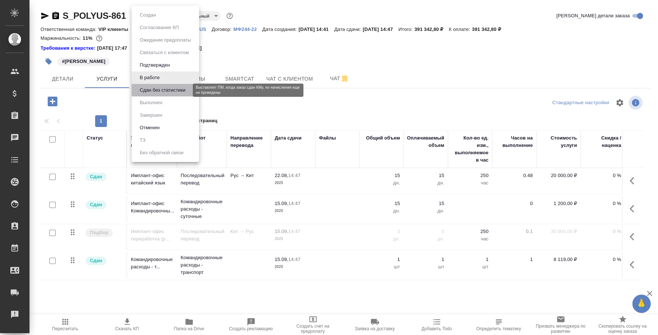
click at [162, 92] on button "Сдан без статистики" at bounding box center [162, 90] width 50 height 8
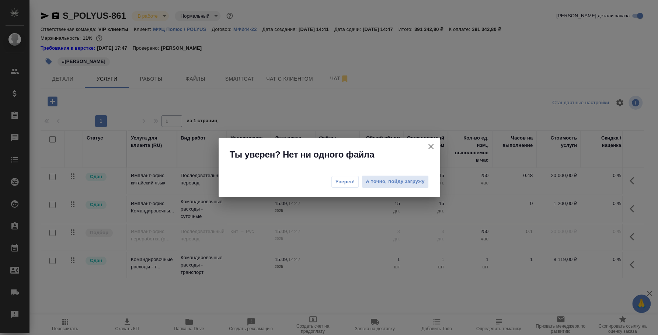
click at [341, 183] on span "Уверен!" at bounding box center [345, 181] width 20 height 7
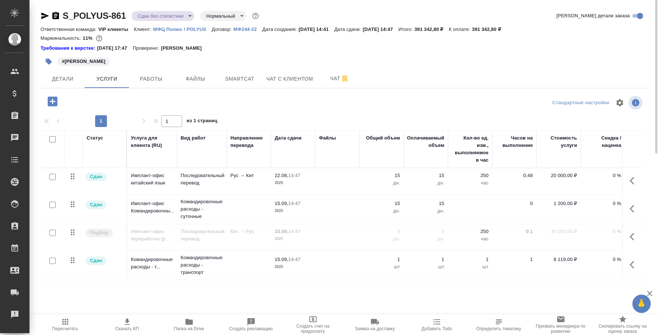
scroll to position [0, 91]
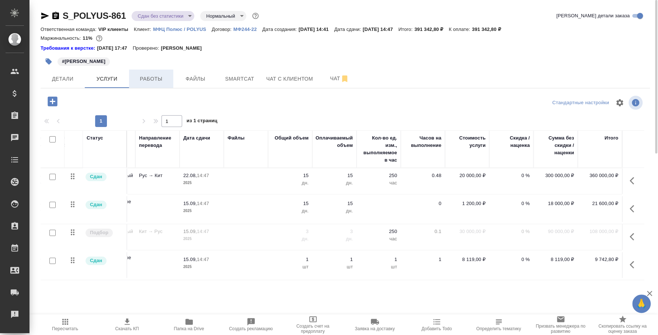
click at [164, 81] on span "Работы" at bounding box center [150, 78] width 35 height 9
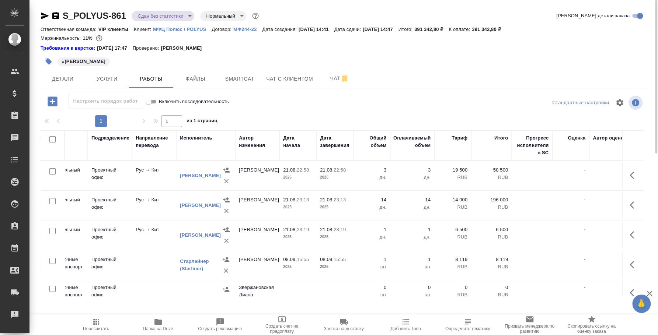
scroll to position [0, 197]
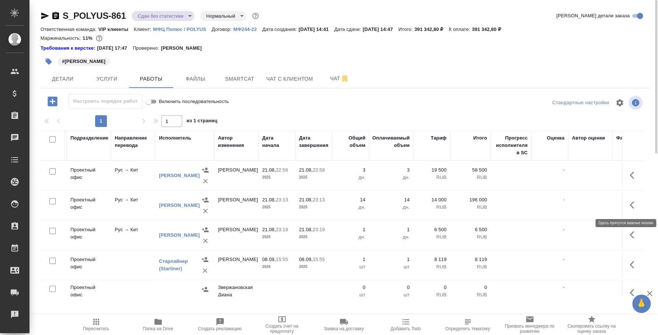
click at [629, 201] on icon "button" at bounding box center [633, 205] width 9 height 9
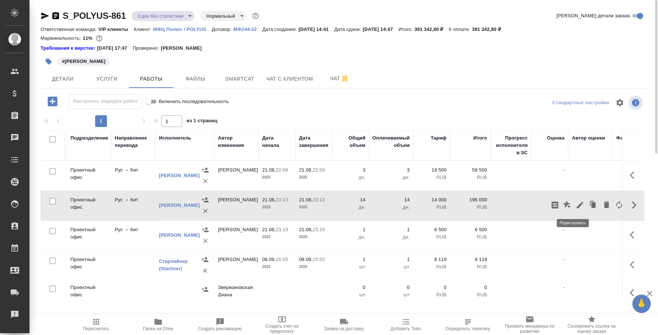
click at [575, 201] on icon "button" at bounding box center [579, 205] width 9 height 9
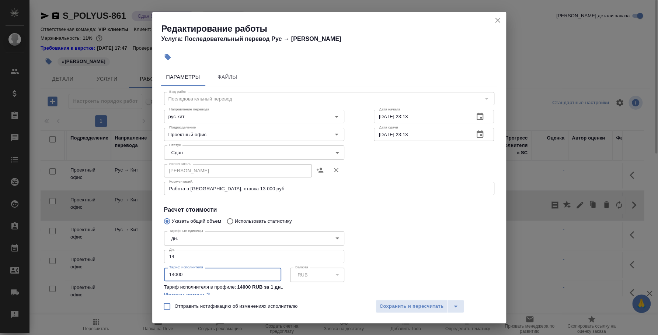
drag, startPoint x: 188, startPoint y: 277, endPoint x: 172, endPoint y: 274, distance: 15.8
click at [172, 274] on input "14000" at bounding box center [222, 274] width 117 height 13
type input "13000"
click at [184, 258] on input "14" at bounding box center [254, 256] width 180 height 13
click at [391, 308] on span "Сохранить и пересчитать" at bounding box center [412, 307] width 64 height 8
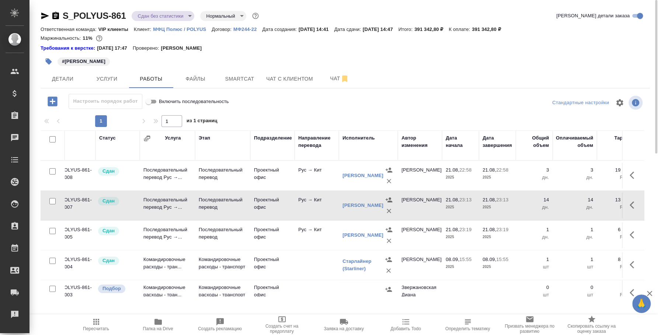
scroll to position [0, 0]
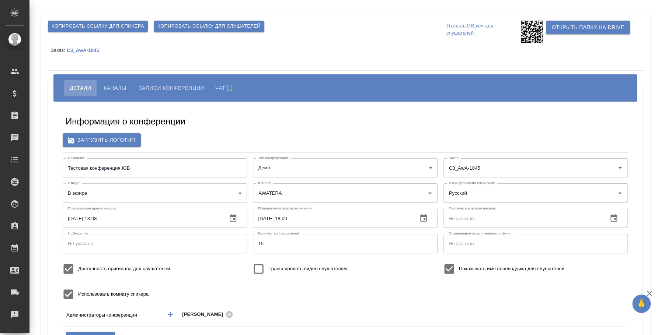
type input "AWATERA"
type input "[EMAIL_ADDRESS][DOMAIN_NAME]"
click at [113, 85] on span "Каналы" at bounding box center [115, 88] width 22 height 9
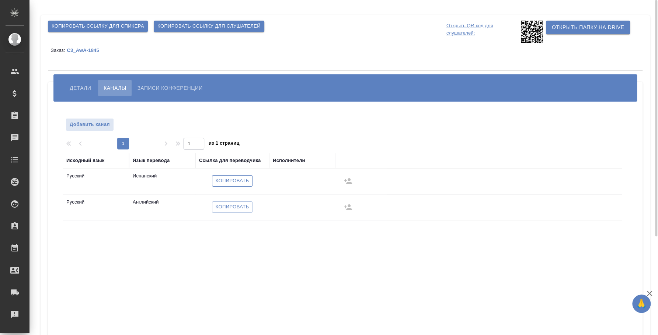
click at [229, 179] on span "Копировать" at bounding box center [233, 181] width 34 height 8
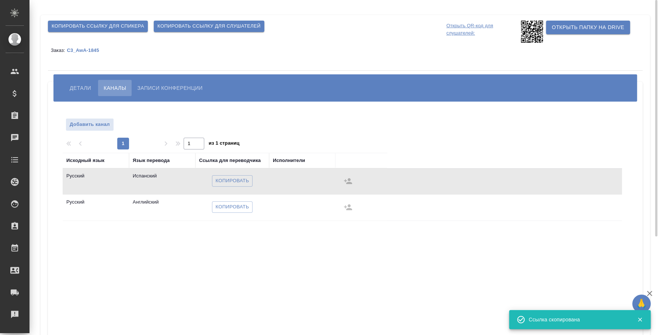
click at [77, 94] on button "Детали" at bounding box center [80, 88] width 32 height 16
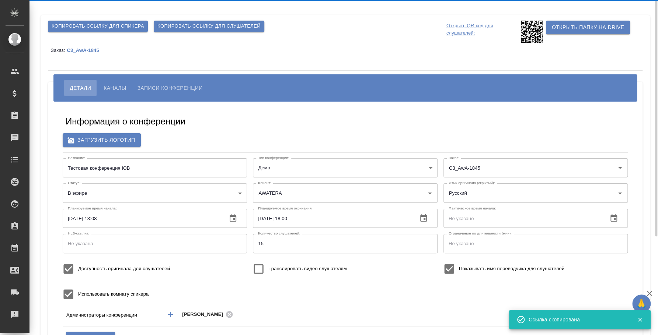
type input "[EMAIL_ADDRESS][DOMAIN_NAME]"
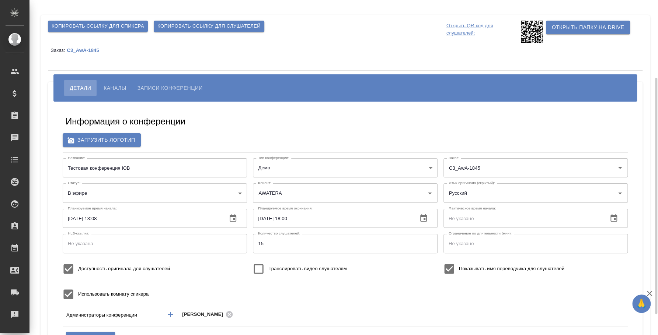
scroll to position [92, 0]
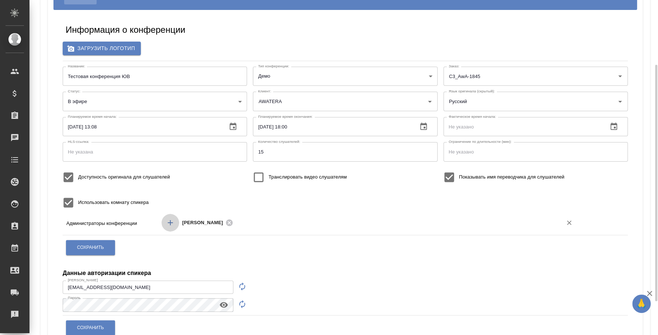
click at [172, 222] on icon "Добавить менеджера" at bounding box center [170, 222] width 5 height 5
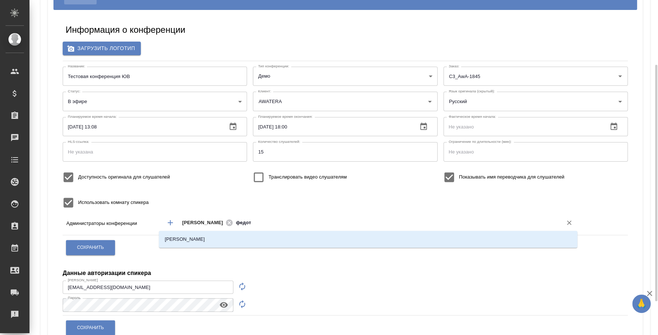
type input "федото"
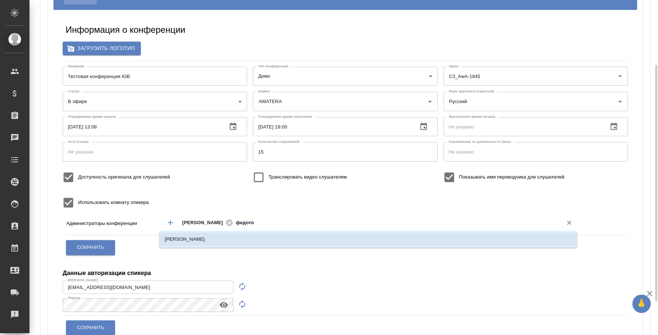
click at [228, 240] on li "[PERSON_NAME]" at bounding box center [368, 239] width 418 height 13
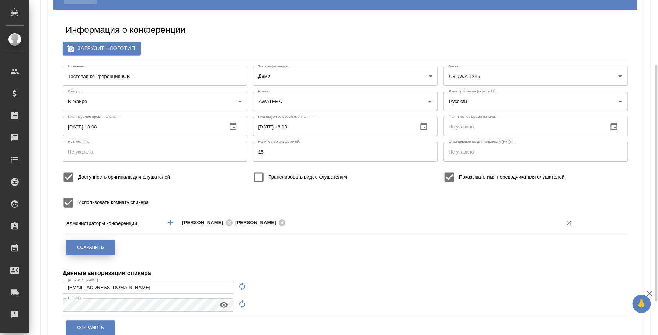
click at [96, 251] on button "Сохранить" at bounding box center [90, 247] width 49 height 15
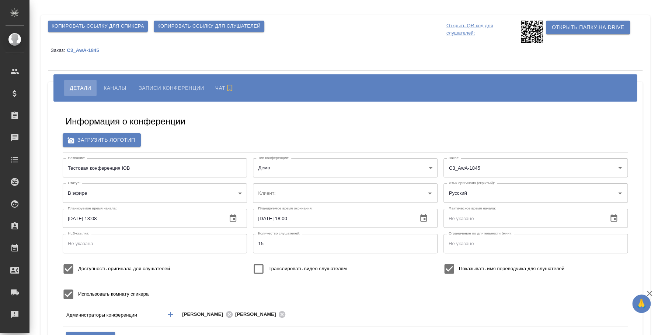
type input "AWATERA"
type input "[EMAIL_ADDRESS][DOMAIN_NAME]"
click at [119, 94] on button "Каналы" at bounding box center [115, 88] width 34 height 16
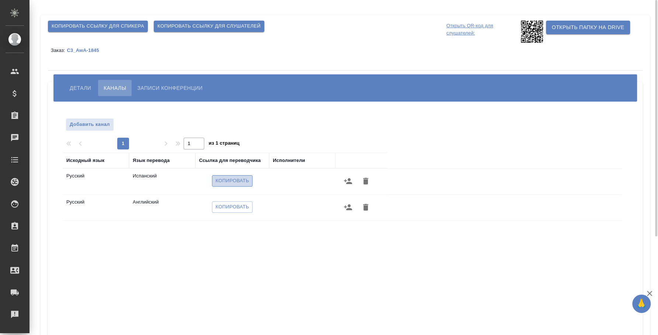
click at [237, 180] on span "Копировать" at bounding box center [233, 181] width 34 height 8
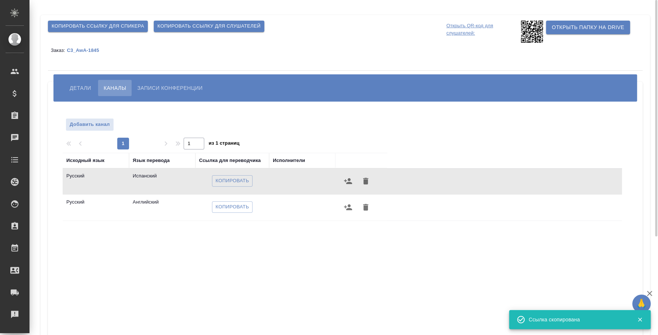
click at [80, 84] on span "Детали" at bounding box center [80, 88] width 21 height 9
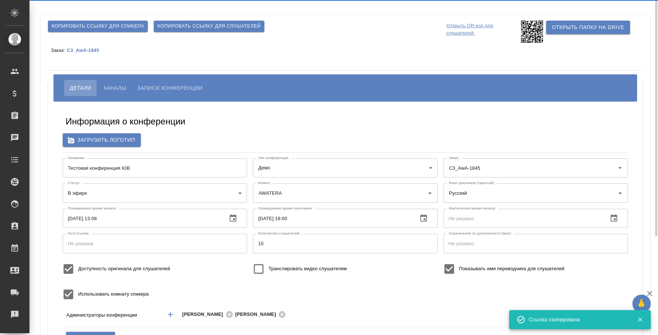
type input "i.fedotova@awatera.com"
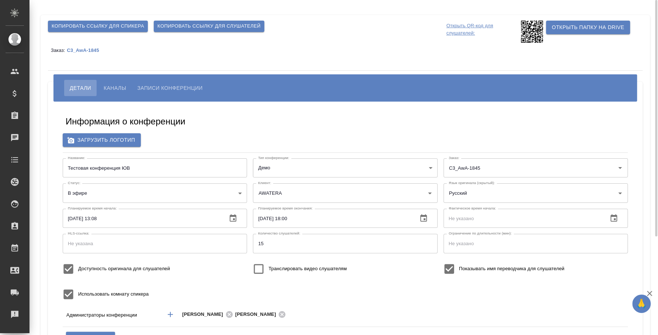
scroll to position [46, 0]
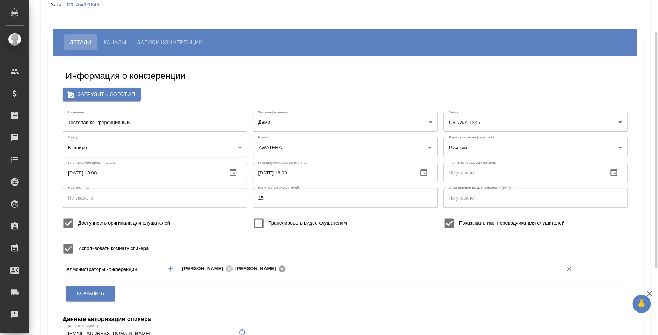
click at [279, 267] on icon at bounding box center [282, 269] width 7 height 7
click at [117, 37] on button "Каналы" at bounding box center [115, 42] width 34 height 16
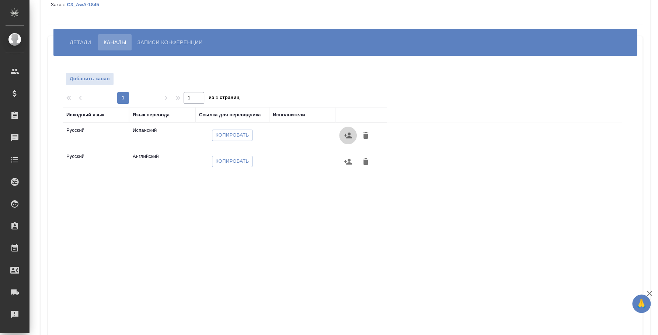
click at [348, 137] on icon "button" at bounding box center [348, 136] width 8 height 6
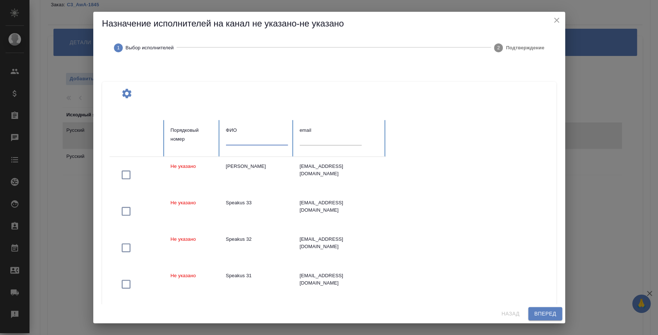
click at [256, 137] on input "text" at bounding box center [257, 140] width 62 height 10
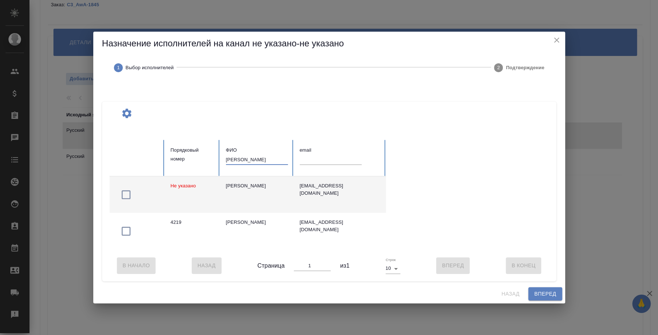
type input "федотова ирина"
click at [127, 192] on icon "button" at bounding box center [126, 195] width 12 height 12
click at [537, 294] on span "Вперед" at bounding box center [545, 294] width 22 height 9
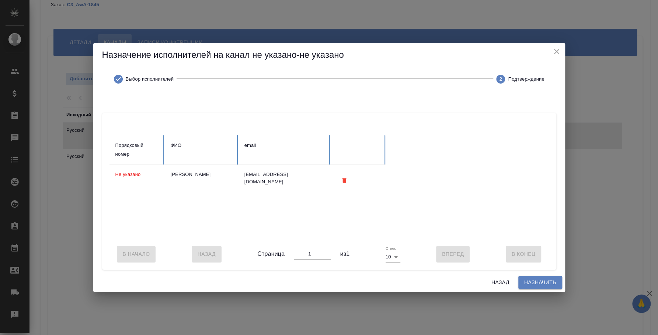
click at [536, 286] on span "Назначить" at bounding box center [540, 282] width 32 height 9
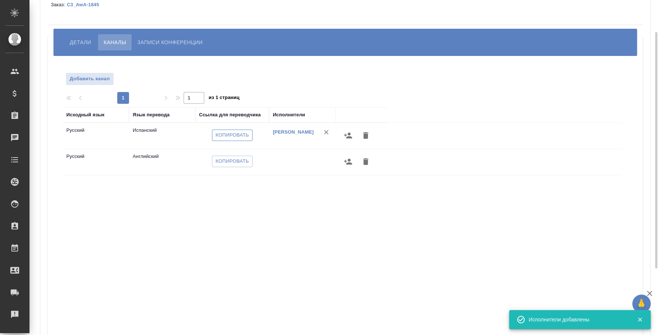
click at [229, 133] on span "Копировать" at bounding box center [233, 135] width 34 height 8
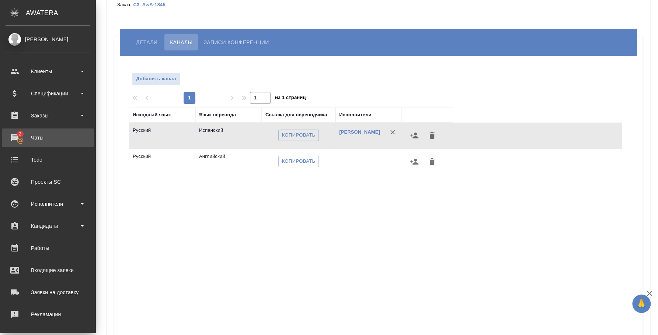
click at [21, 135] on div "Чаты" at bounding box center [48, 137] width 85 height 11
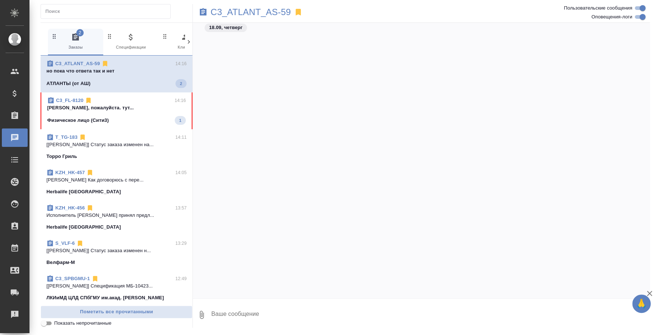
scroll to position [949, 0]
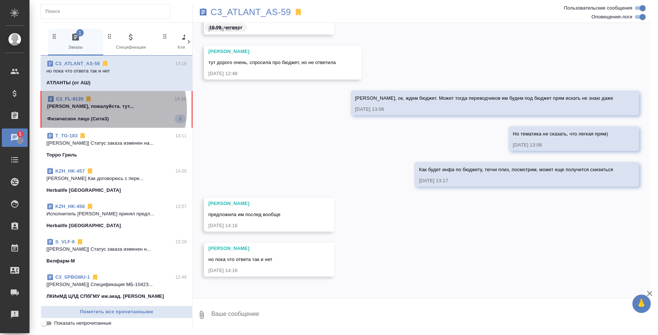
click at [95, 109] on p "Федотова Ирина подскажи, пожалуйста. тут..." at bounding box center [116, 106] width 139 height 7
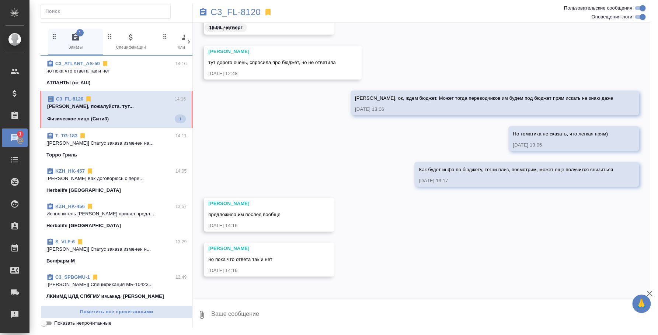
scroll to position [1127, 0]
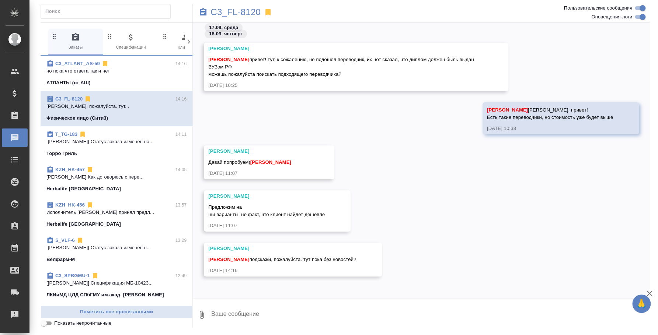
click at [251, 318] on textarea at bounding box center [429, 315] width 439 height 25
type textarea "Сейчас пришлю варианты"
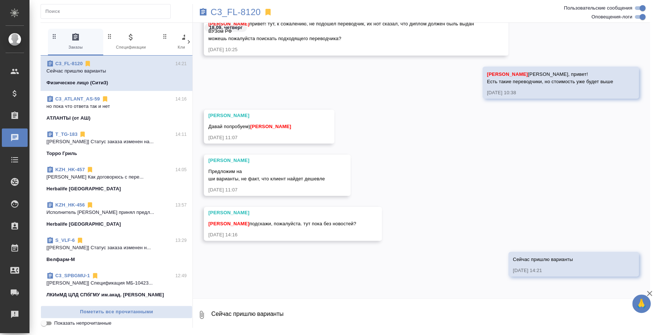
click at [393, 323] on textarea "Сейчас пришлю варианты" at bounding box center [429, 315] width 439 height 25
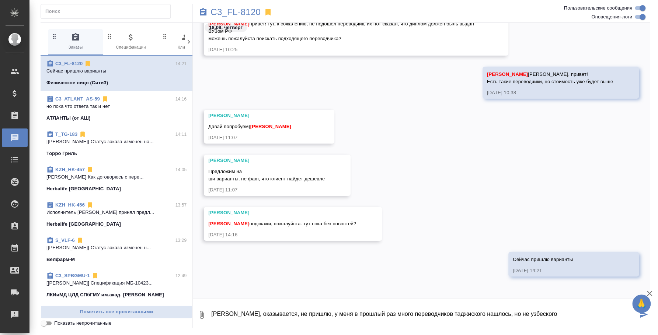
type textarea "Катя, оказывается, не пришлю, у меня в прошлый раз много переводчиков таджиског…"
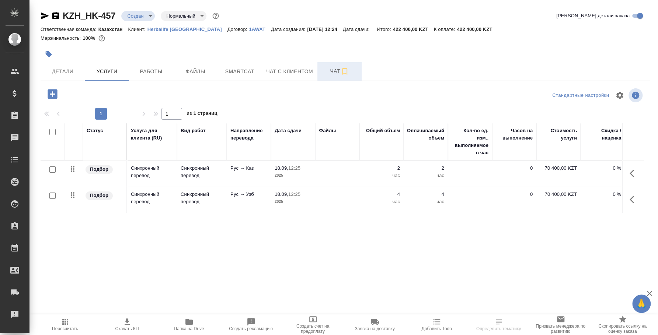
click at [331, 72] on span "Чат" at bounding box center [339, 71] width 35 height 9
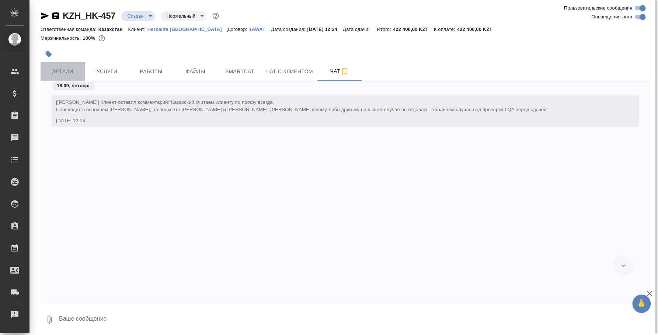
click at [62, 68] on span "Детали" at bounding box center [62, 71] width 35 height 9
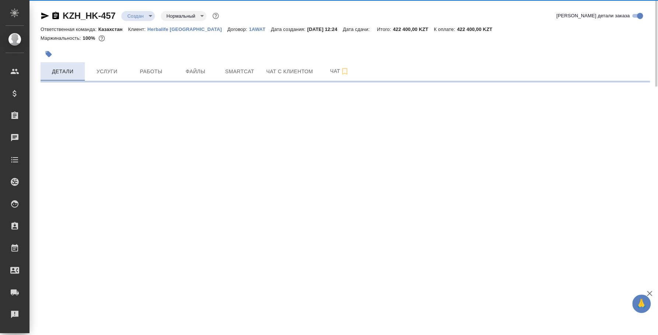
select select "RU"
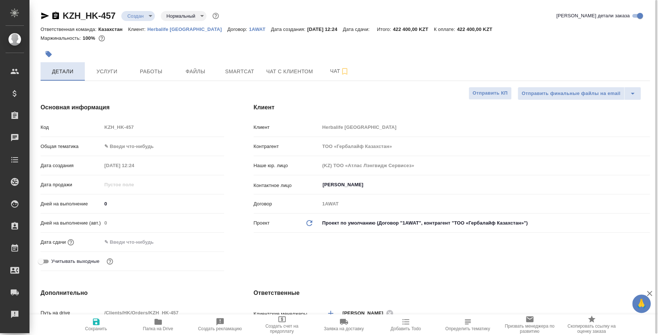
type textarea "x"
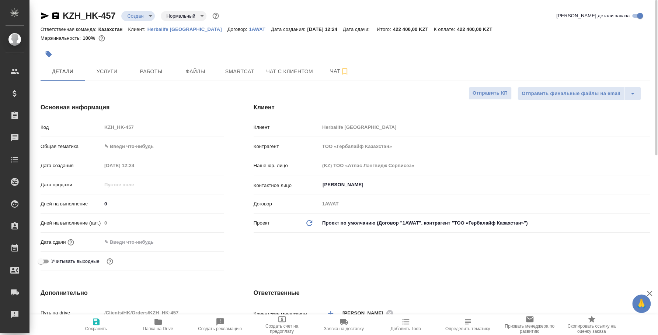
type textarea "x"
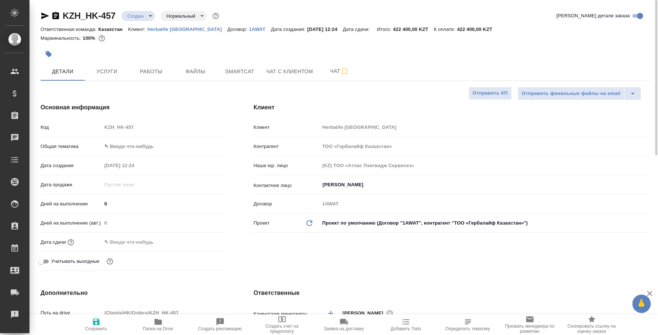
type textarea "x"
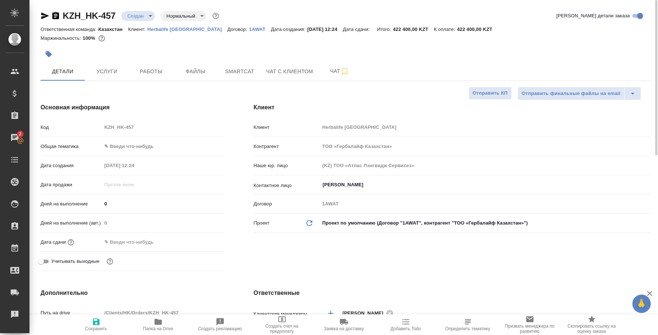
type textarea "x"
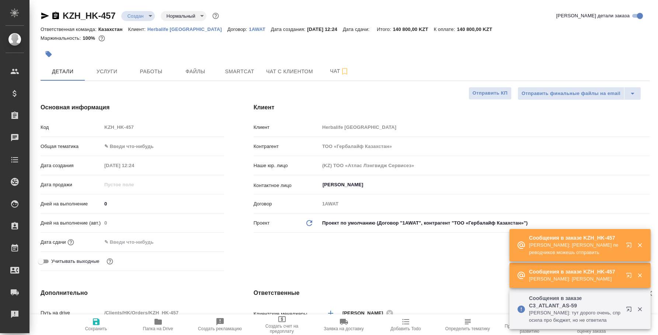
select select "RU"
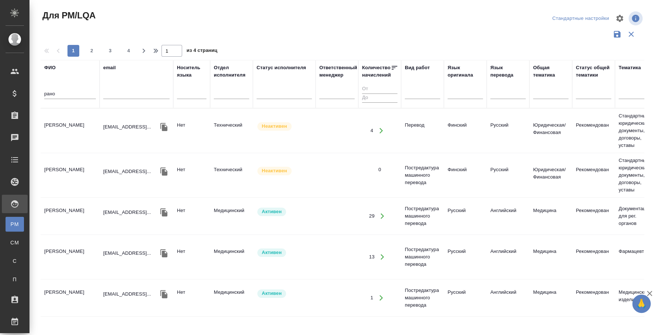
scroll to position [276, 0]
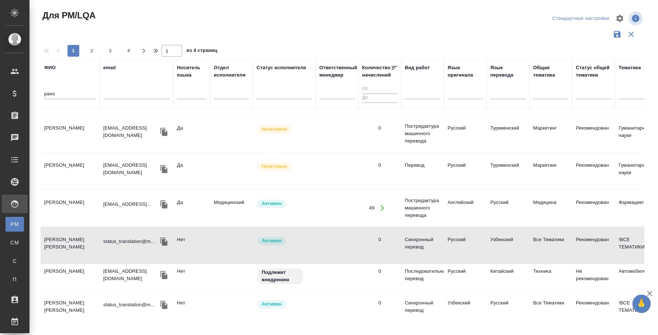
click at [60, 95] on input "рано" at bounding box center [70, 94] width 52 height 9
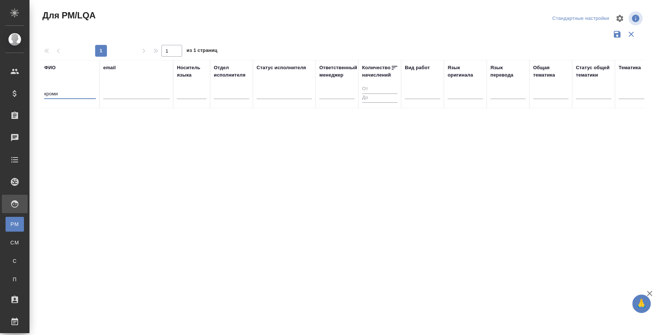
scroll to position [0, 0]
drag, startPoint x: 66, startPoint y: 92, endPoint x: 17, endPoint y: 95, distance: 49.5
click at [17, 95] on div ".cls-1 fill:#fff; AWATERA [PERSON_NAME] Спецификации Заказы 0 Чаты Todo Проекты…" at bounding box center [329, 167] width 658 height 335
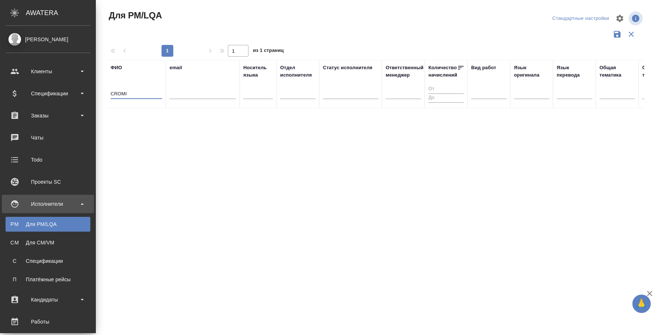
type input "CROMI"
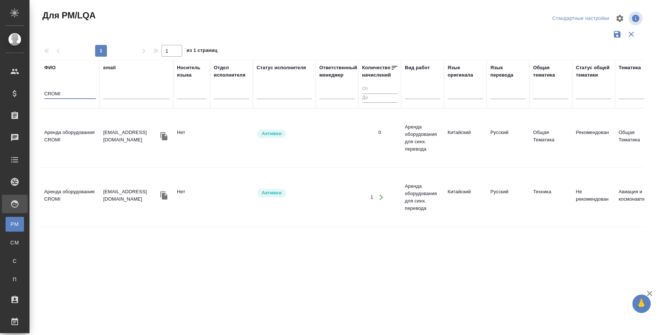
click at [82, 126] on td "Аренда оборудования CROMI" at bounding box center [70, 138] width 59 height 26
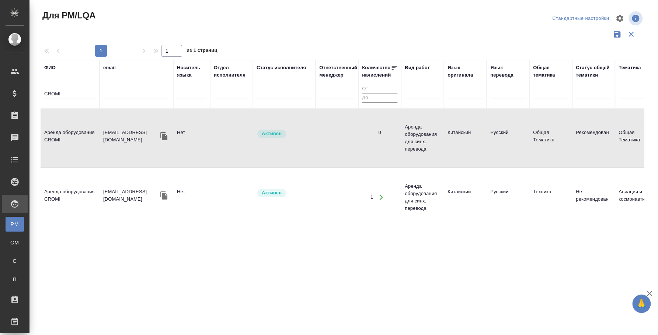
click at [82, 126] on td "Аренда оборудования CROMI" at bounding box center [70, 138] width 59 height 26
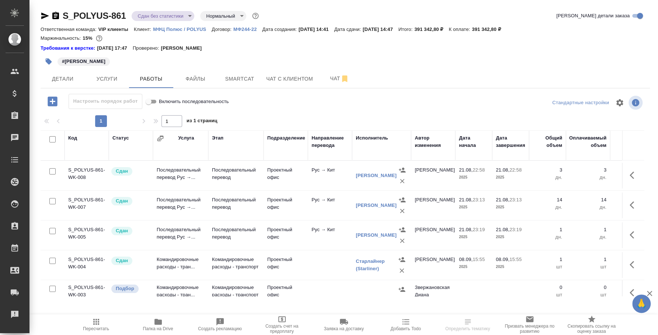
click at [123, 205] on div "Сдан" at bounding box center [121, 201] width 21 height 8
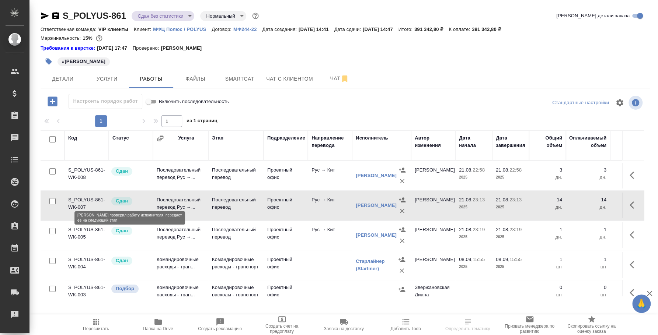
click at [124, 202] on p "Сдан" at bounding box center [122, 201] width 12 height 7
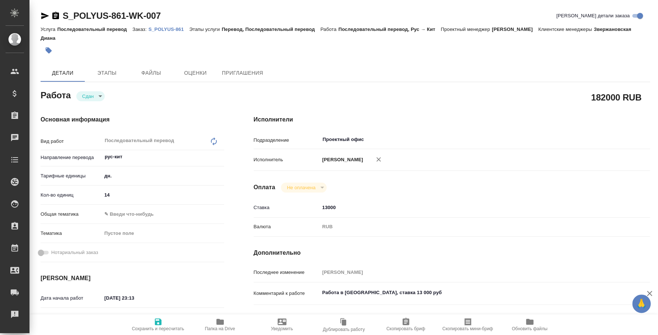
type textarea "x"
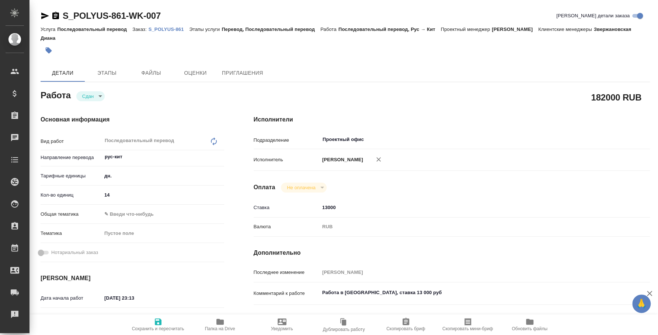
type textarea "x"
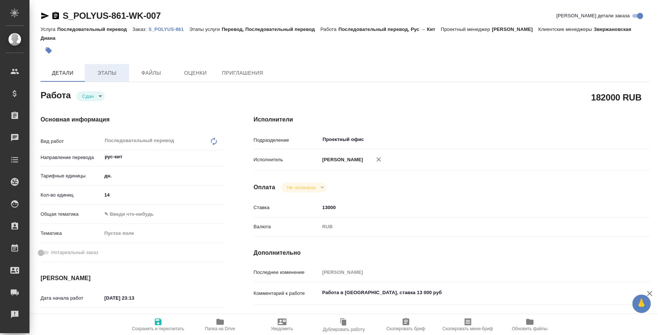
type textarea "x"
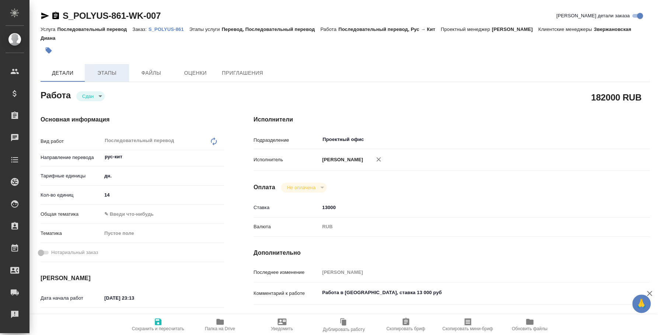
type textarea "x"
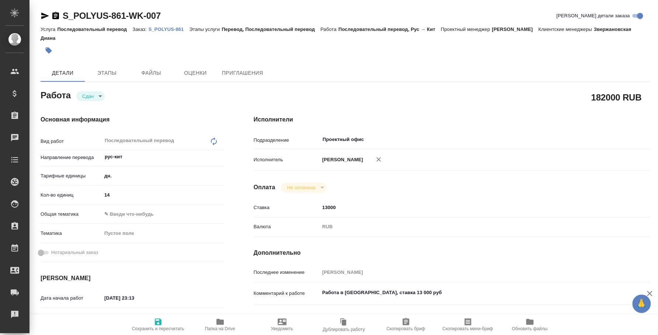
click at [99, 97] on body "🙏 .cls-1 fill:#fff; AWATERA Fedotova Irina Клиенты Спецификации Заказы Чаты Tod…" at bounding box center [329, 167] width 658 height 335
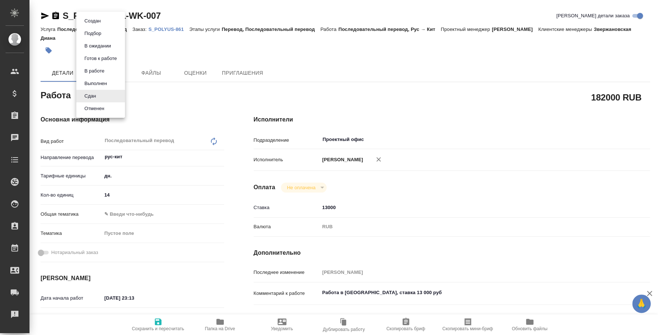
type textarea "x"
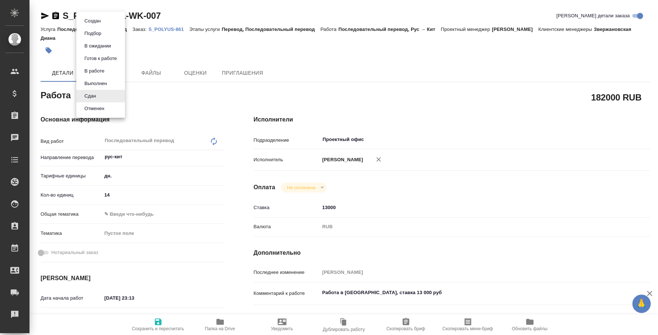
type textarea "x"
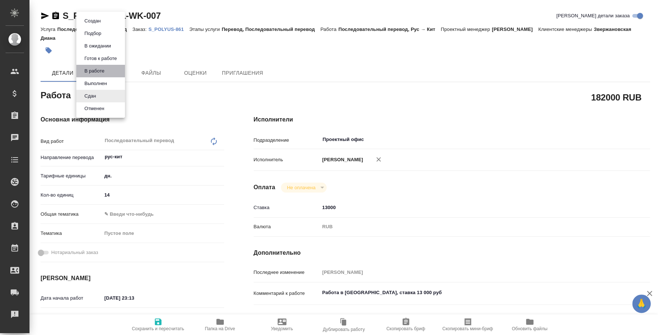
click at [109, 67] on li "В работе" at bounding box center [100, 71] width 49 height 13
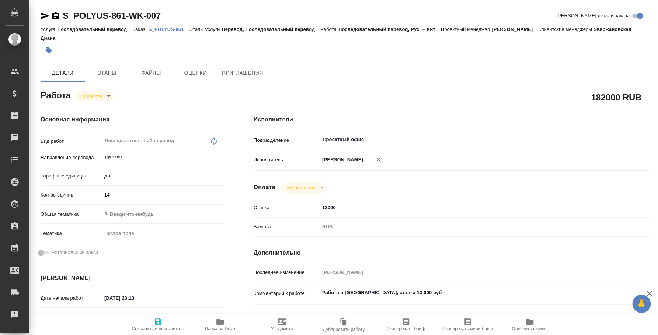
type textarea "x"
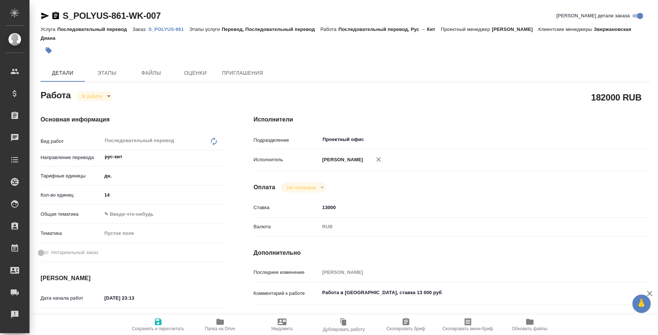
type textarea "x"
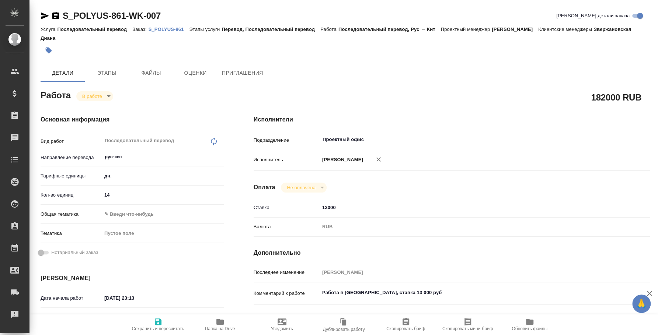
click at [105, 96] on body "🙏 .cls-1 fill:#fff; AWATERA Fedotova Irina Клиенты Спецификации Заказы 0 Чаты T…" at bounding box center [329, 167] width 658 height 335
click at [101, 120] on li "Сдан" at bounding box center [100, 121] width 49 height 13
type textarea "x"
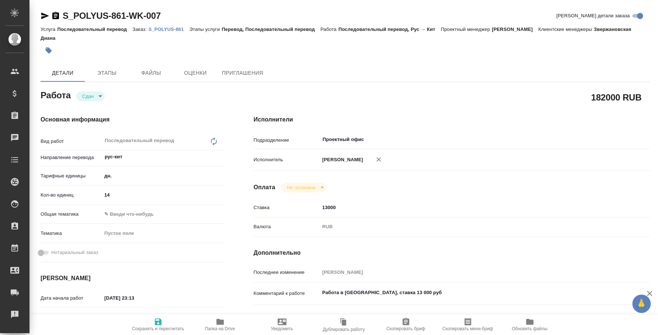
type textarea "x"
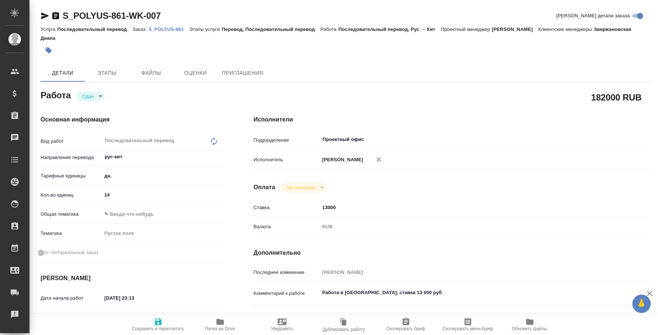
type textarea "x"
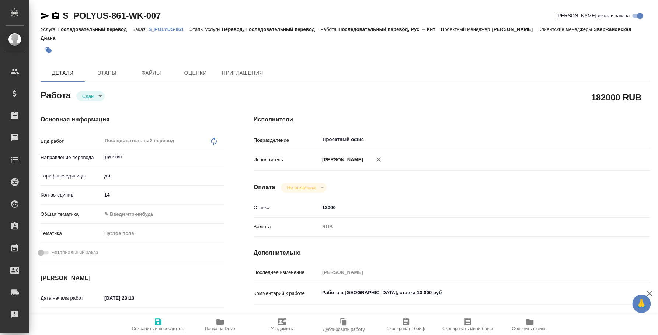
type textarea "x"
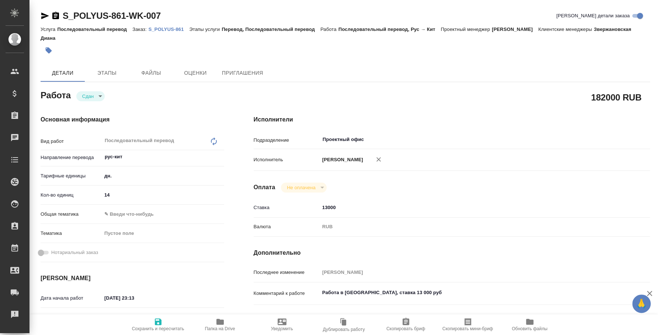
type textarea "x"
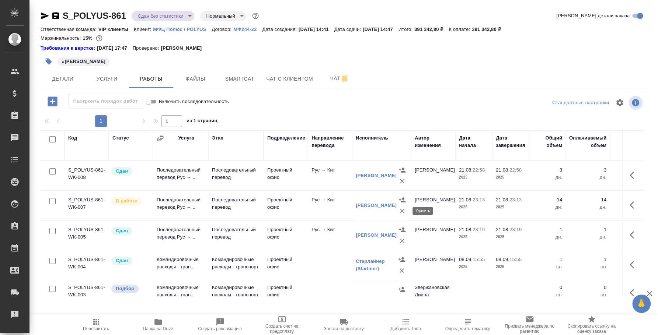
click at [402, 207] on icon "button" at bounding box center [401, 210] width 7 height 7
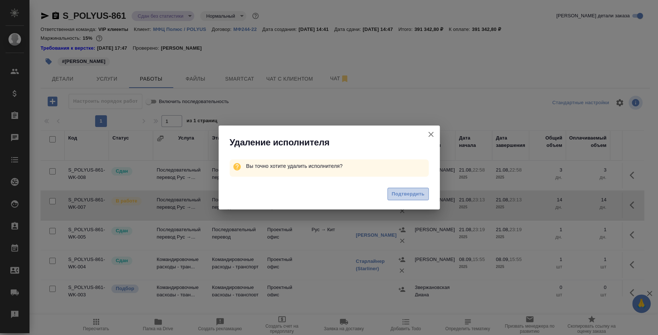
click at [412, 190] on span "Подтвердить" at bounding box center [407, 194] width 33 height 8
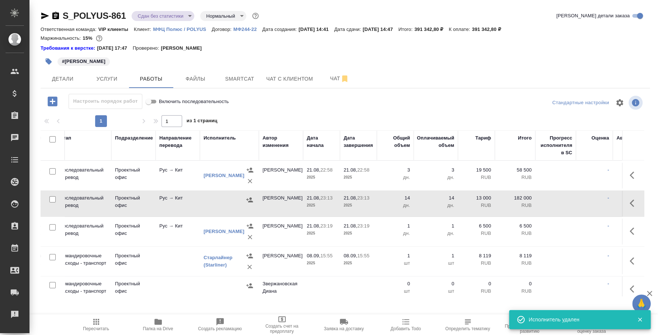
scroll to position [0, 214]
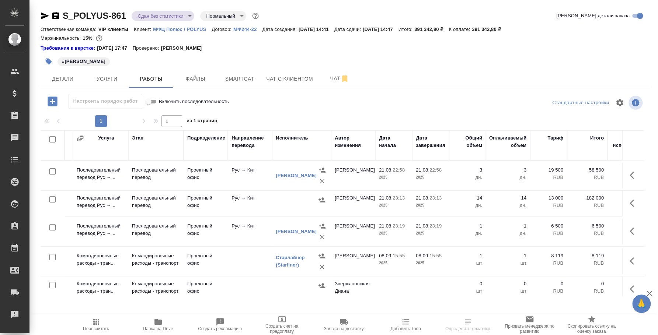
scroll to position [0, 95]
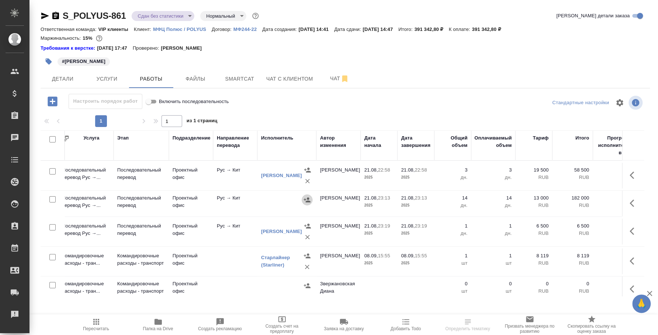
click at [308, 202] on icon "button" at bounding box center [307, 200] width 7 height 5
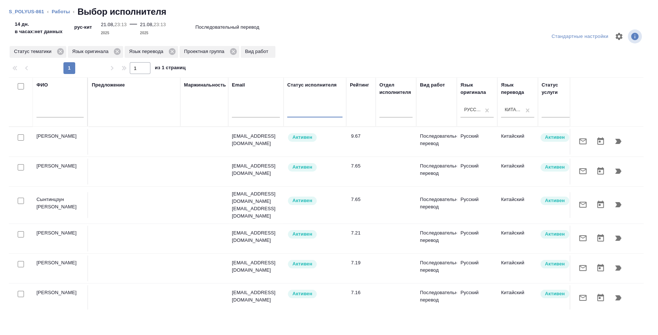
click at [51, 115] on input "text" at bounding box center [59, 112] width 47 height 9
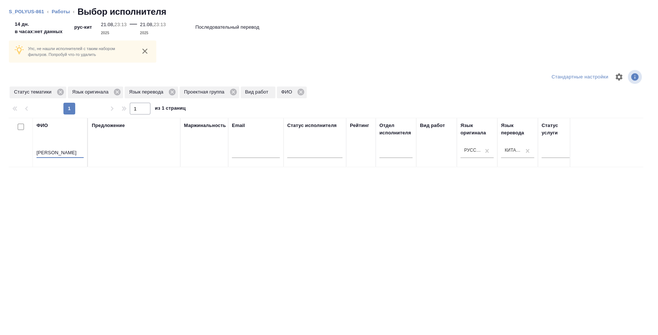
type input "буянов"
click at [59, 95] on icon at bounding box center [60, 92] width 7 height 7
click at [59, 94] on icon at bounding box center [59, 92] width 7 height 7
click at [59, 94] on icon at bounding box center [57, 92] width 7 height 7
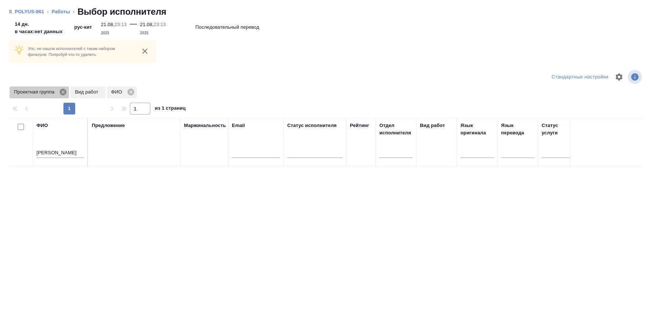
click at [63, 94] on icon at bounding box center [63, 92] width 7 height 7
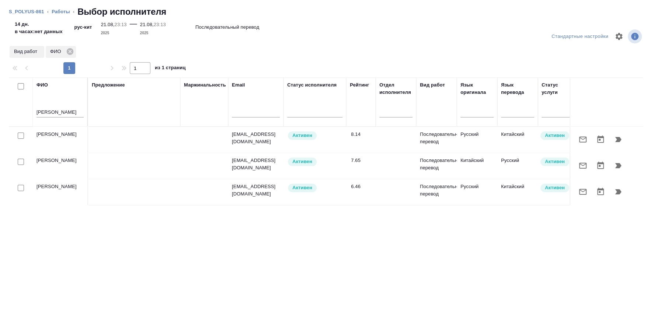
click at [24, 133] on div at bounding box center [21, 136] width 17 height 10
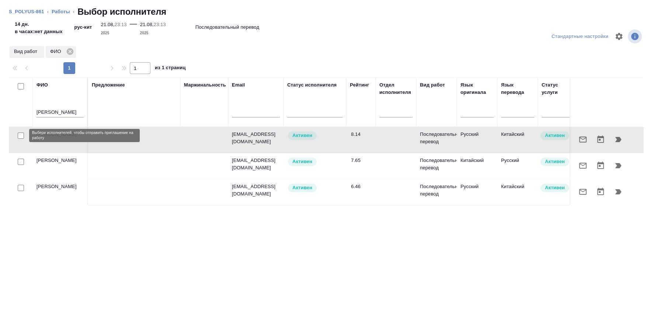
click at [20, 136] on input "checkbox" at bounding box center [21, 136] width 6 height 6
checkbox input "true"
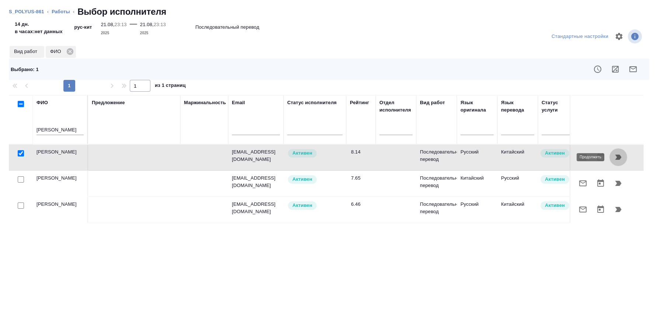
click at [616, 156] on icon "button" at bounding box center [618, 157] width 6 height 5
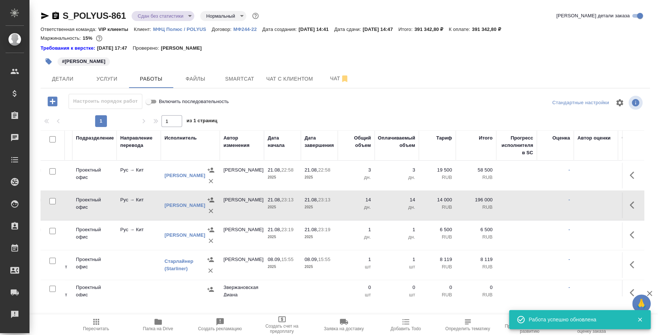
scroll to position [0, 172]
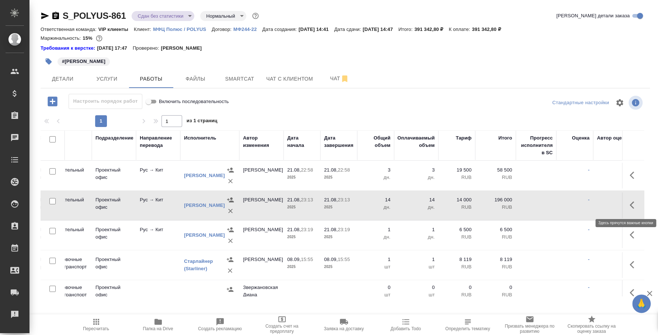
click at [629, 209] on icon "button" at bounding box center [633, 205] width 9 height 9
click at [573, 212] on button "button" at bounding box center [579, 205] width 13 height 18
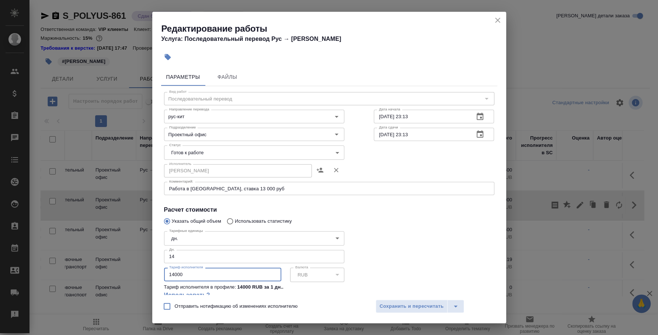
drag, startPoint x: 194, startPoint y: 275, endPoint x: 154, endPoint y: 276, distance: 39.8
click at [154, 276] on div "Параметры Файлы Вид работ Последовательный перевод Вид работ Направление перево…" at bounding box center [329, 180] width 354 height 230
type input "13000"
click at [386, 304] on span "Сохранить и пересчитать" at bounding box center [412, 307] width 64 height 8
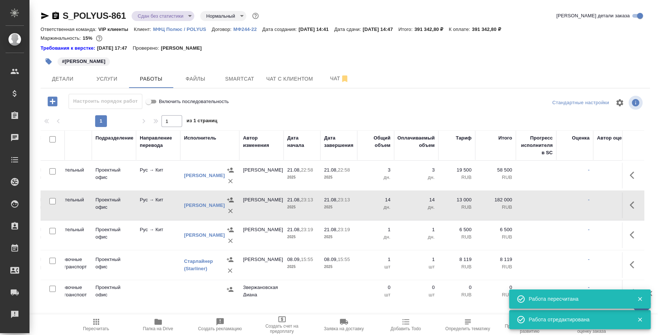
scroll to position [0, 0]
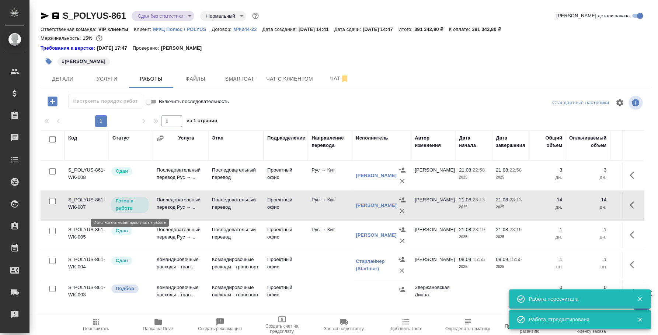
click at [126, 207] on p "Готов к работе" at bounding box center [130, 205] width 28 height 15
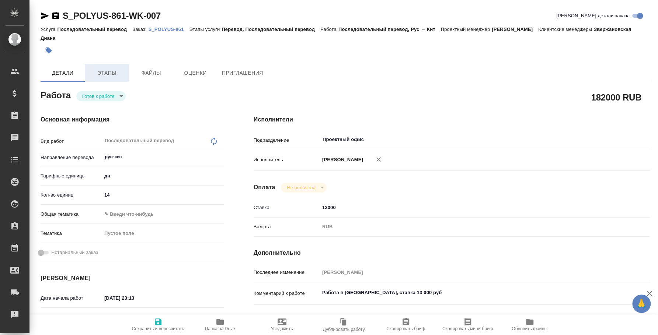
type textarea "x"
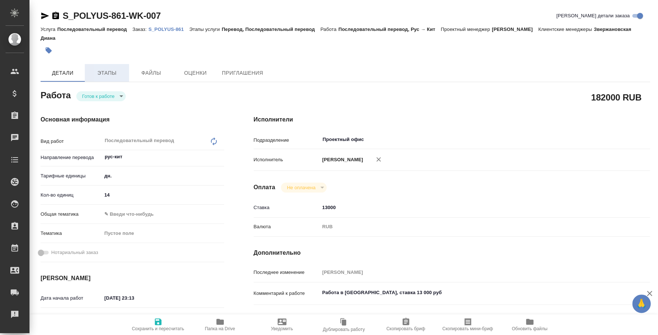
type textarea "x"
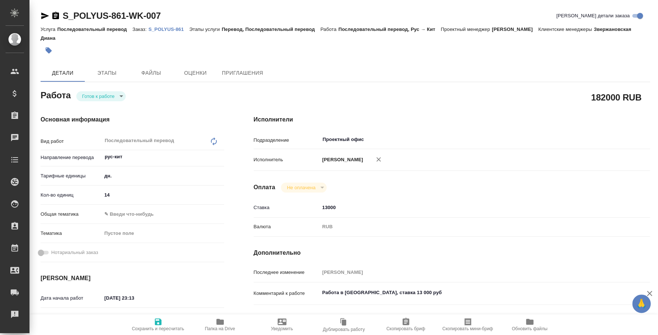
type textarea "x"
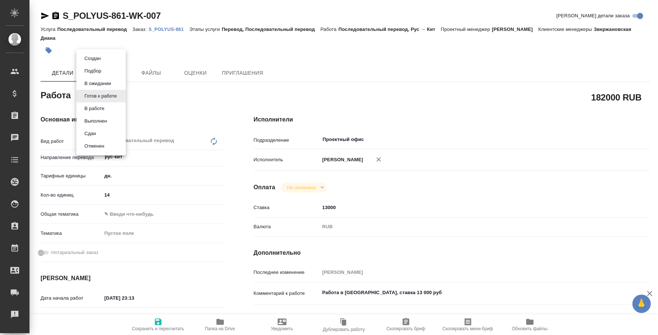
click at [119, 95] on body "🙏 .cls-1 fill:#fff; AWATERA Fedotova Irina Клиенты Спецификации Заказы Чаты Tod…" at bounding box center [329, 167] width 658 height 335
type textarea "x"
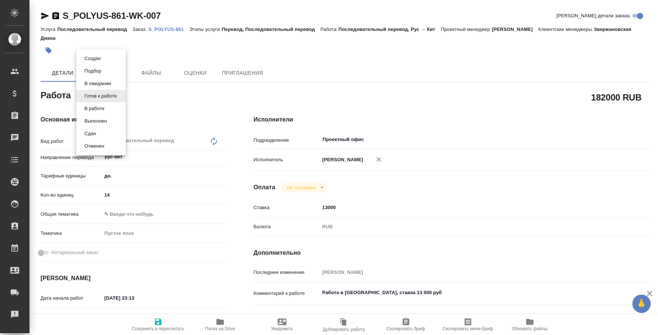
type textarea "x"
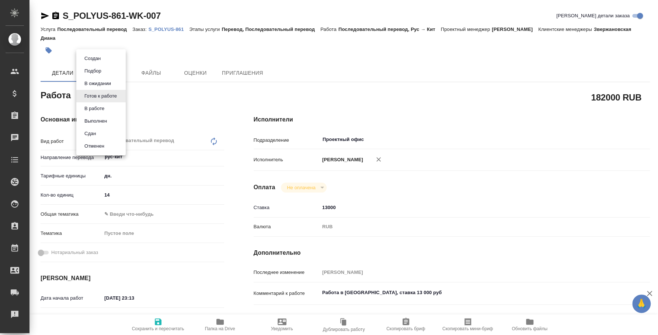
type textarea "x"
click at [111, 129] on li "Сдан" at bounding box center [100, 134] width 49 height 13
type textarea "x"
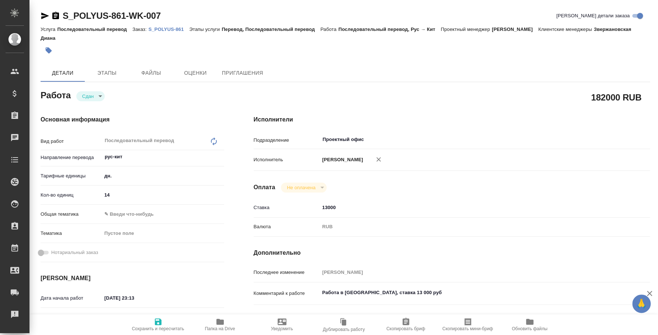
type textarea "x"
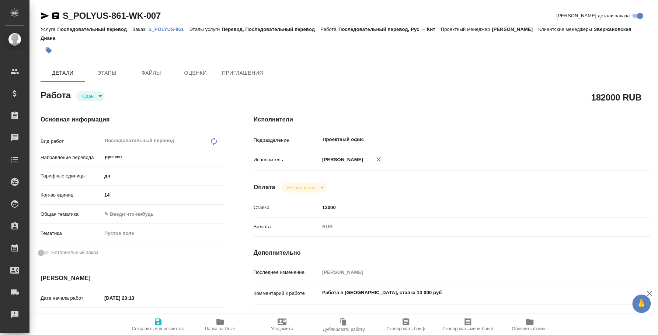
type textarea "x"
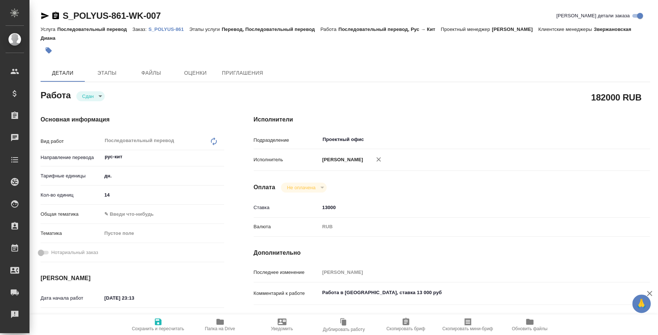
type textarea "x"
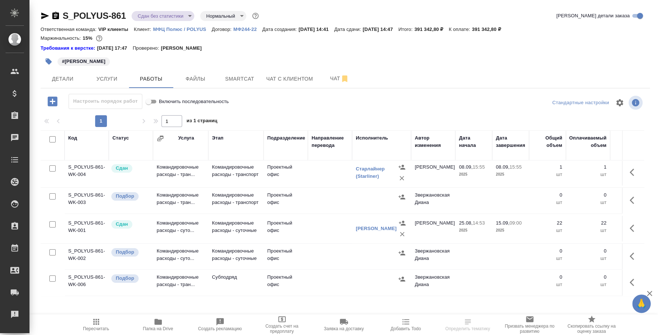
scroll to position [99, 0]
click at [55, 276] on input "checkbox" at bounding box center [52, 279] width 6 height 6
checkbox input "true"
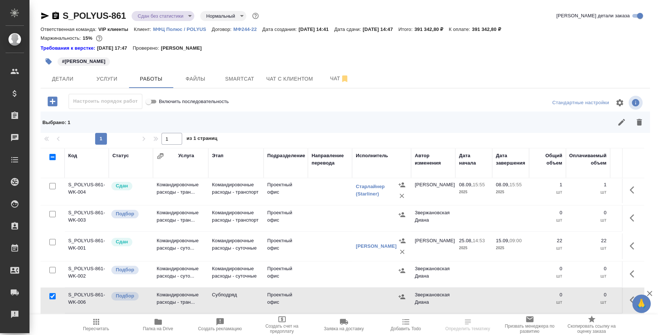
click at [53, 267] on input "checkbox" at bounding box center [52, 270] width 6 height 6
checkbox input "true"
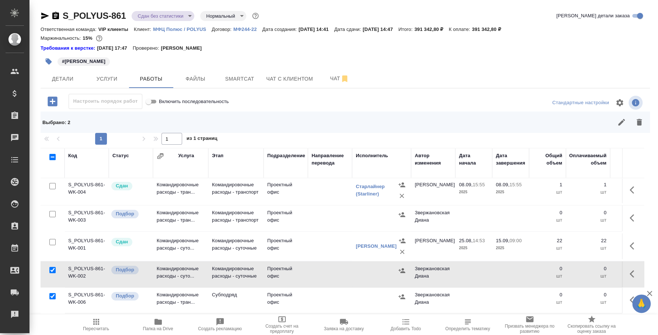
click at [50, 211] on input "checkbox" at bounding box center [52, 214] width 6 height 6
checkbox input "true"
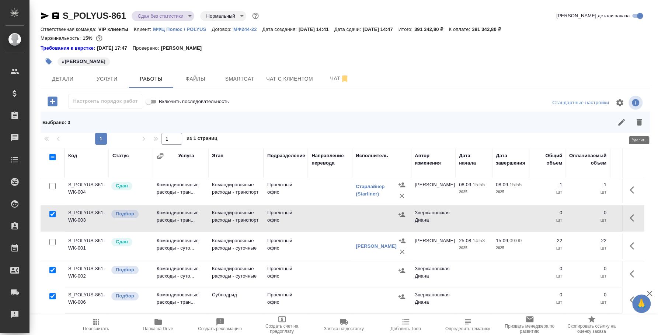
click at [641, 119] on icon "button" at bounding box center [639, 122] width 9 height 9
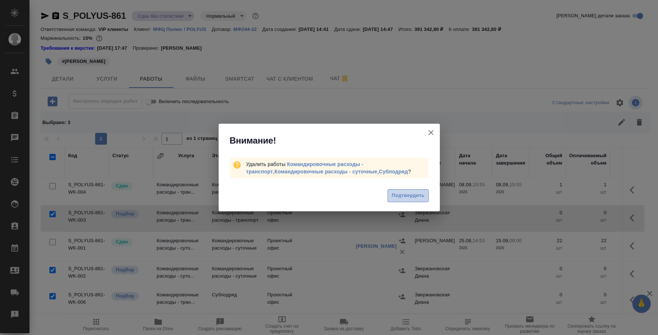
click at [400, 195] on span "Подтвердить" at bounding box center [407, 196] width 33 height 8
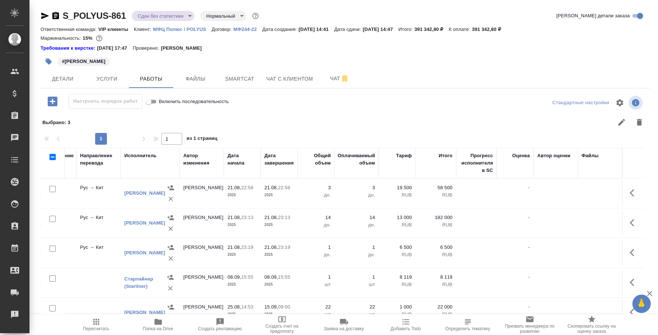
scroll to position [0, 212]
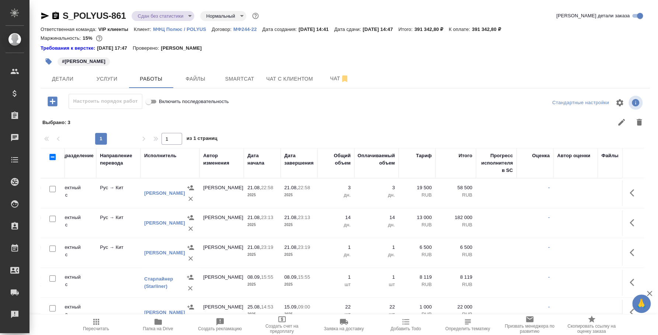
click at [180, 19] on body "🙏 .cls-1 fill:#fff; AWATERA Fedotova Irina Клиенты Спецификации Заказы 0 Чаты T…" at bounding box center [329, 167] width 658 height 335
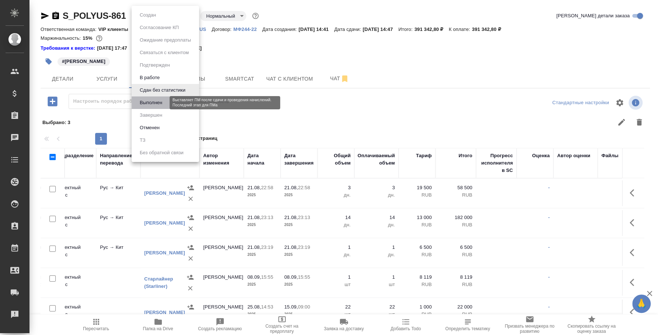
click at [158, 103] on button "Выполнен" at bounding box center [150, 103] width 27 height 8
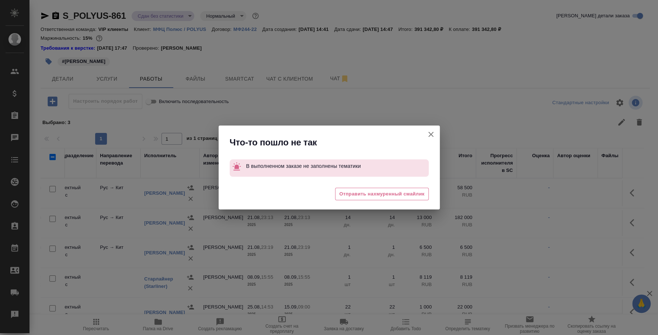
click at [430, 131] on icon "button" at bounding box center [430, 134] width 9 height 9
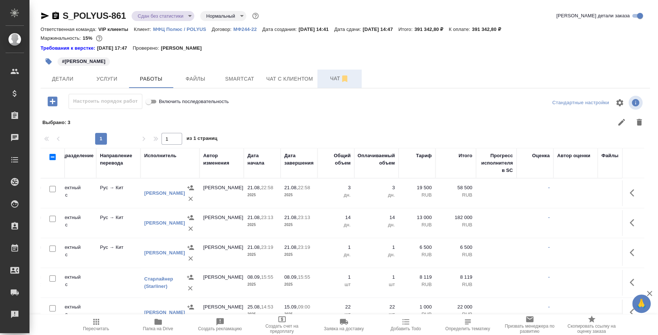
click at [346, 82] on icon "button" at bounding box center [344, 78] width 9 height 9
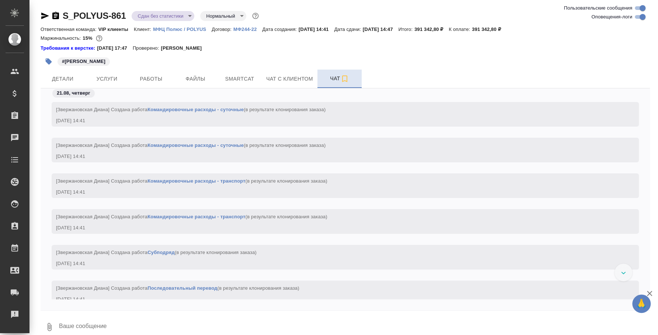
scroll to position [3417, 0]
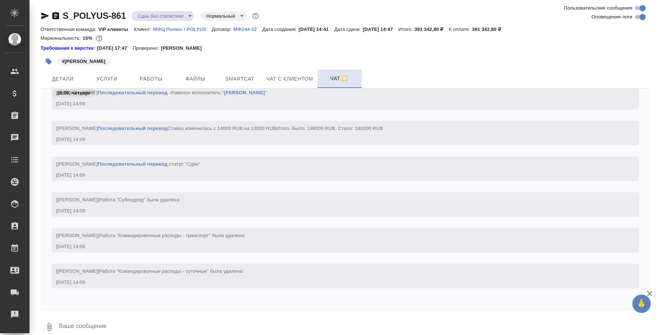
click at [264, 320] on textarea at bounding box center [354, 327] width 592 height 25
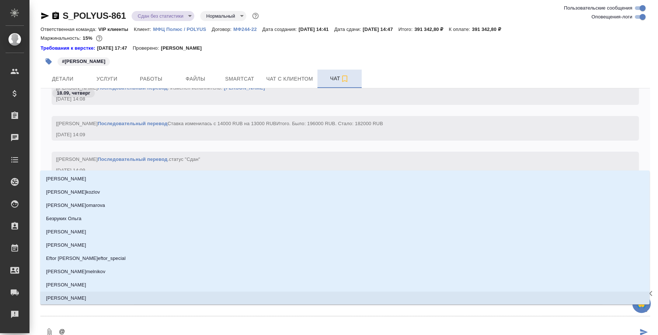
type textarea "@p"
type input "p"
type textarea "@p'd"
type input "p'd"
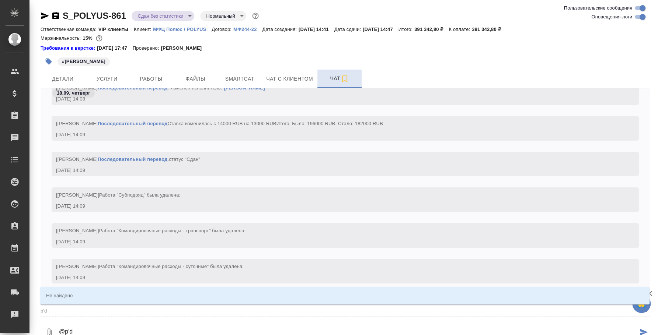
type textarea "@p"
type input "p"
type textarea "@"
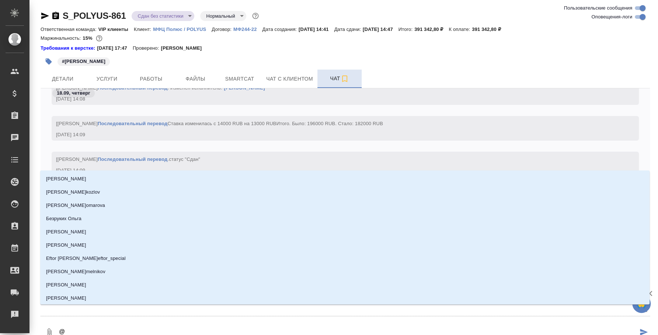
type textarea "@з"
type input "з"
type textarea "@зв"
type input "зв"
type textarea "@зве"
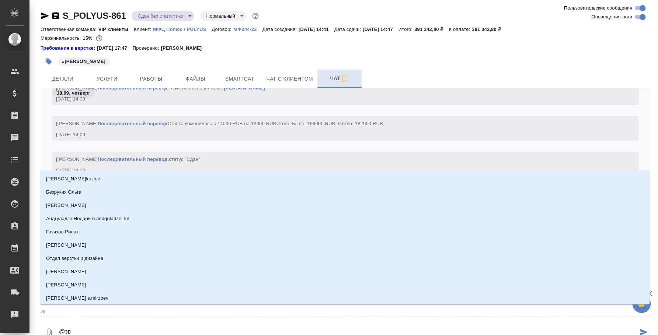
type input "зве"
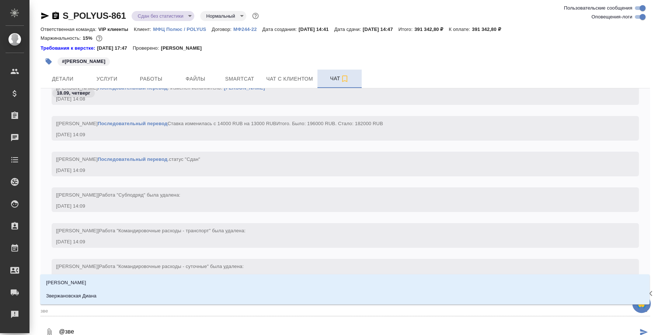
click at [343, 300] on li "Звержановская Диана" at bounding box center [344, 296] width 609 height 13
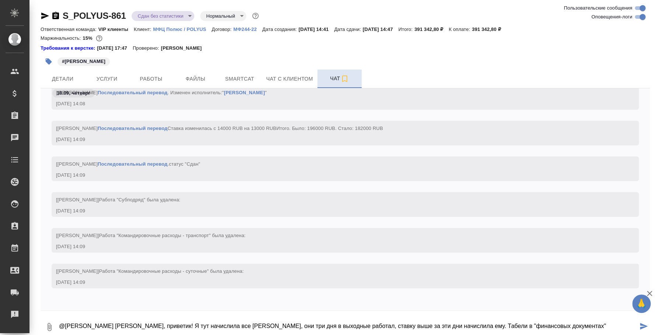
type textarea "@Звержановская Диана Диана, приветик! Я тут начислила все Буянову, они три дня …"
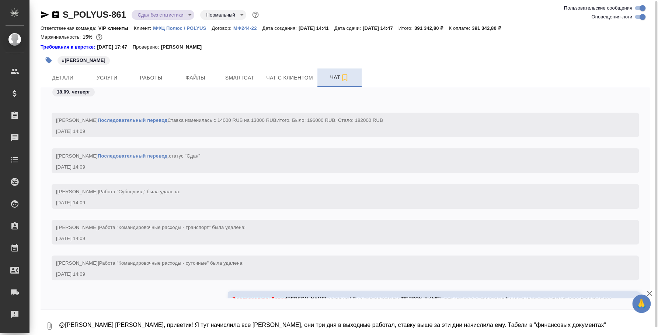
scroll to position [3460, 0]
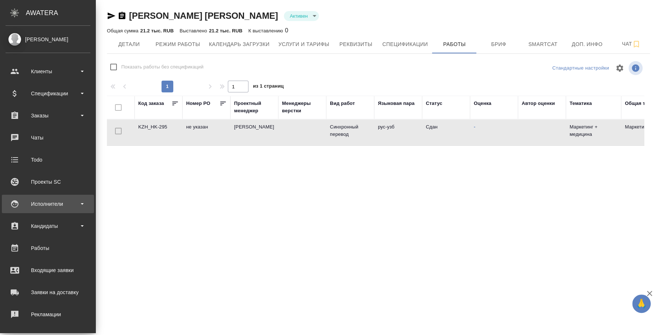
click at [57, 203] on div "Исполнители" at bounding box center [48, 204] width 85 height 11
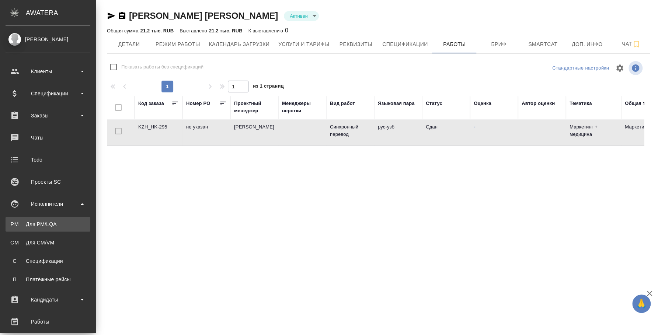
click at [57, 221] on div "Для PM/LQA" at bounding box center [47, 224] width 77 height 7
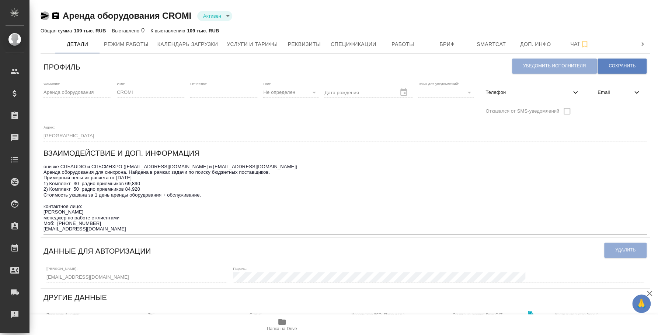
click at [41, 15] on icon "button" at bounding box center [45, 15] width 9 height 9
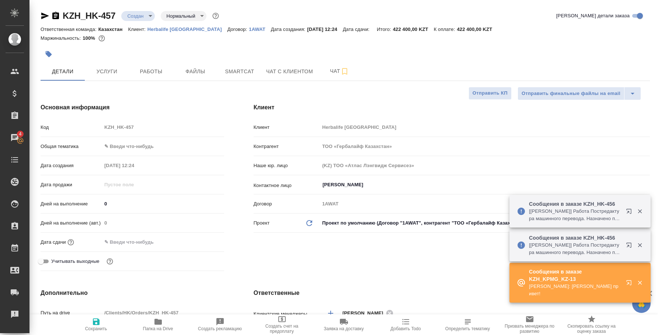
select select "RU"
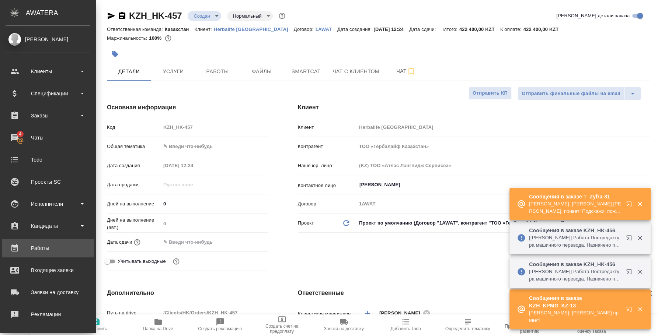
scroll to position [67, 0]
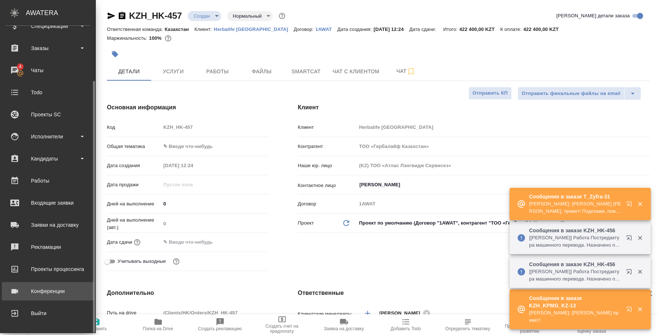
click at [53, 291] on div "Конференции" at bounding box center [48, 291] width 85 height 11
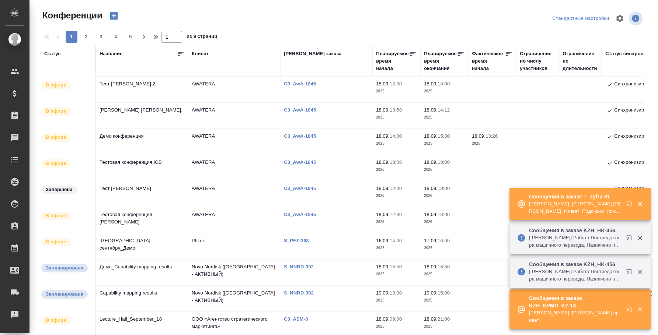
type input "[PERSON_NAME]"
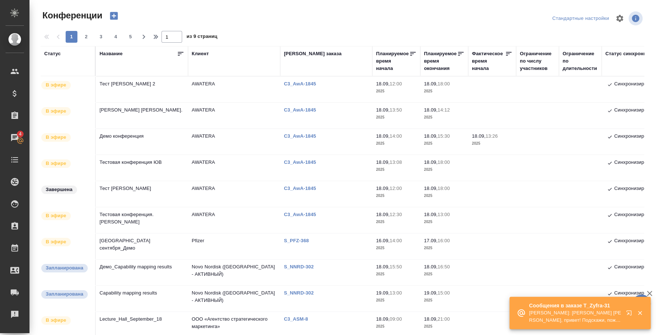
click at [637, 311] on icon "button" at bounding box center [639, 313] width 7 height 7
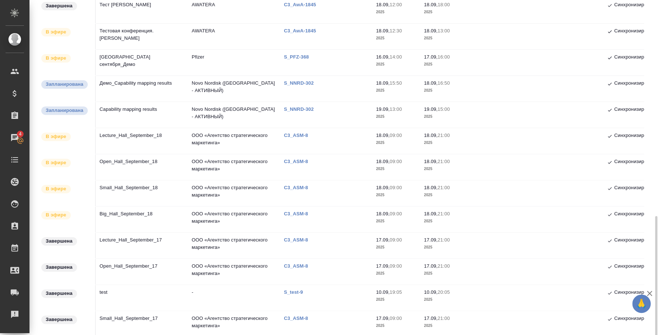
scroll to position [276, 0]
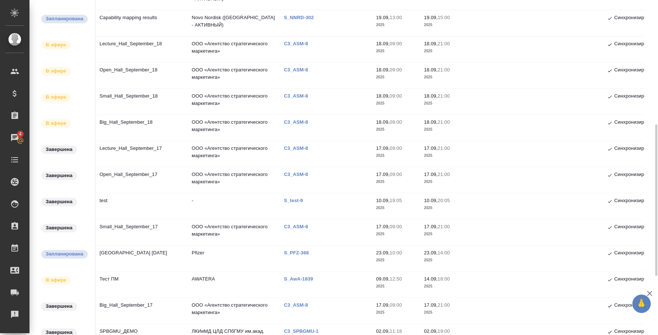
click at [110, 285] on td "Тест ПМ" at bounding box center [142, 285] width 92 height 26
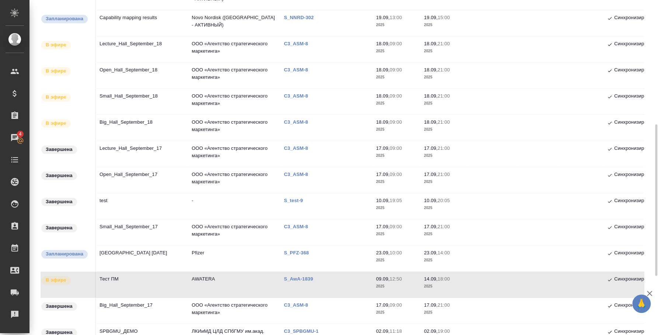
click at [113, 280] on td "Тест ПМ" at bounding box center [142, 285] width 92 height 26
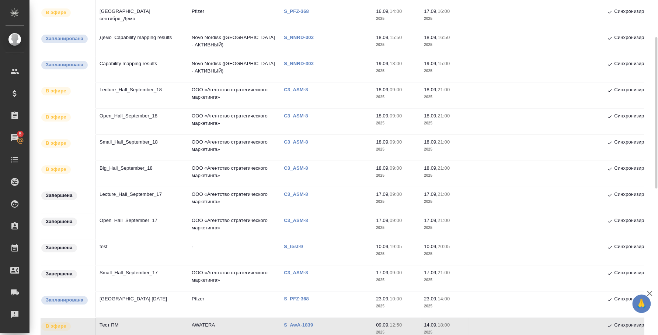
scroll to position [138, 0]
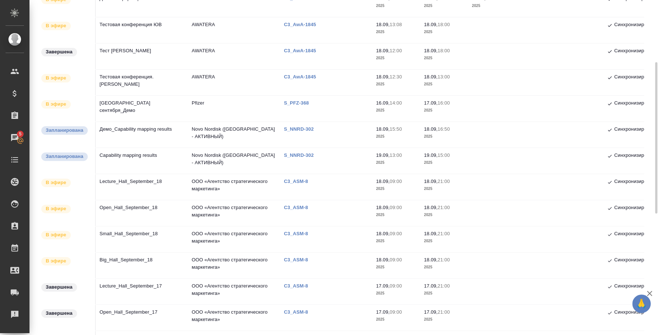
click at [147, 128] on td "Демо_Capability mapping results" at bounding box center [142, 135] width 92 height 26
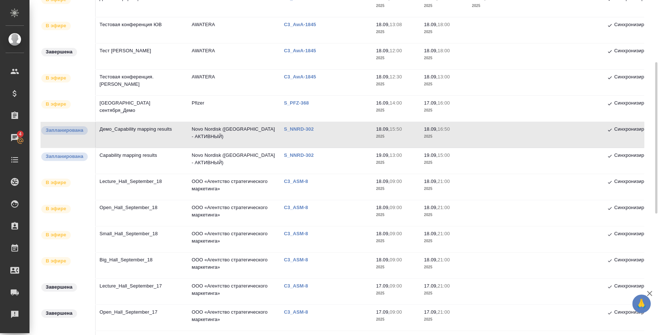
click at [142, 130] on td "Демо_Capability mapping results" at bounding box center [142, 135] width 92 height 26
click at [126, 133] on td "Демо_Capability mapping results" at bounding box center [142, 135] width 92 height 26
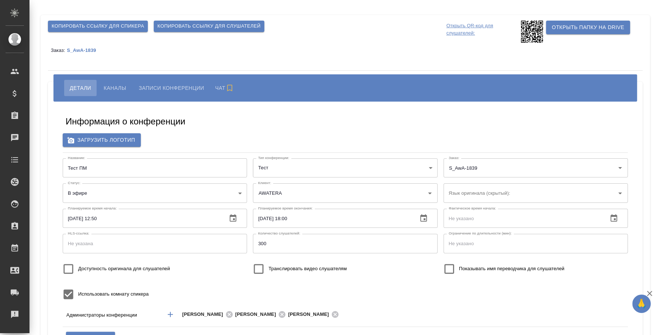
type input "AWATERA"
type input "[EMAIL_ADDRESS][DOMAIN_NAME]"
click at [198, 29] on span "Копировать ссылку для слушателей" at bounding box center [208, 26] width 103 height 8
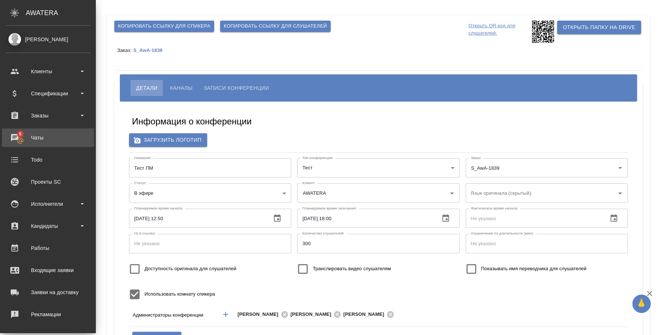
click at [41, 143] on div "Чаты" at bounding box center [48, 137] width 85 height 11
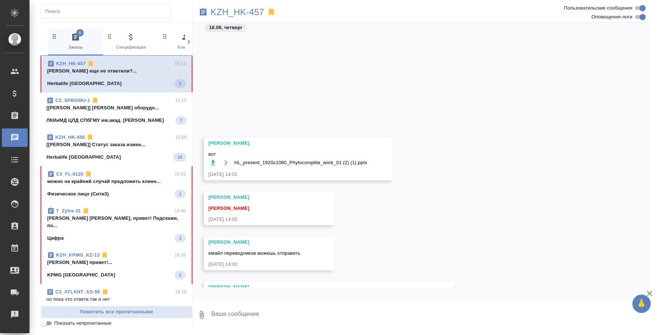
scroll to position [119, 0]
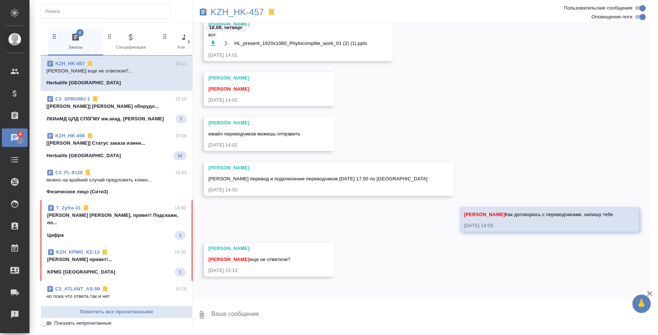
click at [317, 307] on textarea at bounding box center [429, 315] width 439 height 25
type textarea "Ж"
type textarea "Жду информации"
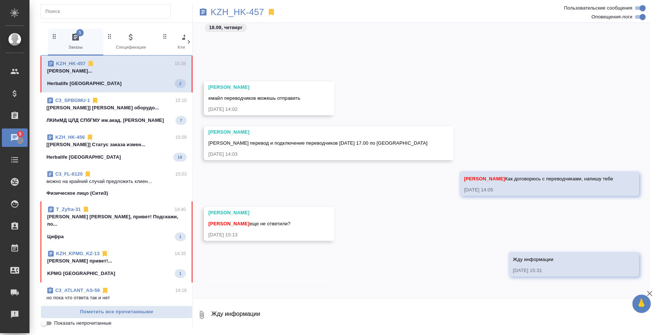
scroll to position [245, 0]
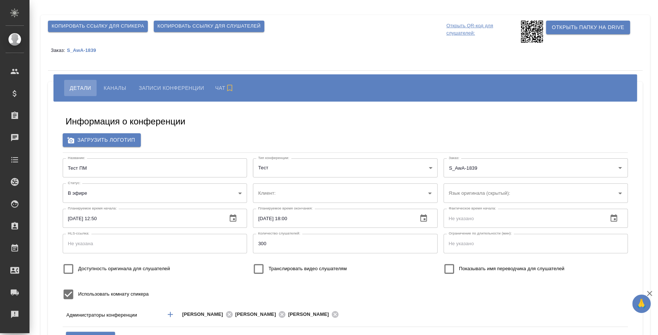
type input "AWATERA"
type input "[EMAIL_ADDRESS][DOMAIN_NAME]"
click at [120, 86] on span "Каналы" at bounding box center [115, 88] width 22 height 9
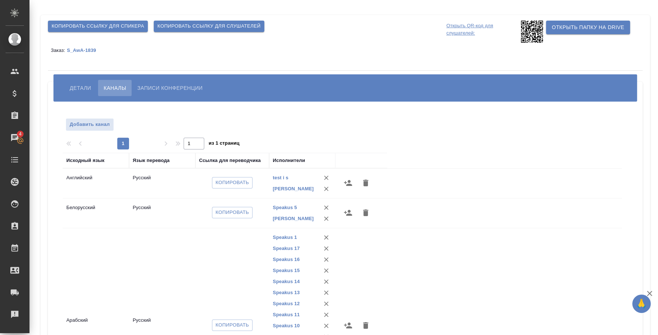
scroll to position [46, 0]
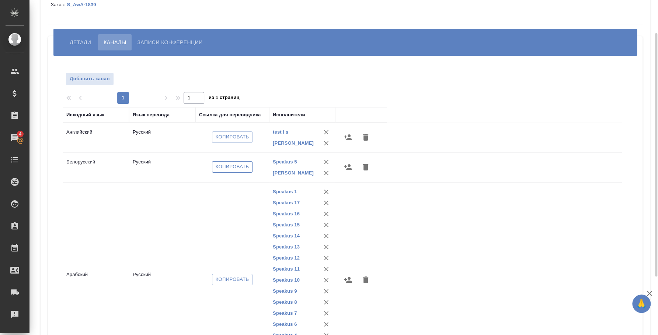
click at [248, 171] on span "Копировать" at bounding box center [233, 167] width 34 height 8
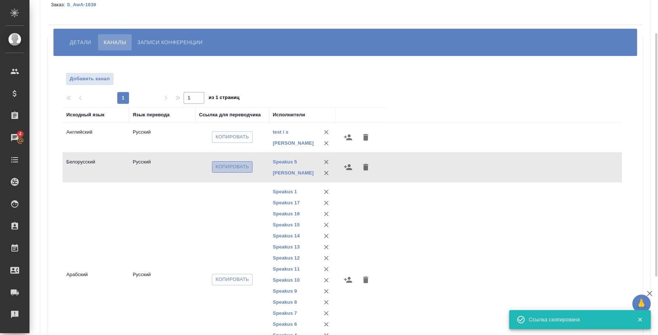
click at [248, 171] on span "Копировать" at bounding box center [233, 167] width 34 height 8
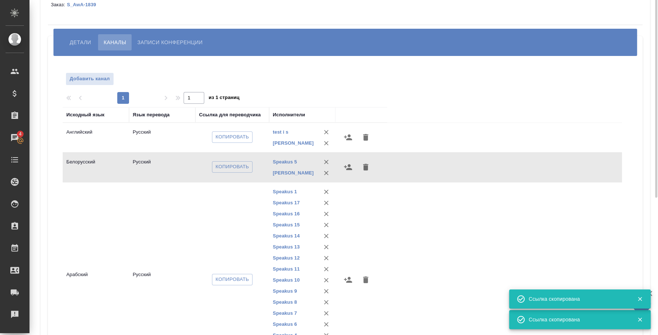
scroll to position [0, 0]
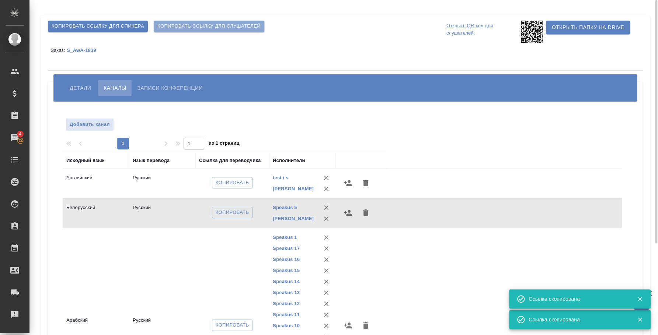
click at [209, 25] on span "Копировать ссылку для слушателей" at bounding box center [208, 26] width 103 height 8
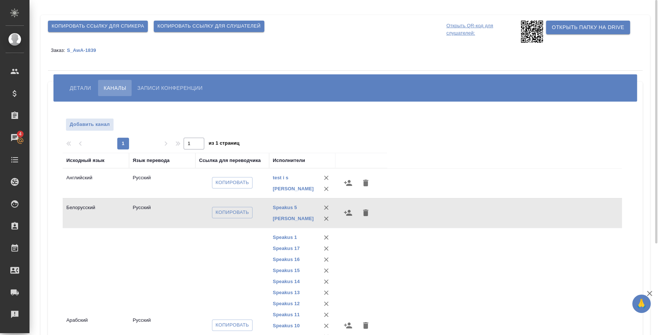
click at [475, 24] on p "Открыть QR-код для слушателей:" at bounding box center [482, 32] width 73 height 22
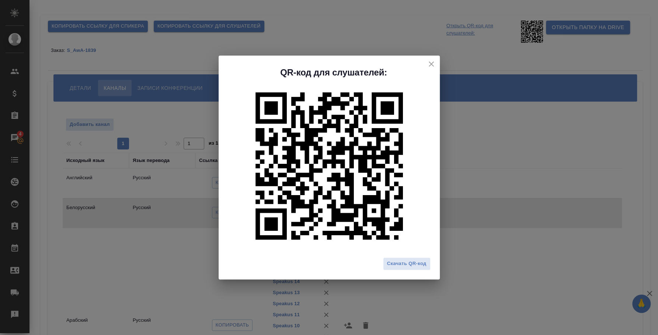
click at [561, 131] on div "QR-код для слушателей: Скачать QR-код" at bounding box center [329, 167] width 658 height 335
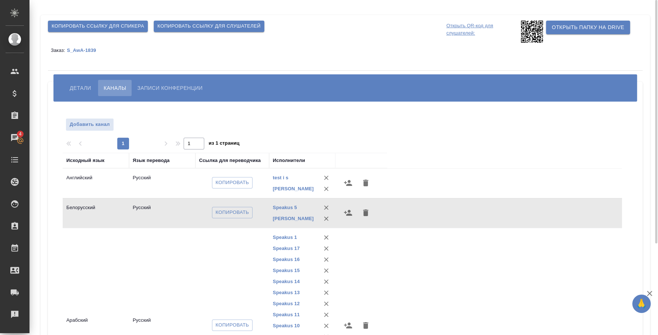
click at [457, 33] on p "Открыть QR-код для слушателей:" at bounding box center [482, 32] width 73 height 22
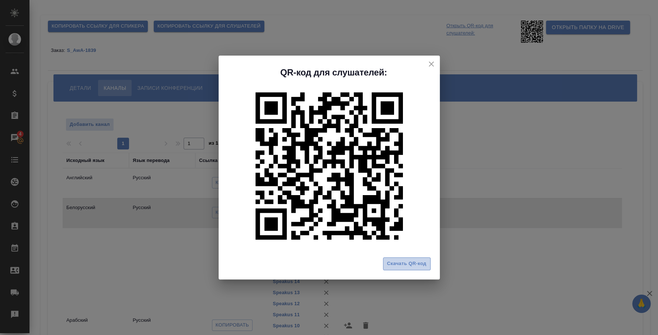
click at [391, 268] on button "Скачать QR-код" at bounding box center [407, 264] width 48 height 13
click at [307, 34] on div "QR-код для слушателей: Скачать QR-код" at bounding box center [329, 167] width 658 height 335
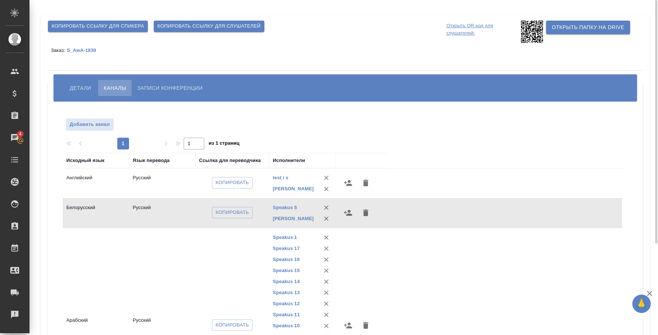
click at [72, 87] on span "Детали" at bounding box center [80, 88] width 21 height 9
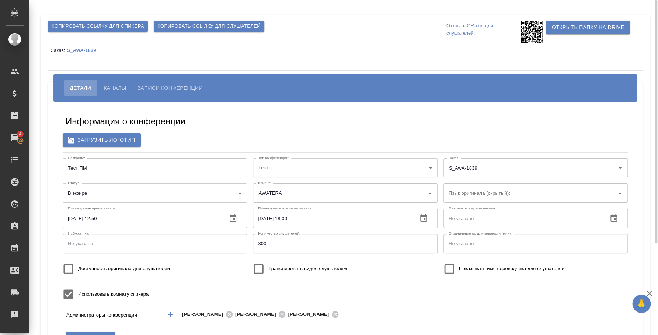
type input "[EMAIL_ADDRESS][DOMAIN_NAME]"
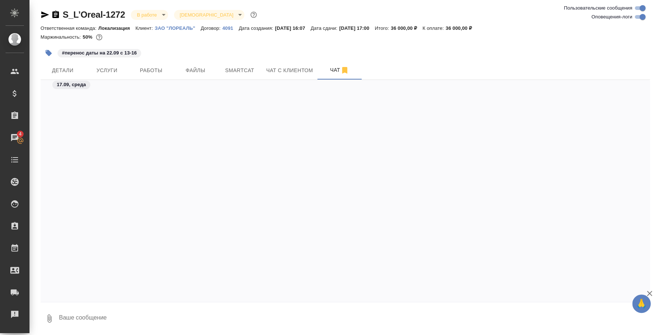
scroll to position [2269, 0]
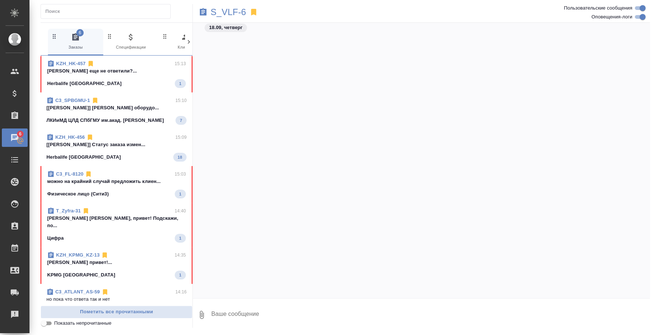
scroll to position [1629, 0]
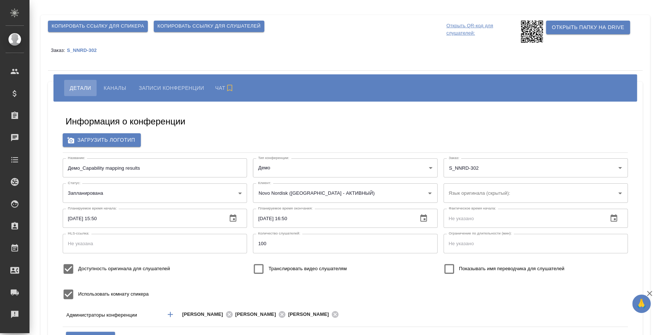
type input "Novo Nordisk ([GEOGRAPHIC_DATA] - АКТИВНЫЙ)"
type input "[EMAIL_ADDRESS][DOMAIN_NAME]"
click at [184, 27] on span "Копировать ссылку для слушателей" at bounding box center [208, 26] width 103 height 8
click at [120, 88] on span "Каналы" at bounding box center [115, 88] width 22 height 9
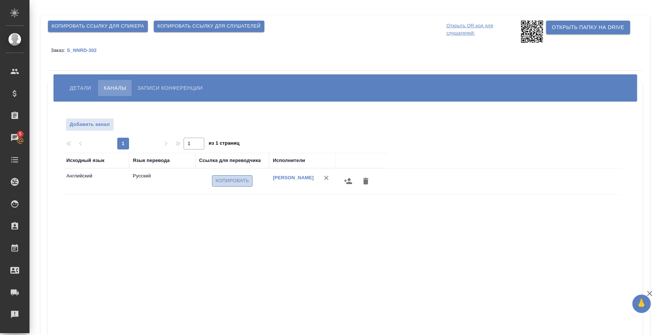
click at [241, 179] on span "Копировать" at bounding box center [233, 181] width 34 height 8
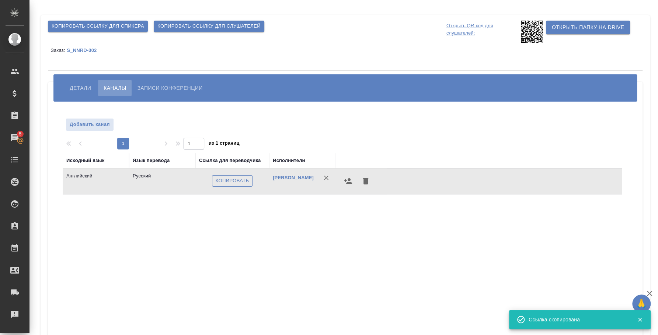
click at [241, 179] on span "Копировать" at bounding box center [233, 181] width 34 height 8
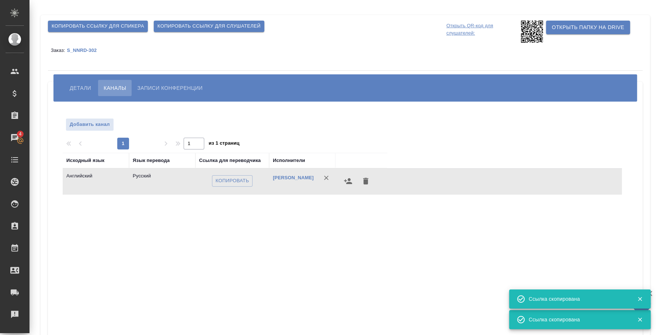
click at [84, 88] on span "Детали" at bounding box center [80, 88] width 21 height 9
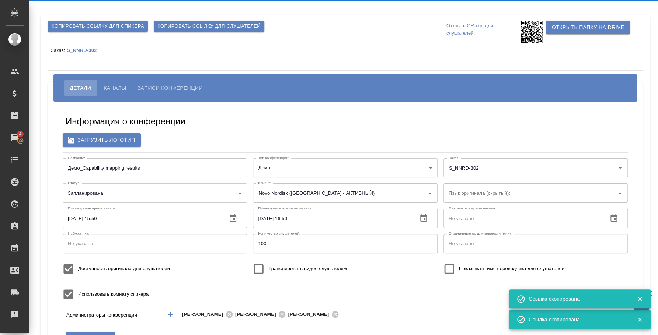
type input "i.fedotova@awatera.com"
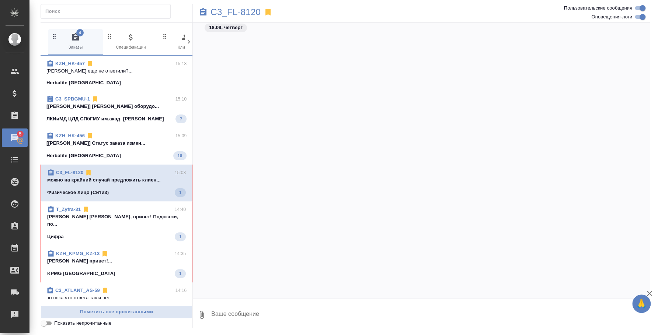
scroll to position [1251, 0]
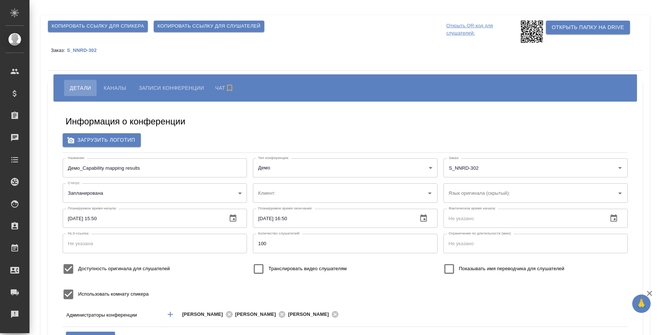
type input "Novo Nordisk ([GEOGRAPHIC_DATA] - АКТИВНЫЙ)"
type input "[EMAIL_ADDRESS][DOMAIN_NAME]"
click at [109, 86] on span "Каналы" at bounding box center [115, 88] width 22 height 9
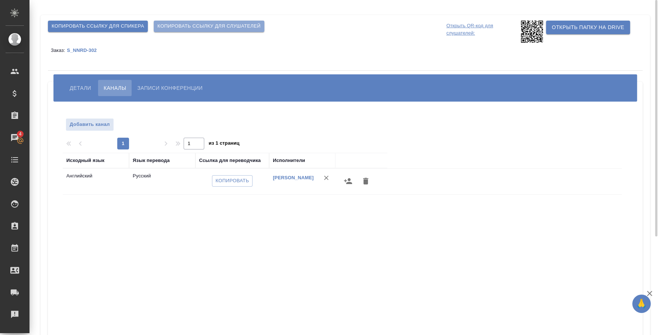
click at [210, 22] on span "Копировать ссылку для слушателей" at bounding box center [208, 26] width 103 height 8
click at [111, 25] on span "Копировать ссылку для спикера" at bounding box center [98, 26] width 93 height 8
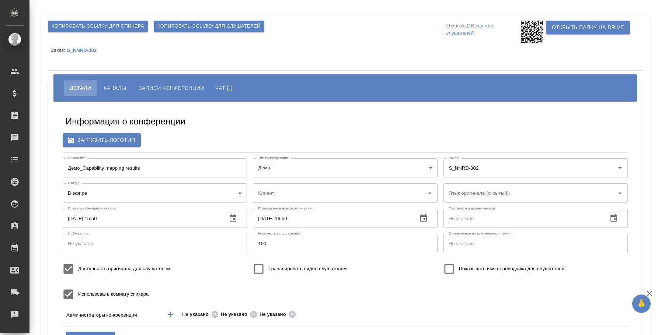
type input "Novo Nordisk ([GEOGRAPHIC_DATA] - АКТИВНЫЙ)"
